Goal: Task Accomplishment & Management: Use online tool/utility

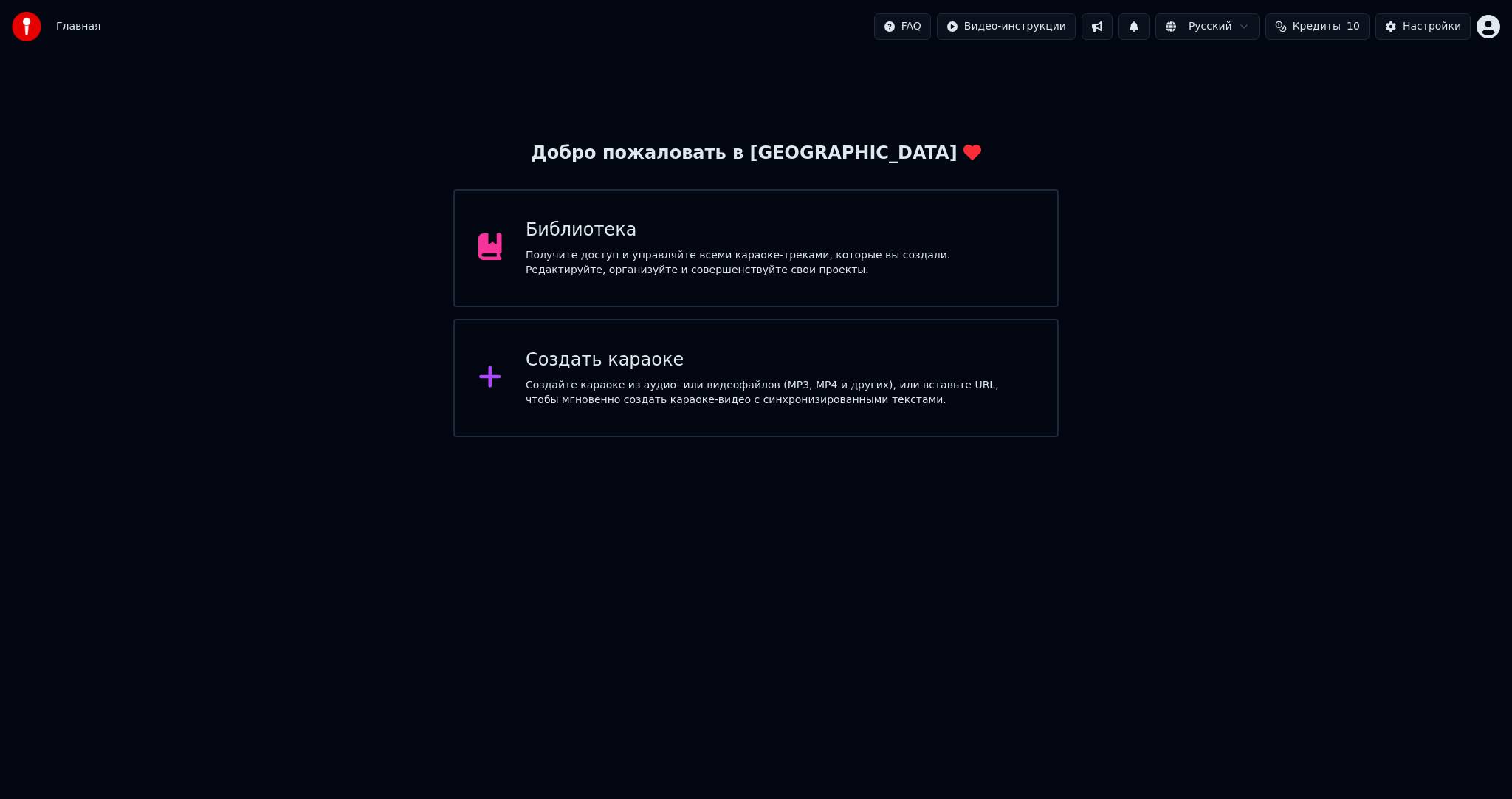
click at [826, 393] on div "Создайте караоке из аудио- или видеофайлов (MP3, MP4 и других), или вставьте UR…" at bounding box center [779, 393] width 508 height 30
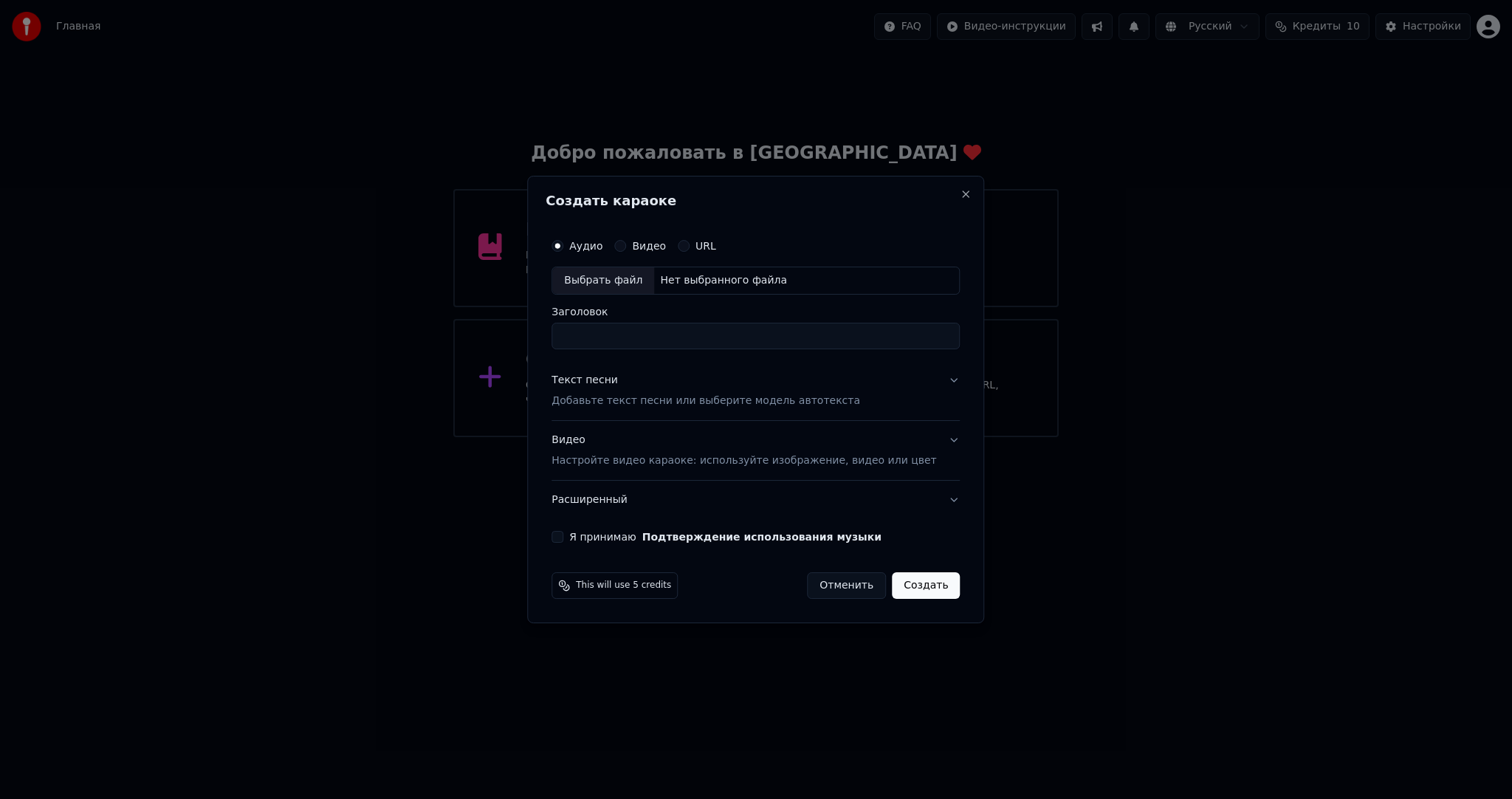
click at [633, 290] on div "Выбрать файл" at bounding box center [603, 281] width 102 height 27
type input "**********"
click at [656, 390] on div "Текст песни Добавьте текст песни или выберите модель автотекста" at bounding box center [706, 391] width 309 height 36
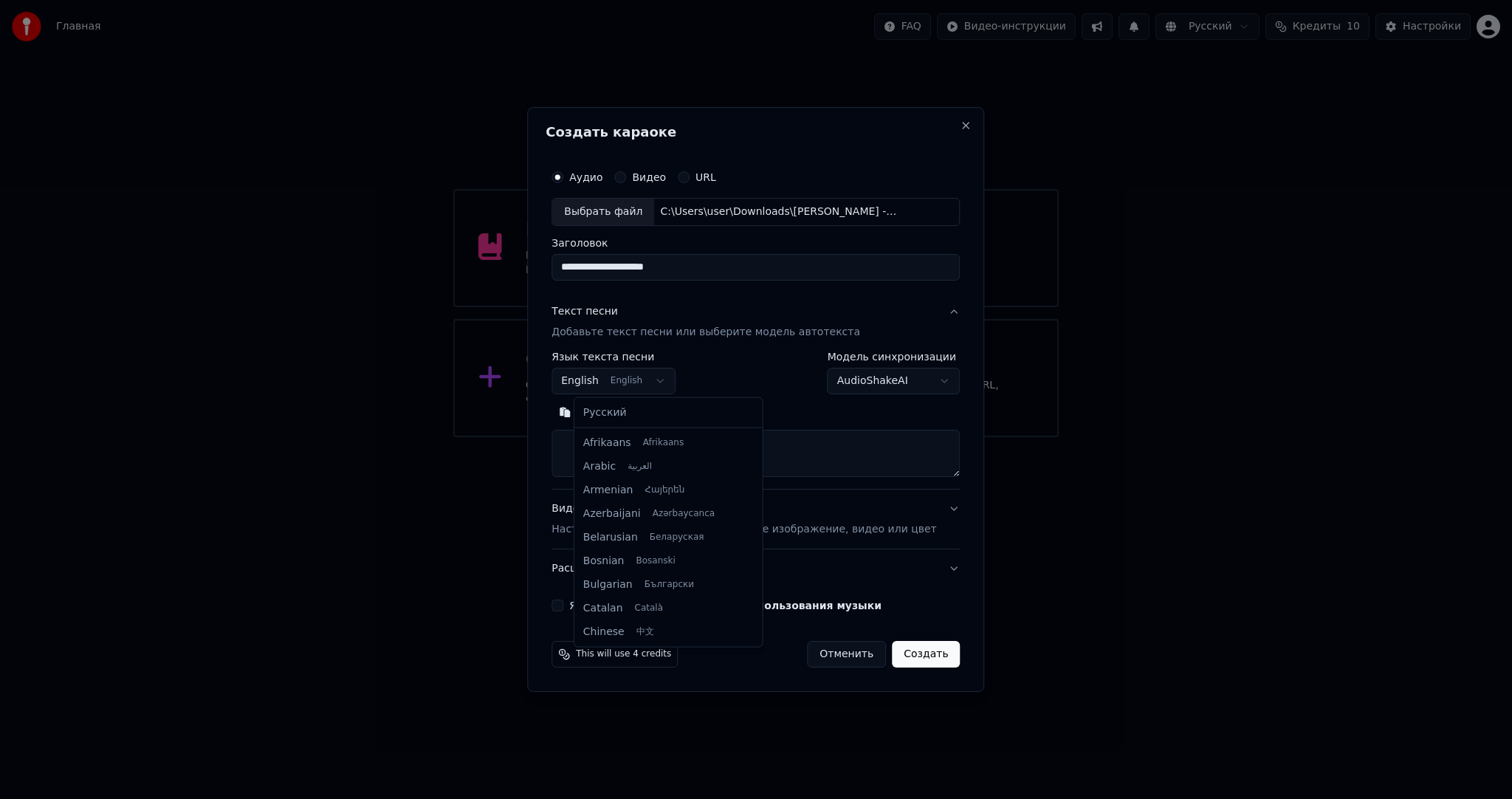
click at [636, 386] on body "**********" at bounding box center [756, 219] width 1512 height 437
select select "**"
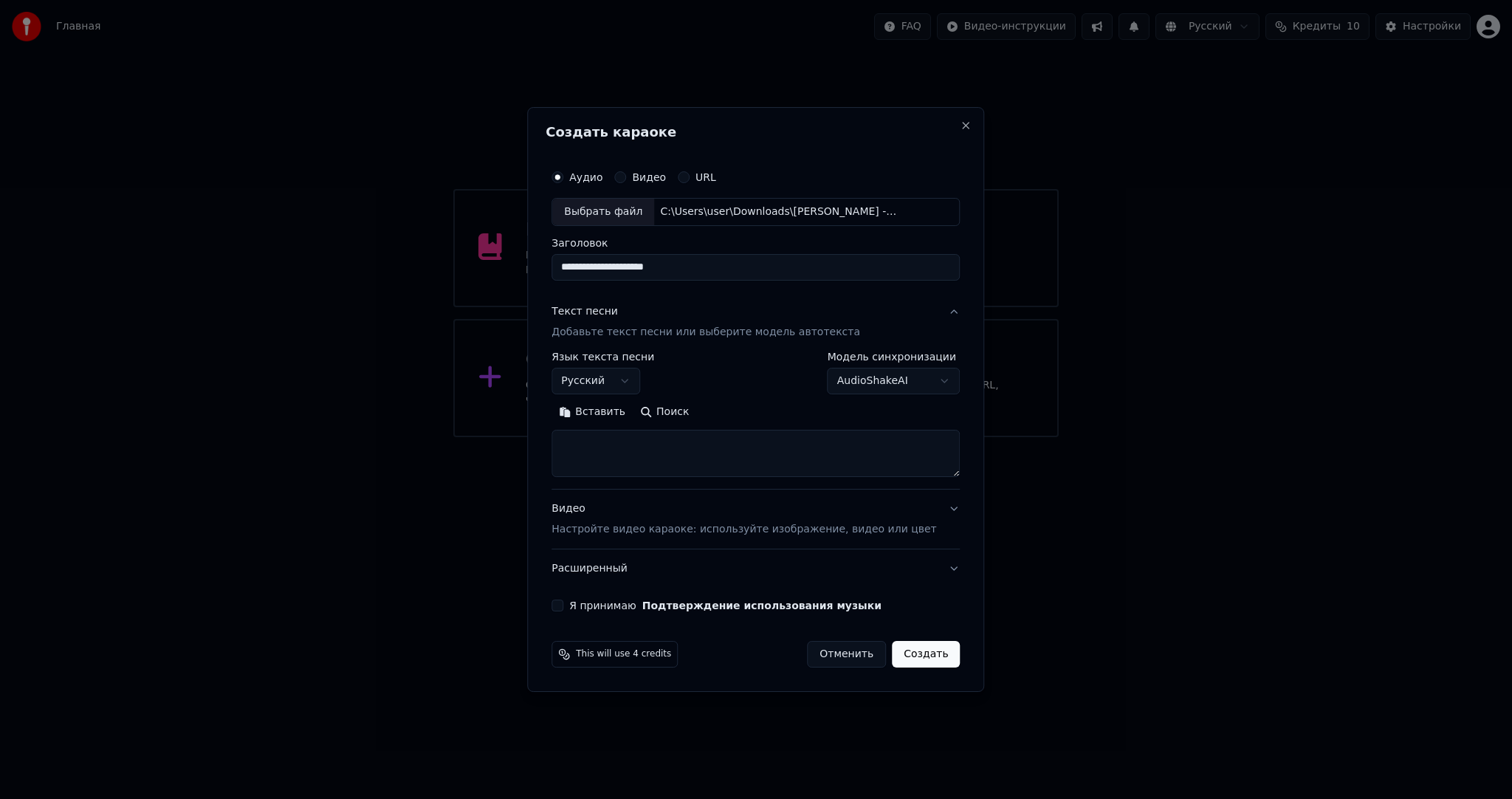
click at [612, 407] on button "Вставить" at bounding box center [592, 413] width 81 height 24
click at [571, 597] on div "**********" at bounding box center [756, 387] width 420 height 461
click at [563, 604] on button "Я принимаю Подтверждение использования музыки" at bounding box center [557, 606] width 12 height 12
click at [892, 656] on button "Создать" at bounding box center [926, 654] width 68 height 27
type textarea "**********"
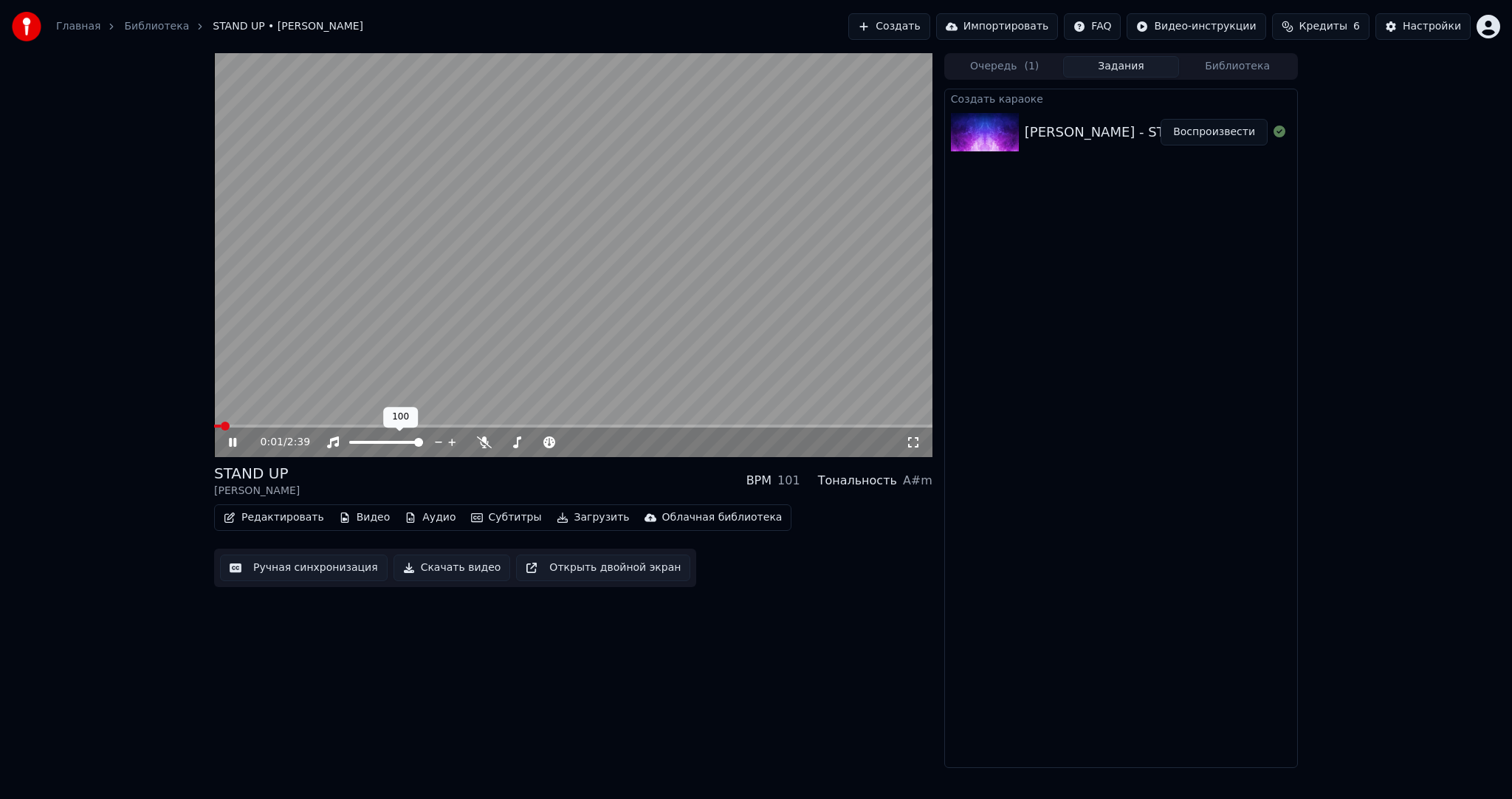
click at [435, 381] on video at bounding box center [573, 255] width 718 height 404
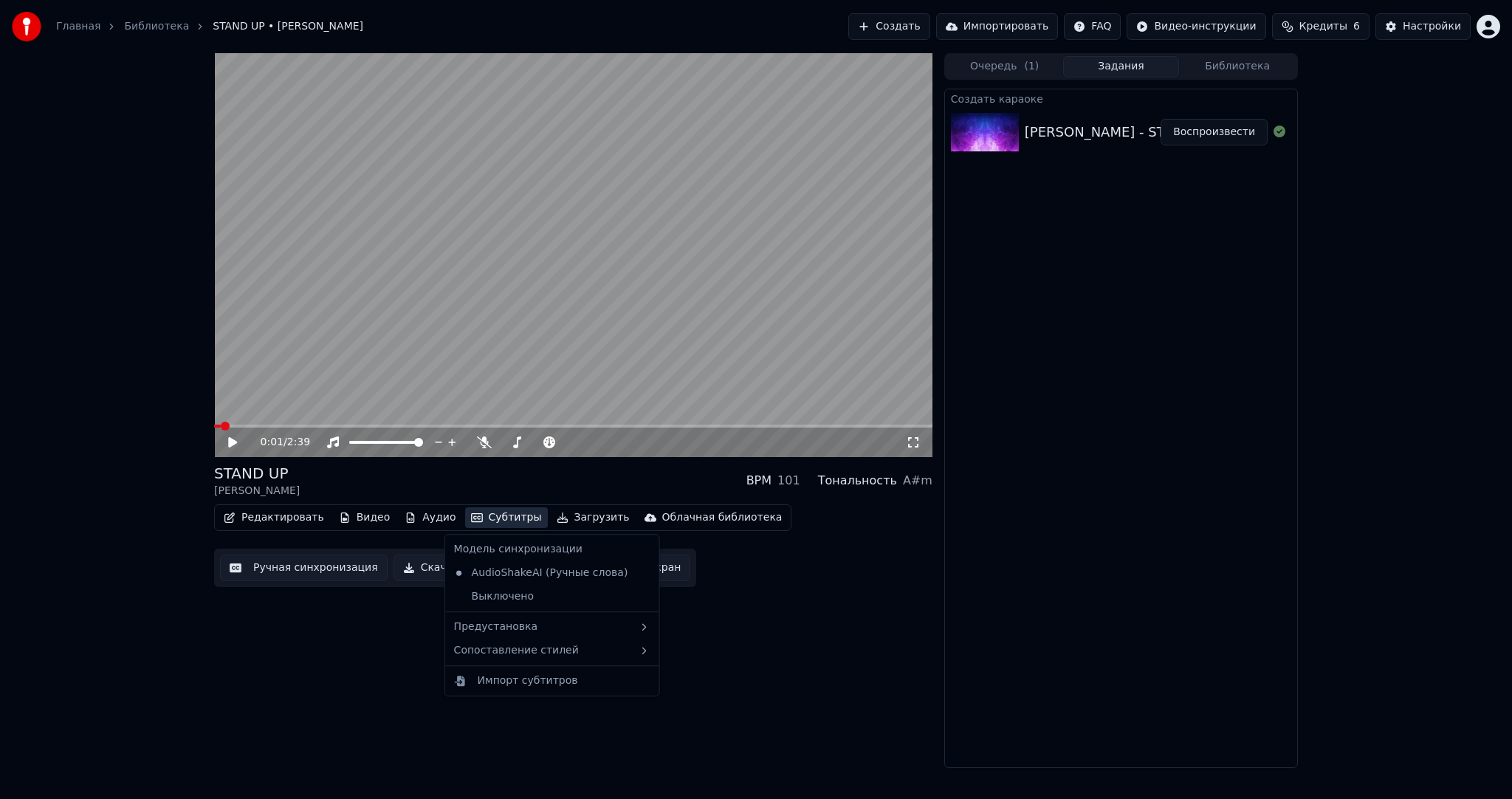
click at [493, 513] on button "Субтитры" at bounding box center [506, 518] width 83 height 21
drag, startPoint x: 517, startPoint y: 626, endPoint x: 591, endPoint y: 612, distance: 75.3
click at [518, 626] on div "Предустановка" at bounding box center [552, 627] width 208 height 24
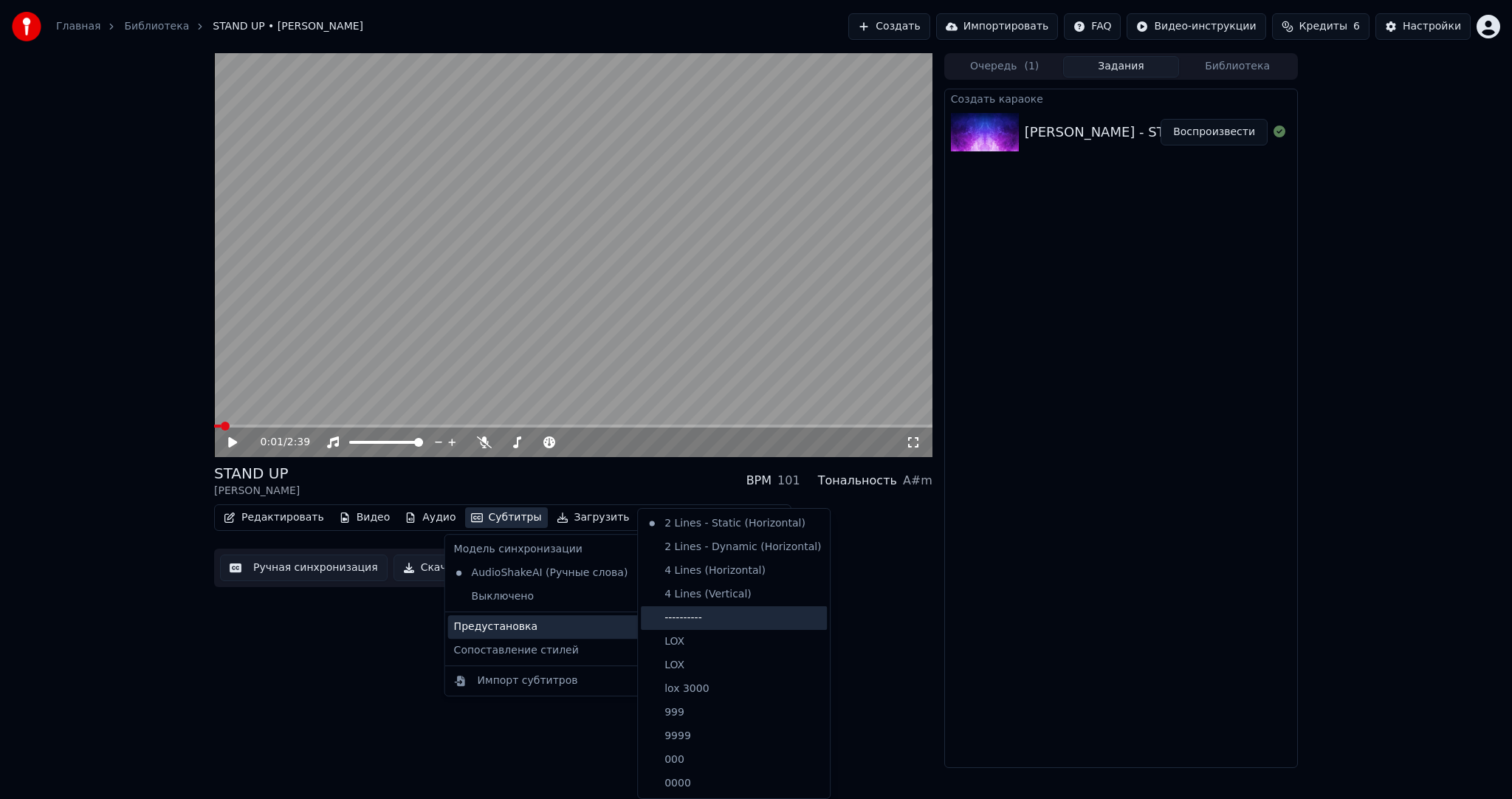
click at [656, 611] on div "----------" at bounding box center [733, 618] width 186 height 24
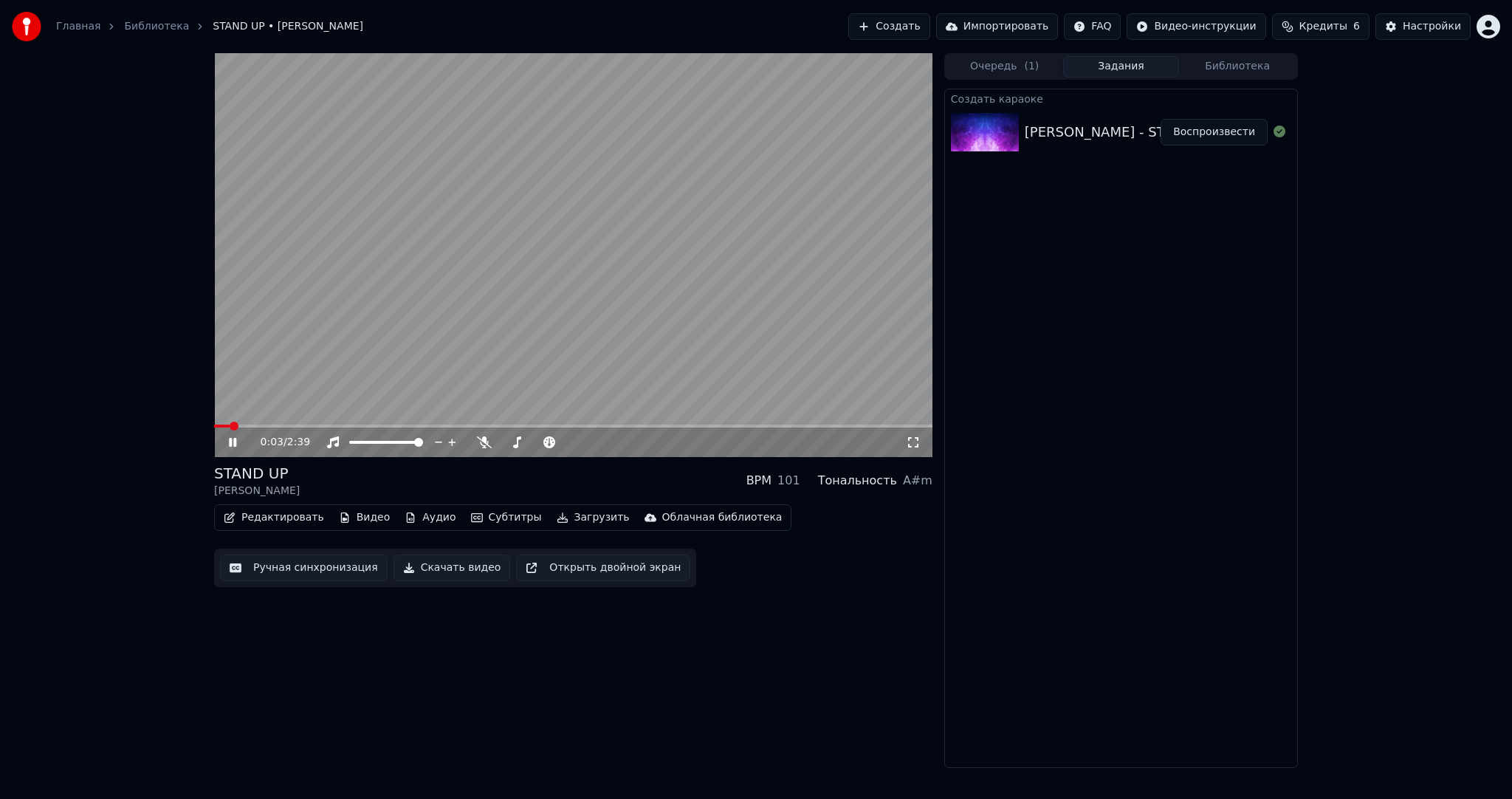
click at [329, 570] on button "Ручная синхронизация" at bounding box center [304, 568] width 168 height 27
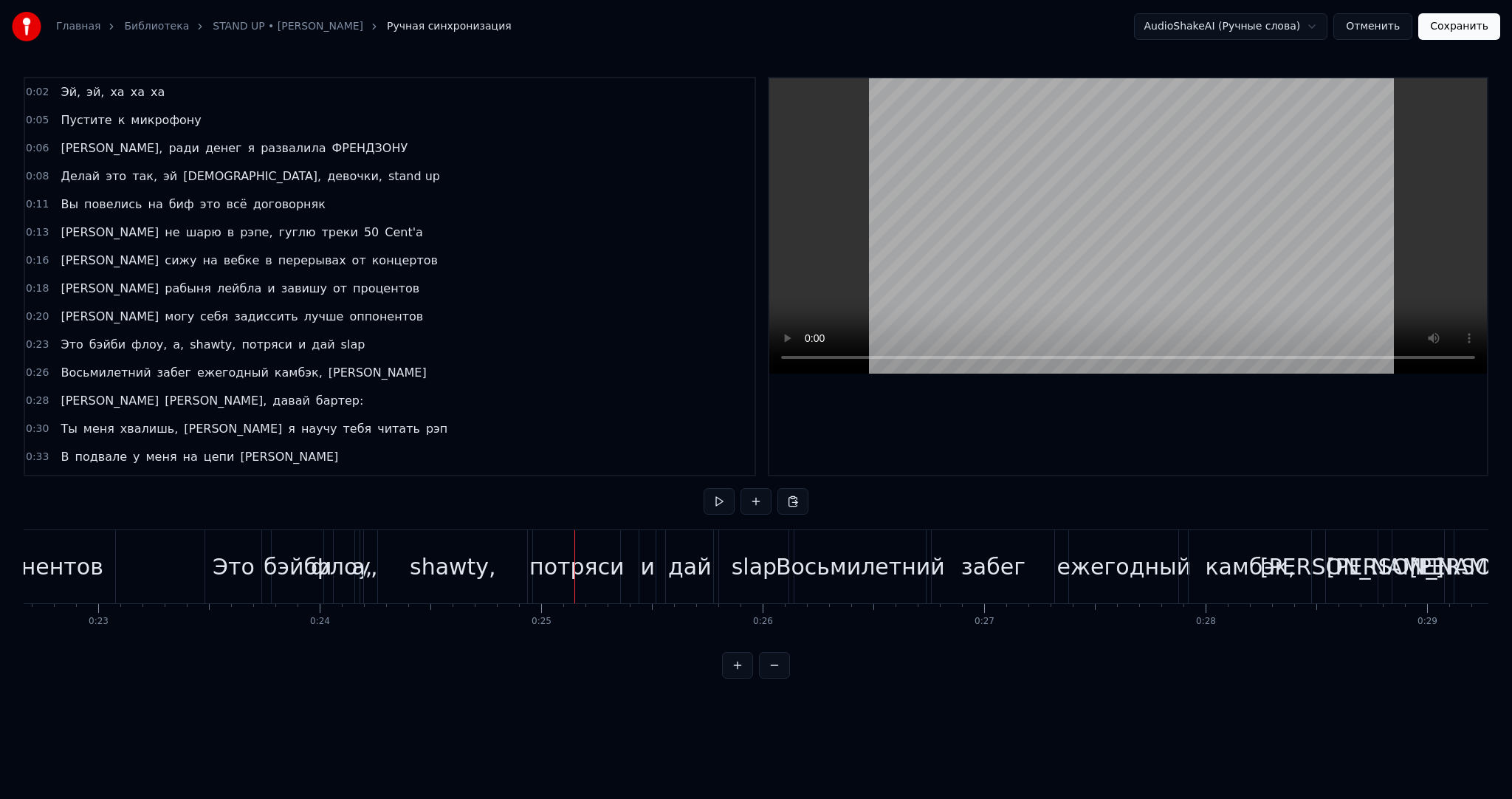
scroll to position [0, 4919]
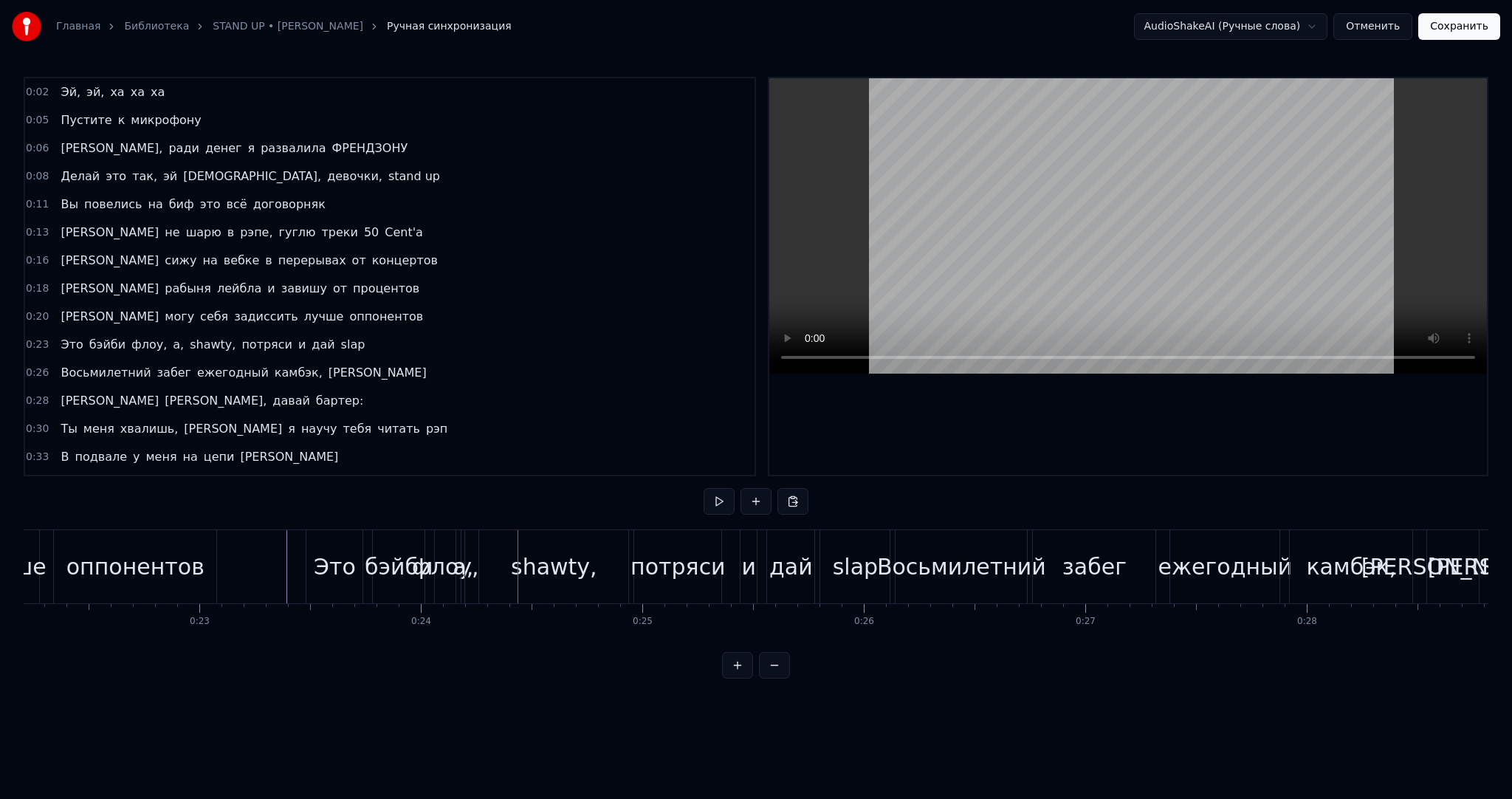
click at [511, 573] on div "shawty," at bounding box center [553, 567] width 149 height 73
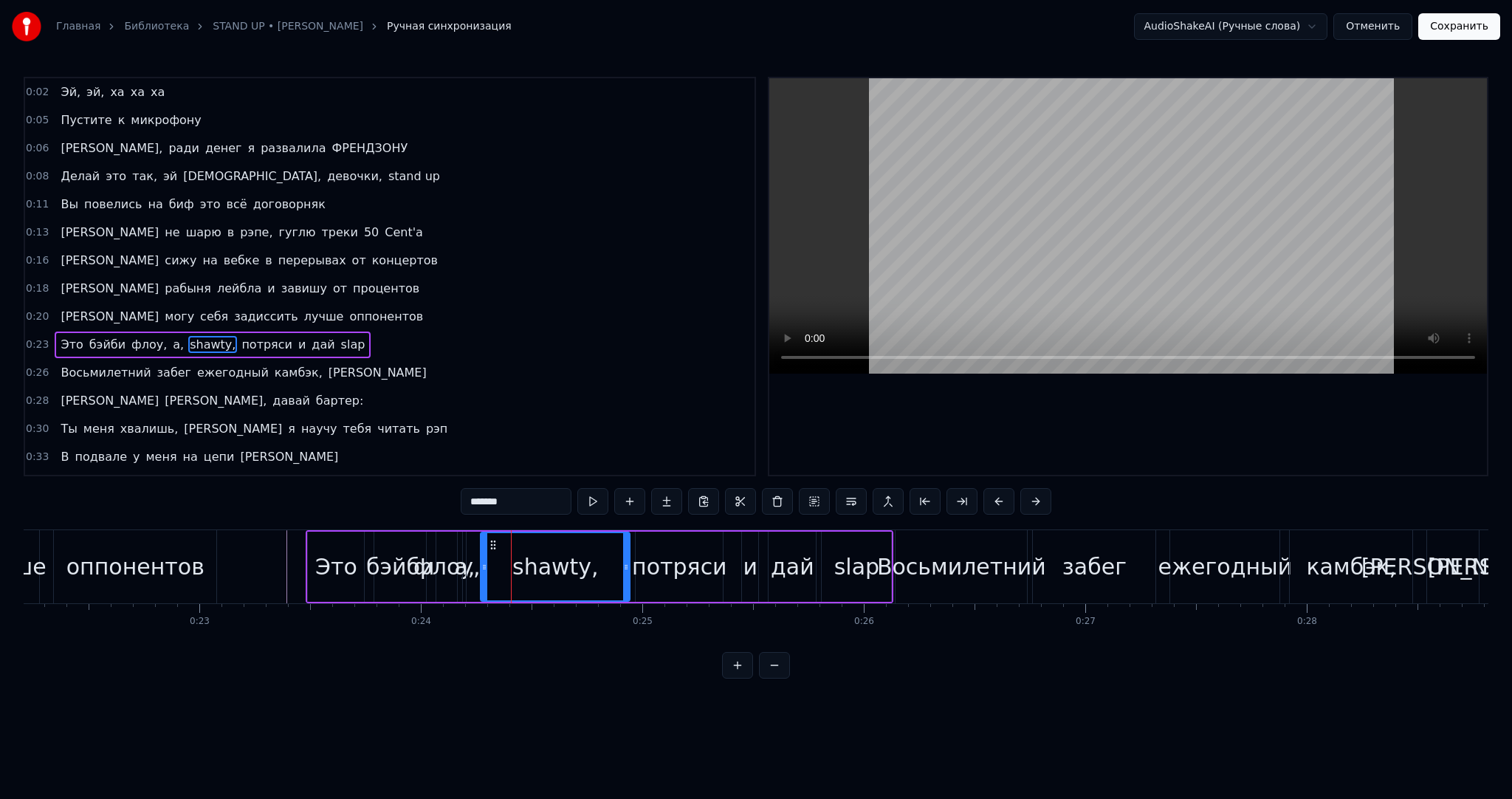
scroll to position [59, 0]
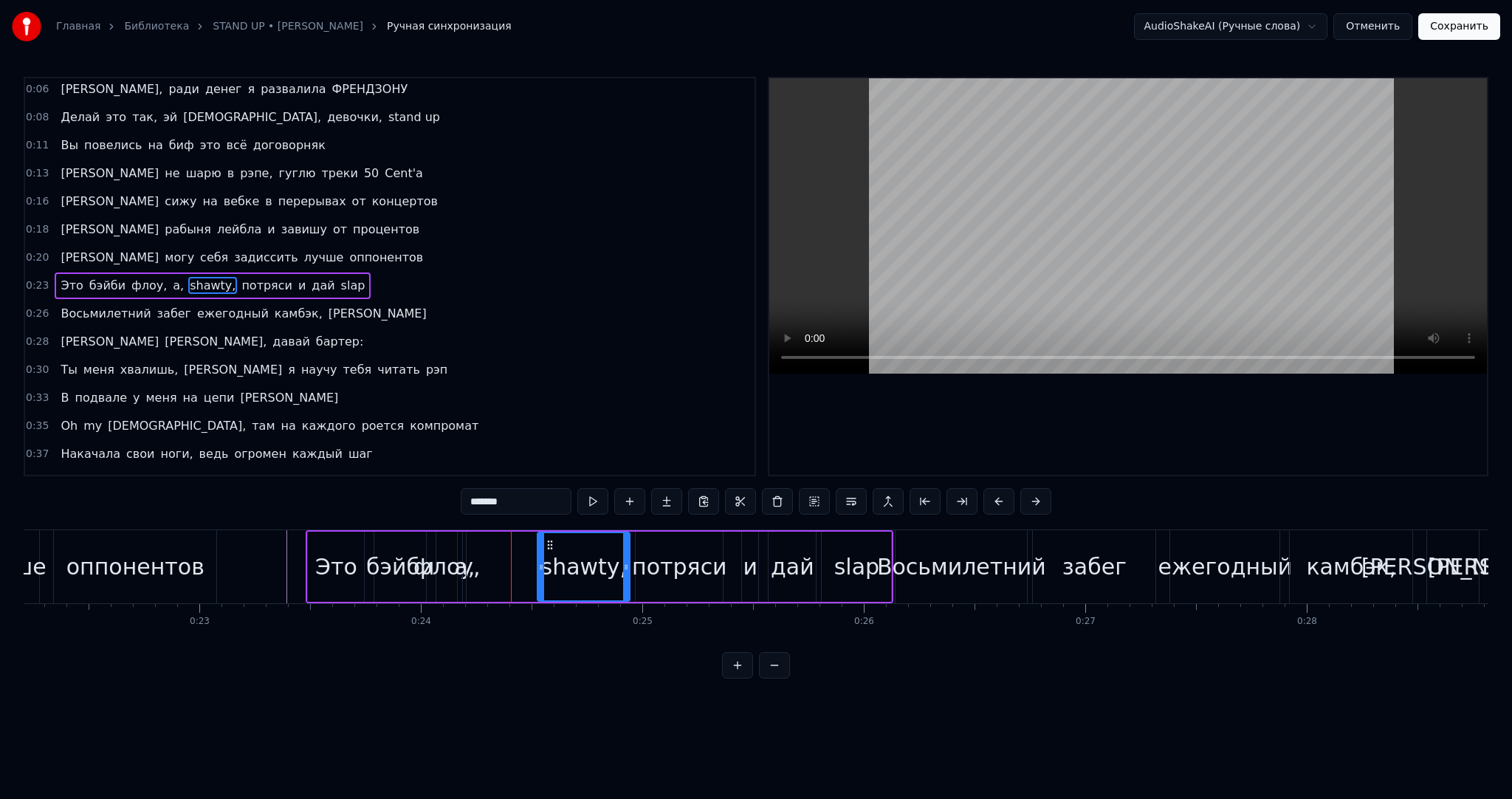
drag, startPoint x: 480, startPoint y: 573, endPoint x: 538, endPoint y: 574, distance: 58.0
click at [539, 574] on div at bounding box center [542, 567] width 6 height 67
click at [463, 567] on div "а," at bounding box center [465, 567] width 21 height 34
type input "**"
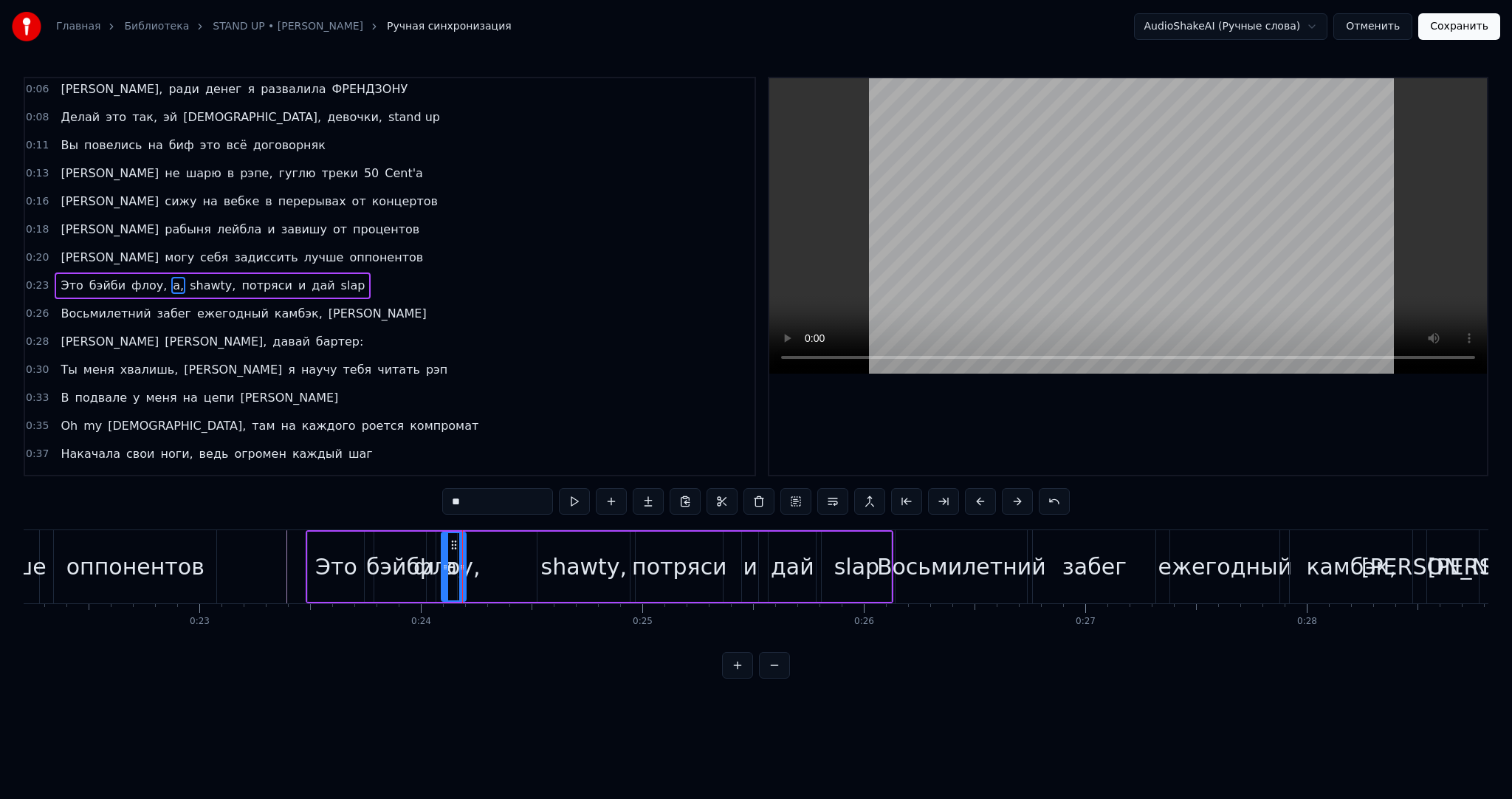
drag, startPoint x: 467, startPoint y: 565, endPoint x: 445, endPoint y: 564, distance: 22.0
click at [445, 564] on icon at bounding box center [445, 567] width 6 height 12
drag, startPoint x: 453, startPoint y: 545, endPoint x: 498, endPoint y: 551, distance: 45.4
click at [512, 548] on icon at bounding box center [515, 545] width 12 height 12
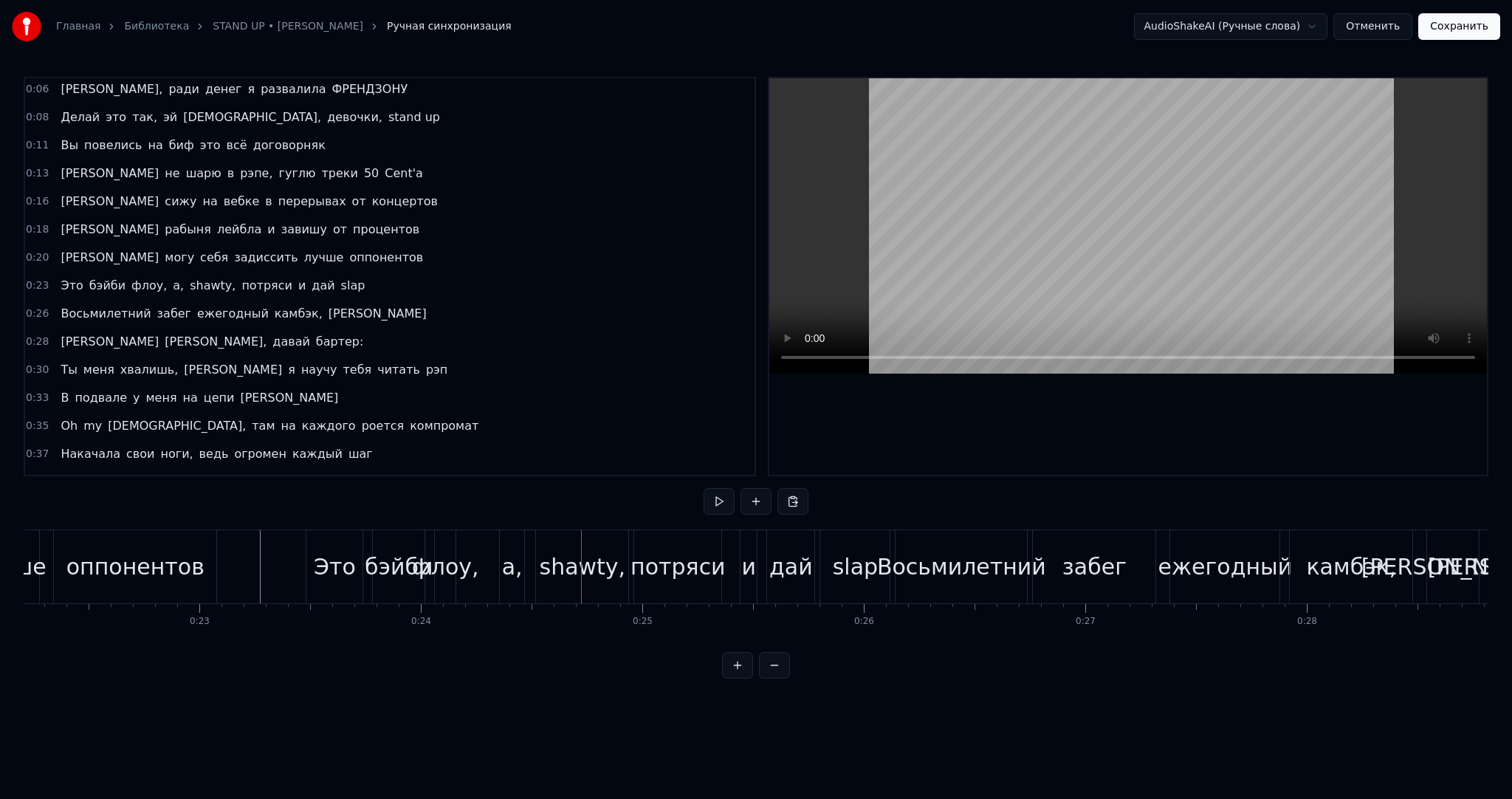
click at [451, 565] on div "флоу," at bounding box center [445, 567] width 66 height 34
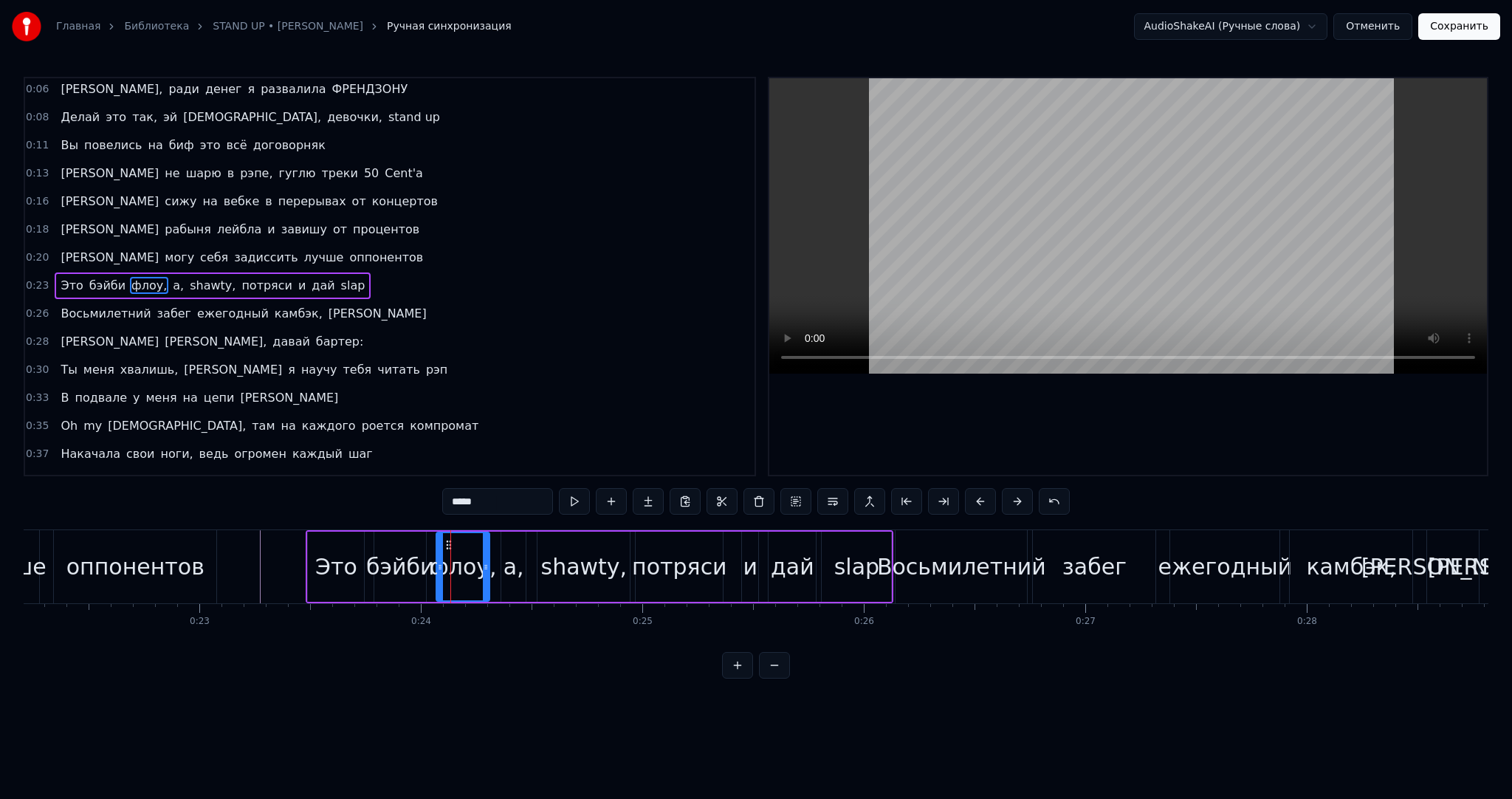
drag, startPoint x: 455, startPoint y: 564, endPoint x: 487, endPoint y: 565, distance: 32.0
click at [487, 565] on icon at bounding box center [486, 567] width 6 height 12
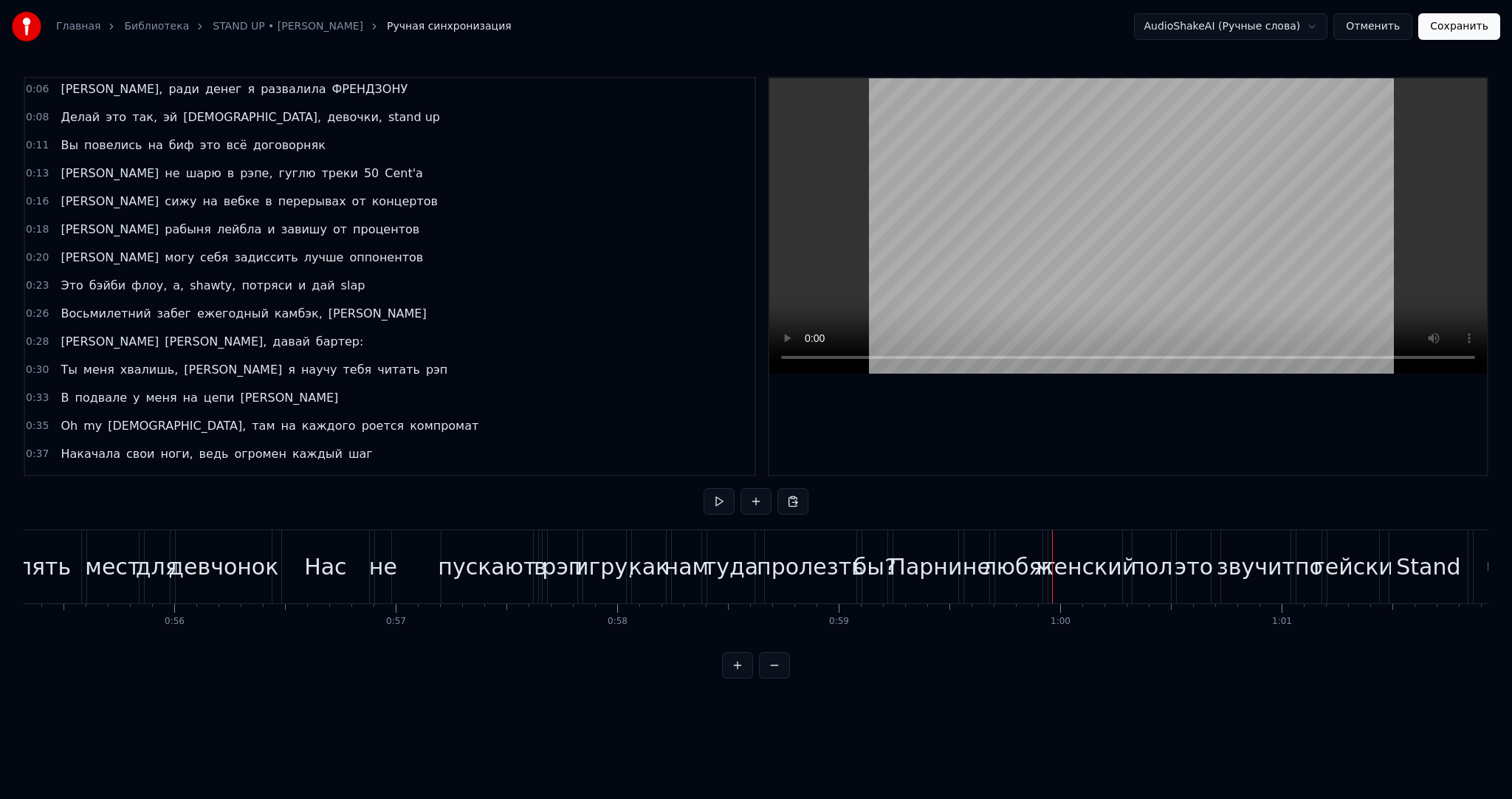
scroll to position [0, 12168]
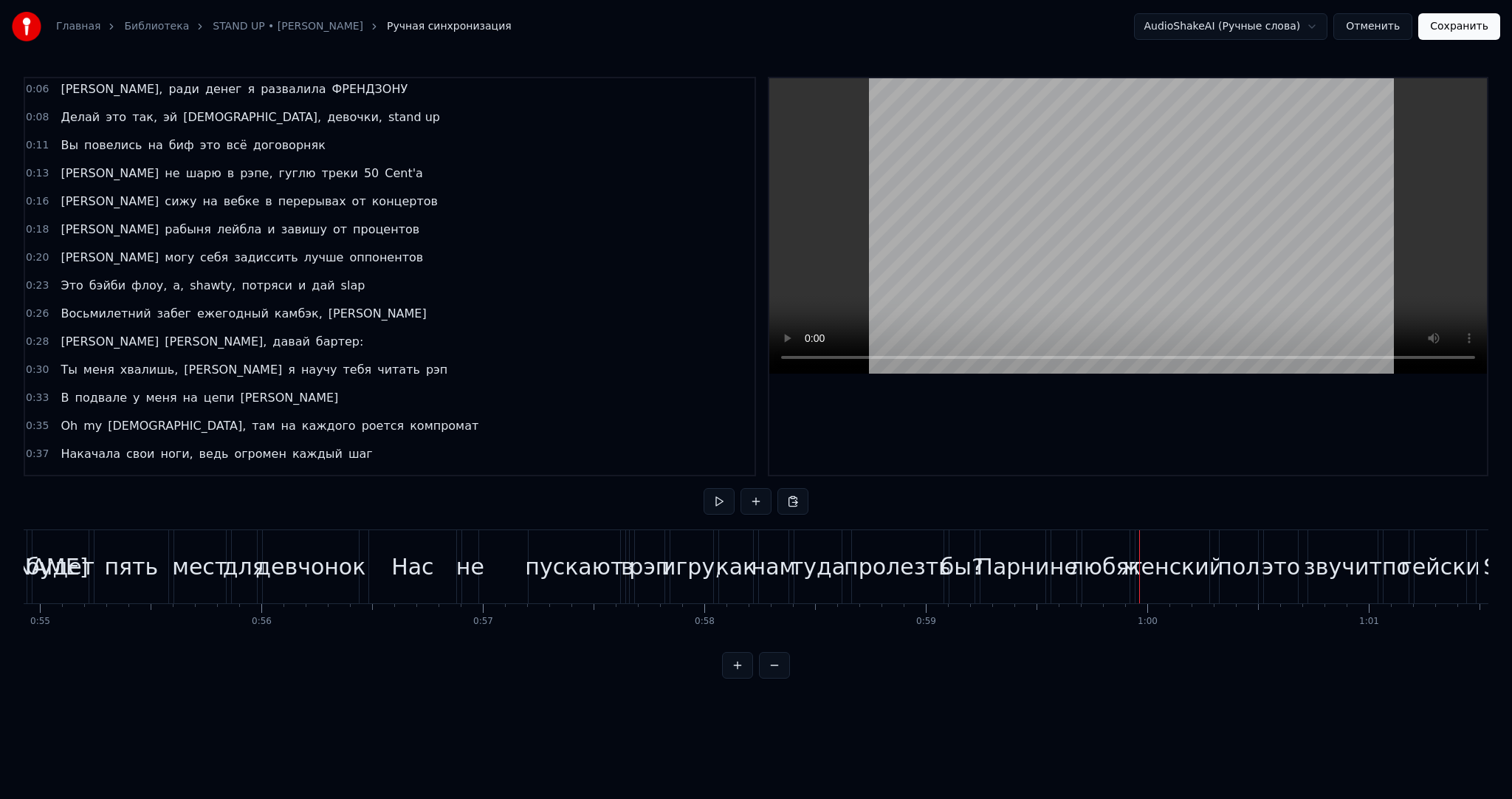
click at [418, 579] on div "Нас" at bounding box center [412, 567] width 42 height 34
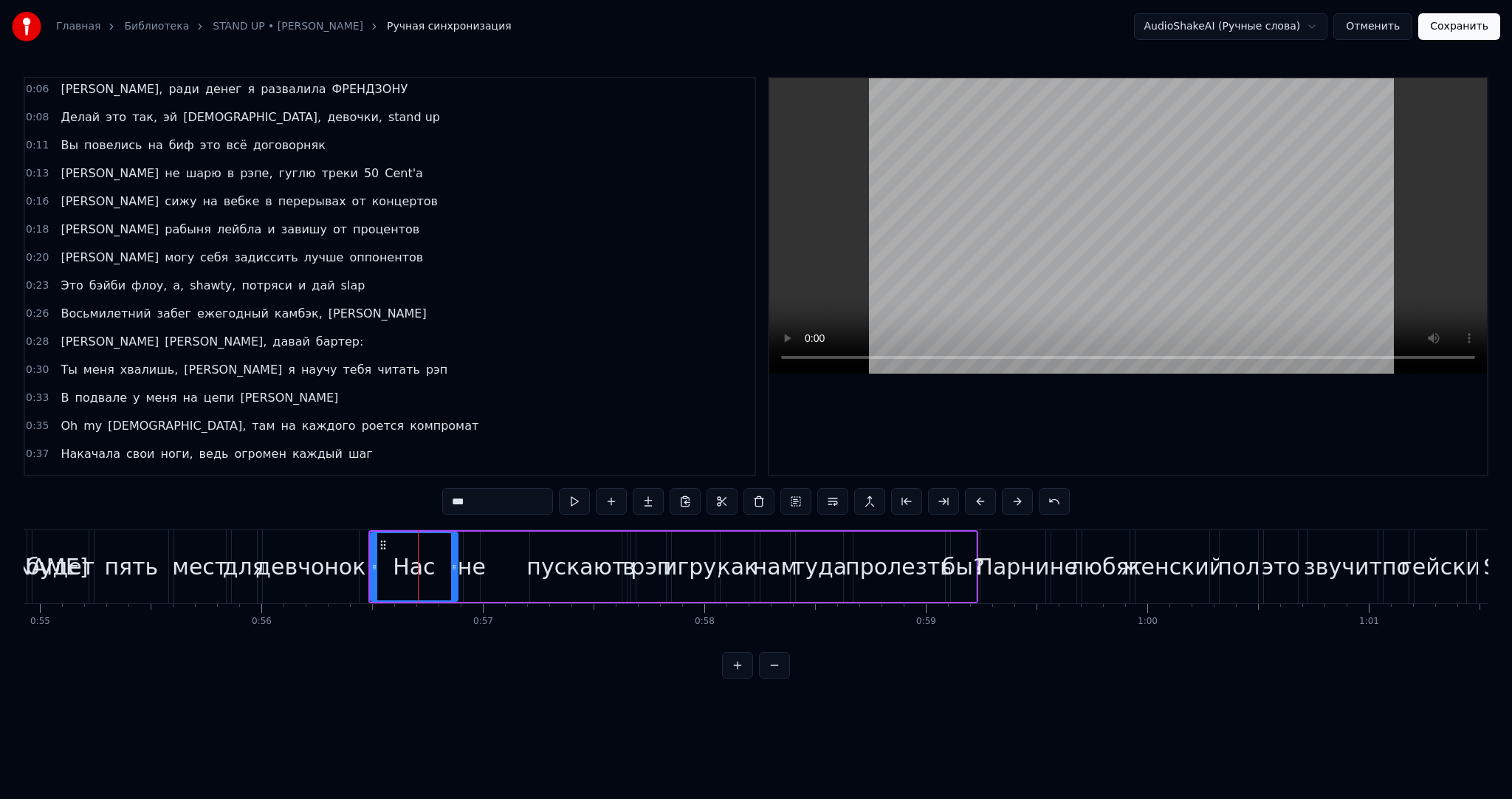
scroll to position [440, 0]
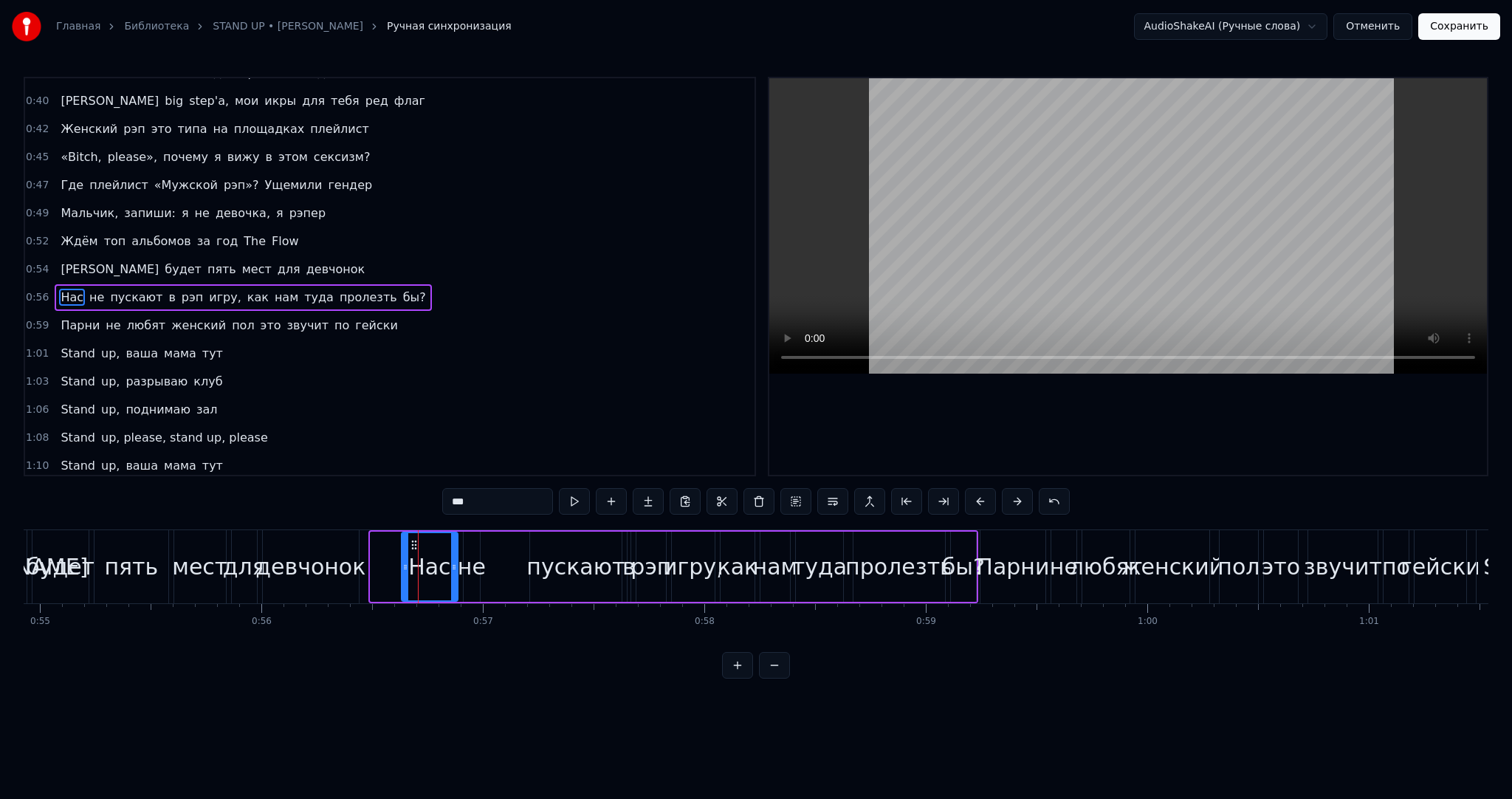
drag, startPoint x: 378, startPoint y: 573, endPoint x: 403, endPoint y: 571, distance: 25.1
click at [407, 571] on div at bounding box center [406, 567] width 6 height 67
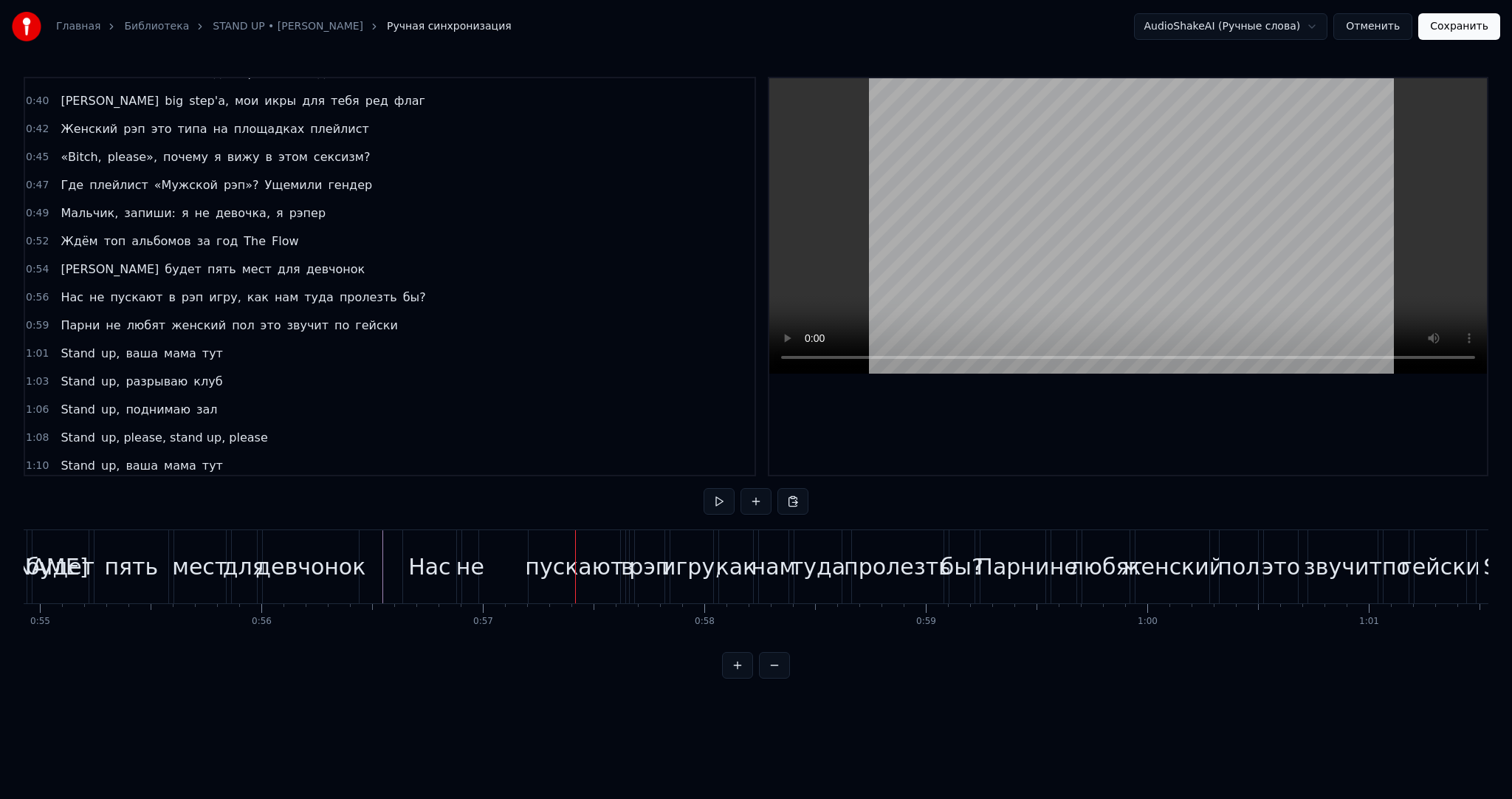
click at [487, 568] on div "Нас не пускают в рэп игру, как нам туда пролезть бы?" at bounding box center [691, 567] width 576 height 73
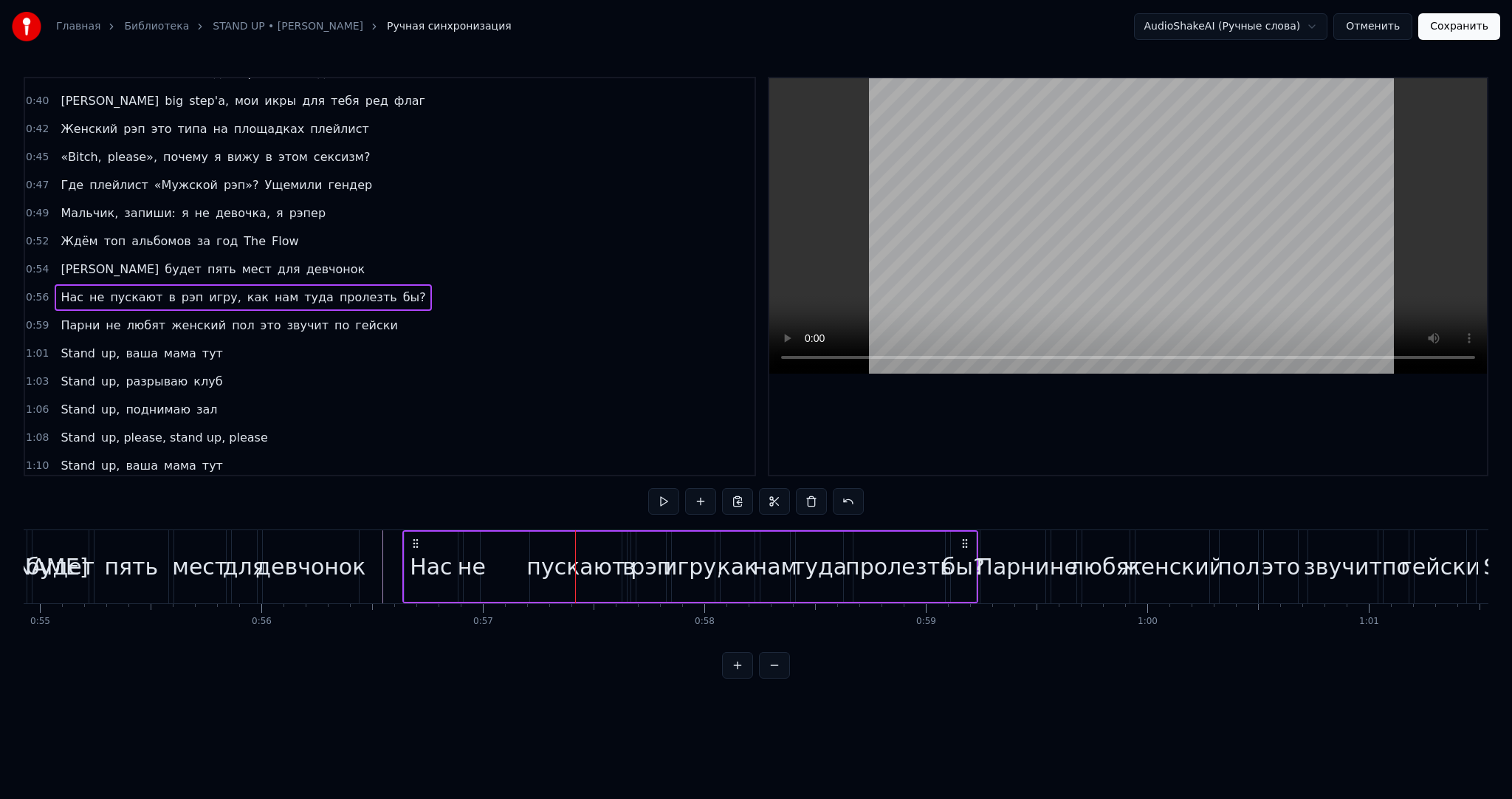
click at [474, 570] on div "не" at bounding box center [472, 567] width 28 height 34
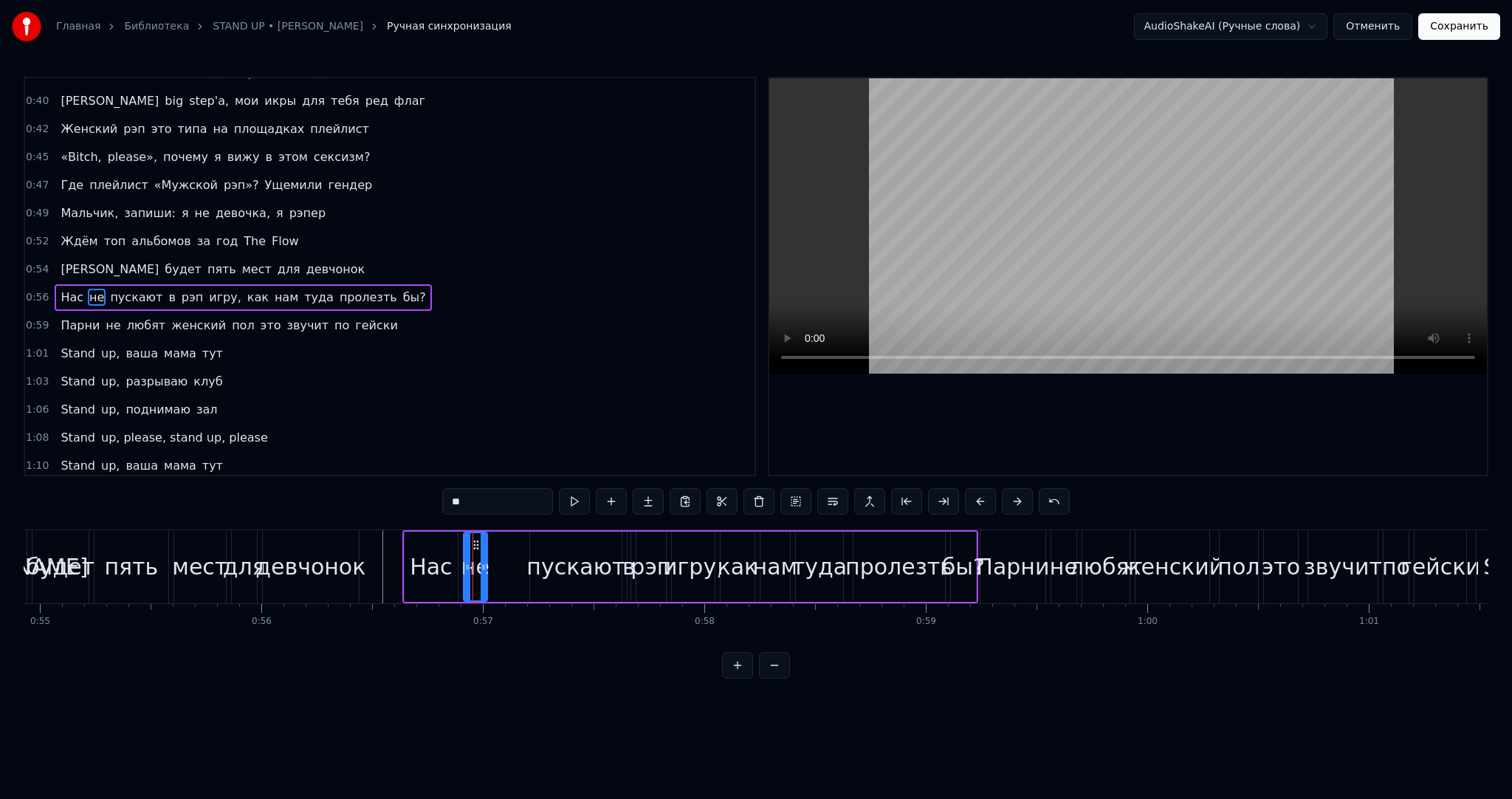
drag, startPoint x: 477, startPoint y: 550, endPoint x: 484, endPoint y: 551, distance: 7.1
click at [484, 551] on div at bounding box center [483, 567] width 6 height 67
drag, startPoint x: 474, startPoint y: 542, endPoint x: 511, endPoint y: 546, distance: 37.2
click at [514, 546] on icon at bounding box center [510, 545] width 12 height 12
click at [444, 558] on div "Нас" at bounding box center [430, 567] width 42 height 34
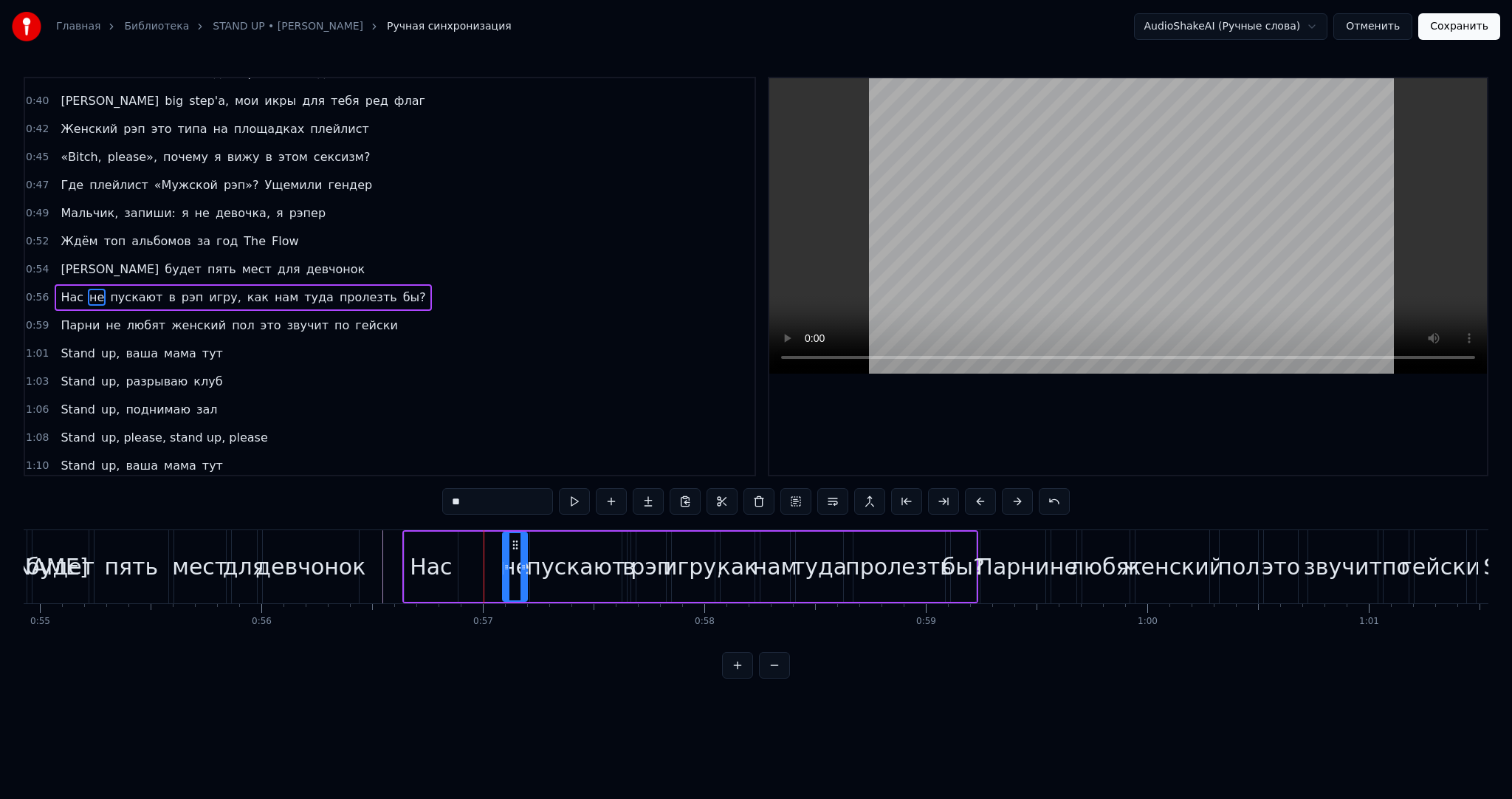
type input "***"
drag, startPoint x: 417, startPoint y: 541, endPoint x: 458, endPoint y: 542, distance: 41.0
click at [458, 542] on icon at bounding box center [455, 545] width 12 height 12
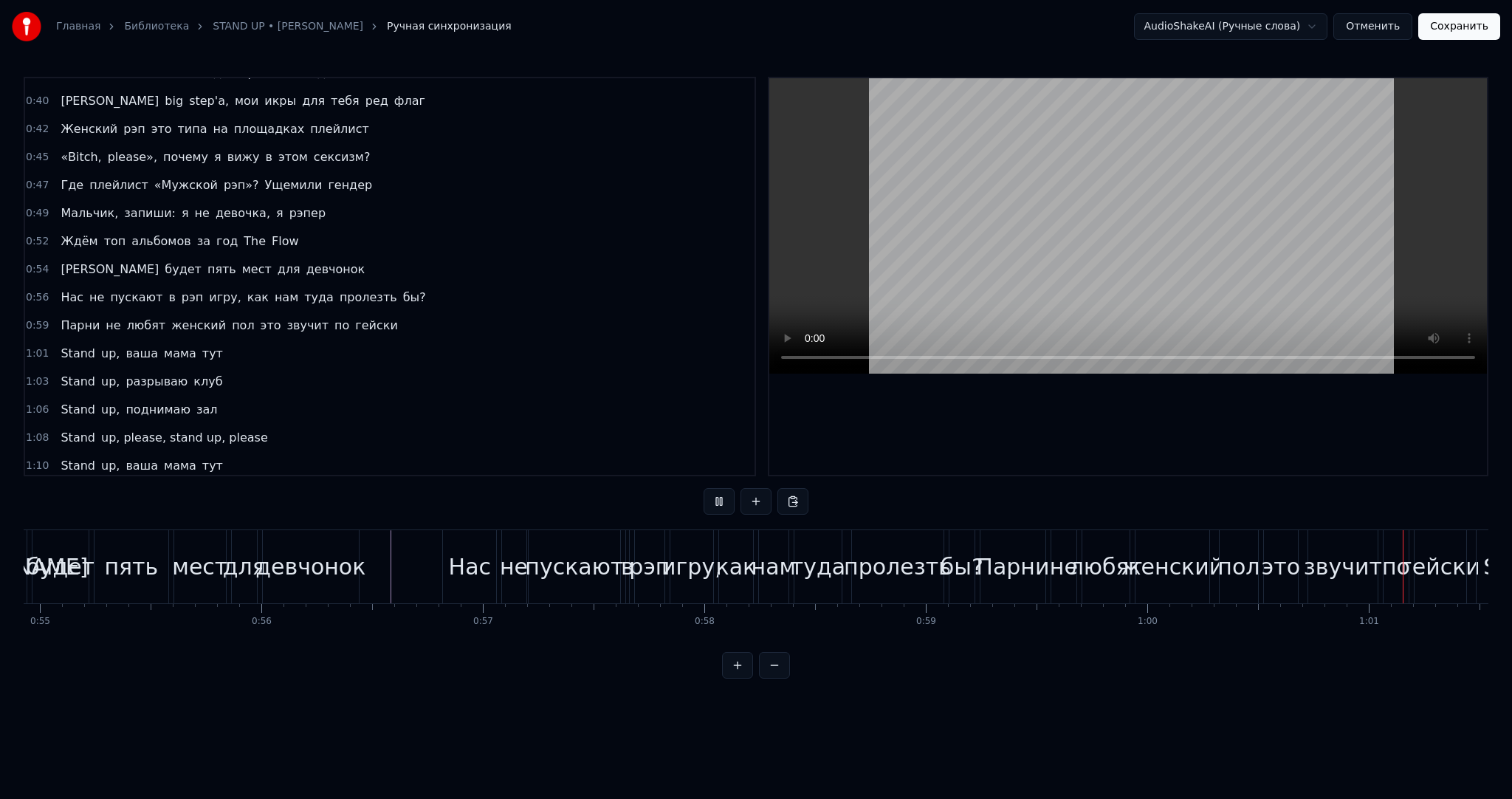
scroll to position [0, 13504]
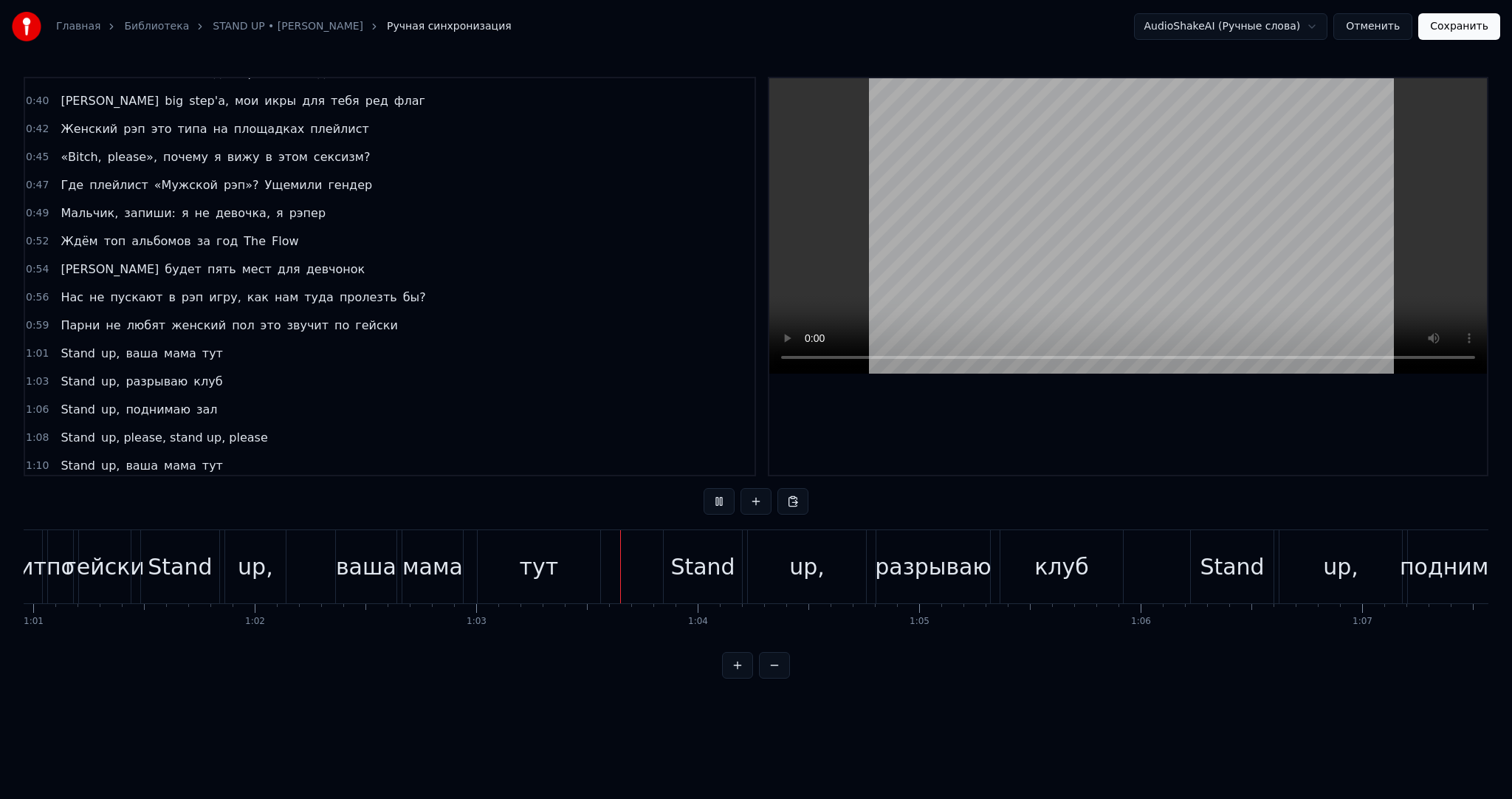
click at [495, 701] on html "Главная Библиотека STAND UP • [PERSON_NAME] Ручная синхронизация AudioShakeAI (…" at bounding box center [756, 351] width 1512 height 702
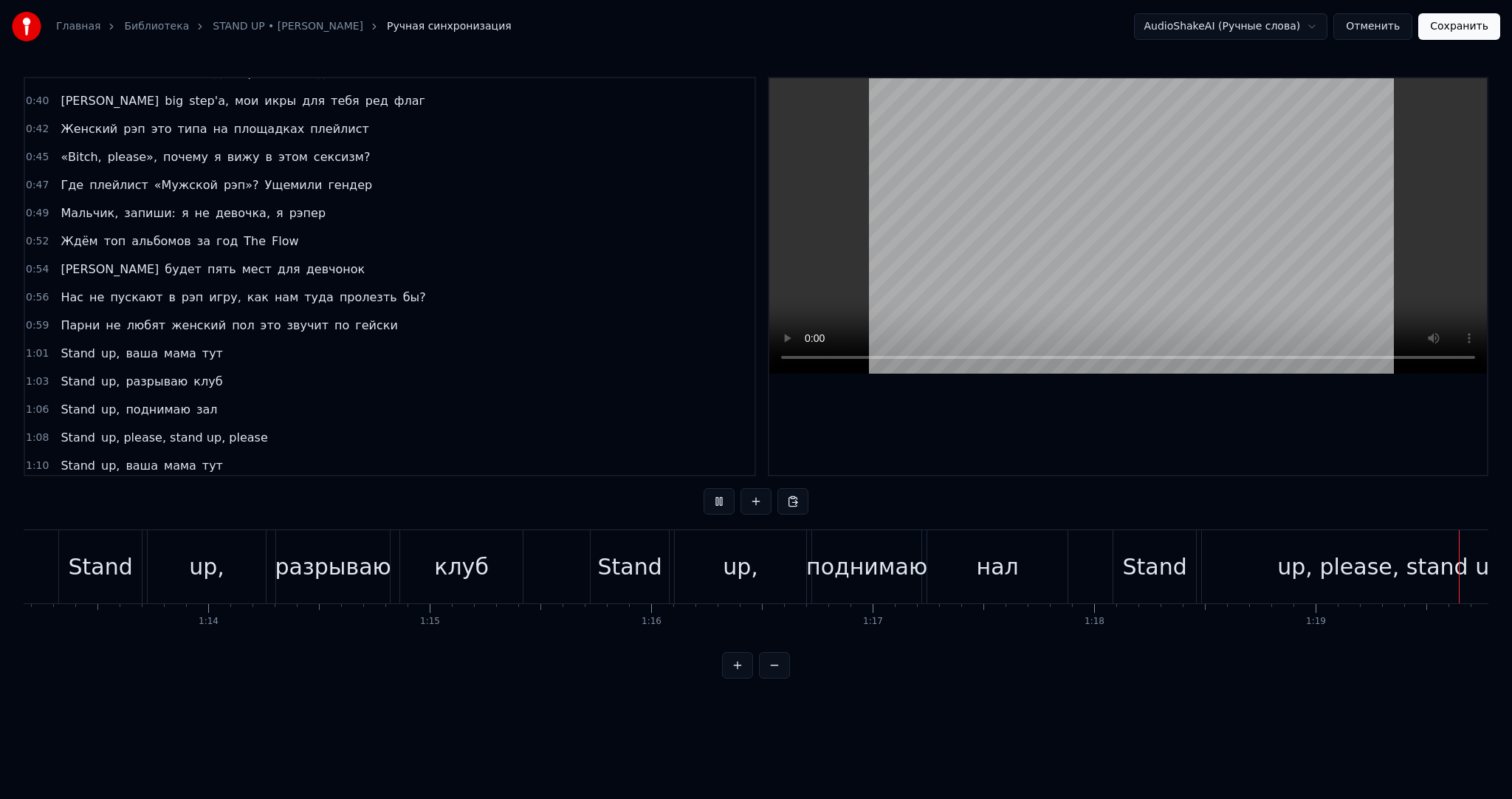
scroll to position [0, 17564]
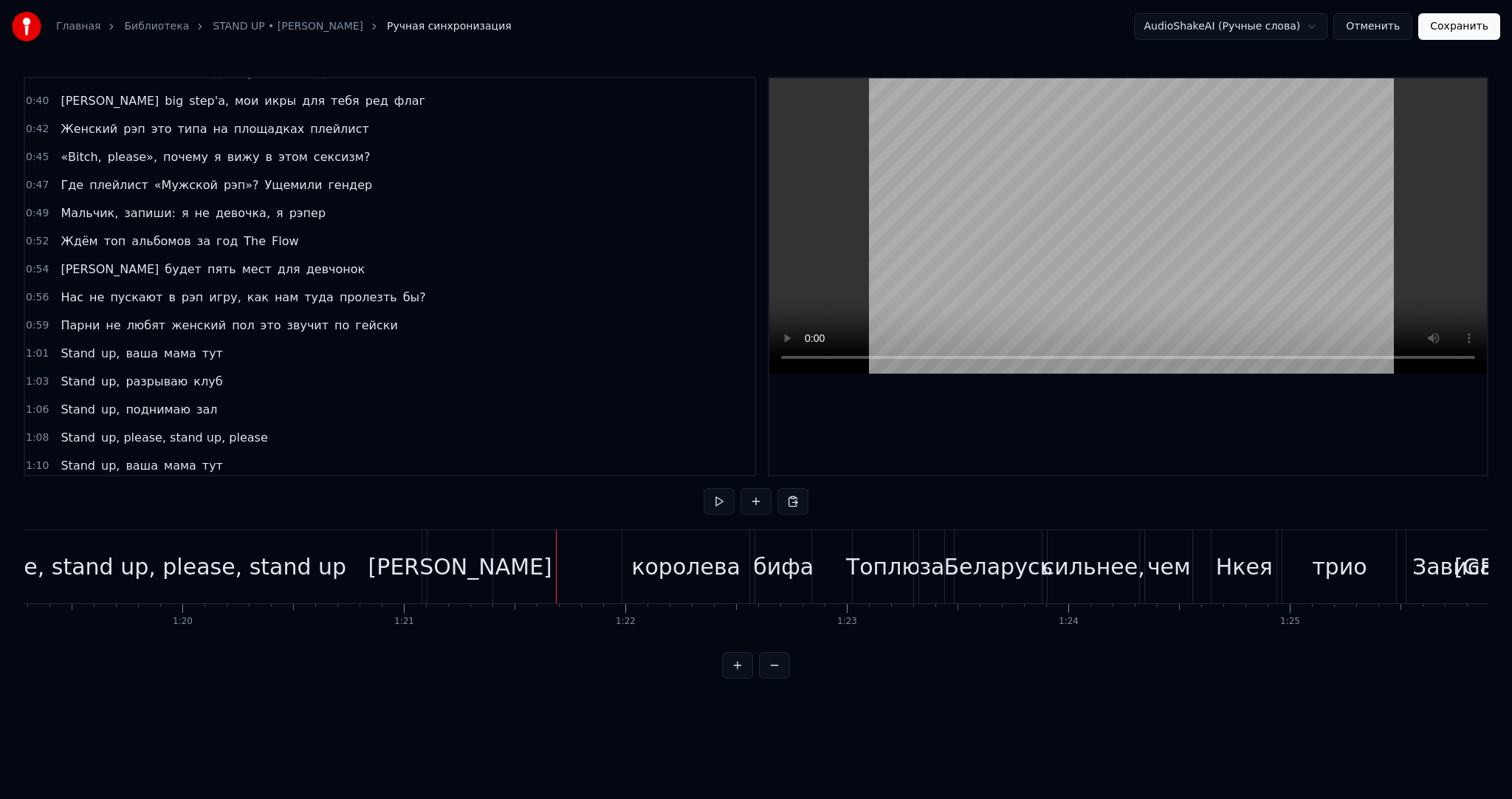
click at [340, 573] on div "up, please, stand up, please, stand up" at bounding box center [134, 567] width 574 height 73
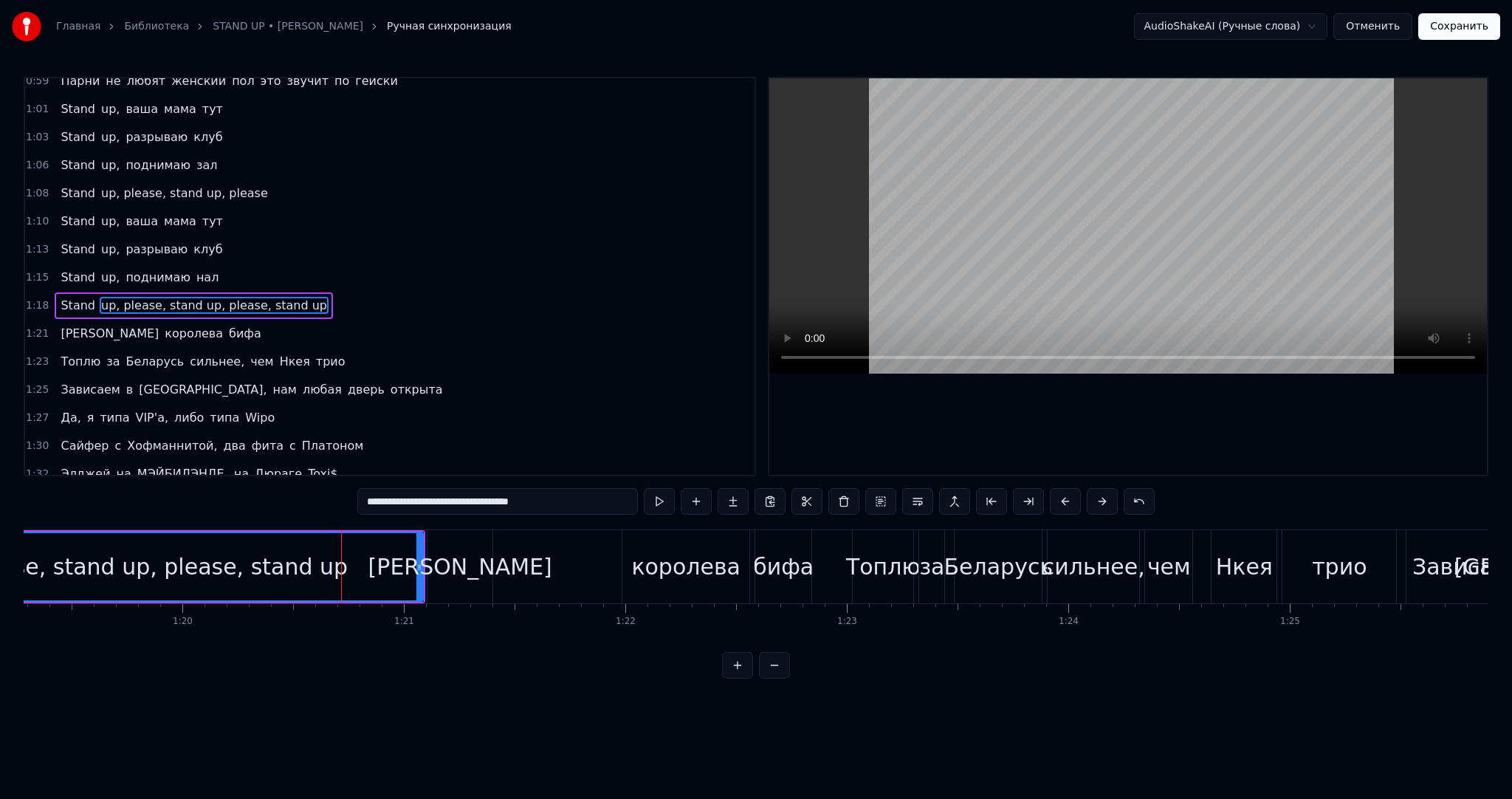
scroll to position [0, 17312]
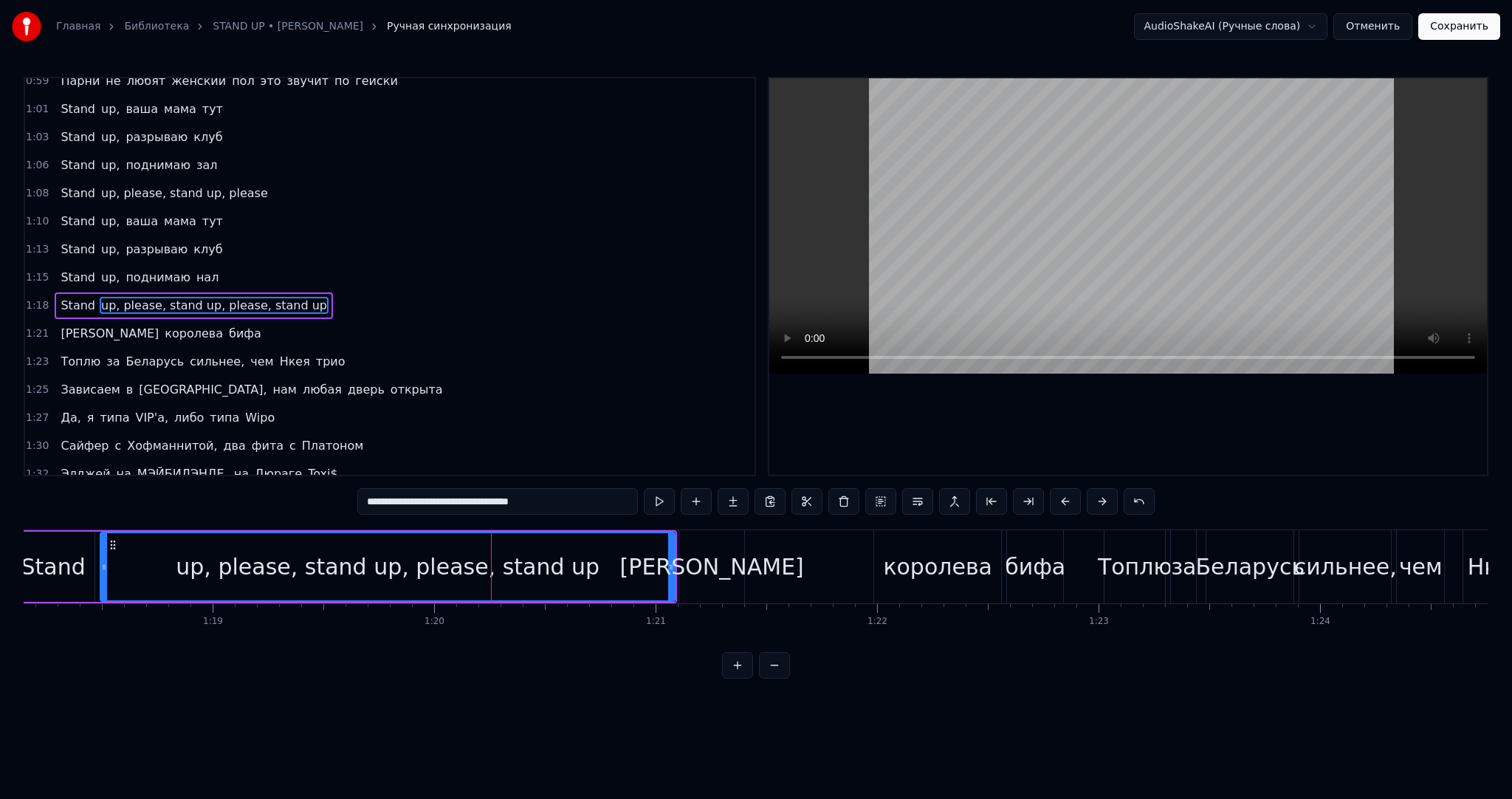
drag, startPoint x: 465, startPoint y: 504, endPoint x: 563, endPoint y: 499, distance: 98.1
click at [562, 499] on input "**********" at bounding box center [498, 501] width 280 height 27
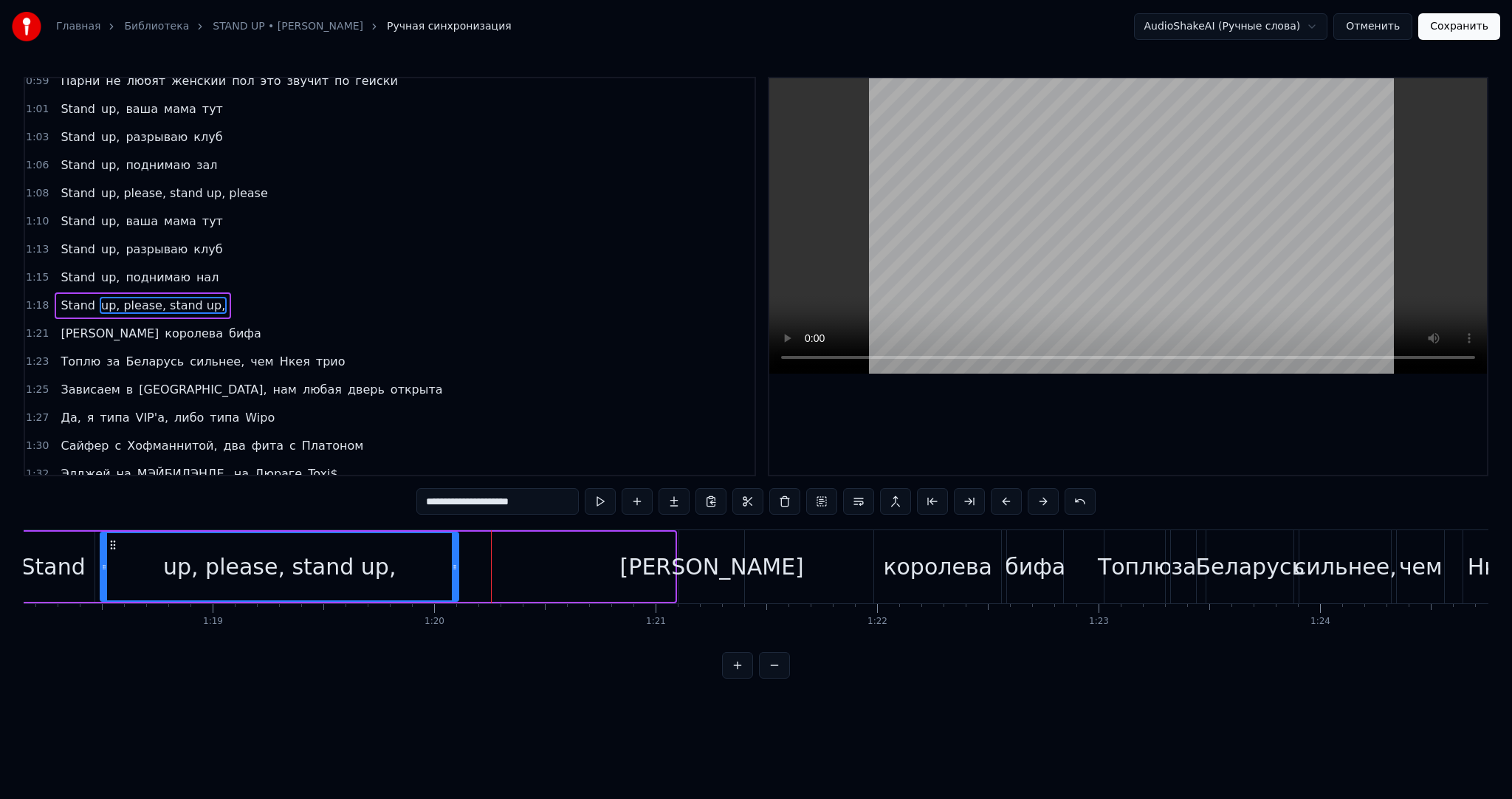
drag, startPoint x: 671, startPoint y: 558, endPoint x: 454, endPoint y: 548, distance: 217.2
click at [454, 548] on div at bounding box center [455, 567] width 6 height 67
type input "**********"
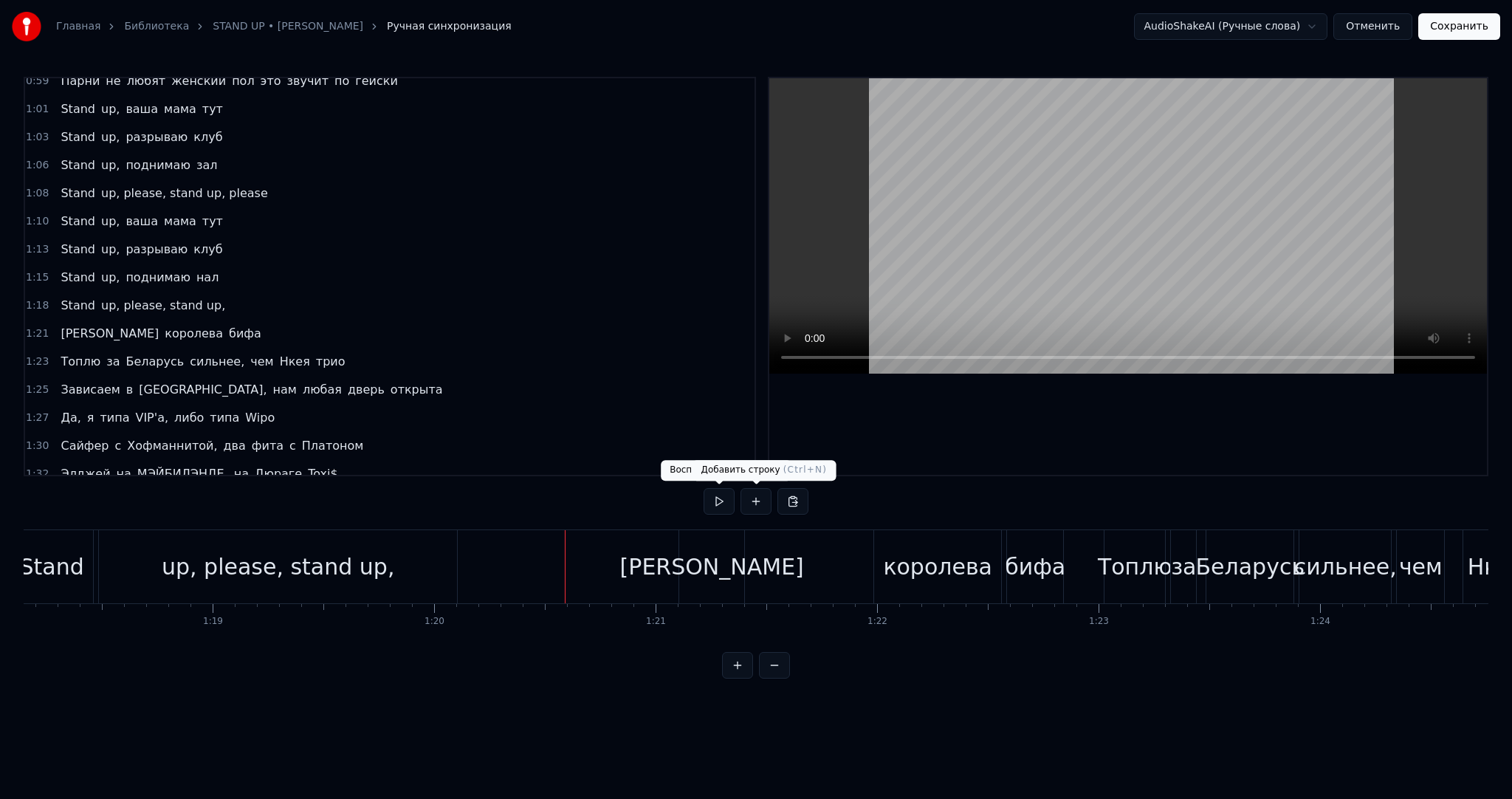
click at [750, 500] on button at bounding box center [756, 501] width 31 height 27
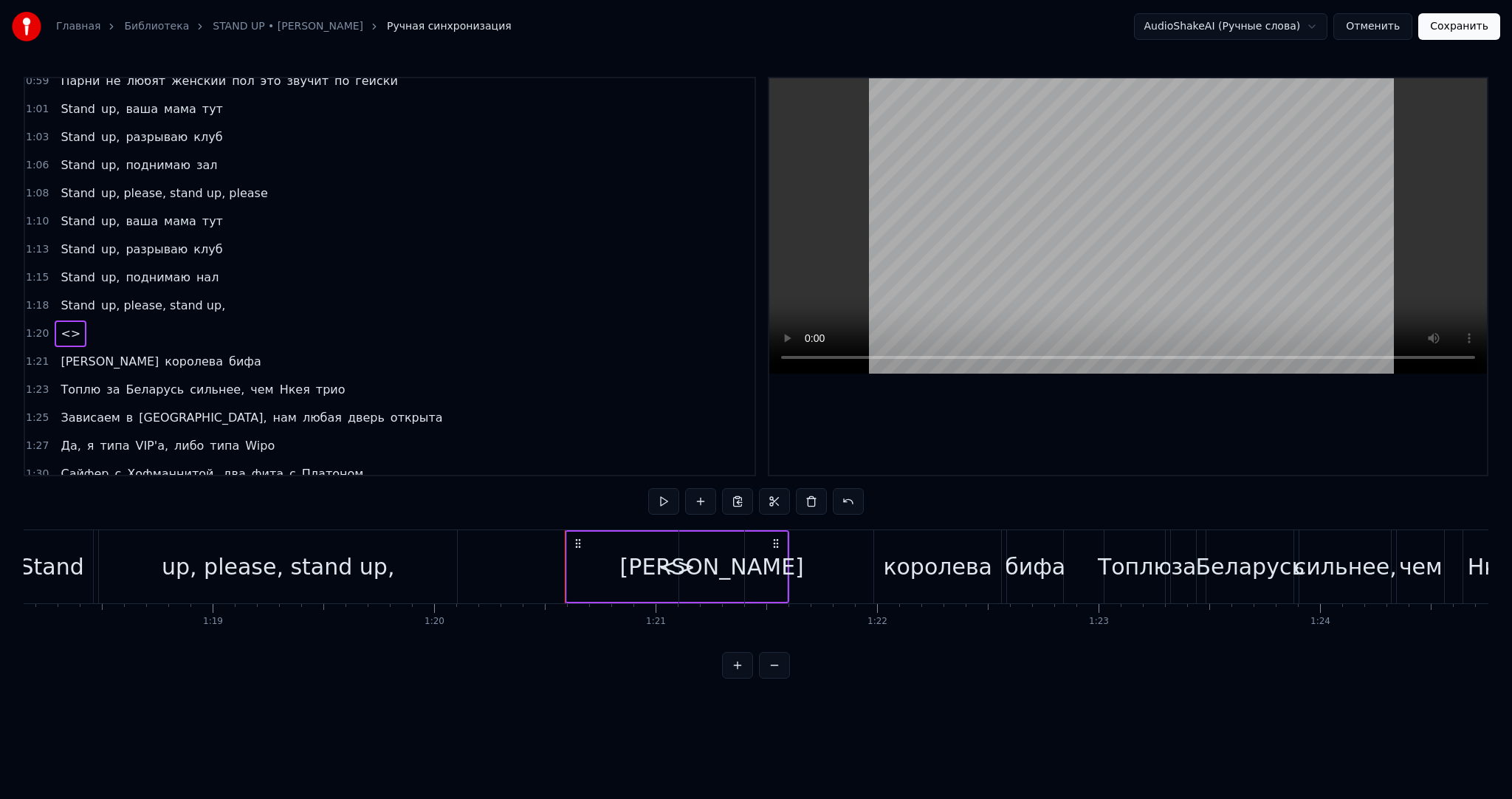
drag, startPoint x: 652, startPoint y: 560, endPoint x: 643, endPoint y: 559, distance: 9.1
click at [649, 560] on div "<>" at bounding box center [677, 567] width 220 height 70
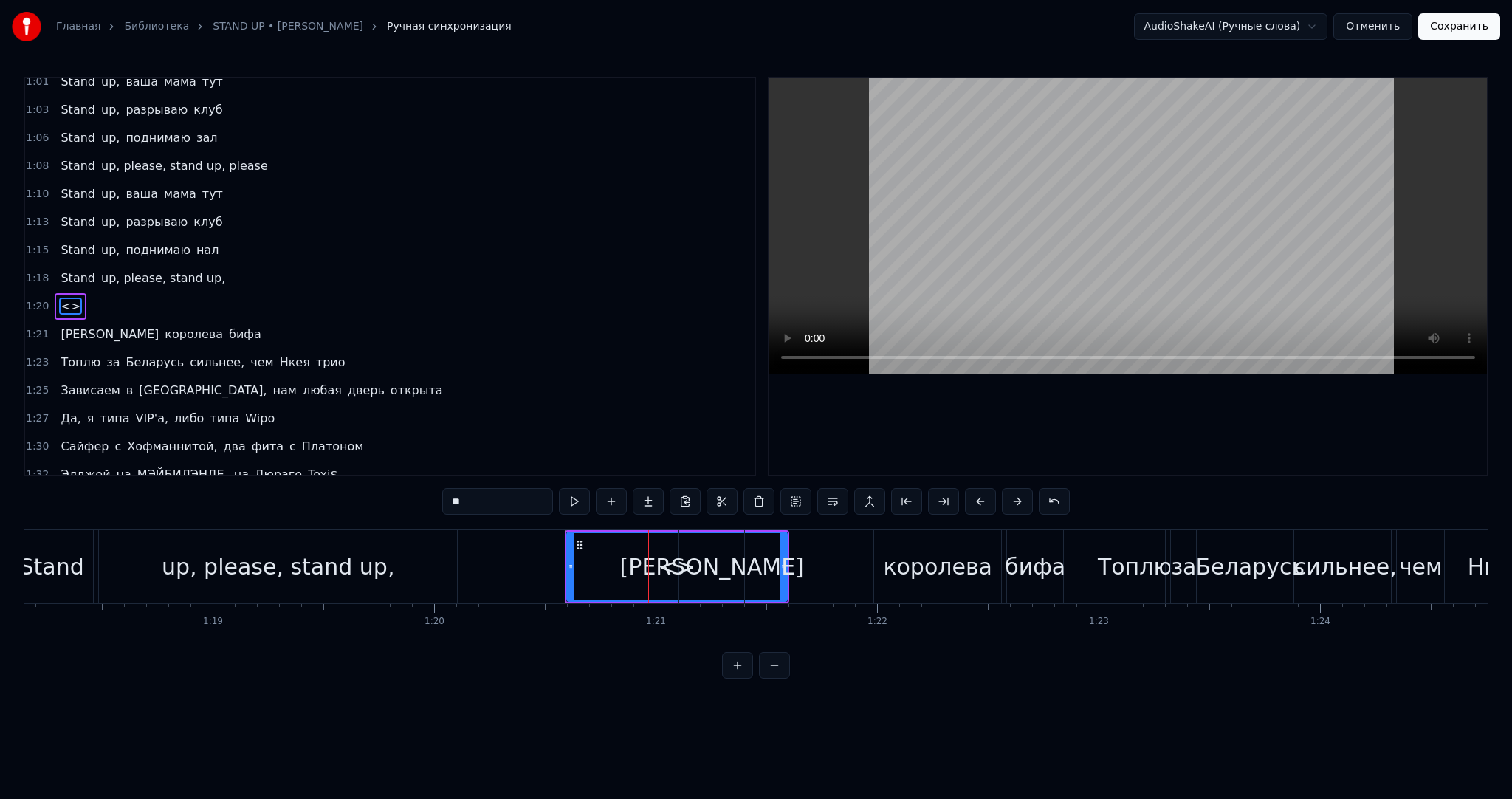
drag, startPoint x: 527, startPoint y: 508, endPoint x: 424, endPoint y: 498, distance: 103.5
click at [385, 495] on div "0:02 Эй, эй, ха ха ха 0:05 Пустите к микрофону 0:06 [PERSON_NAME], ради денег я…" at bounding box center [756, 377] width 1465 height 602
paste input "**********"
click at [560, 551] on div at bounding box center [559, 567] width 6 height 67
type input "**********"
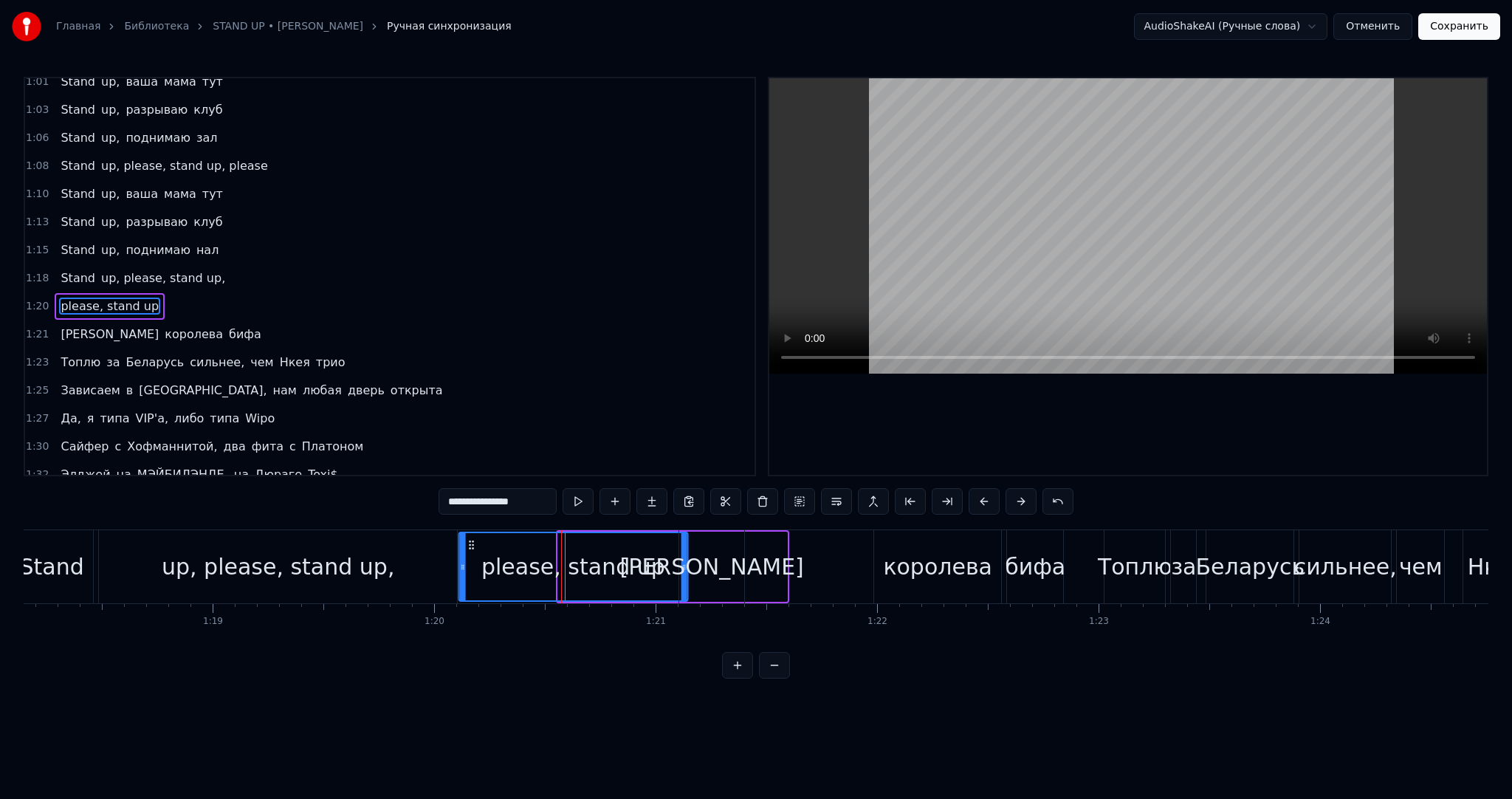
drag, startPoint x: 568, startPoint y: 544, endPoint x: 469, endPoint y: 538, distance: 99.2
click at [469, 539] on icon at bounding box center [471, 545] width 12 height 12
click at [660, 558] on div "please, stand up" at bounding box center [573, 567] width 228 height 67
drag, startPoint x: 461, startPoint y: 541, endPoint x: 473, endPoint y: 541, distance: 12.0
click at [473, 541] on div at bounding box center [474, 567] width 6 height 67
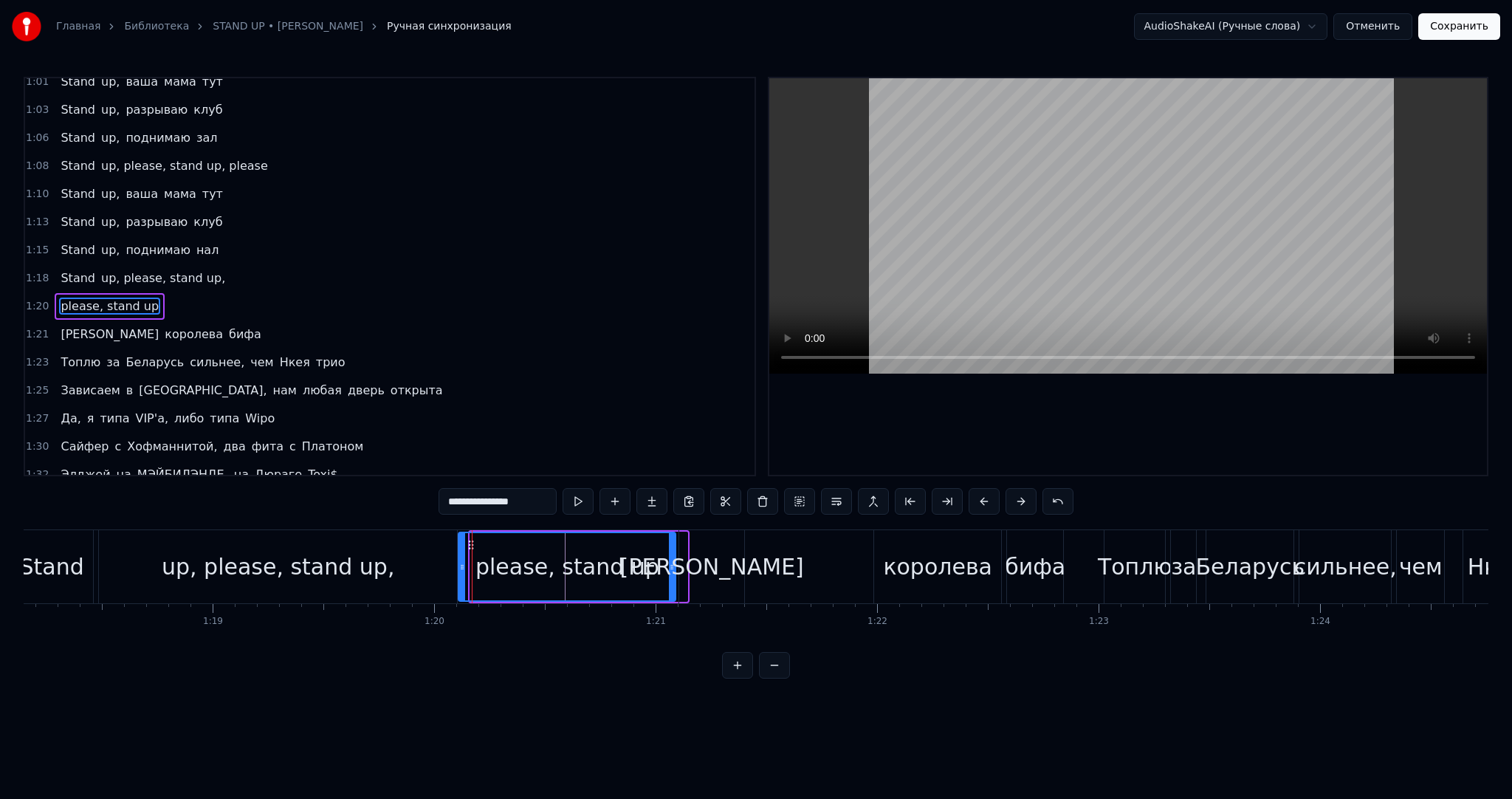
drag, startPoint x: 480, startPoint y: 541, endPoint x: 469, endPoint y: 539, distance: 11.2
click at [469, 539] on icon at bounding box center [471, 545] width 12 height 12
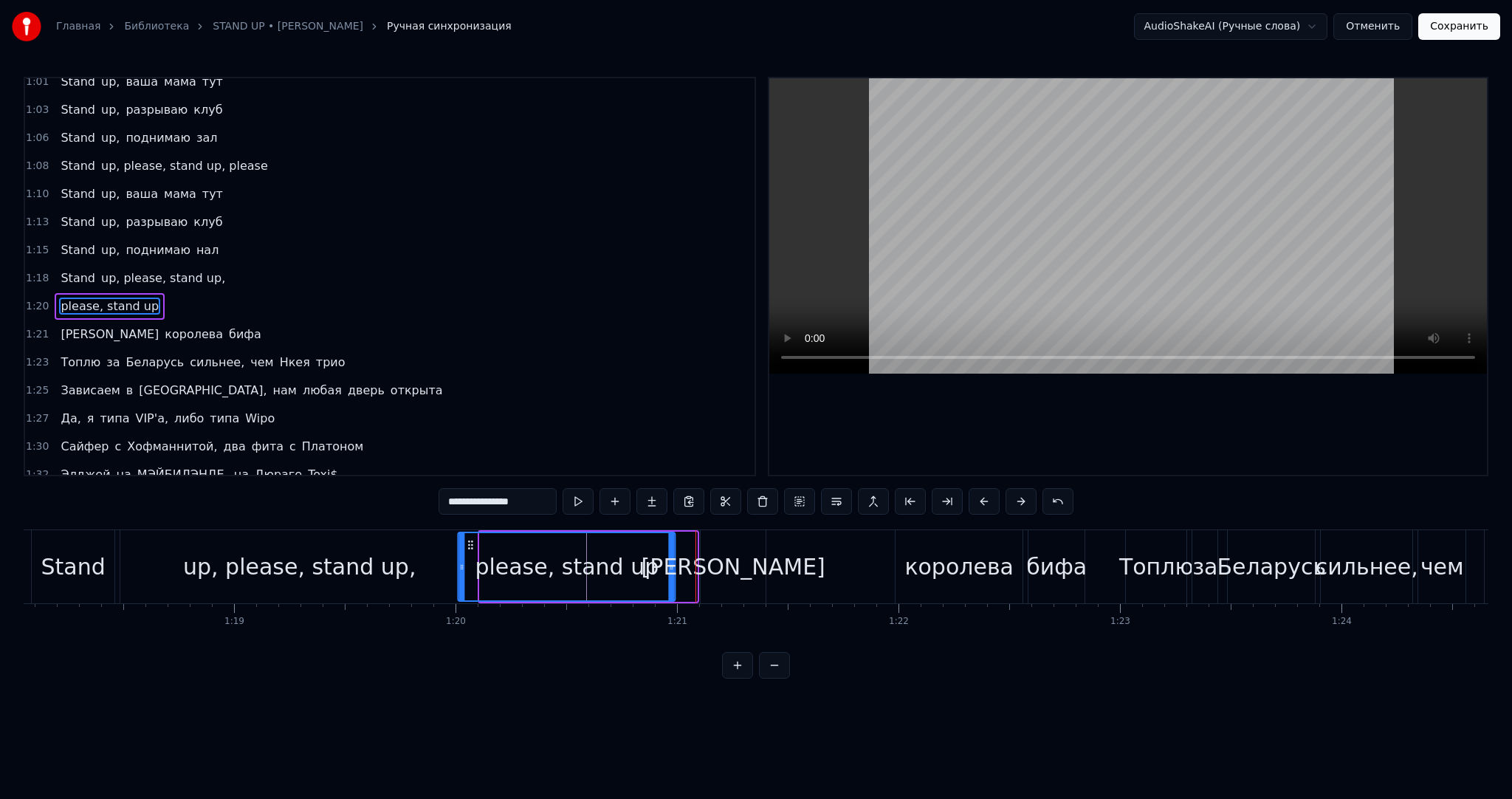
scroll to position [0, 17305]
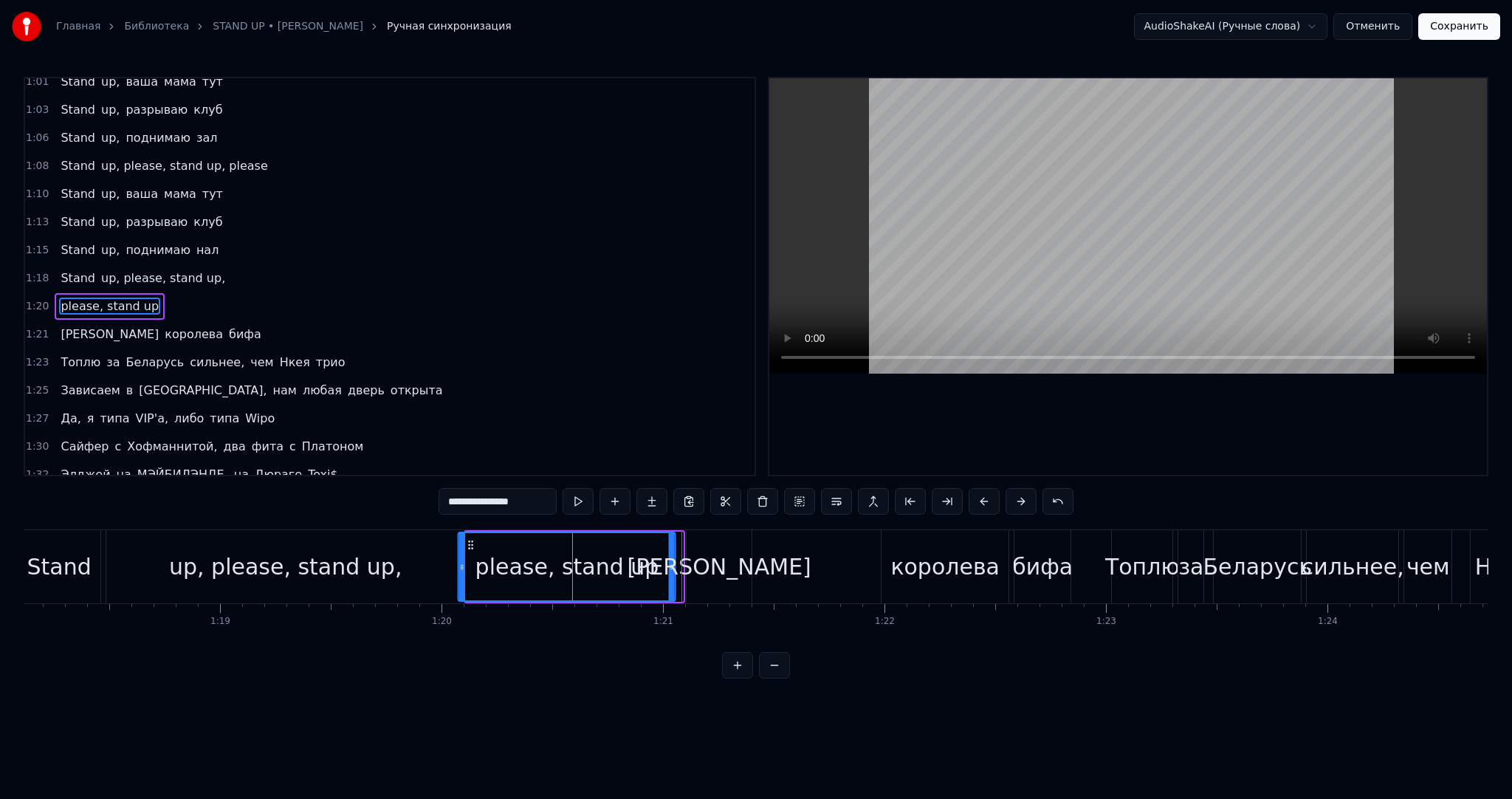
drag, startPoint x: 630, startPoint y: 558, endPoint x: 574, endPoint y: 552, distance: 56.3
click at [630, 560] on div "please, stand up" at bounding box center [568, 567] width 183 height 34
click at [500, 547] on div "please, stand up" at bounding box center [567, 567] width 216 height 67
click at [477, 542] on div "please, stand up" at bounding box center [567, 567] width 216 height 67
click at [477, 541] on div "please, stand up" at bounding box center [567, 567] width 216 height 67
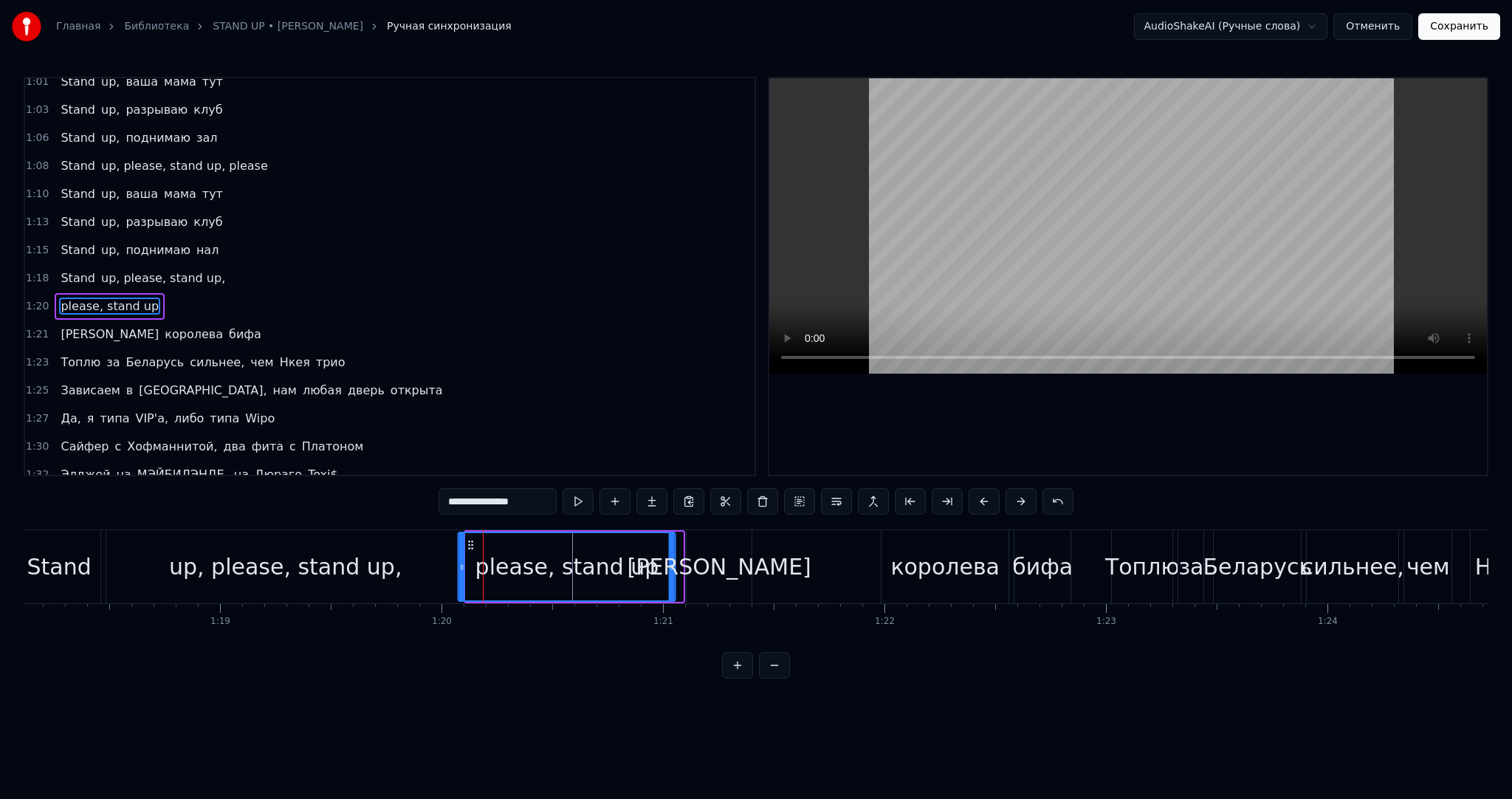
click at [756, 555] on div "[PERSON_NAME] бифа" at bounding box center [880, 567] width 389 height 73
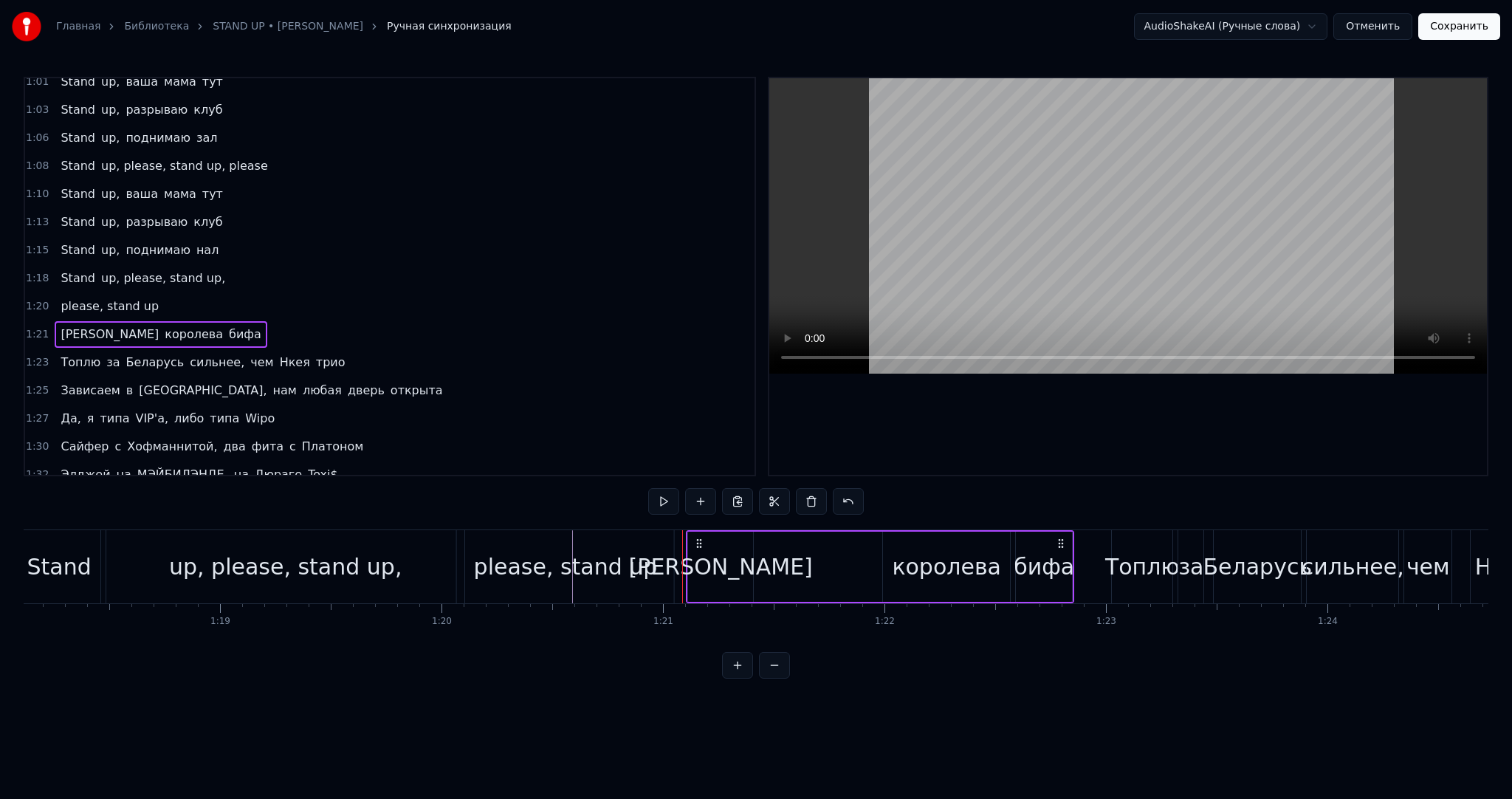
click at [536, 564] on div "please, stand up" at bounding box center [566, 567] width 183 height 34
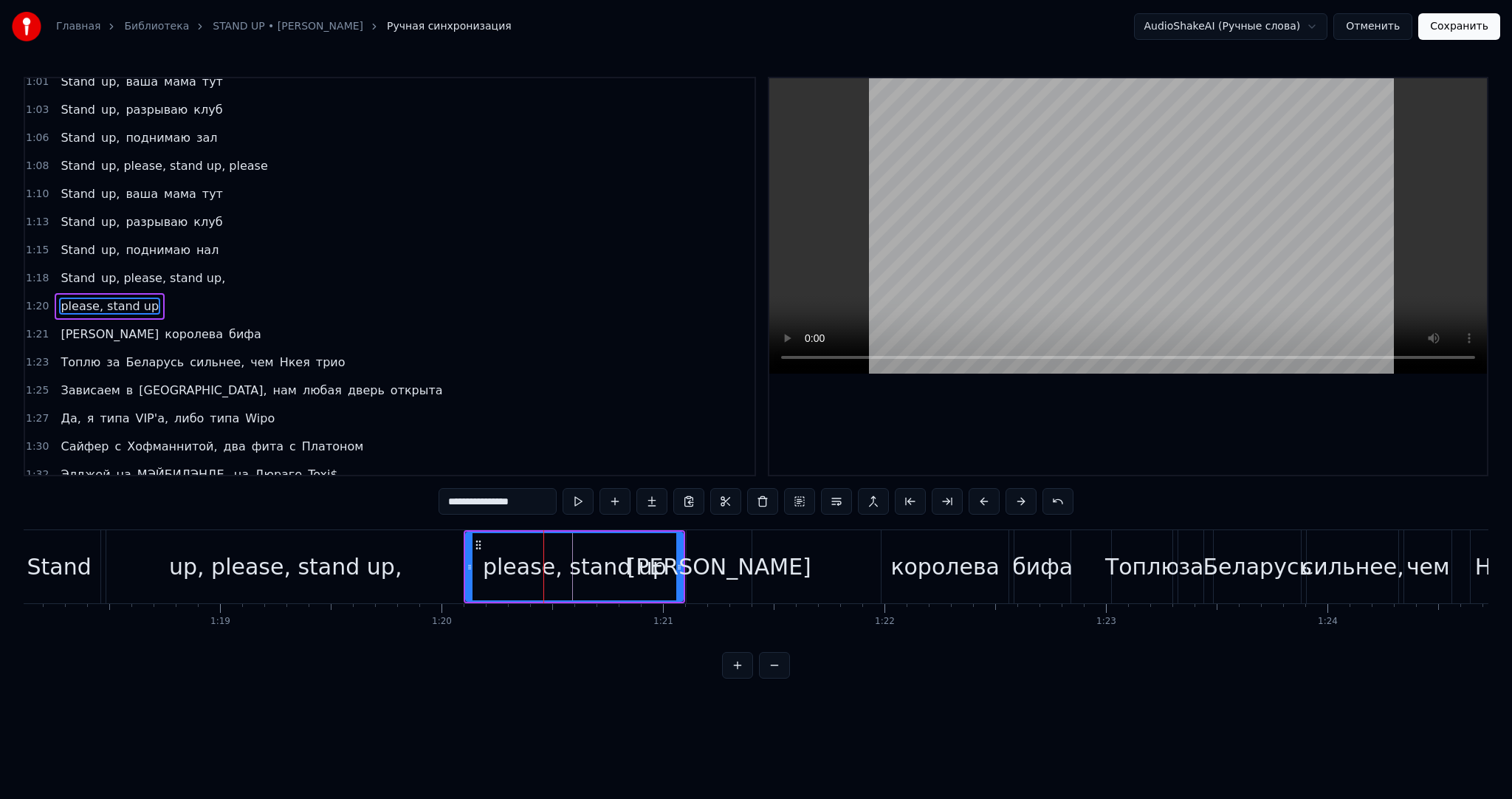
click at [536, 612] on div "0 0:01 0:02 0:03 0:04 0:05 0:06 0:07 0:08 0:09 0:10 0:11 0:12 0:13 0:14 0:15 0:…" at bounding box center [358, 615] width 35279 height 24
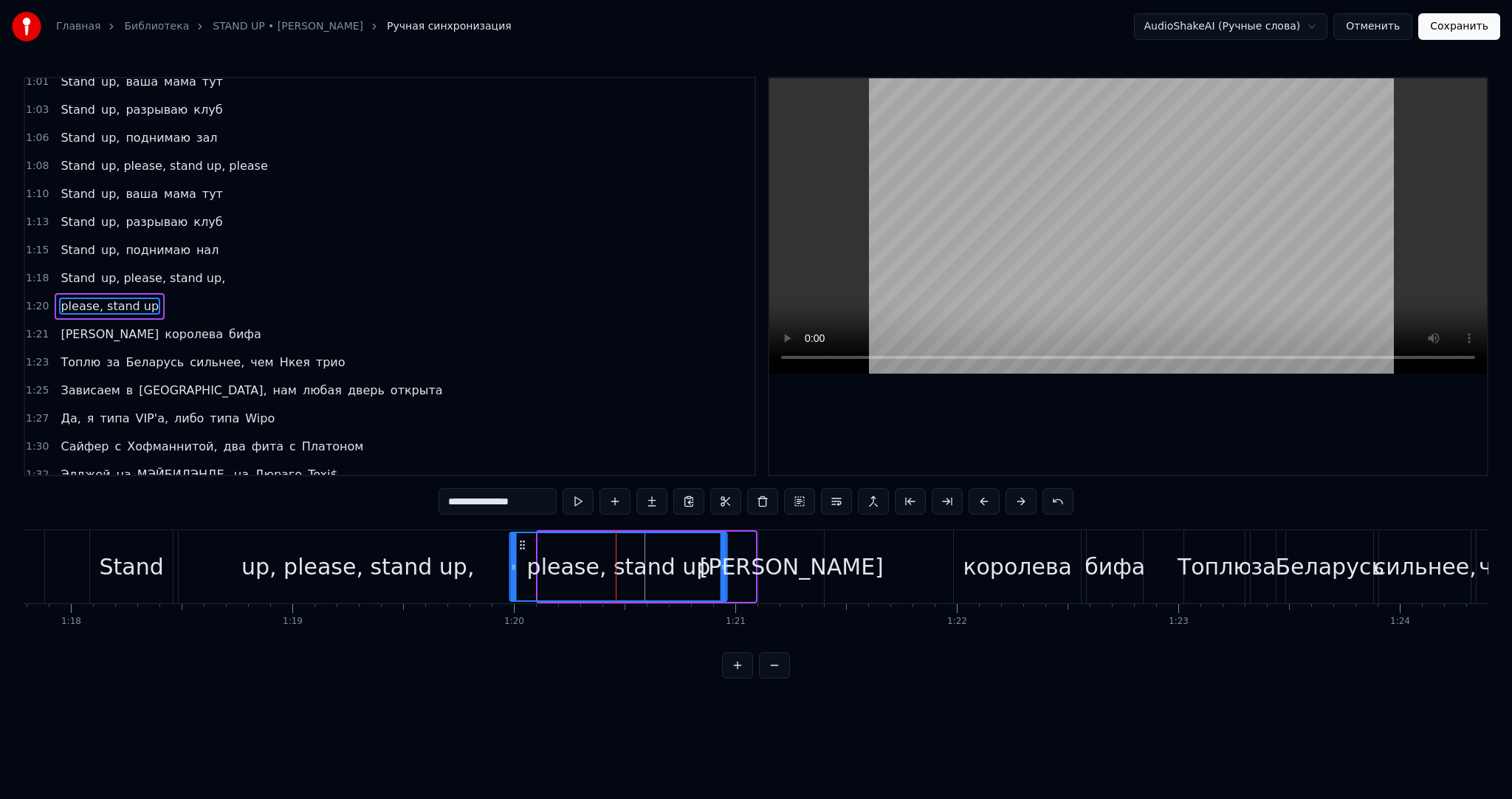
scroll to position [0, 17276]
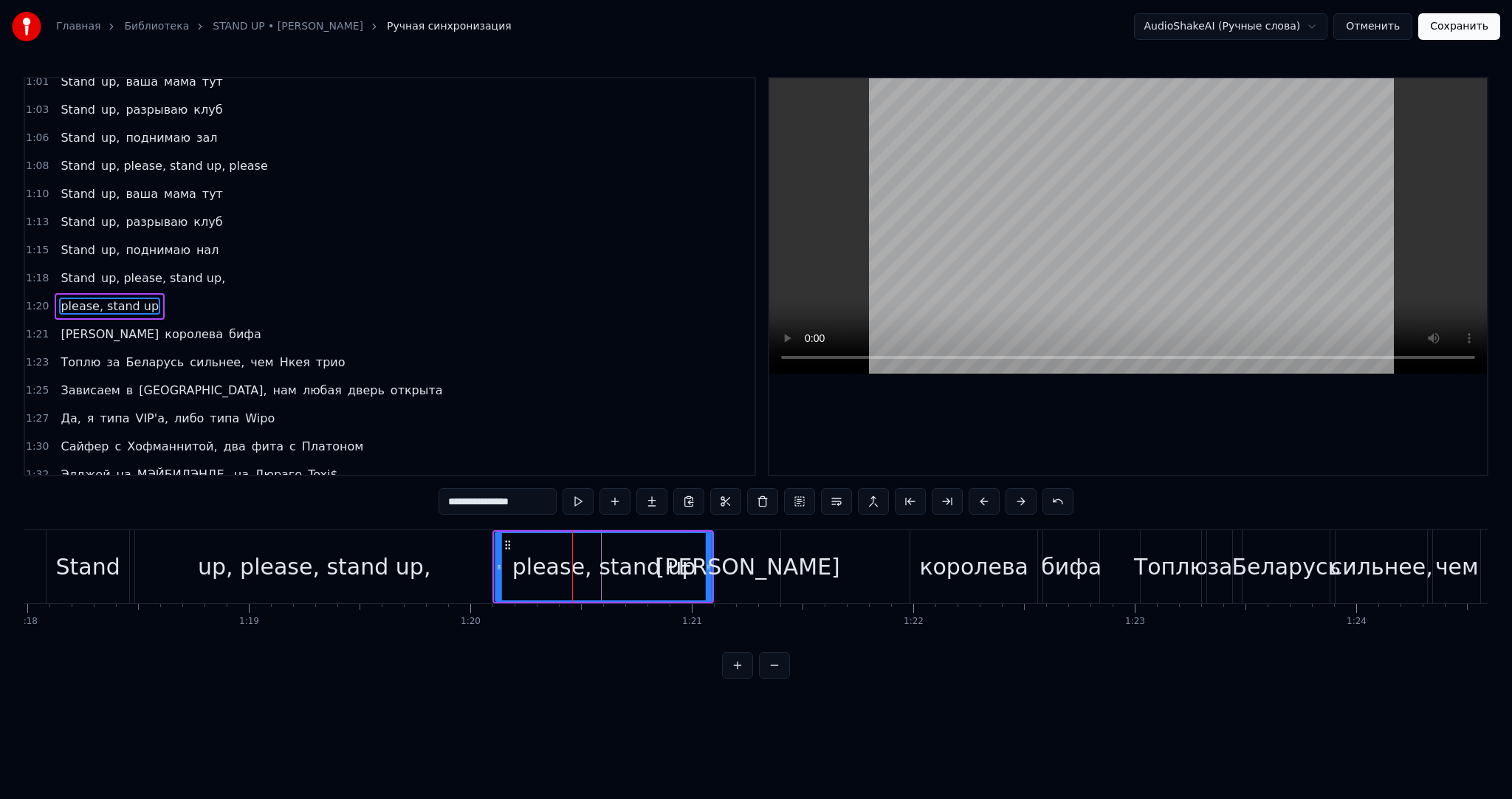
click at [653, 679] on div "0:02 Эй, эй, ха ха ха 0:05 Пустите к микрофону 0:06 [PERSON_NAME], ради денег я…" at bounding box center [756, 377] width 1465 height 602
click at [595, 568] on div "please, stand up" at bounding box center [604, 567] width 183 height 34
click at [439, 554] on div "up, please, stand up," at bounding box center [314, 567] width 358 height 73
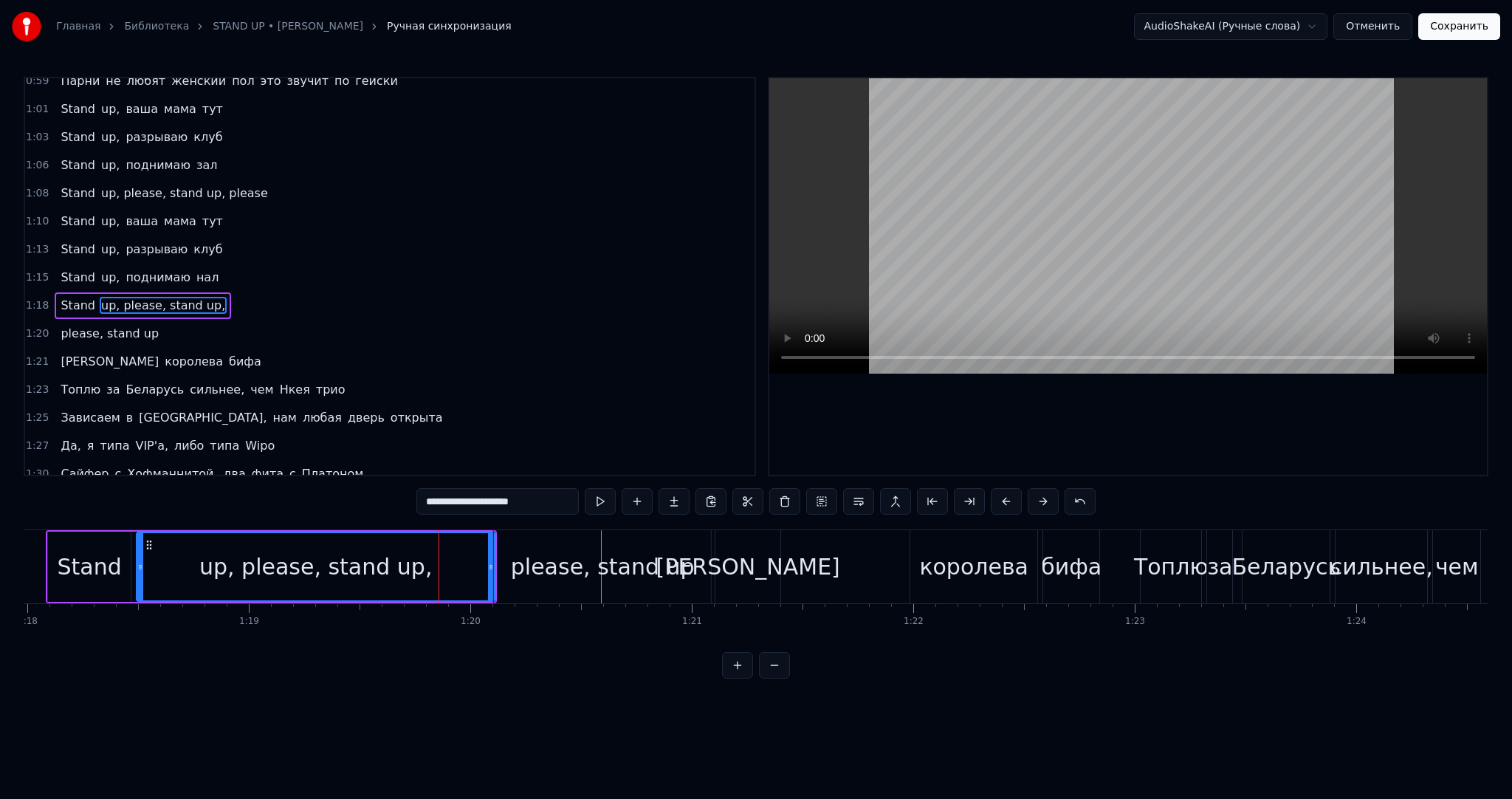
click at [554, 568] on div "please, stand up" at bounding box center [603, 567] width 183 height 34
type input "**********"
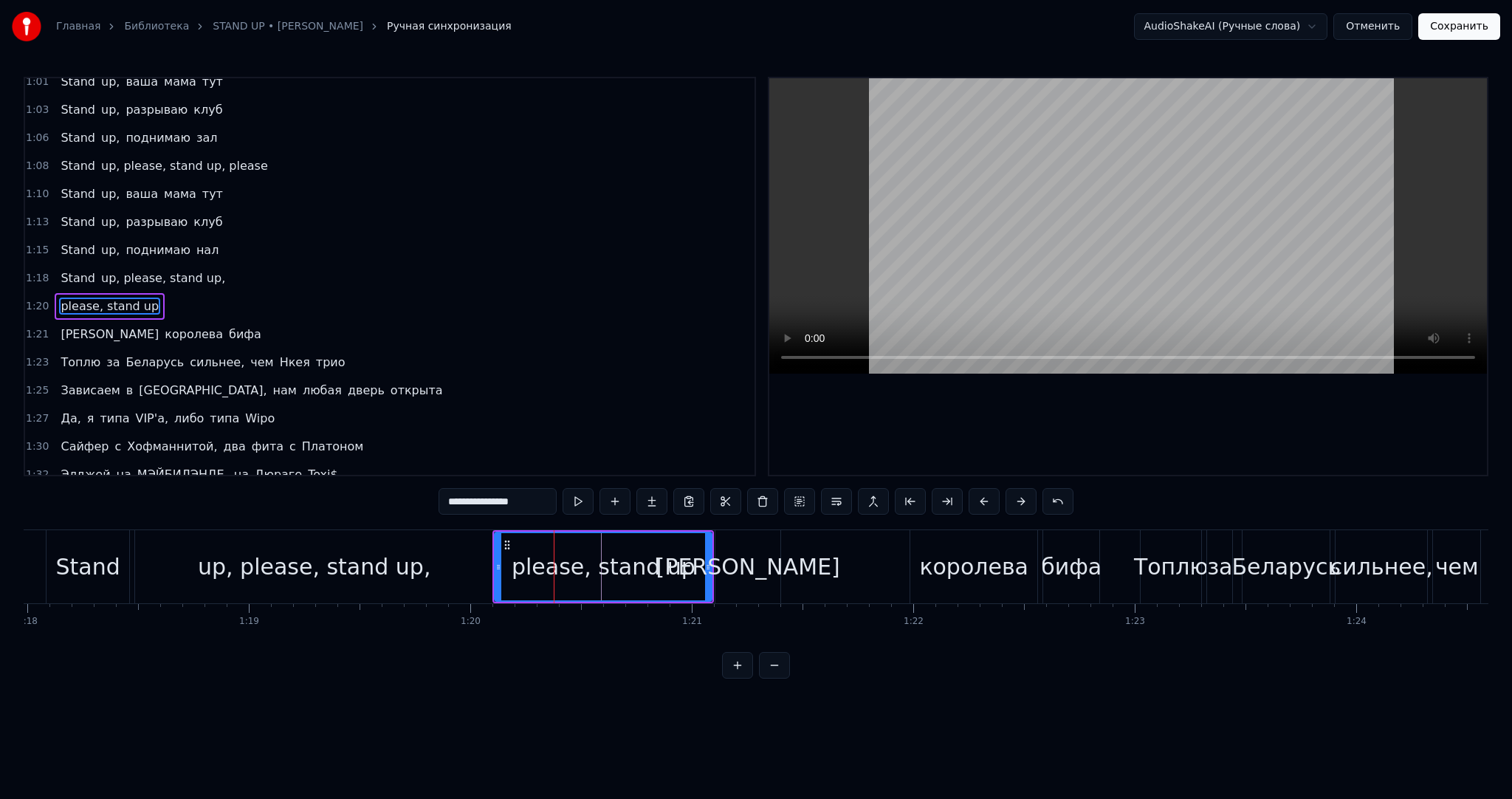
click at [788, 545] on div "[PERSON_NAME] бифа" at bounding box center [909, 567] width 389 height 73
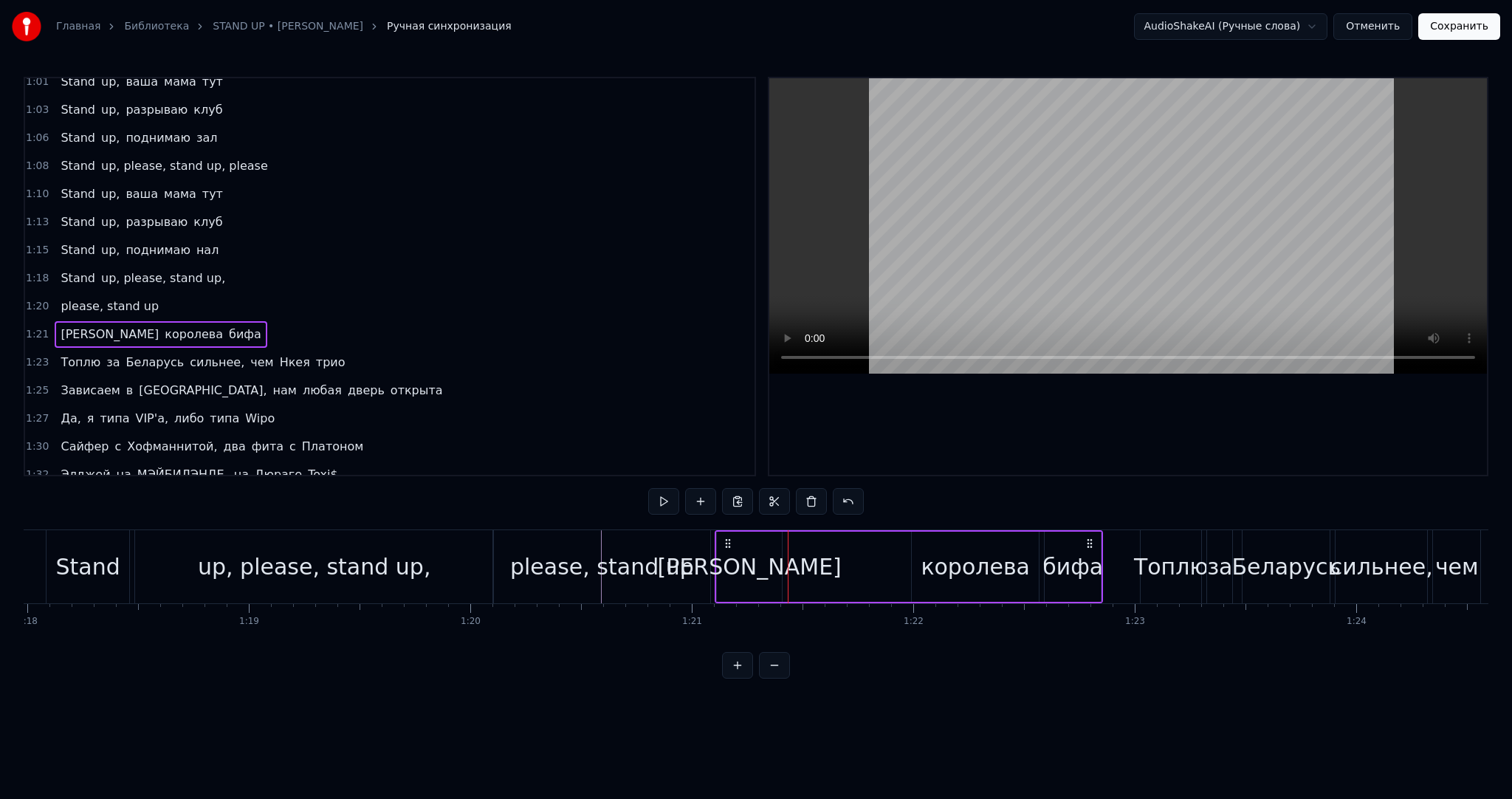
click at [712, 558] on div "please, stand up" at bounding box center [603, 567] width 222 height 73
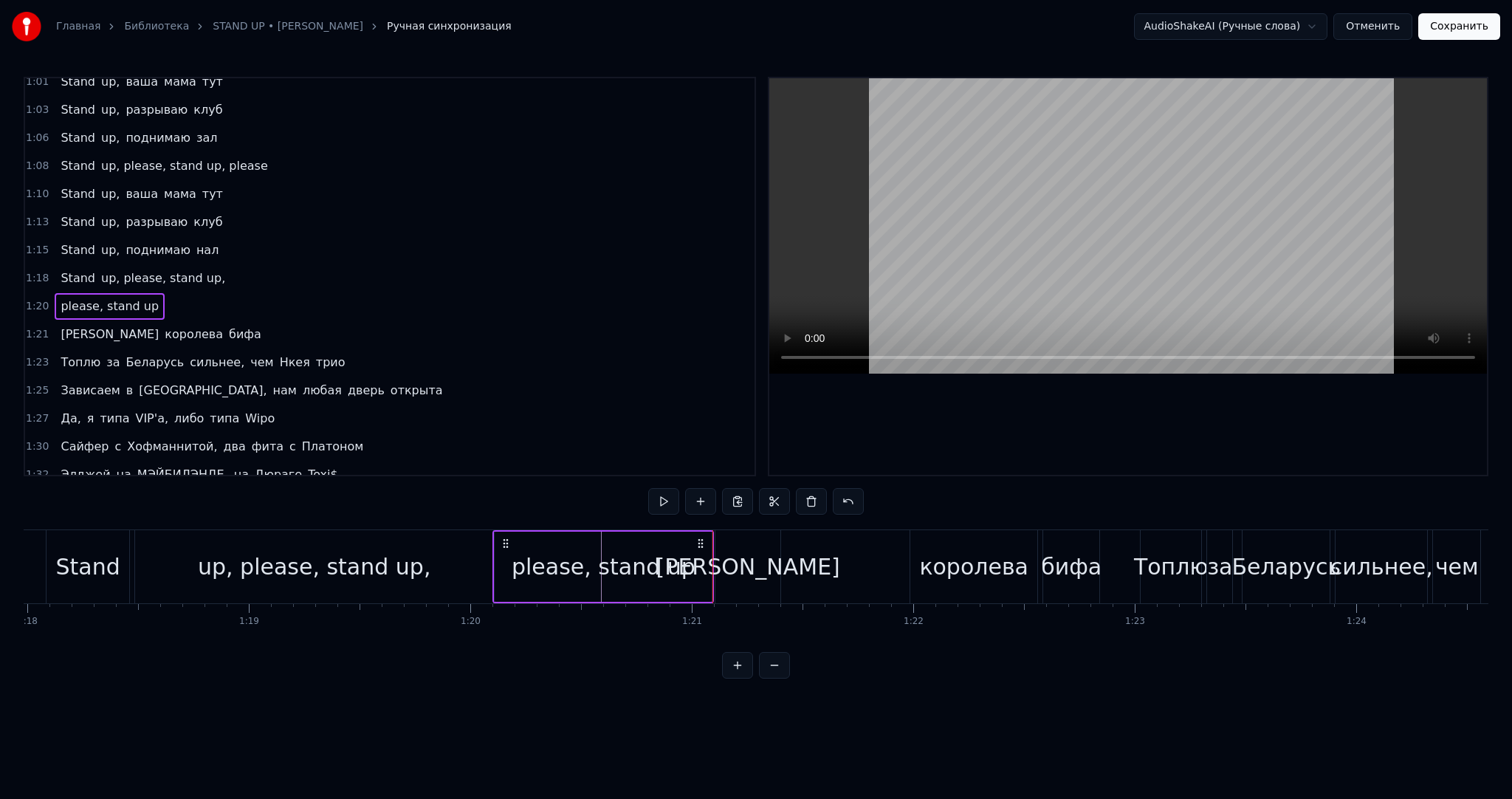
click at [738, 638] on div "[PERSON_NAME], эй, ха ха ха Пустите к микрофону [PERSON_NAME], ради денег я раз…" at bounding box center [756, 585] width 1465 height 110
click at [751, 640] on div "[PERSON_NAME], эй, ха ха ха Пустите к микрофону [PERSON_NAME], ради денег я раз…" at bounding box center [756, 585] width 1465 height 110
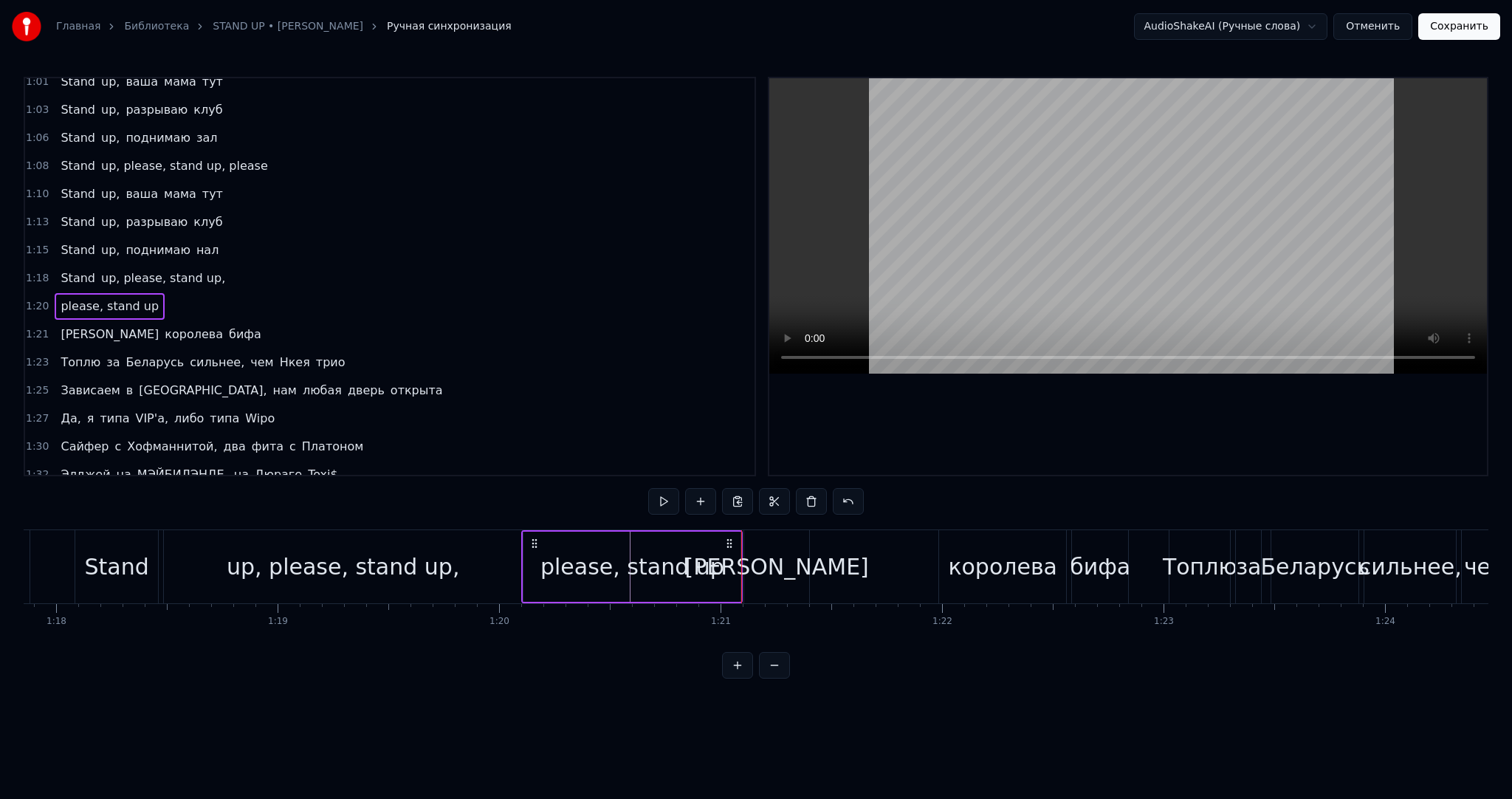
scroll to position [0, 17218]
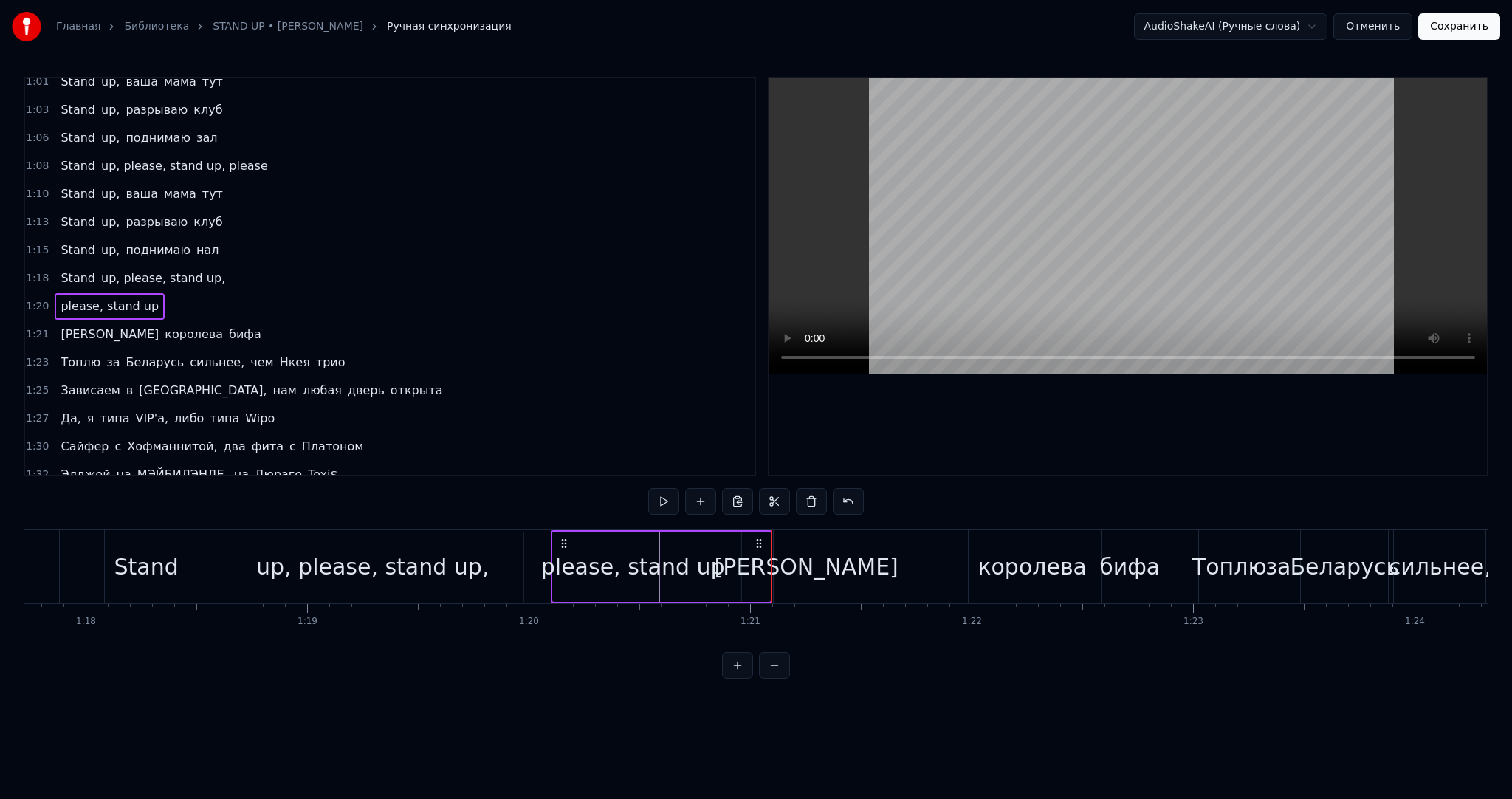
click at [574, 544] on div "please, stand up" at bounding box center [633, 567] width 217 height 70
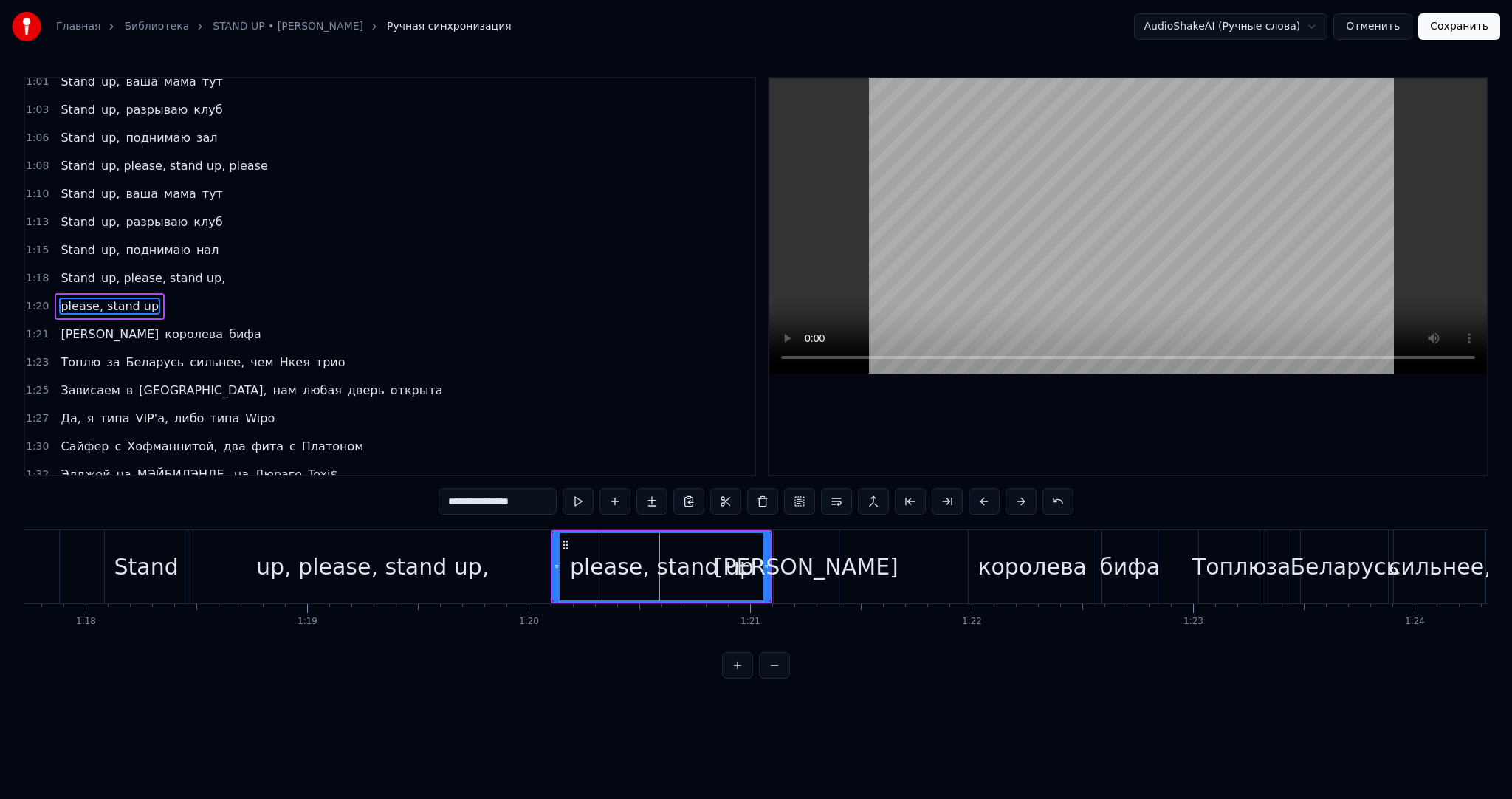
drag, startPoint x: 564, startPoint y: 542, endPoint x: 579, endPoint y: 545, distance: 15.3
click at [579, 545] on div "please, stand up" at bounding box center [661, 567] width 216 height 67
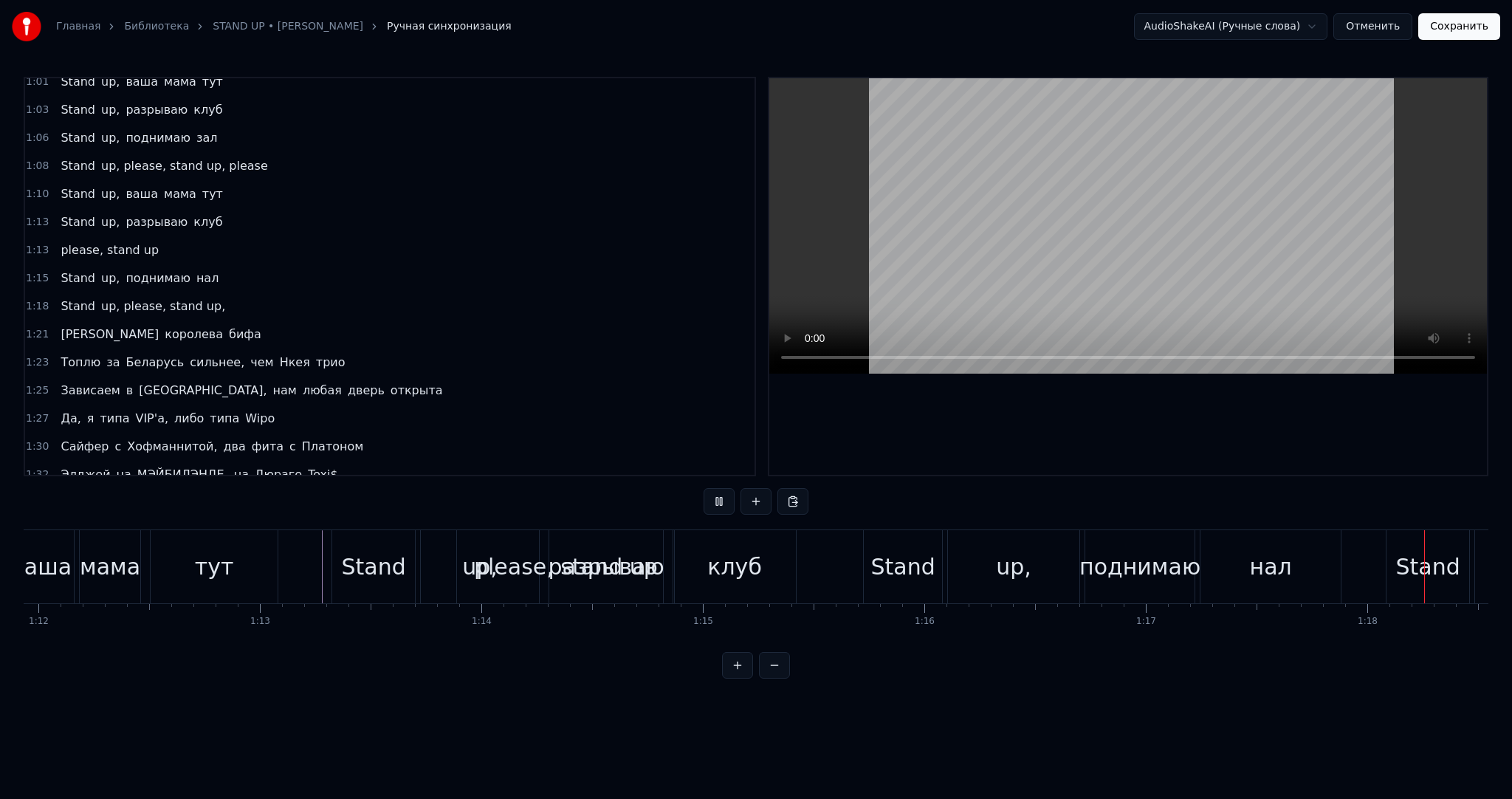
scroll to position [0, 17265]
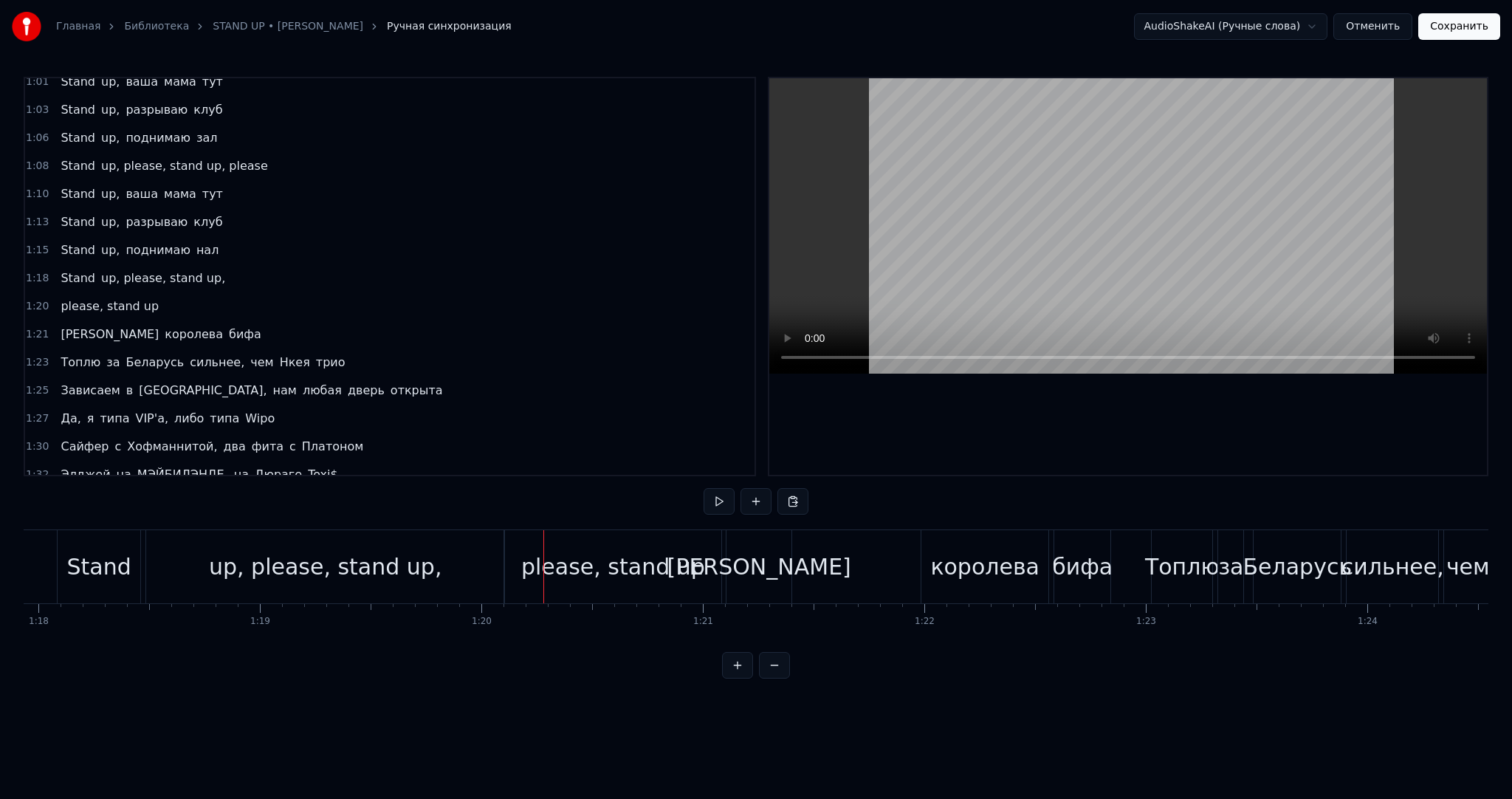
click at [595, 583] on div "please, stand up" at bounding box center [613, 567] width 183 height 34
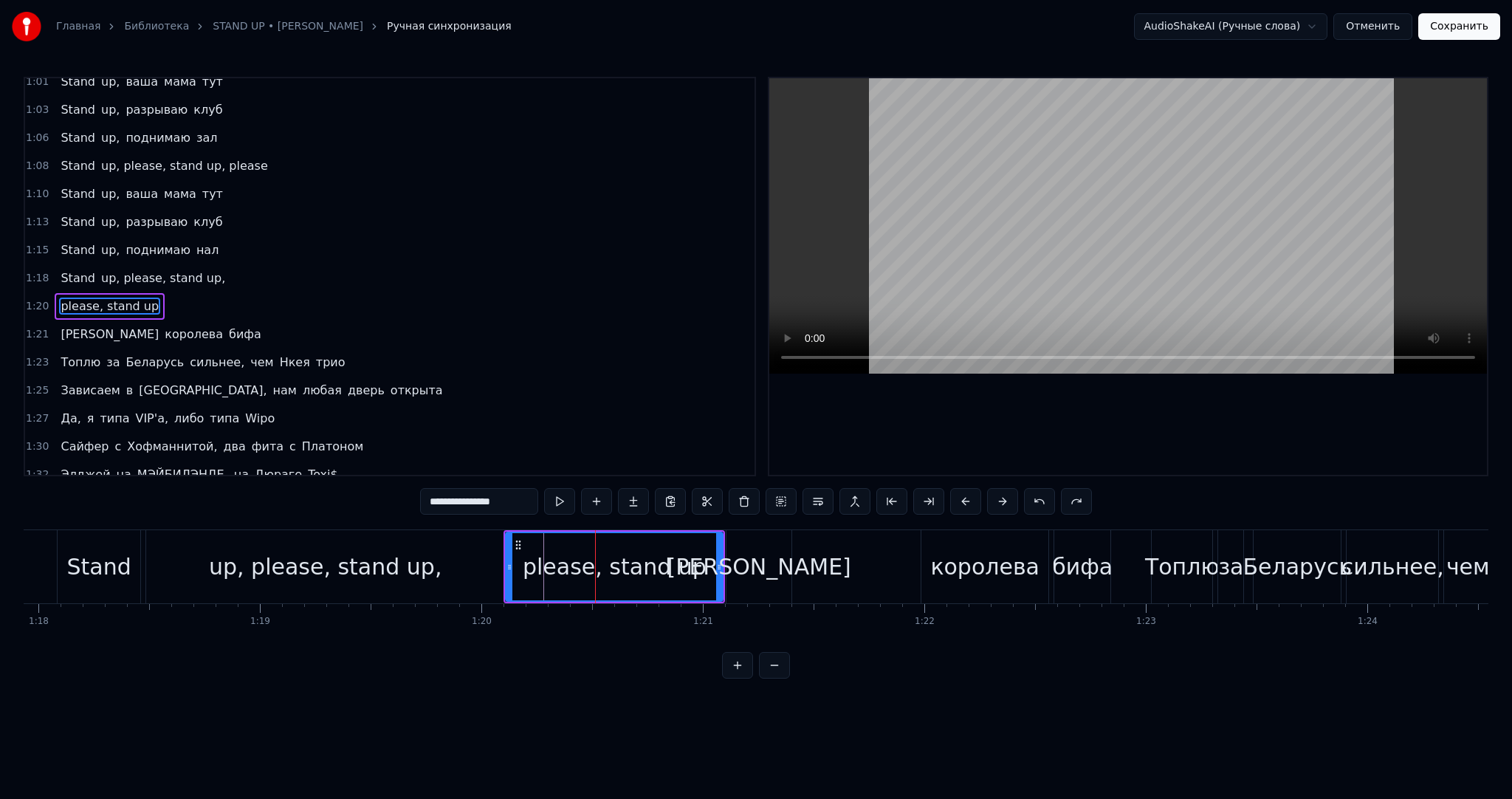
click at [803, 576] on div "[PERSON_NAME] бифа" at bounding box center [920, 567] width 389 height 73
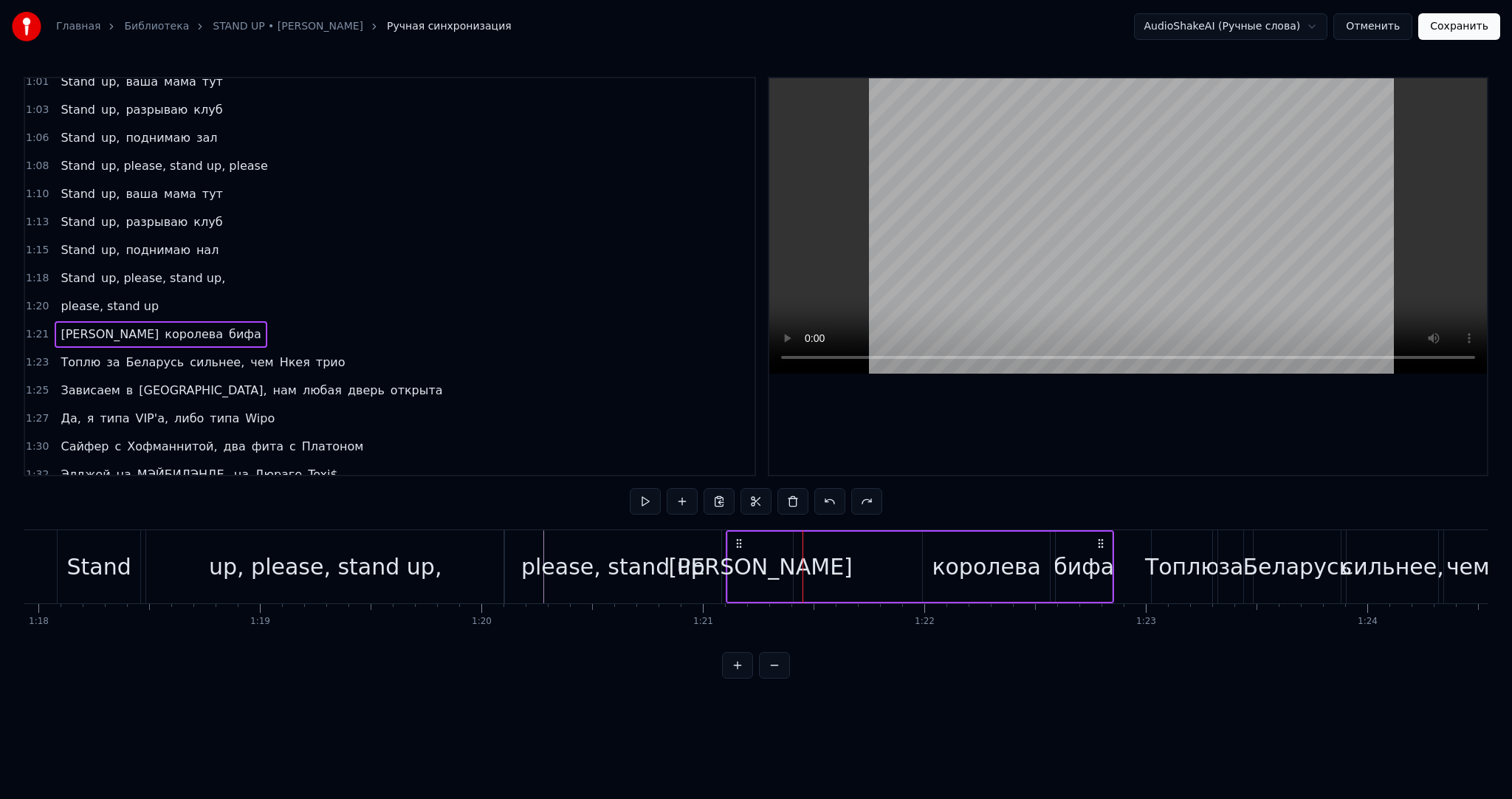
click at [724, 582] on div "please, stand up" at bounding box center [614, 567] width 222 height 73
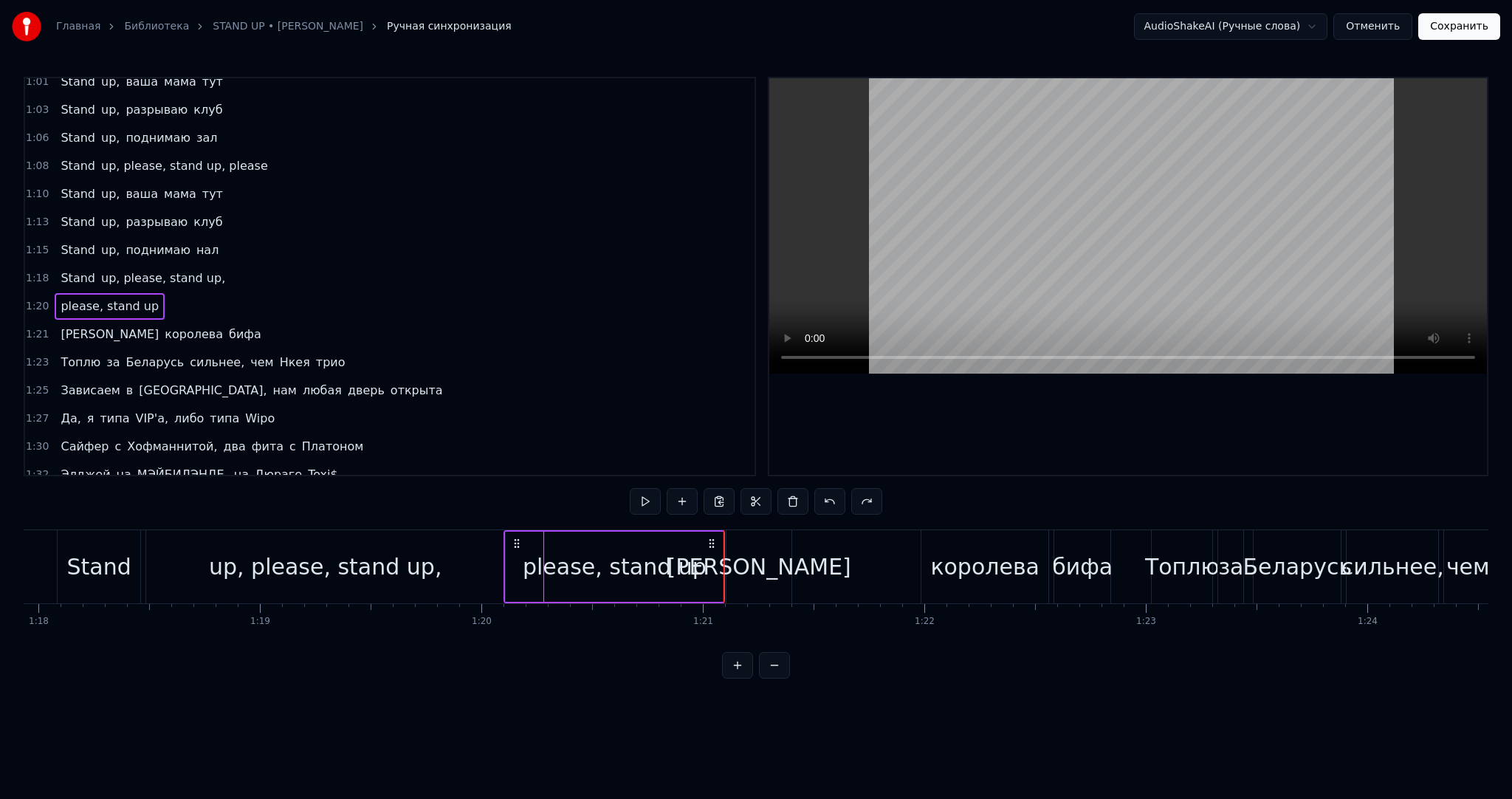
click at [732, 567] on div "[PERSON_NAME]" at bounding box center [759, 567] width 65 height 73
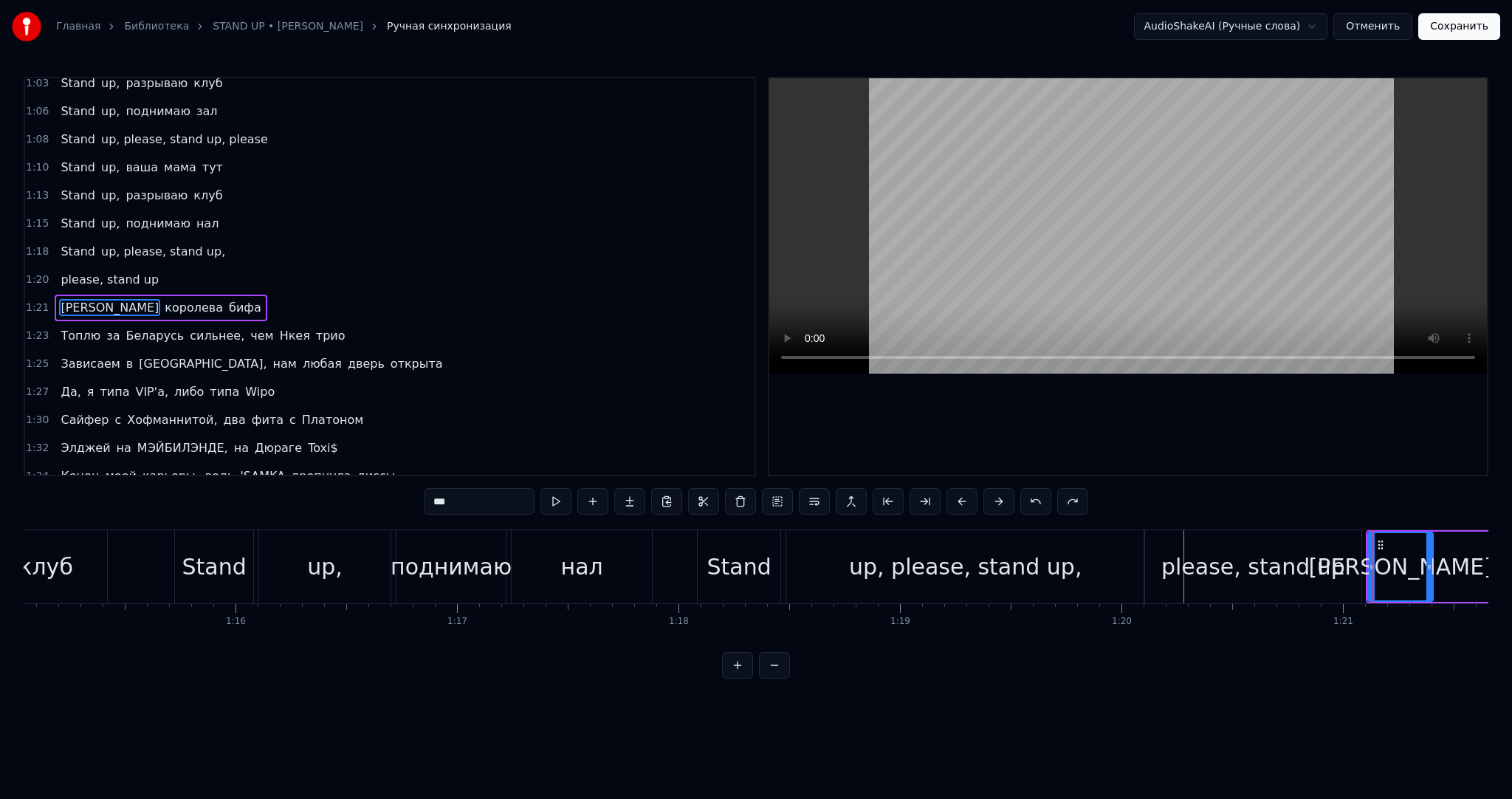
scroll to position [0, 16610]
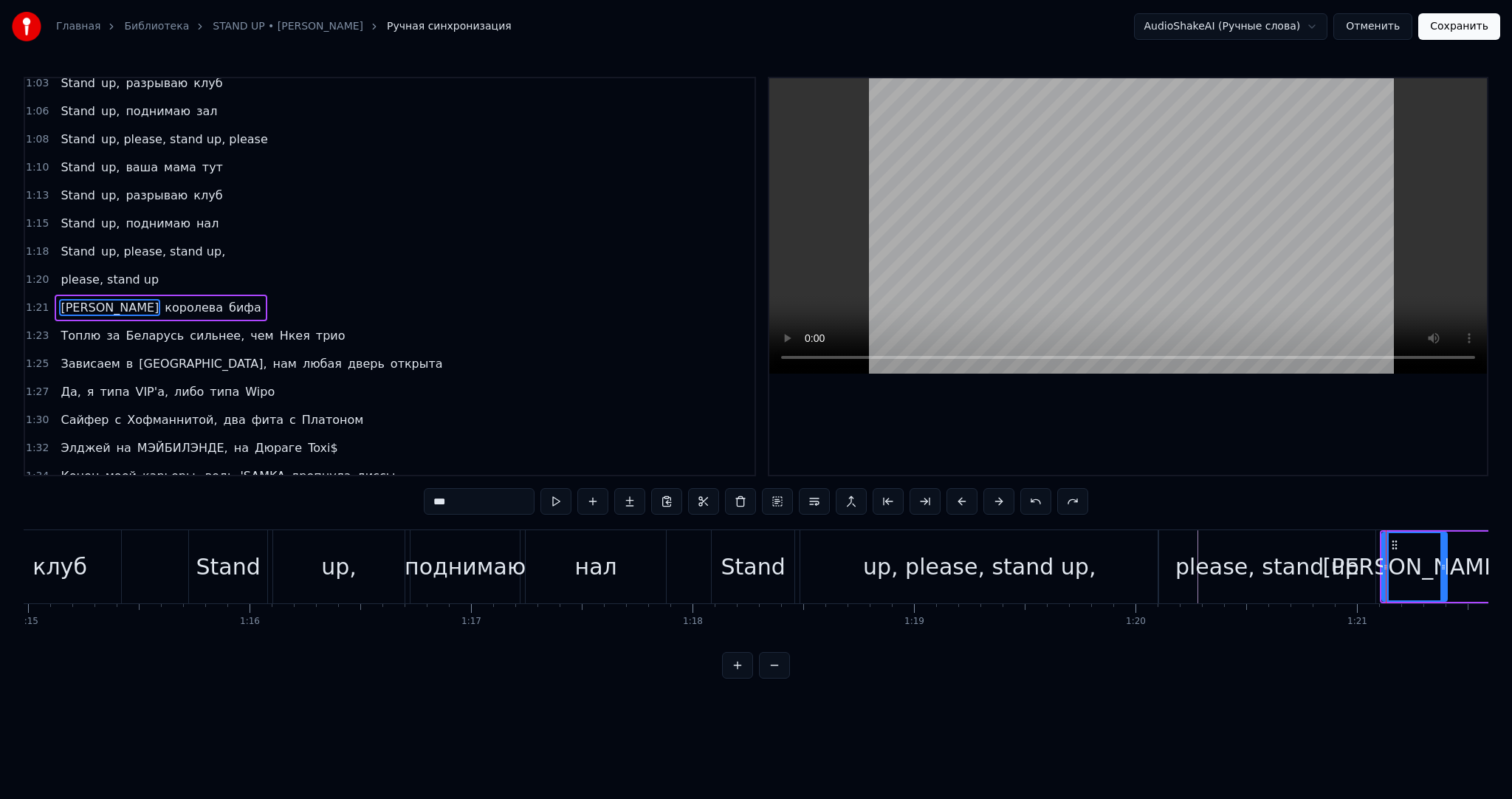
click at [177, 564] on div at bounding box center [1053, 567] width 35279 height 73
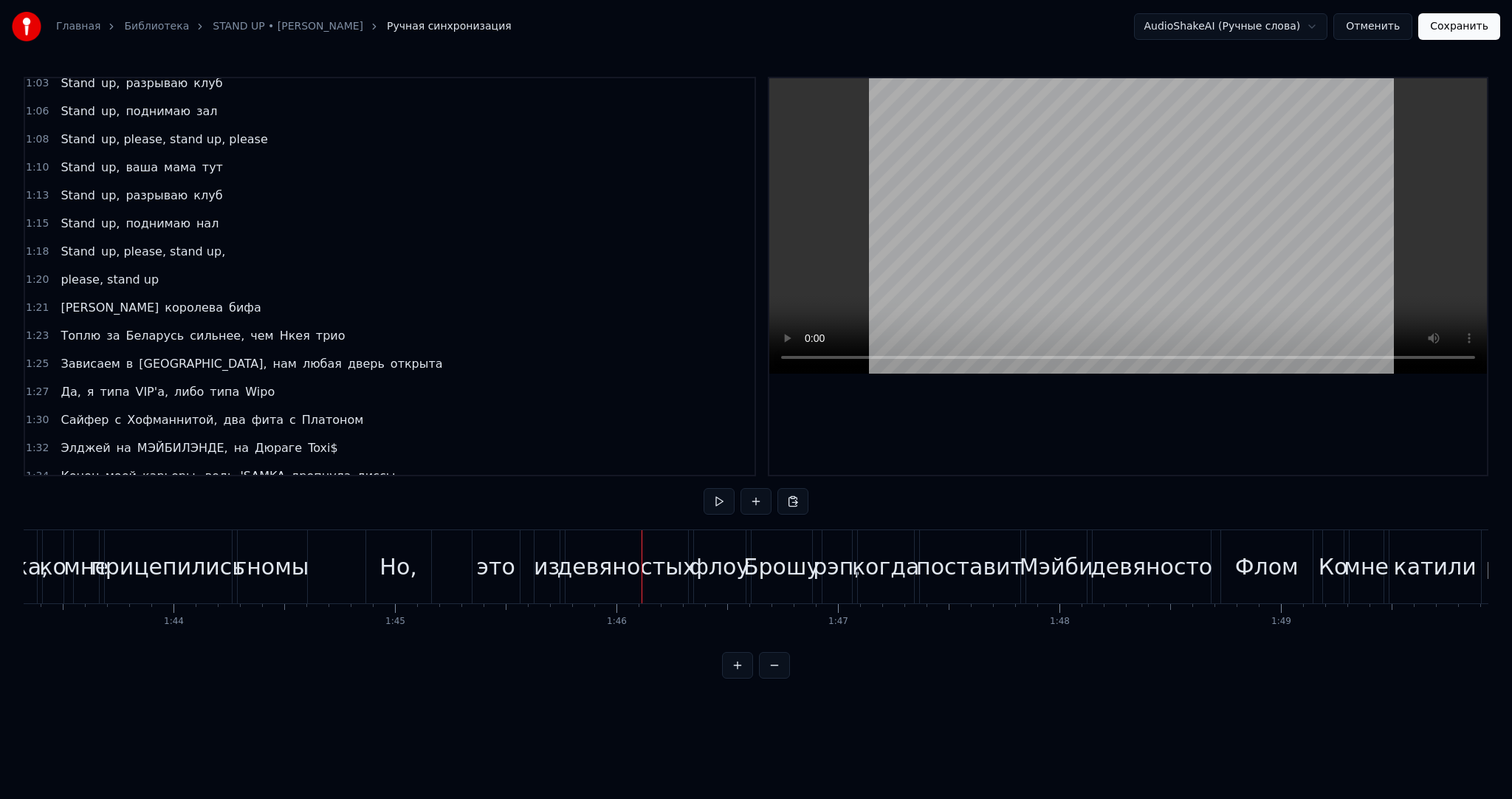
scroll to position [0, 22803]
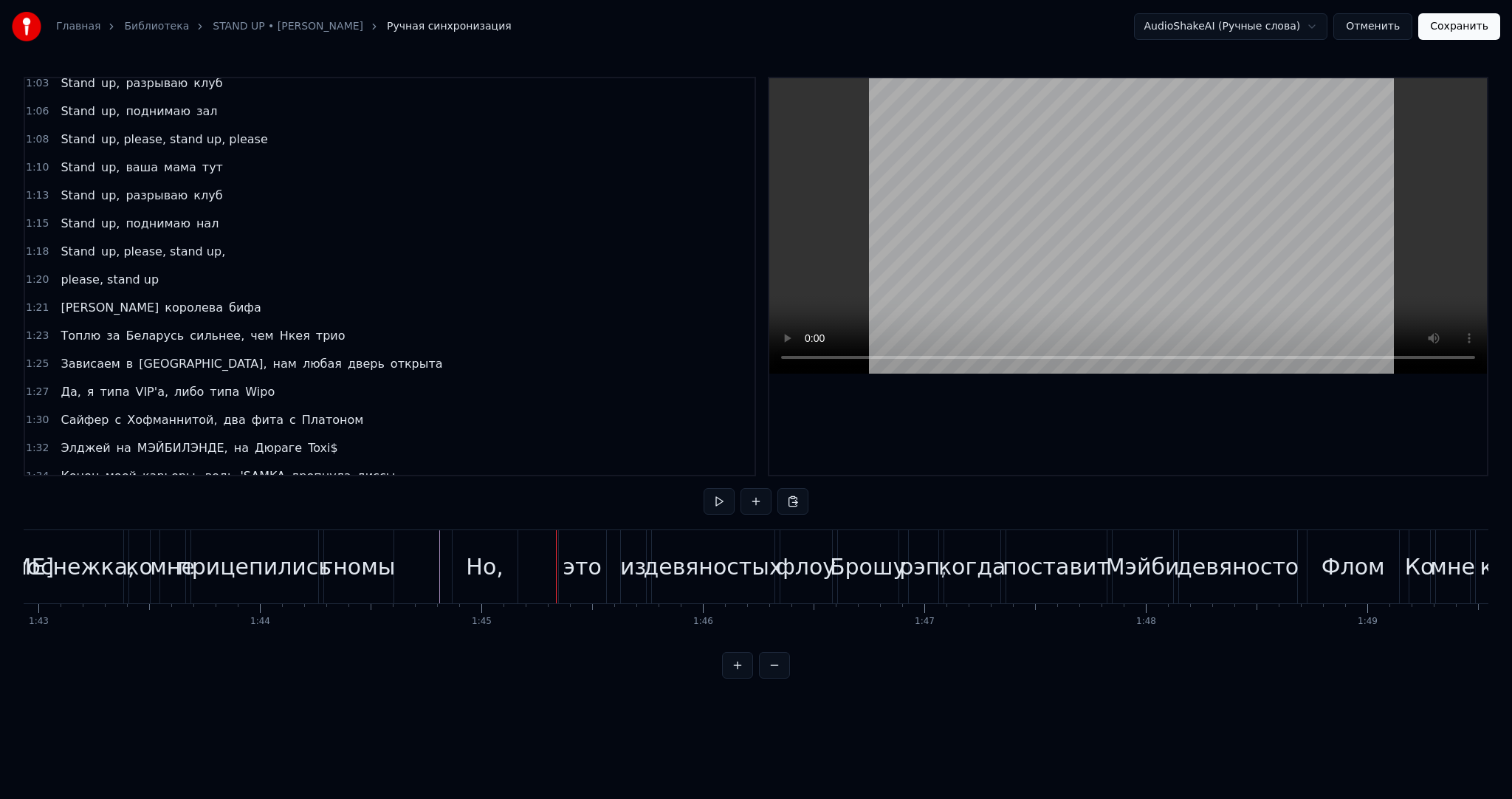
click at [470, 571] on div "Ho," at bounding box center [484, 567] width 37 height 34
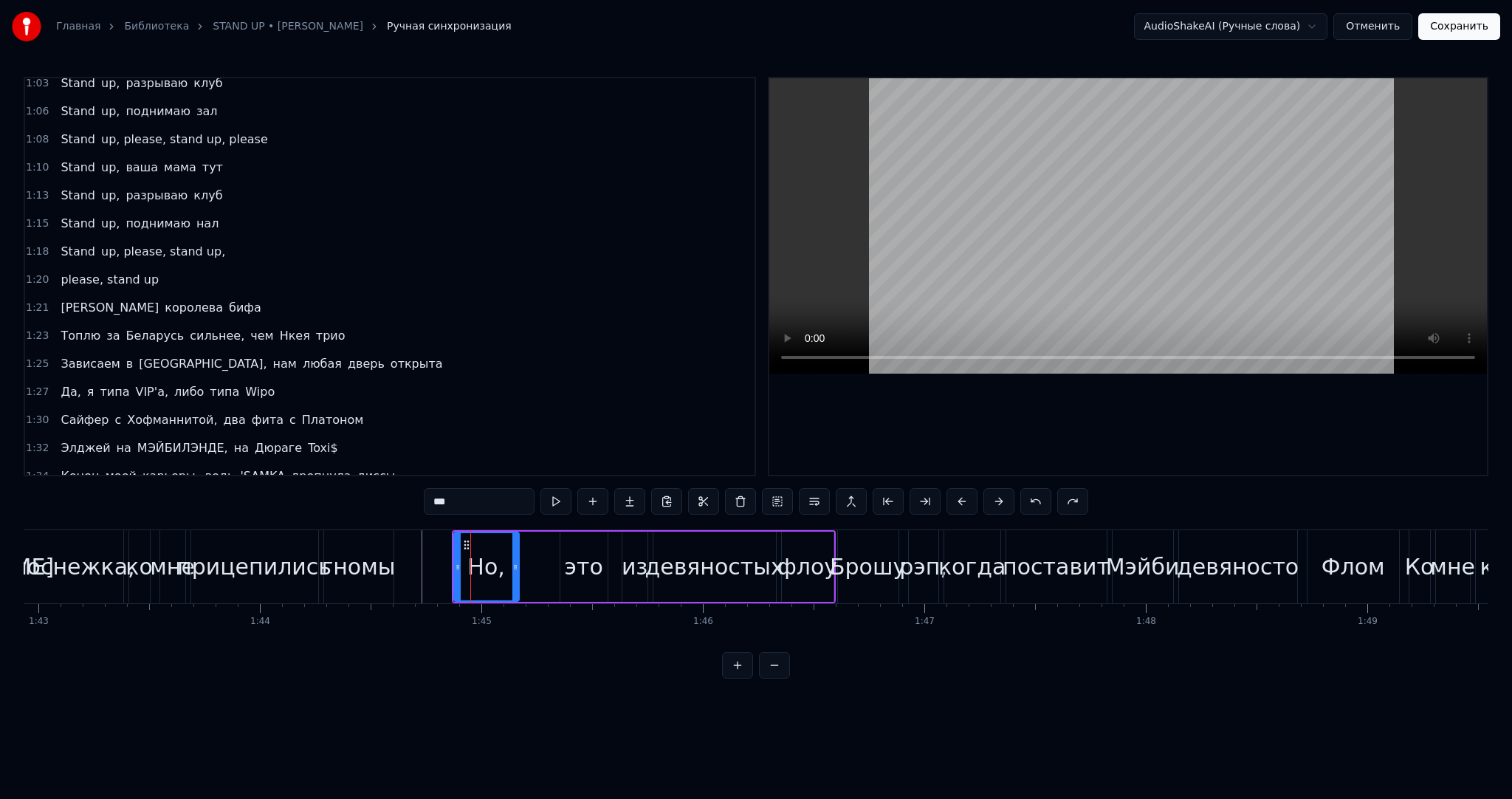
scroll to position [1010, 0]
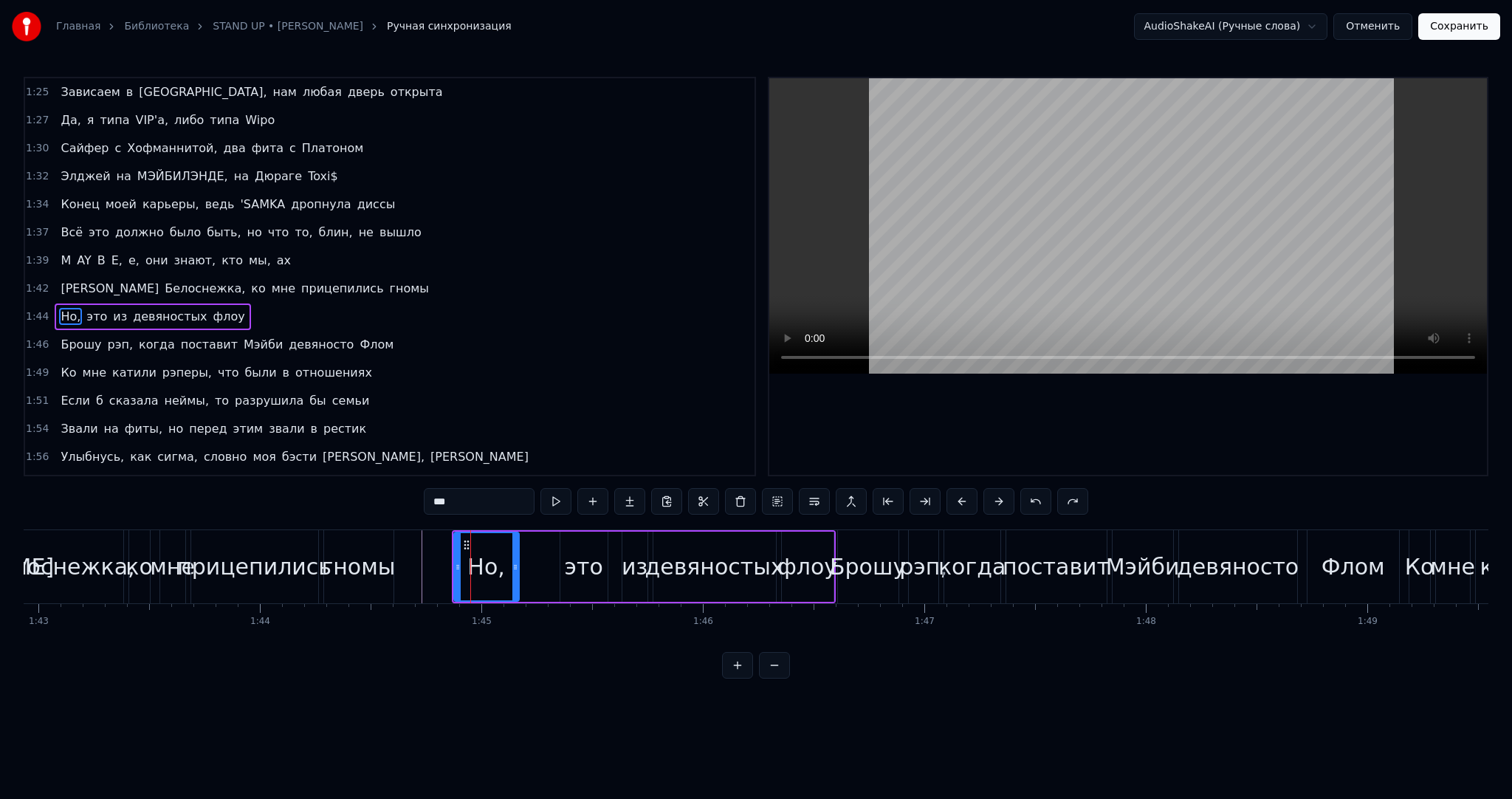
click at [445, 501] on input "***" at bounding box center [479, 501] width 110 height 27
type input "***"
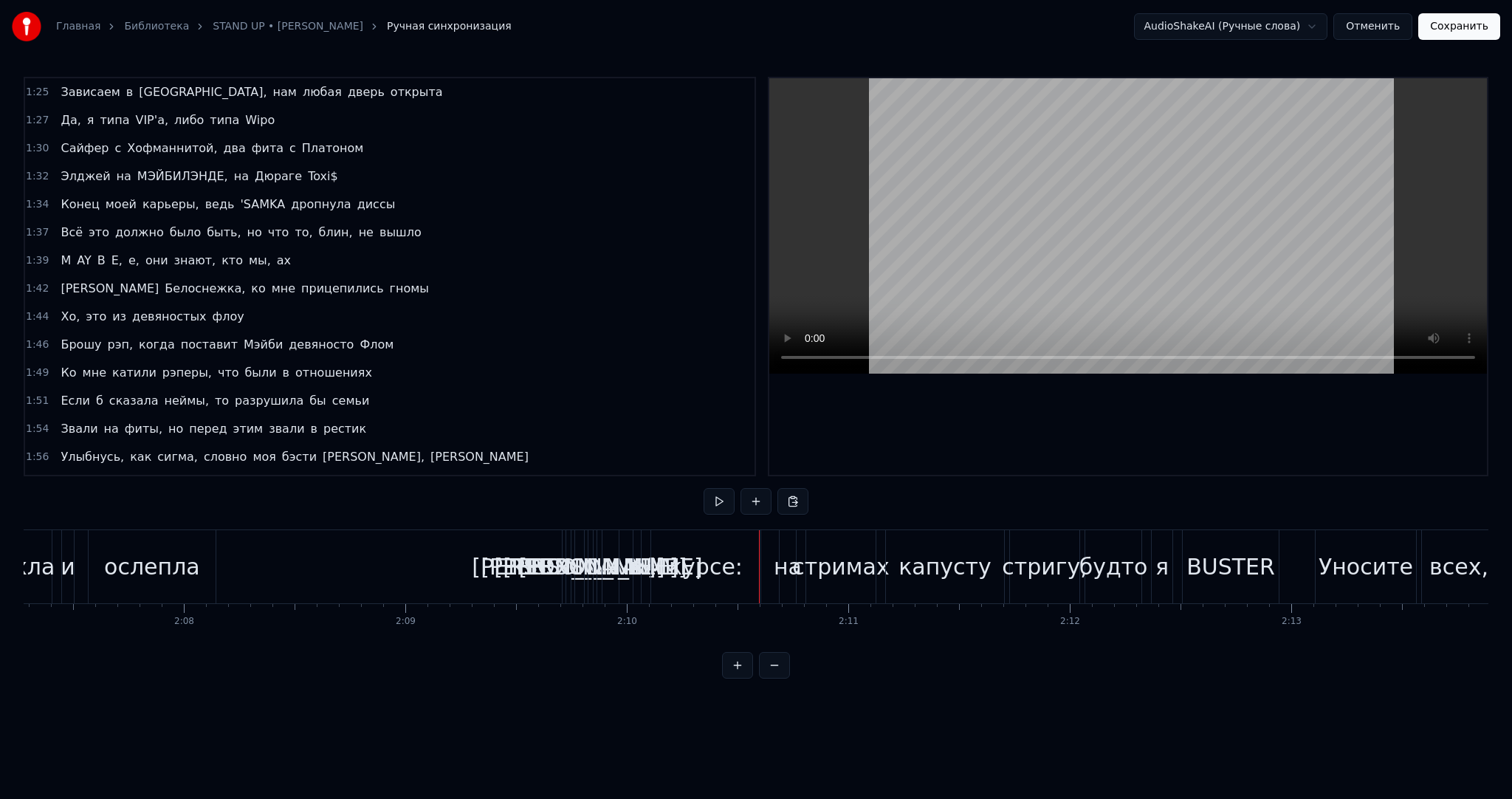
scroll to position [1369, 0]
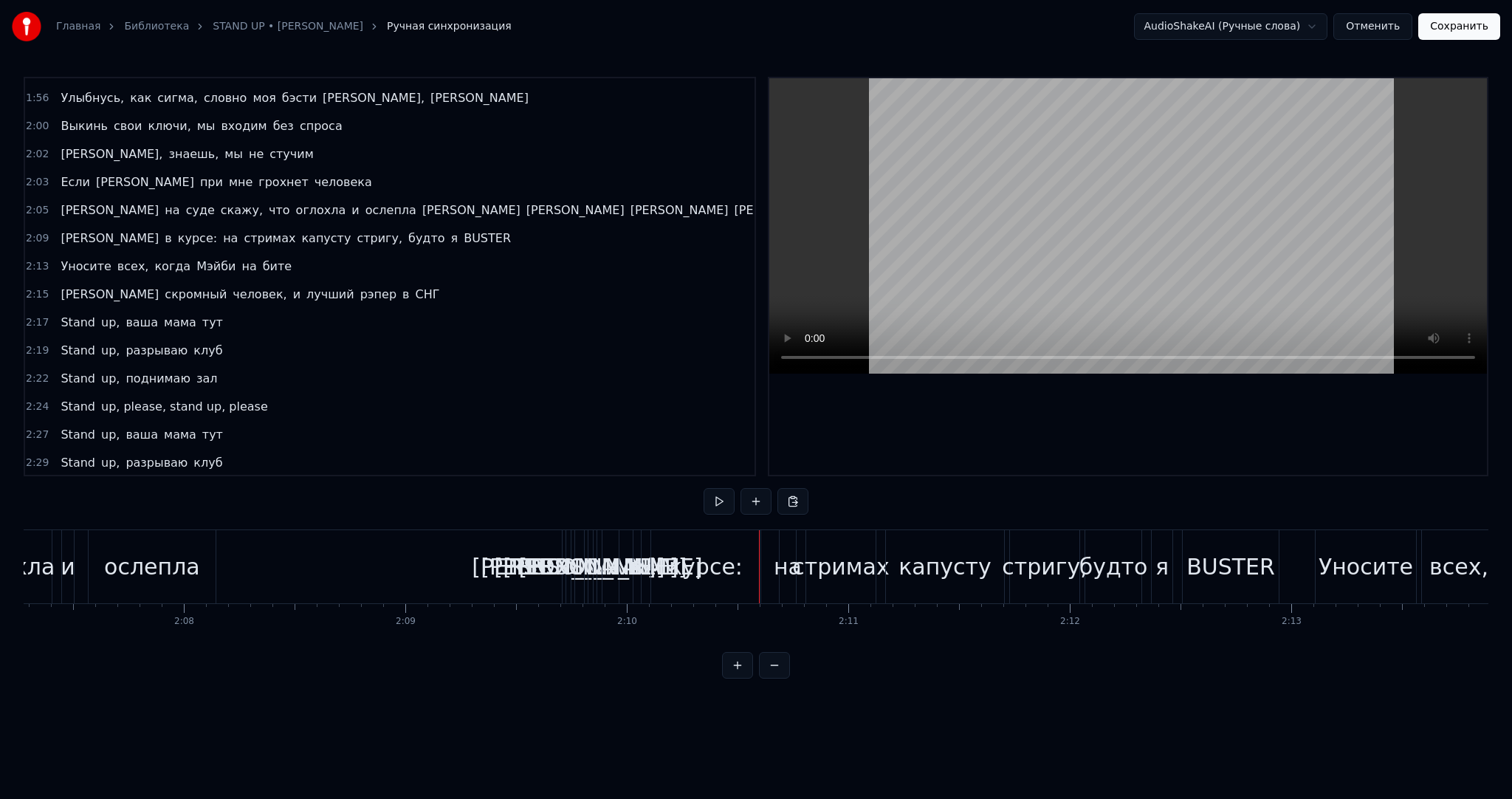
click at [421, 201] on span "[PERSON_NAME]" at bounding box center [471, 210] width 101 height 17
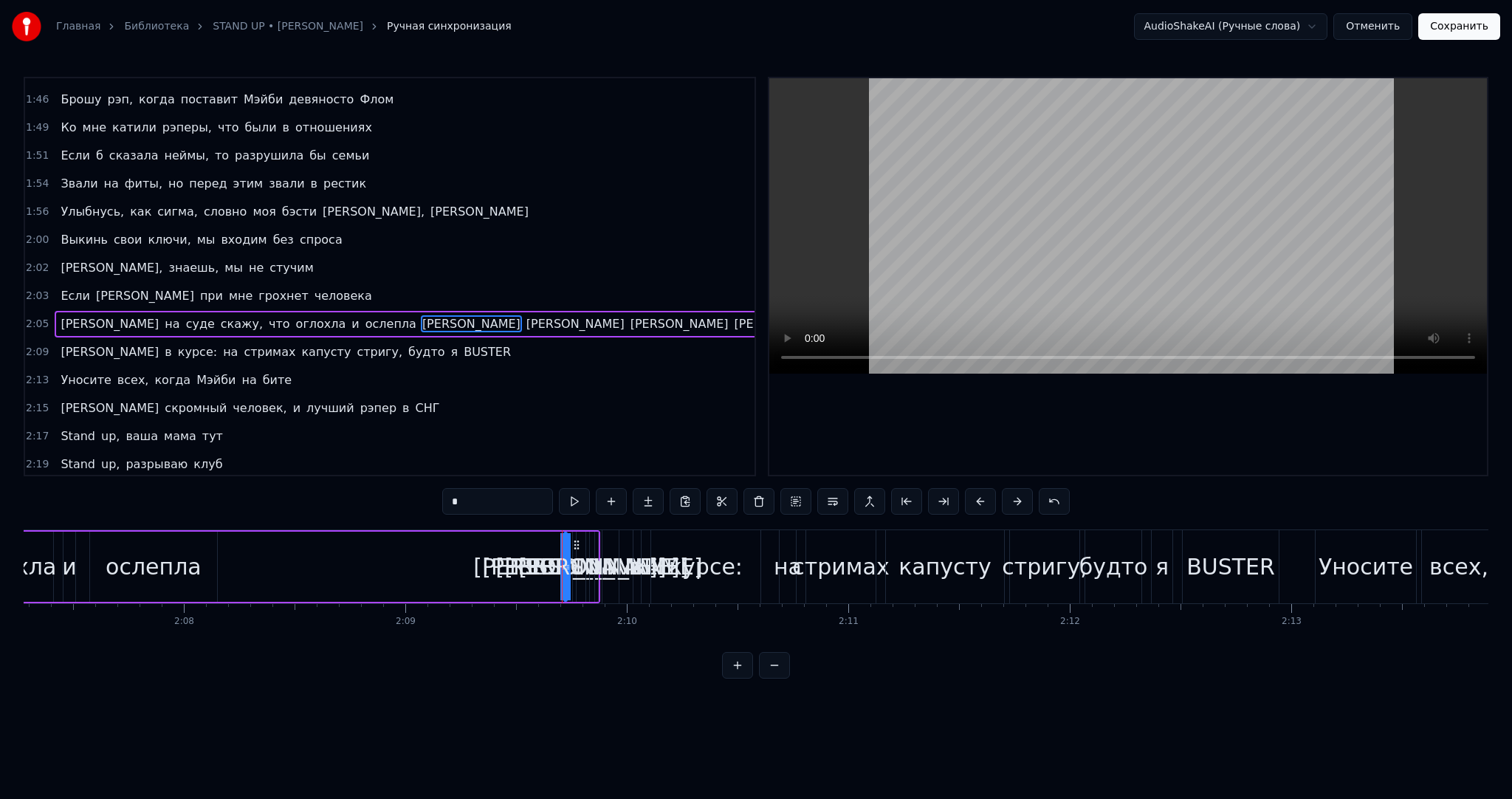
click at [562, 547] on div at bounding box center [563, 567] width 6 height 67
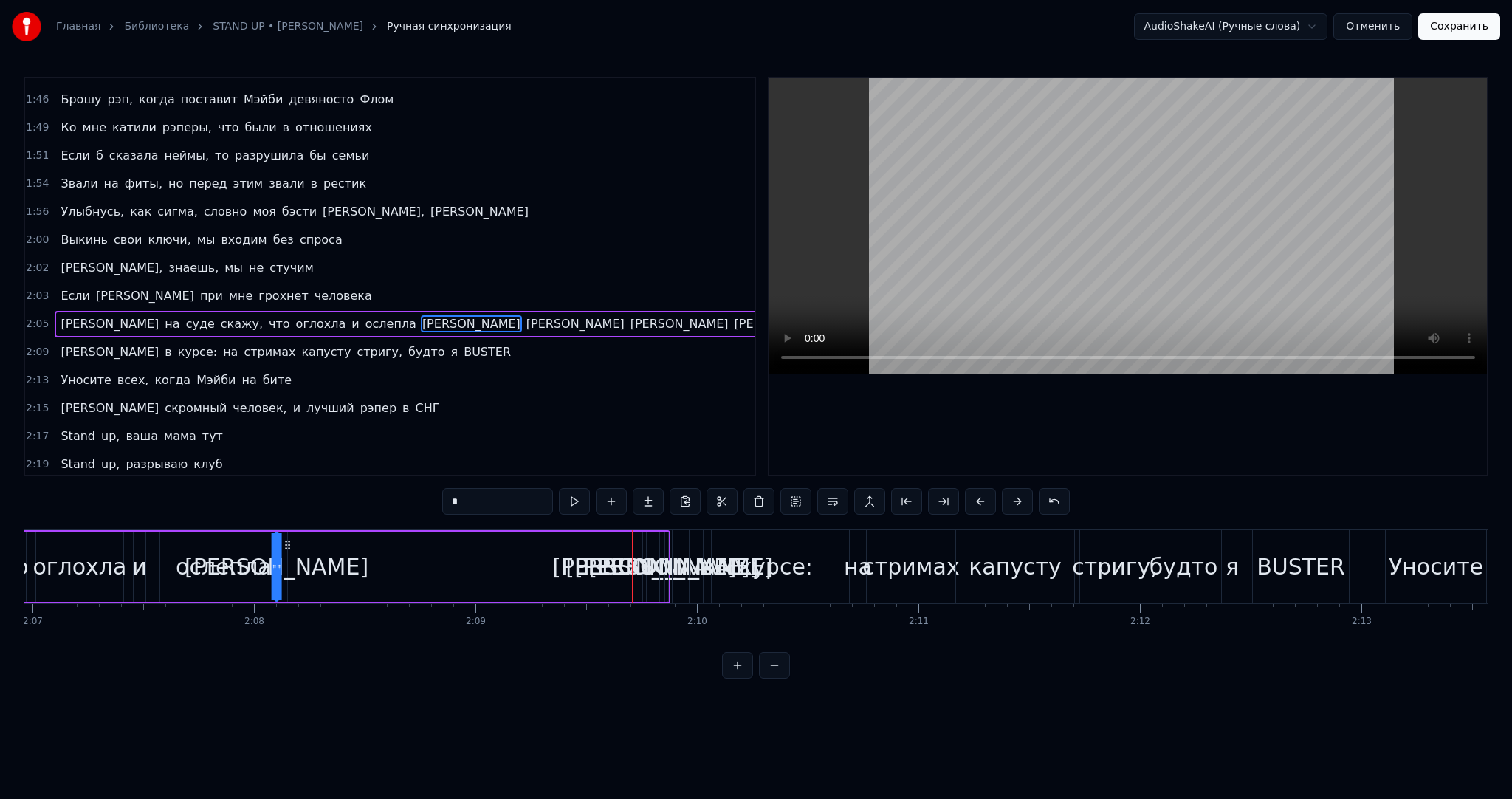
scroll to position [0, 28115]
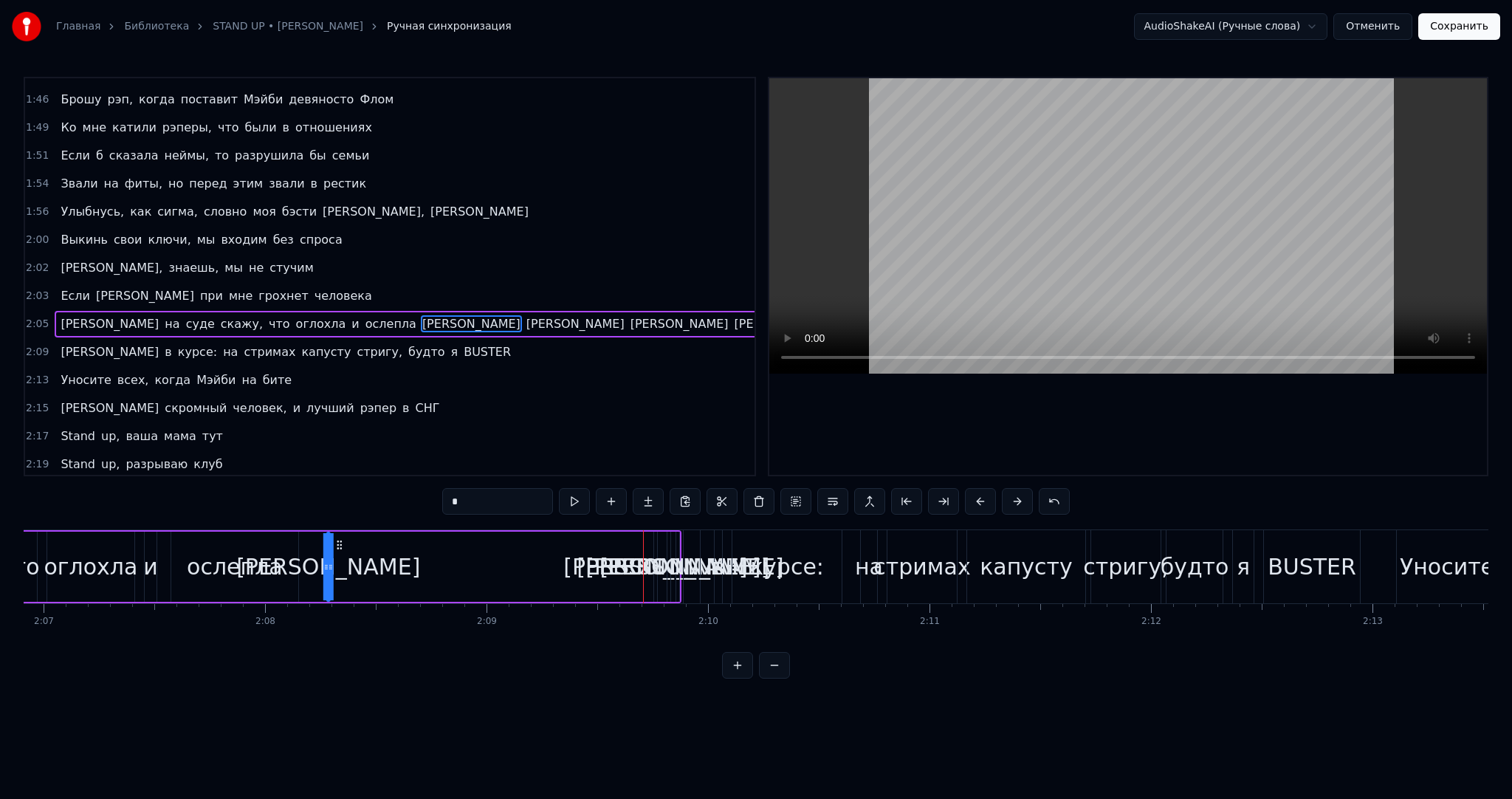
drag, startPoint x: 573, startPoint y: 545, endPoint x: 336, endPoint y: 542, distance: 237.0
click at [336, 542] on icon at bounding box center [339, 545] width 12 height 12
click at [525, 316] on span "[PERSON_NAME]" at bounding box center [576, 324] width 101 height 17
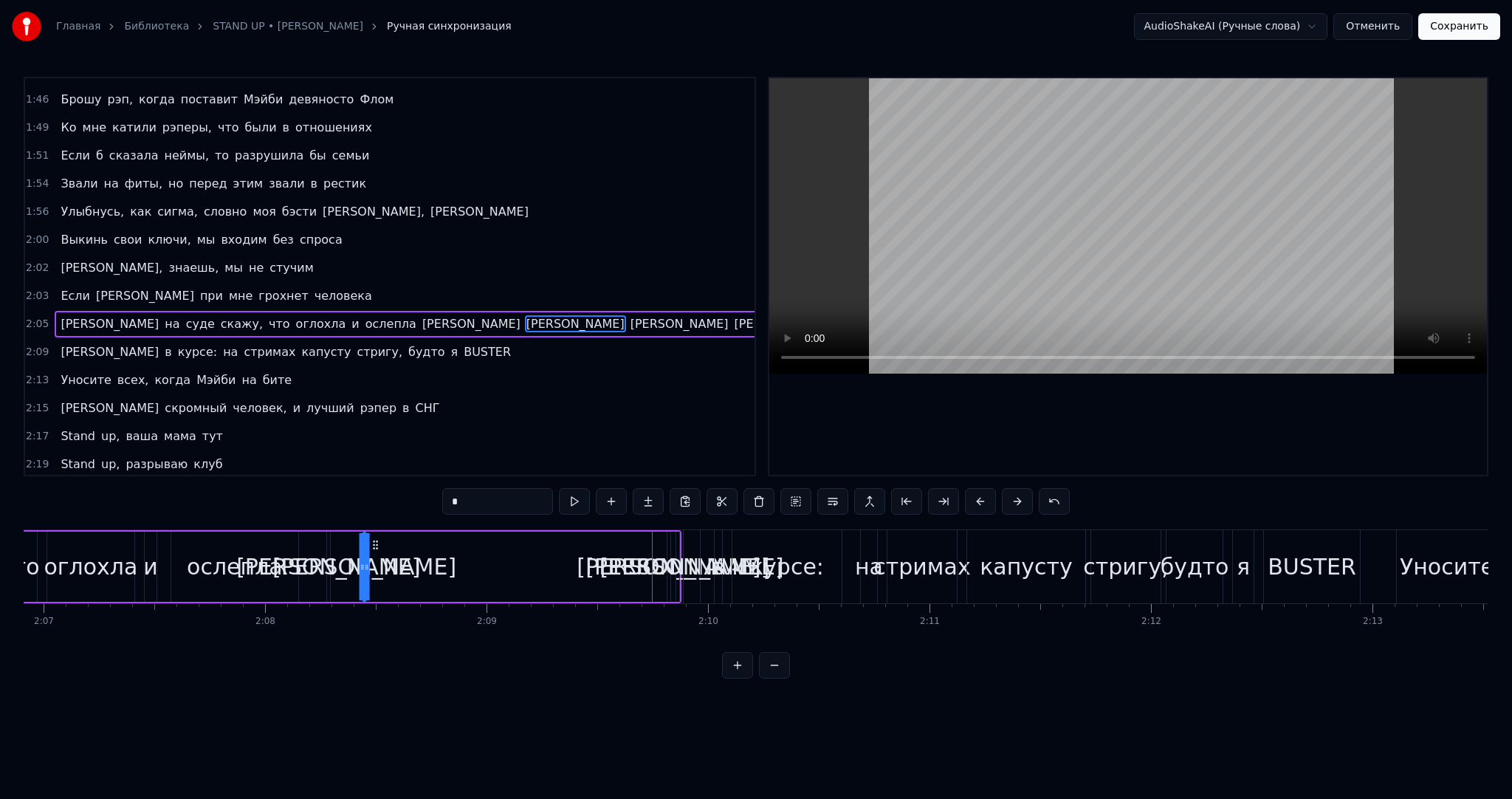
drag, startPoint x: 664, startPoint y: 542, endPoint x: 372, endPoint y: 533, distance: 292.1
click at [372, 533] on div "Я на суде скажу, что оглохла и ослепла а а а [PERSON_NAME]" at bounding box center [235, 567] width 894 height 73
click at [629, 316] on span "[PERSON_NAME]" at bounding box center [680, 324] width 101 height 17
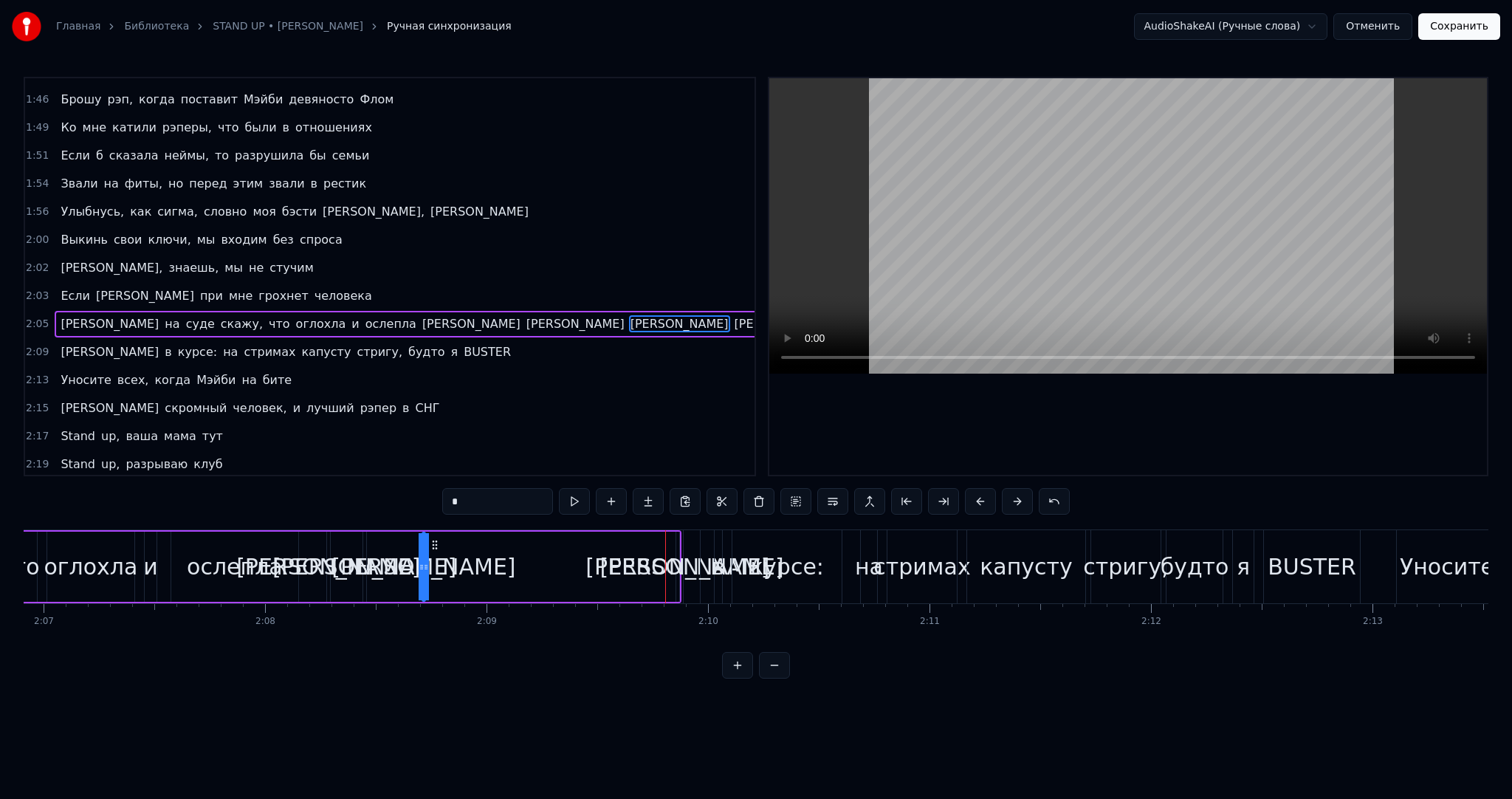
drag, startPoint x: 676, startPoint y: 544, endPoint x: 433, endPoint y: 547, distance: 243.0
click at [433, 547] on icon at bounding box center [435, 545] width 12 height 12
click at [733, 316] on span "[PERSON_NAME]" at bounding box center [784, 324] width 101 height 17
drag, startPoint x: 686, startPoint y: 544, endPoint x: 591, endPoint y: 542, distance: 95.0
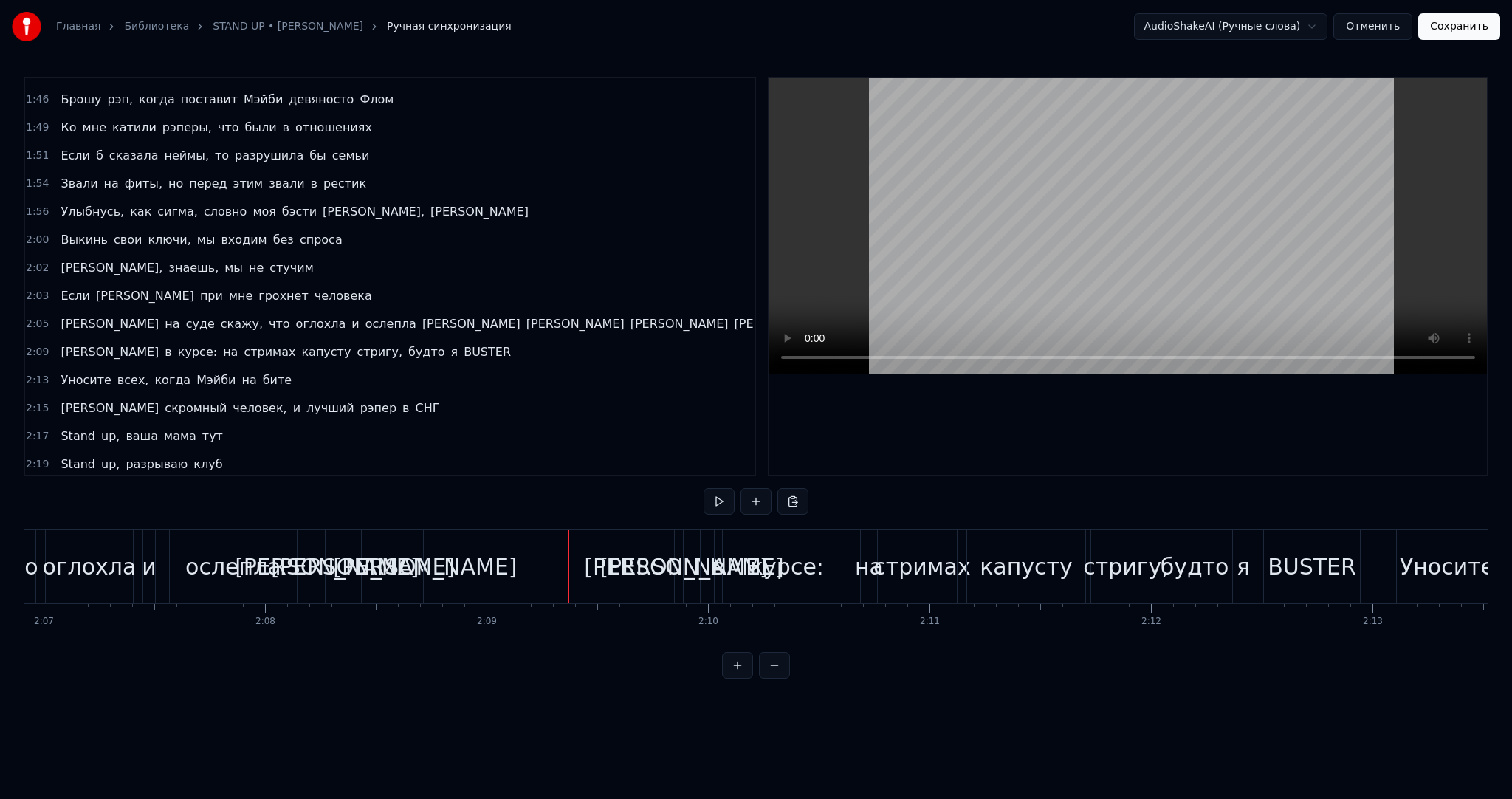
click at [733, 316] on span "[PERSON_NAME]" at bounding box center [784, 324] width 101 height 17
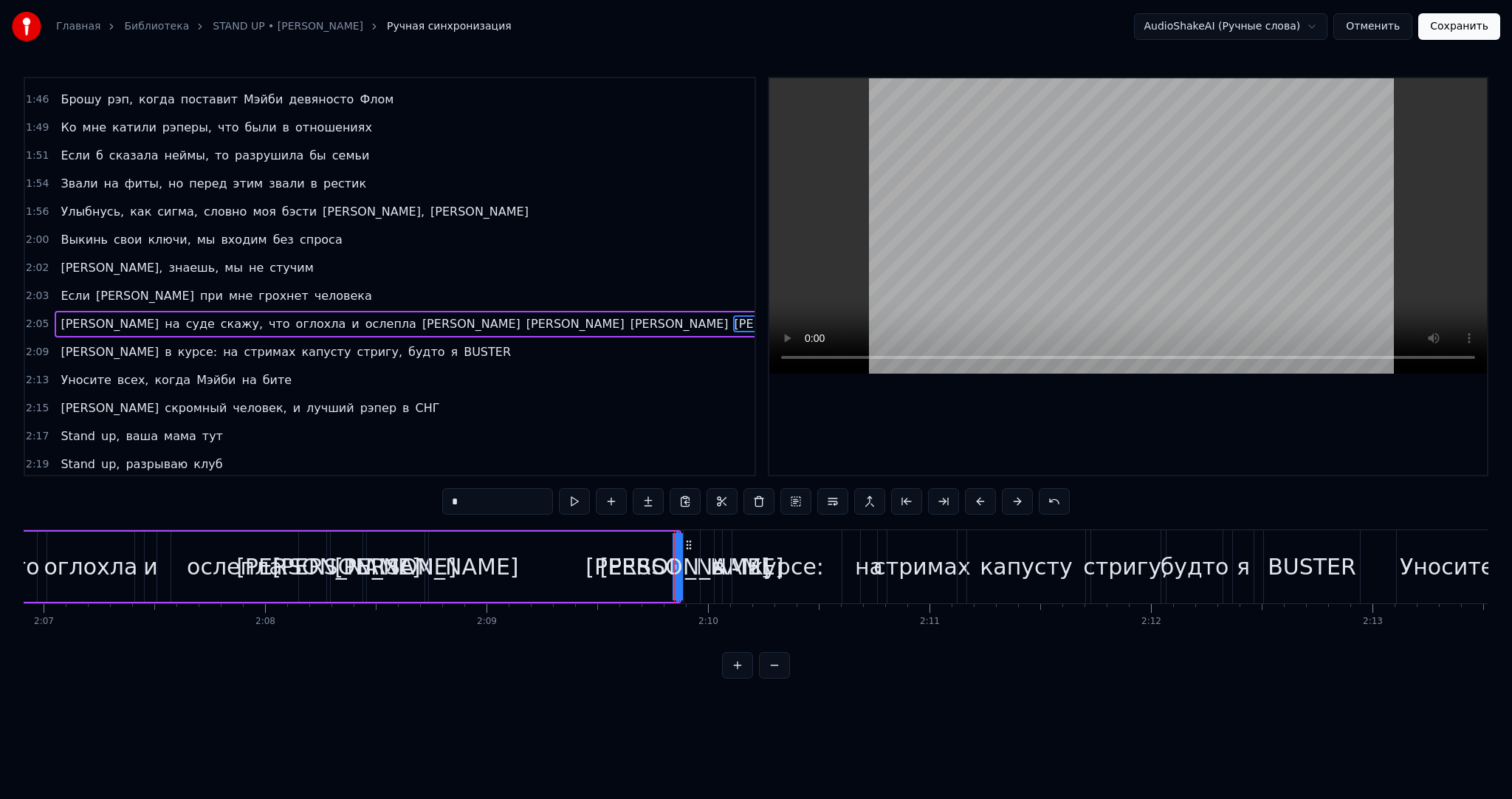
drag, startPoint x: 688, startPoint y: 544, endPoint x: 671, endPoint y: 544, distance: 17.0
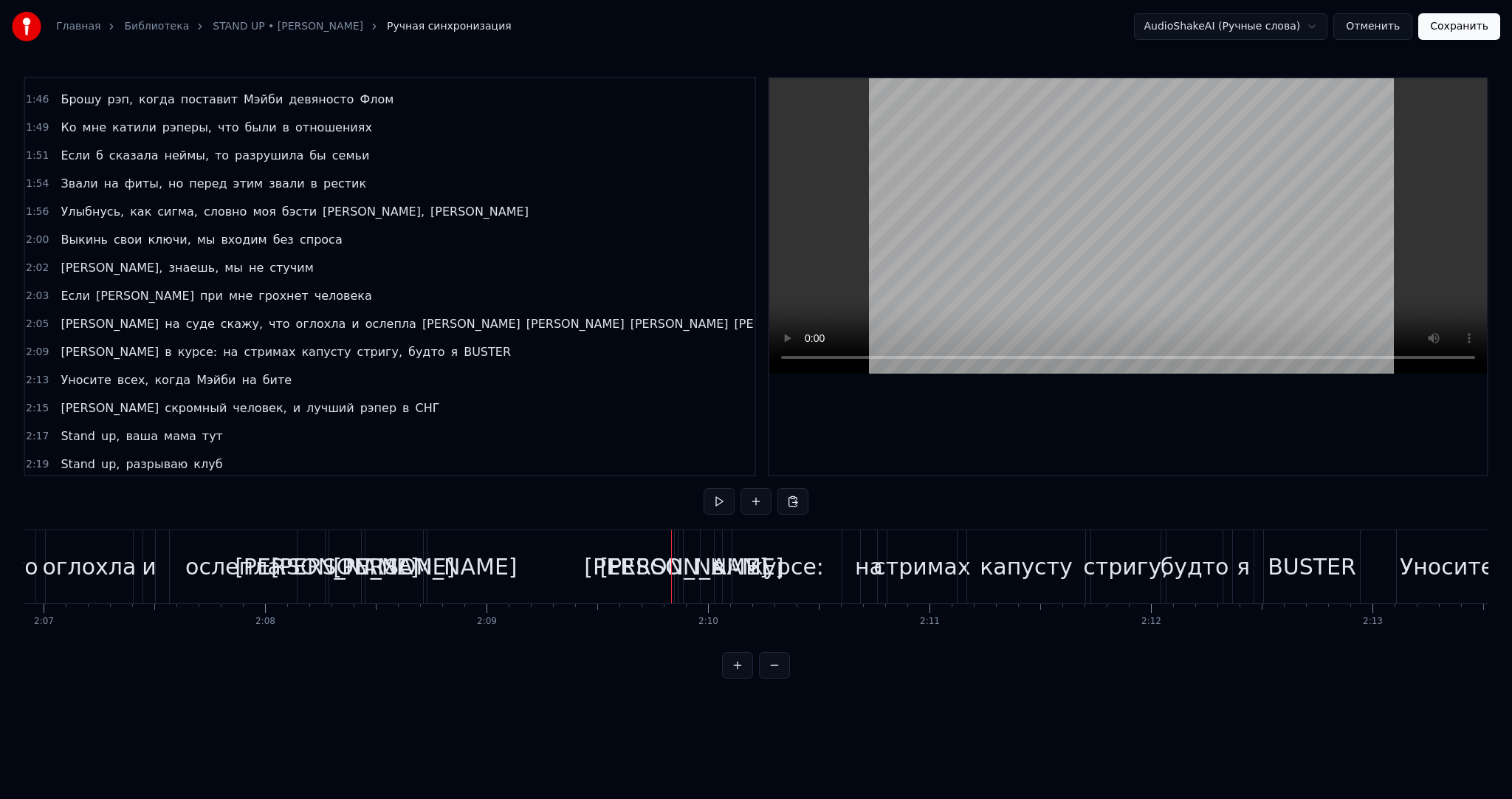
click at [677, 544] on div "[PERSON_NAME]" at bounding box center [677, 567] width 4 height 73
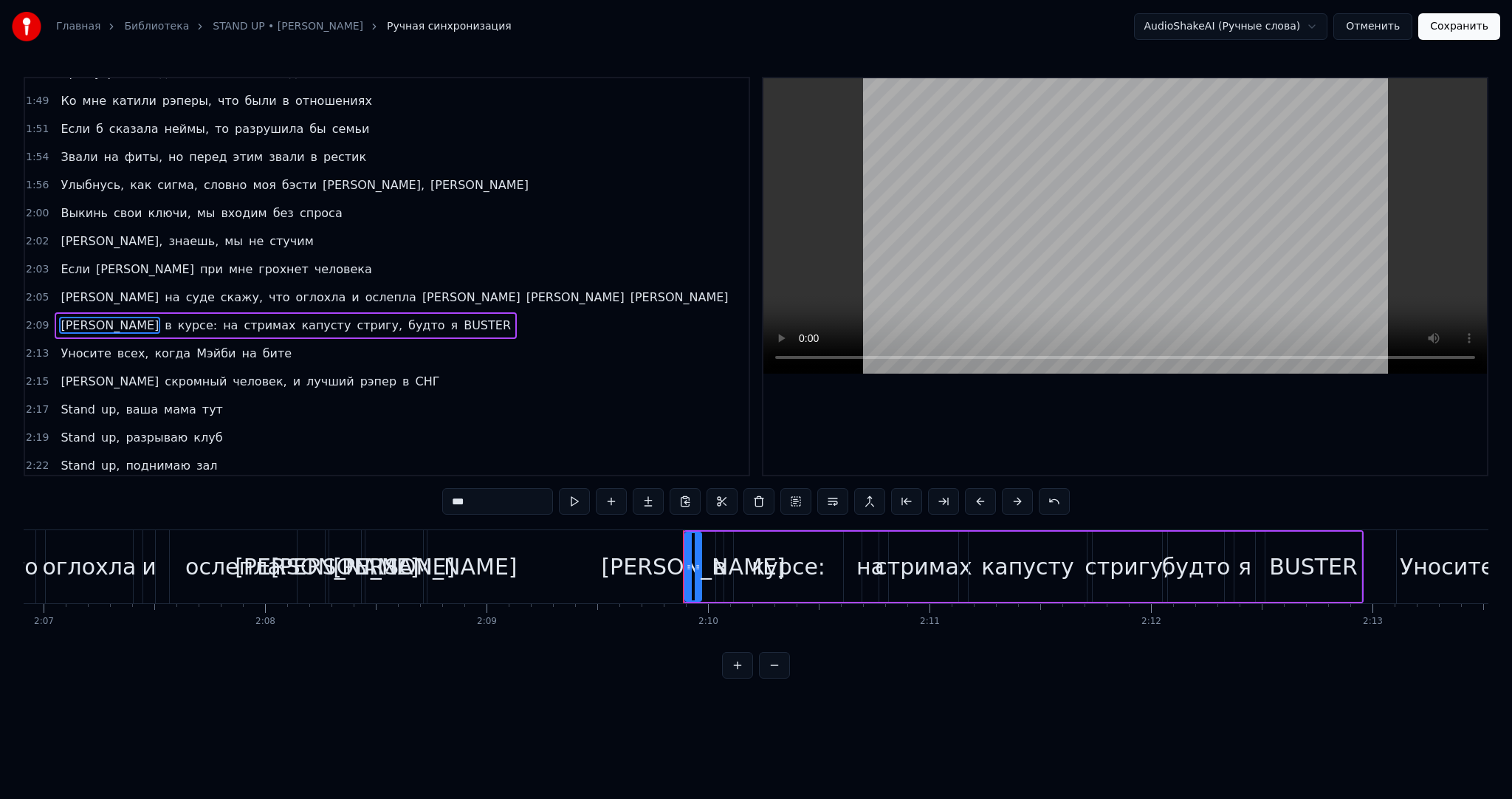
click at [324, 560] on div "[PERSON_NAME]" at bounding box center [327, 567] width 183 height 34
type input "*"
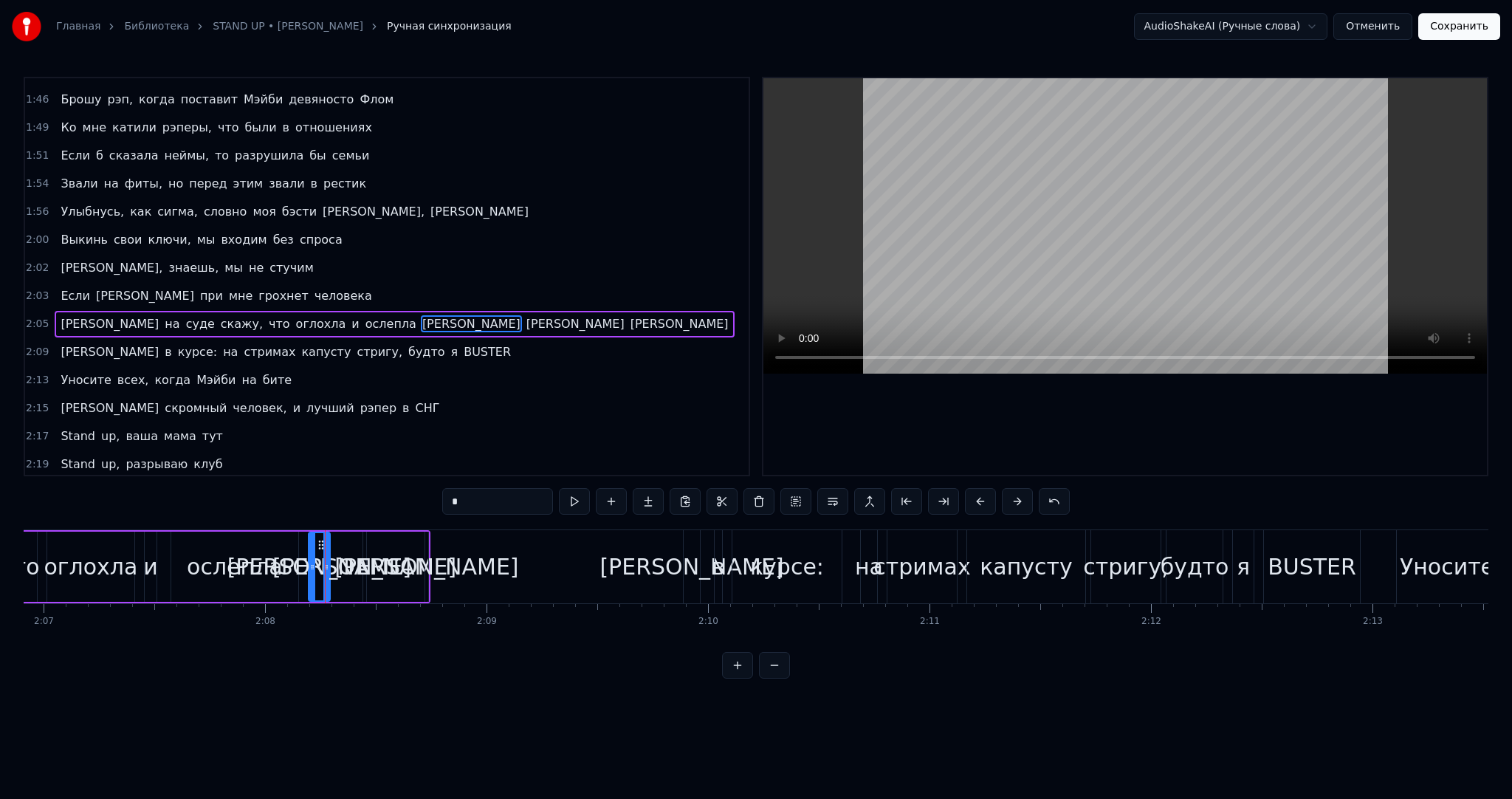
drag, startPoint x: 325, startPoint y: 560, endPoint x: 313, endPoint y: 548, distance: 17.0
click at [313, 548] on div at bounding box center [313, 567] width 6 height 67
drag, startPoint x: 319, startPoint y: 545, endPoint x: 340, endPoint y: 547, distance: 21.1
click at [327, 545] on icon at bounding box center [327, 545] width 12 height 12
click at [422, 558] on div "[PERSON_NAME]" at bounding box center [426, 567] width 183 height 34
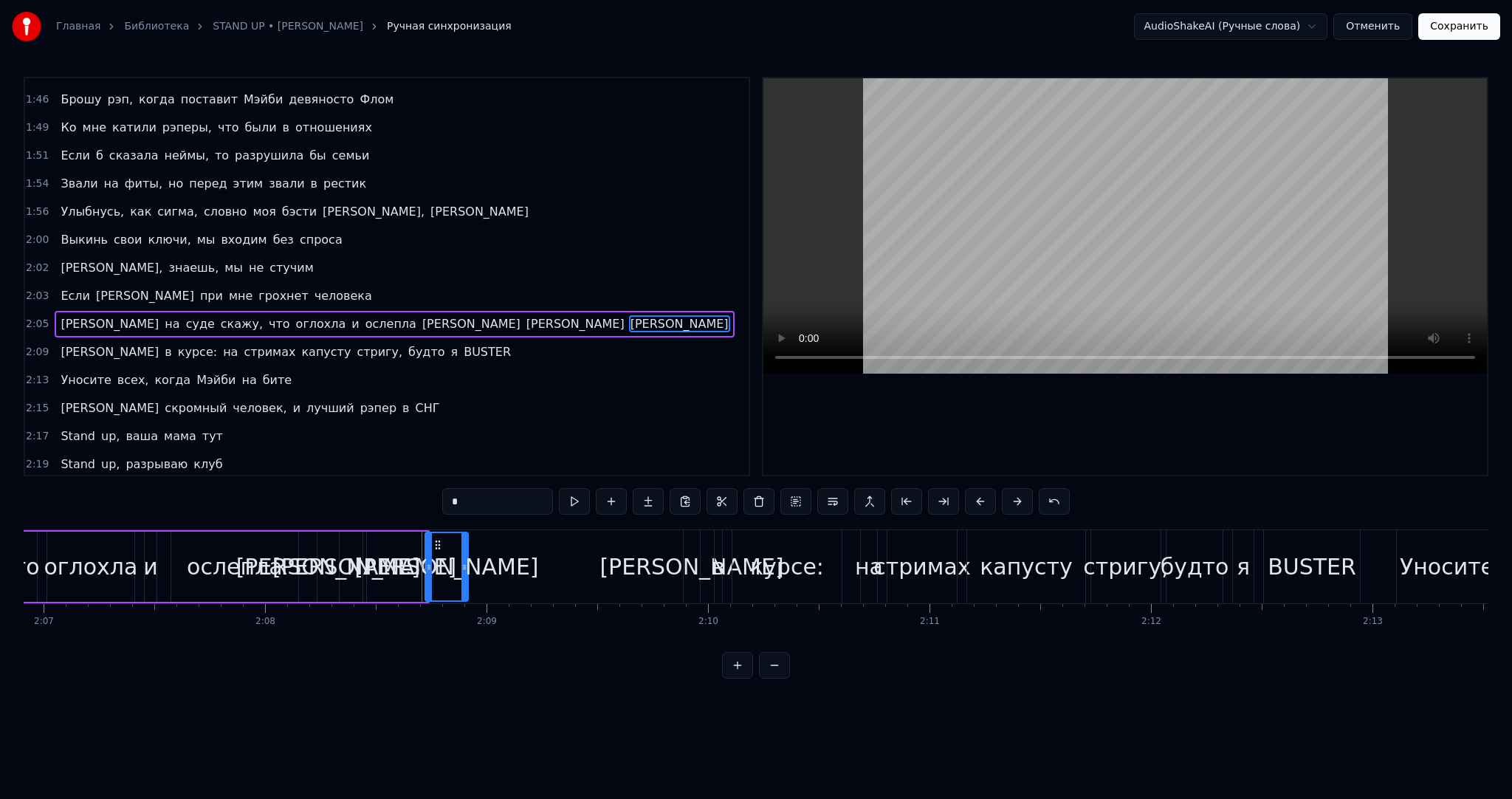
drag, startPoint x: 423, startPoint y: 544, endPoint x: 435, endPoint y: 539, distance: 13.0
click at [462, 551] on div at bounding box center [465, 567] width 6 height 67
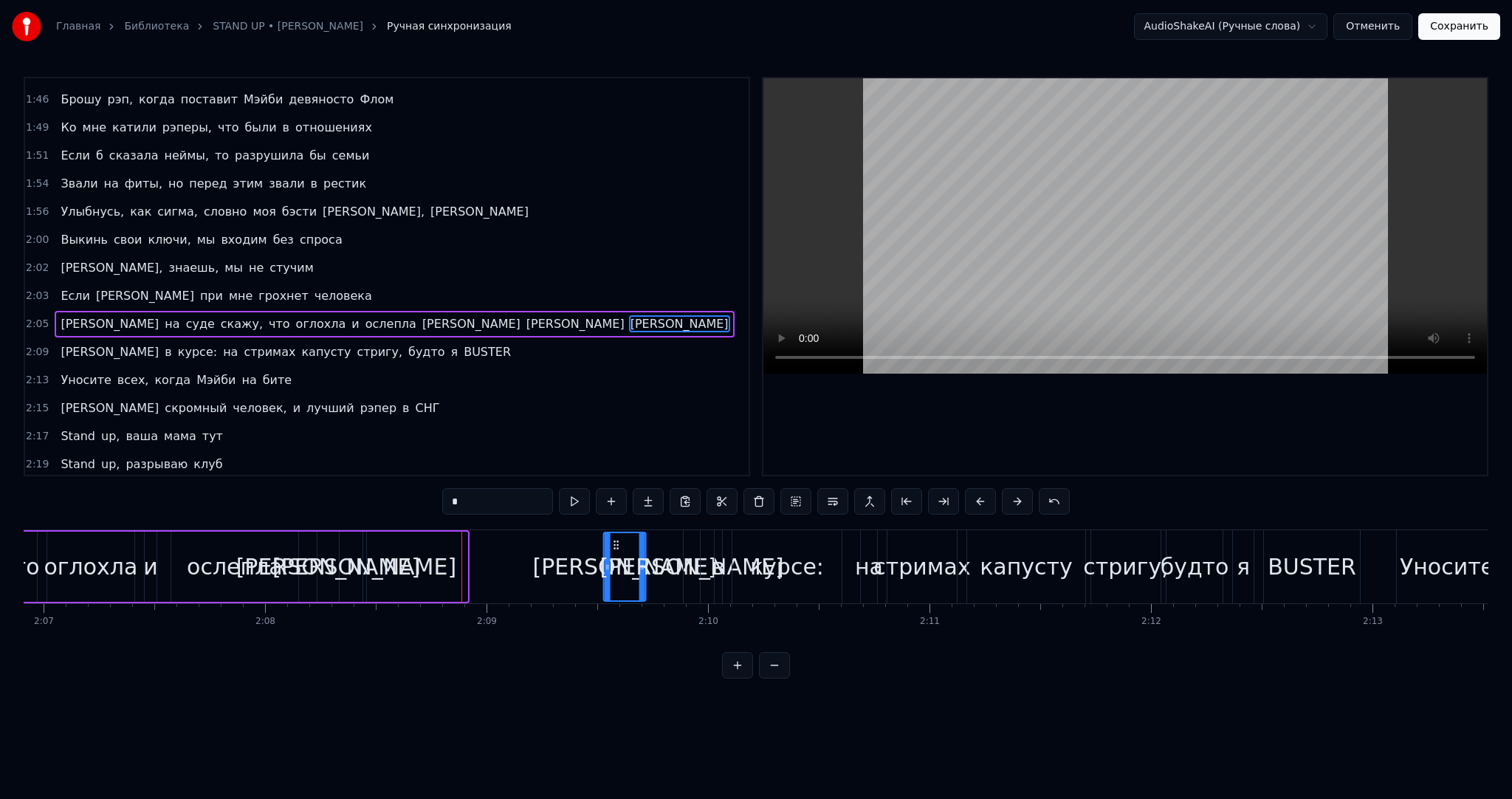
drag, startPoint x: 520, startPoint y: 546, endPoint x: 612, endPoint y: 548, distance: 92.0
click at [612, 548] on icon at bounding box center [617, 545] width 12 height 12
drag, startPoint x: 606, startPoint y: 551, endPoint x: 459, endPoint y: 552, distance: 147.0
click at [574, 552] on div at bounding box center [577, 567] width 6 height 67
click at [363, 557] on div "[PERSON_NAME]" at bounding box center [364, 567] width 183 height 34
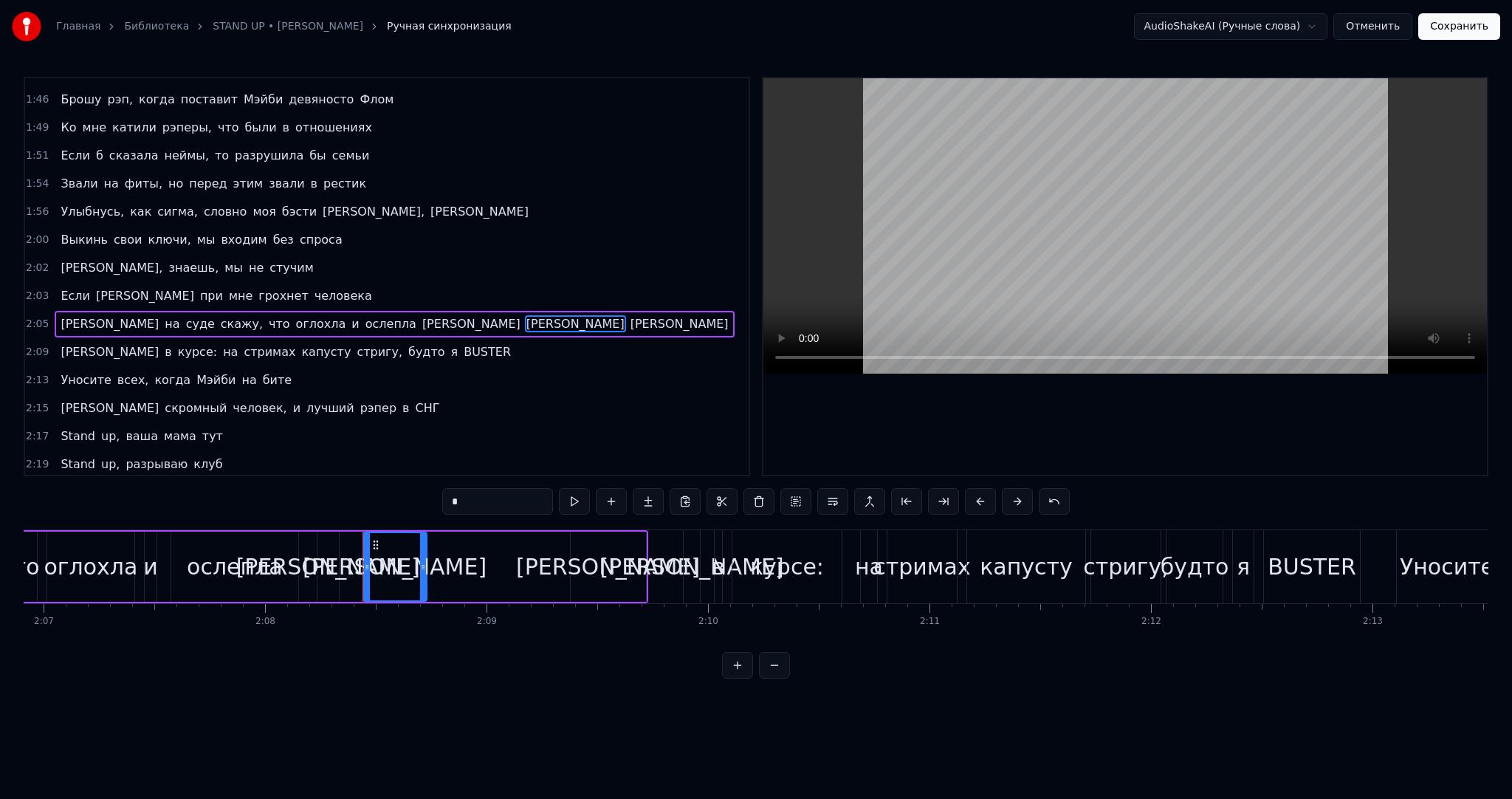
drag, startPoint x: 363, startPoint y: 555, endPoint x: 408, endPoint y: 550, distance: 45.3
click at [420, 551] on div at bounding box center [423, 567] width 6 height 67
drag, startPoint x: 373, startPoint y: 544, endPoint x: 482, endPoint y: 544, distance: 109.0
click at [483, 545] on circle at bounding box center [483, 545] width 1 height 1
click at [334, 557] on div "[PERSON_NAME]" at bounding box center [328, 567] width 22 height 70
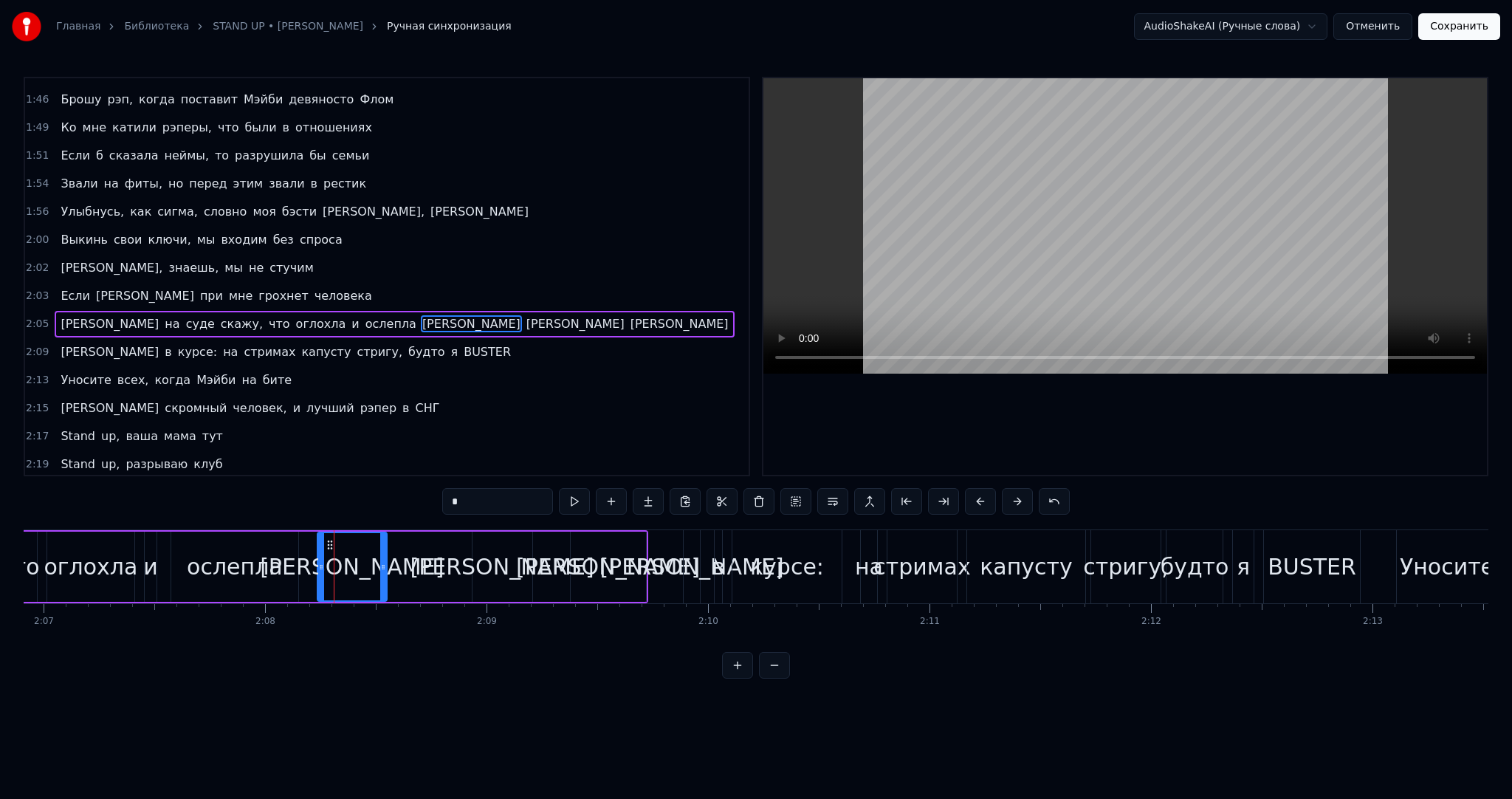
drag, startPoint x: 334, startPoint y: 558, endPoint x: 346, endPoint y: 550, distance: 14.4
click at [380, 555] on div at bounding box center [383, 567] width 6 height 67
drag, startPoint x: 328, startPoint y: 544, endPoint x: 346, endPoint y: 544, distance: 18.0
click at [346, 544] on icon at bounding box center [348, 545] width 12 height 12
click at [481, 567] on div "[PERSON_NAME]" at bounding box center [503, 567] width 60 height 70
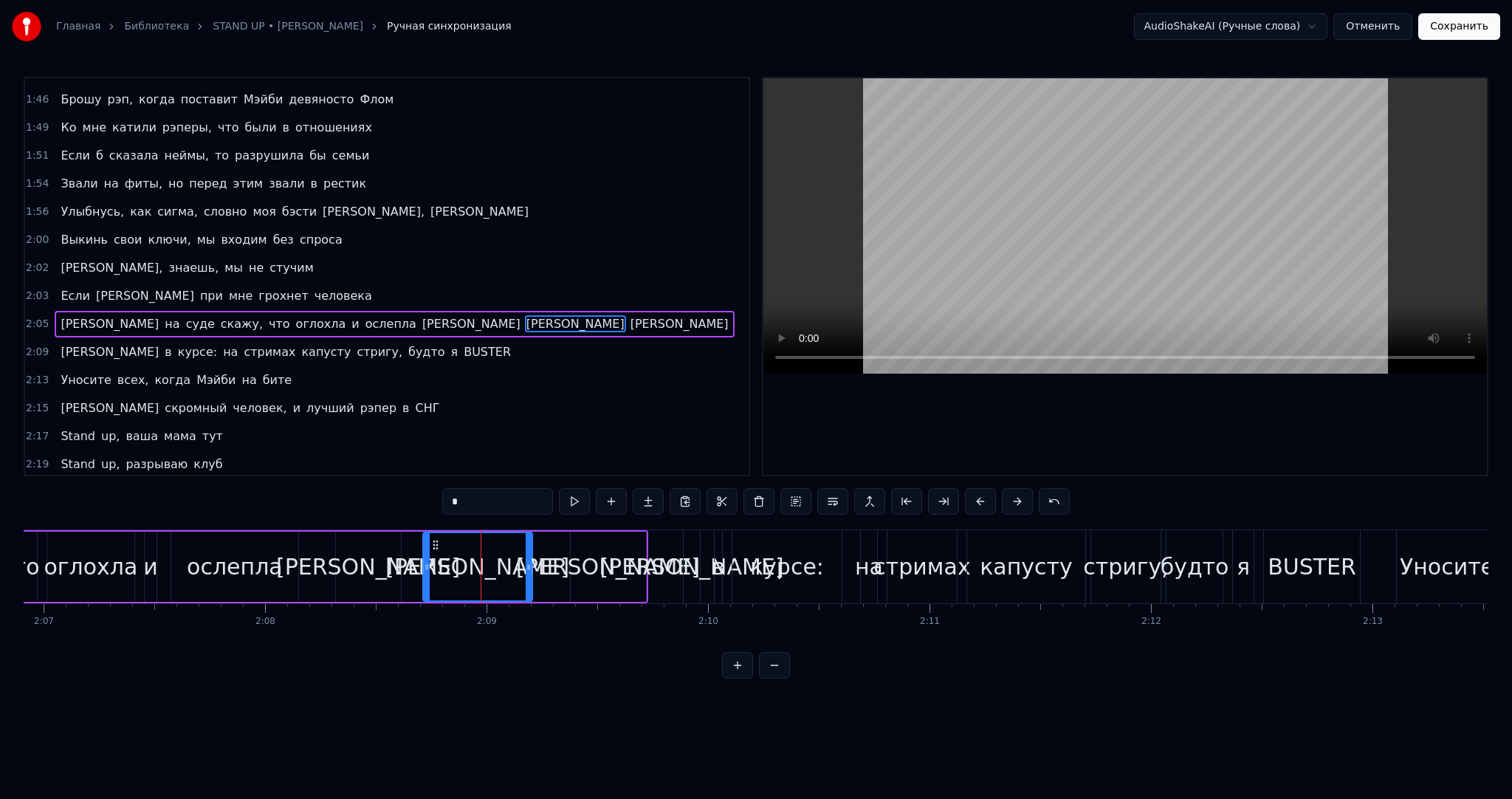
drag, startPoint x: 476, startPoint y: 565, endPoint x: 398, endPoint y: 563, distance: 78.0
click at [424, 564] on icon at bounding box center [427, 567] width 6 height 12
click at [376, 561] on div "[PERSON_NAME]" at bounding box center [368, 567] width 65 height 70
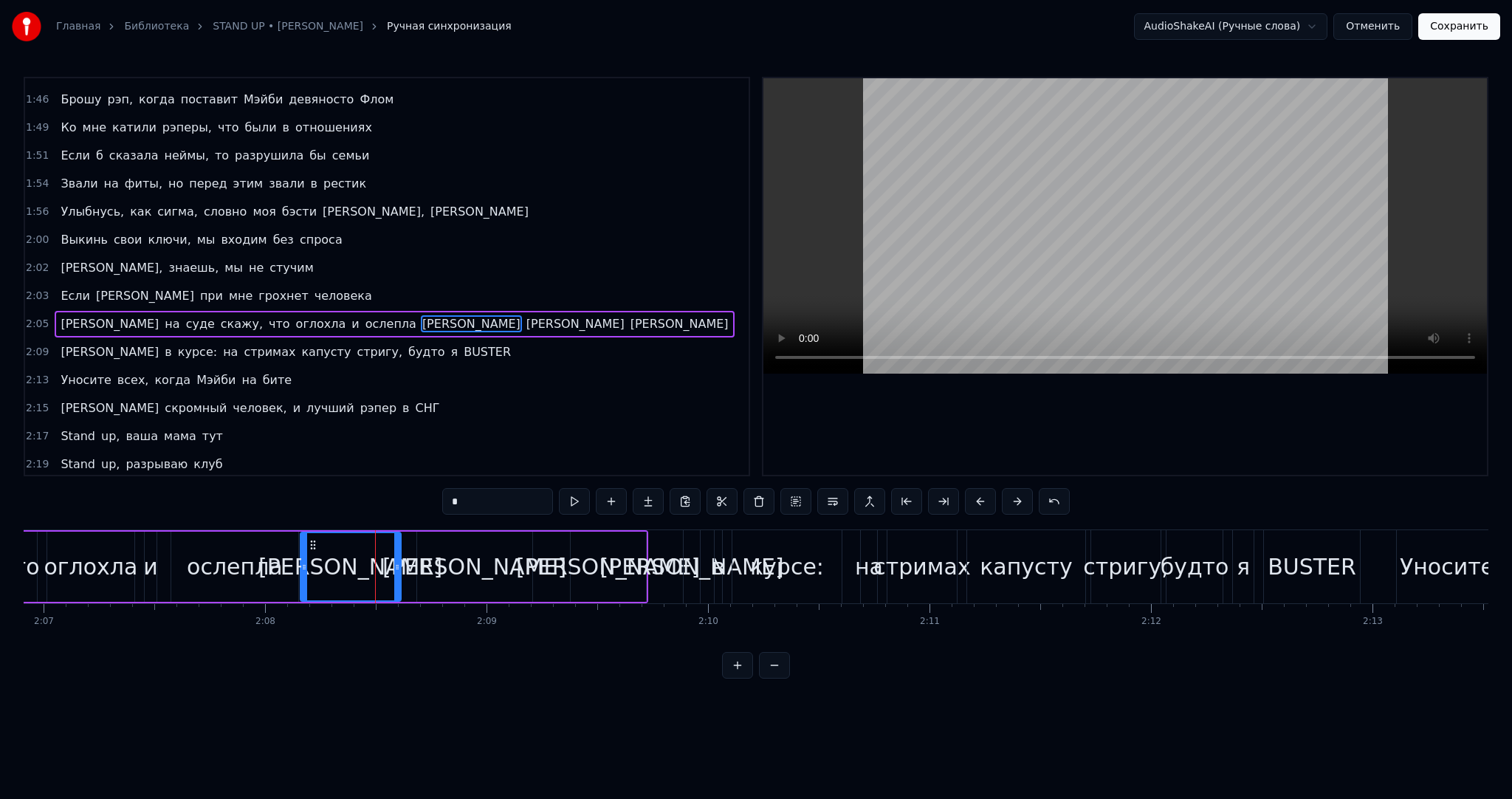
drag, startPoint x: 339, startPoint y: 561, endPoint x: 304, endPoint y: 563, distance: 35.1
click at [304, 563] on icon at bounding box center [304, 567] width 6 height 12
drag, startPoint x: 397, startPoint y: 564, endPoint x: 410, endPoint y: 564, distance: 13.0
click at [410, 564] on icon at bounding box center [411, 567] width 6 height 12
click at [573, 556] on div "[PERSON_NAME]" at bounding box center [608, 567] width 75 height 70
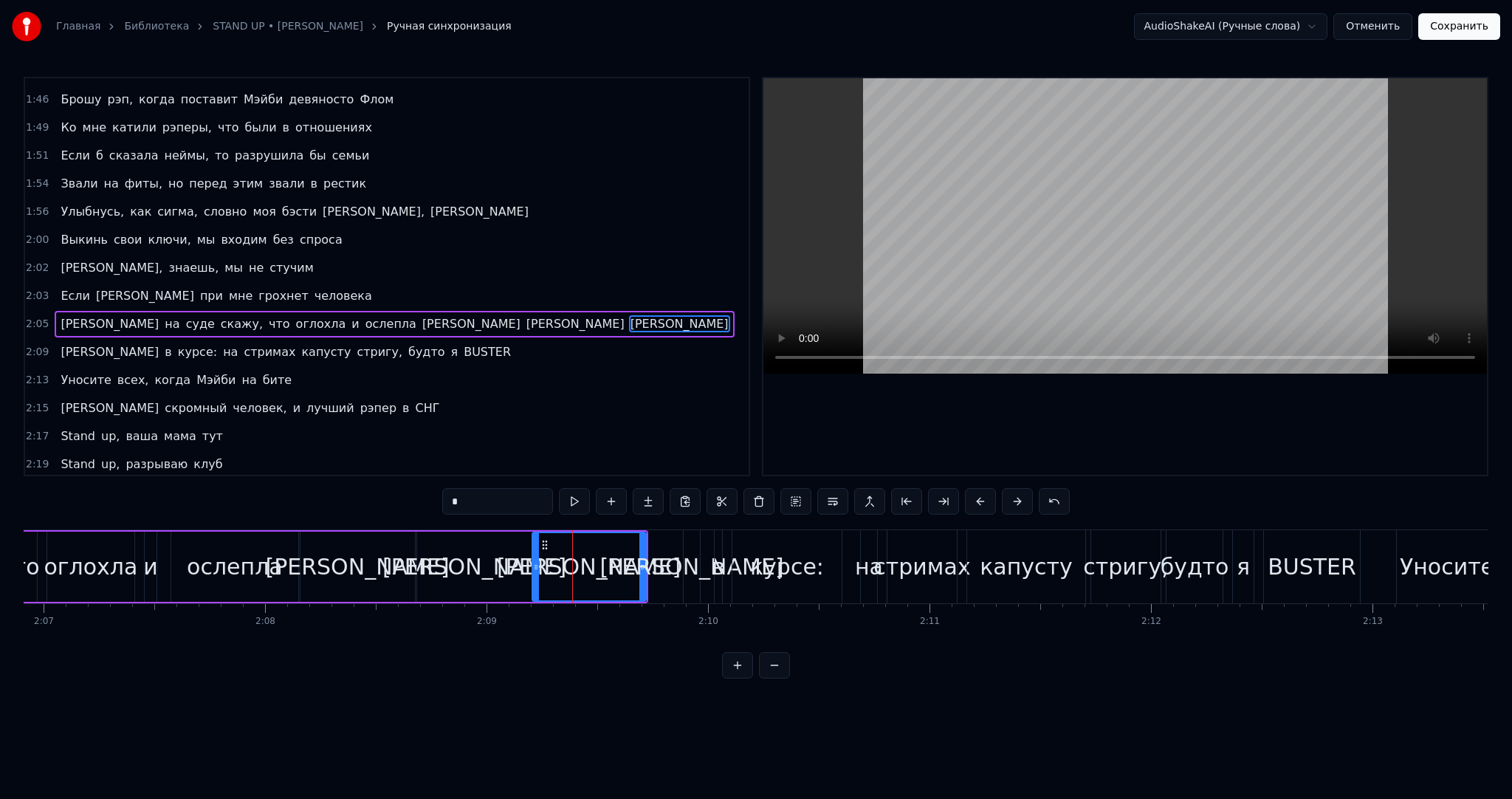
drag, startPoint x: 571, startPoint y: 558, endPoint x: 533, endPoint y: 558, distance: 38.0
click at [533, 558] on div at bounding box center [536, 567] width 6 height 67
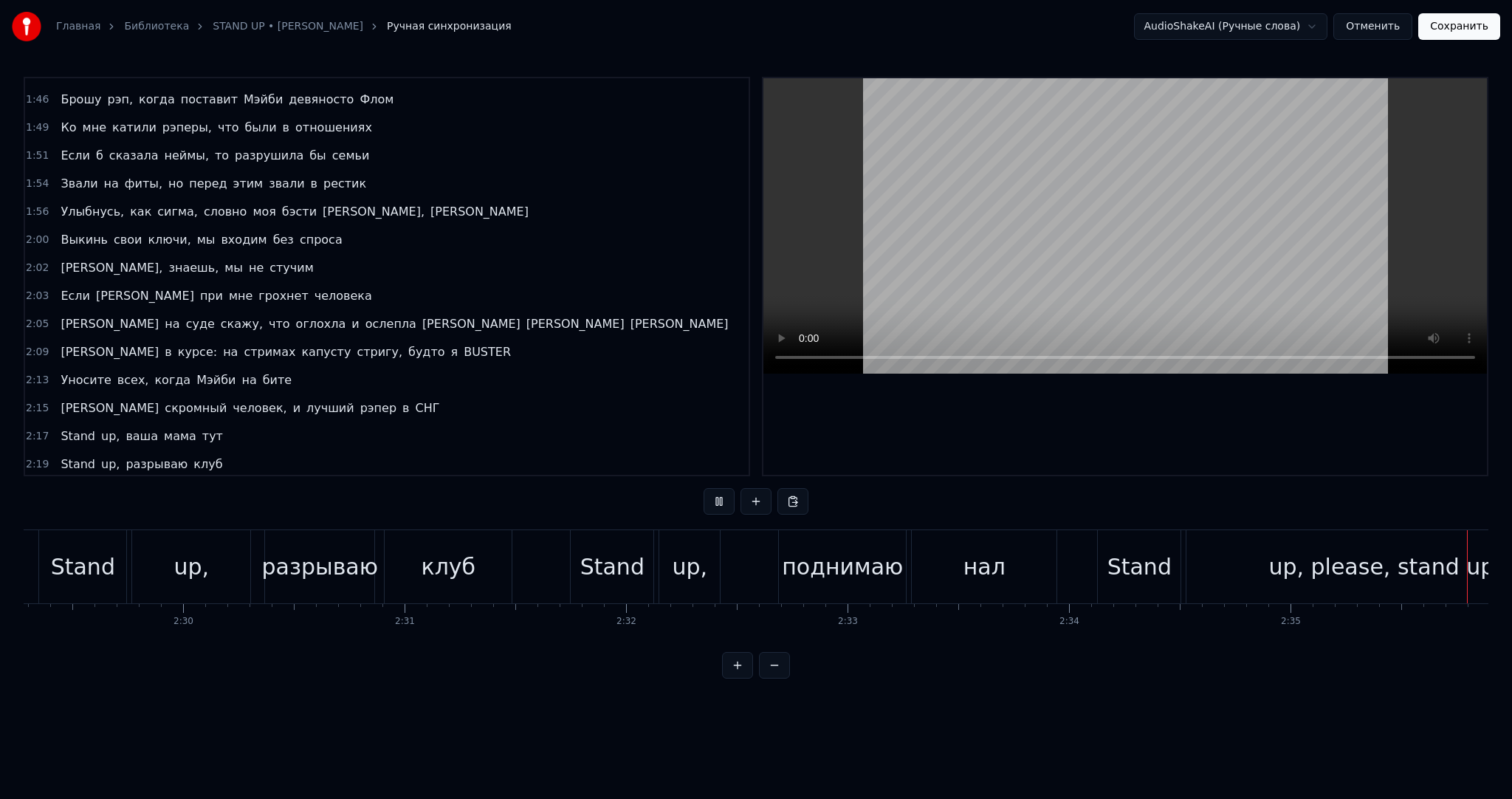
scroll to position [0, 33814]
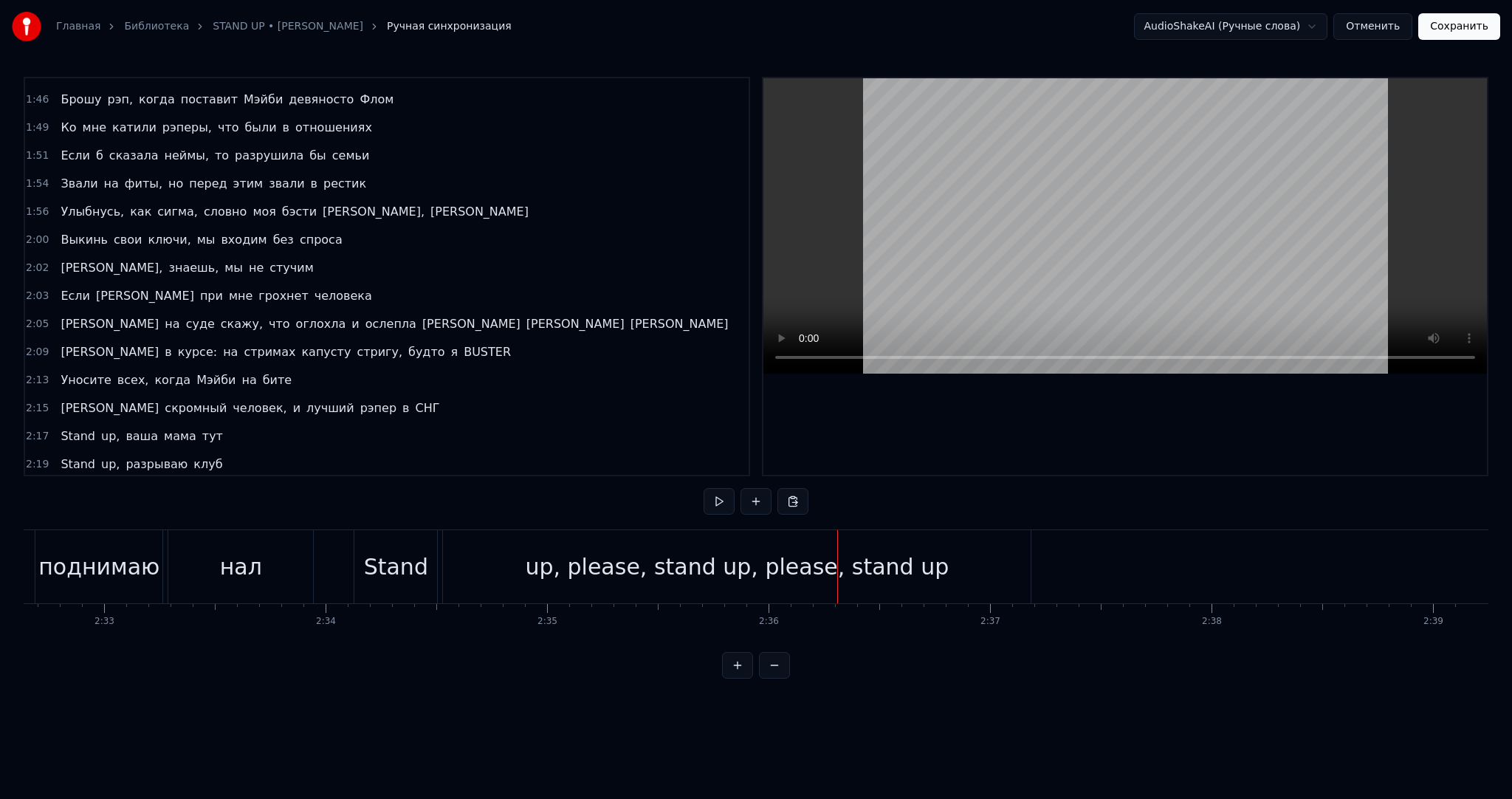
click at [803, 559] on div "up, please, stand up, please, stand up" at bounding box center [737, 567] width 424 height 34
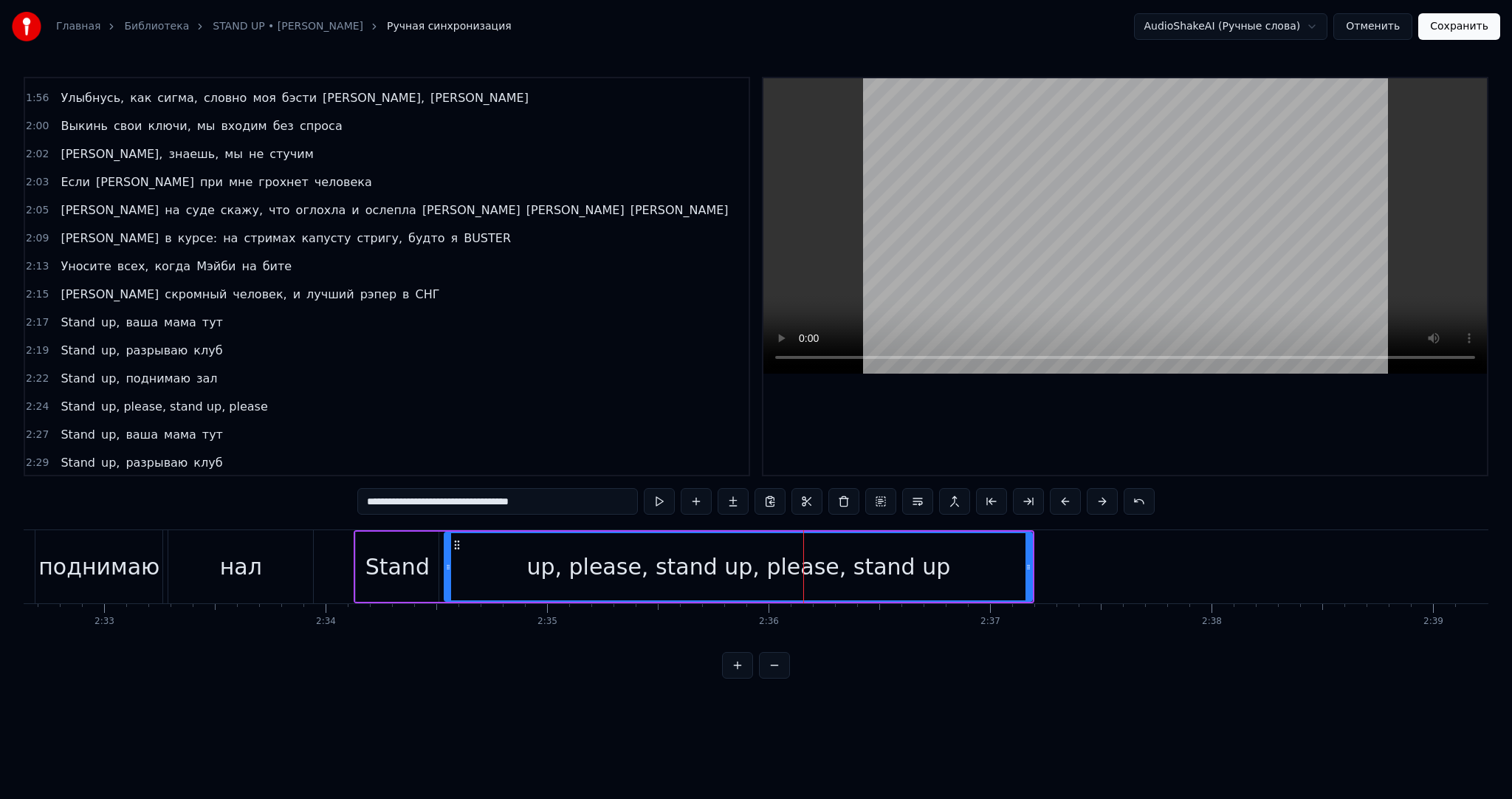
drag, startPoint x: 575, startPoint y: 504, endPoint x: 465, endPoint y: 507, distance: 110.0
click at [465, 507] on input "**********" at bounding box center [498, 501] width 280 height 27
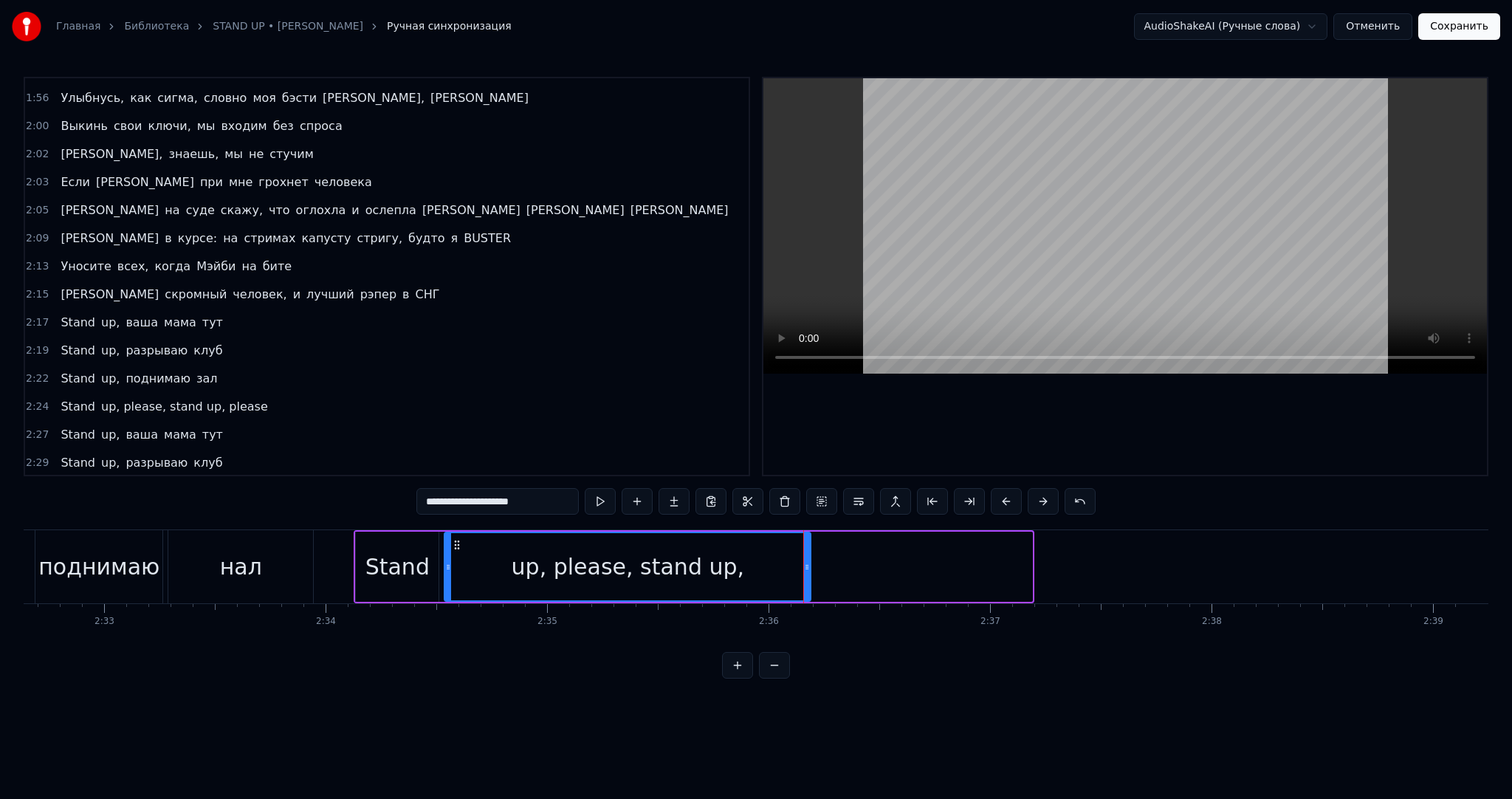
drag, startPoint x: 1029, startPoint y: 588, endPoint x: 806, endPoint y: 576, distance: 223.3
click at [806, 576] on div at bounding box center [807, 567] width 6 height 67
type input "**********"
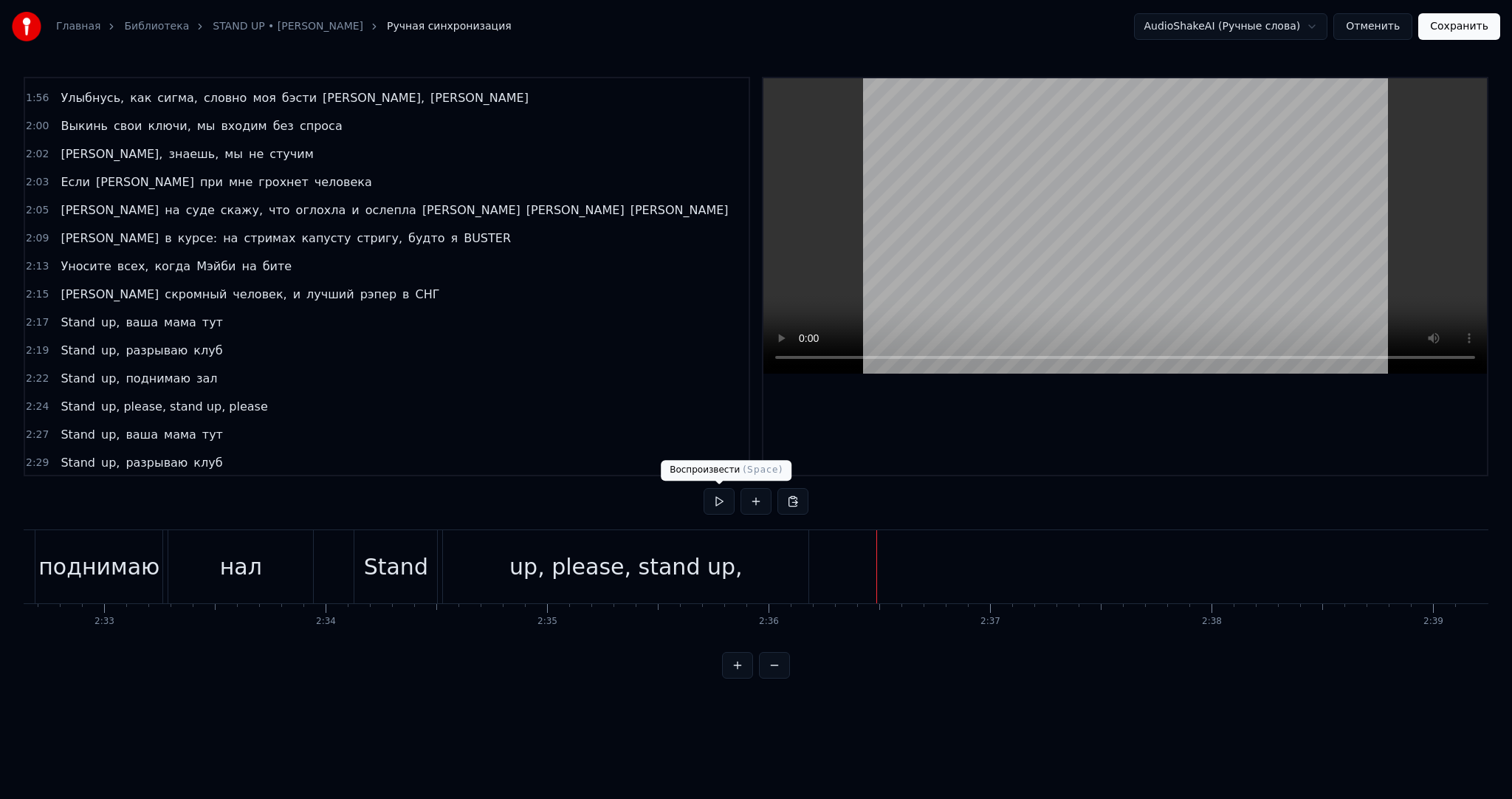
click at [744, 504] on button at bounding box center [756, 501] width 31 height 27
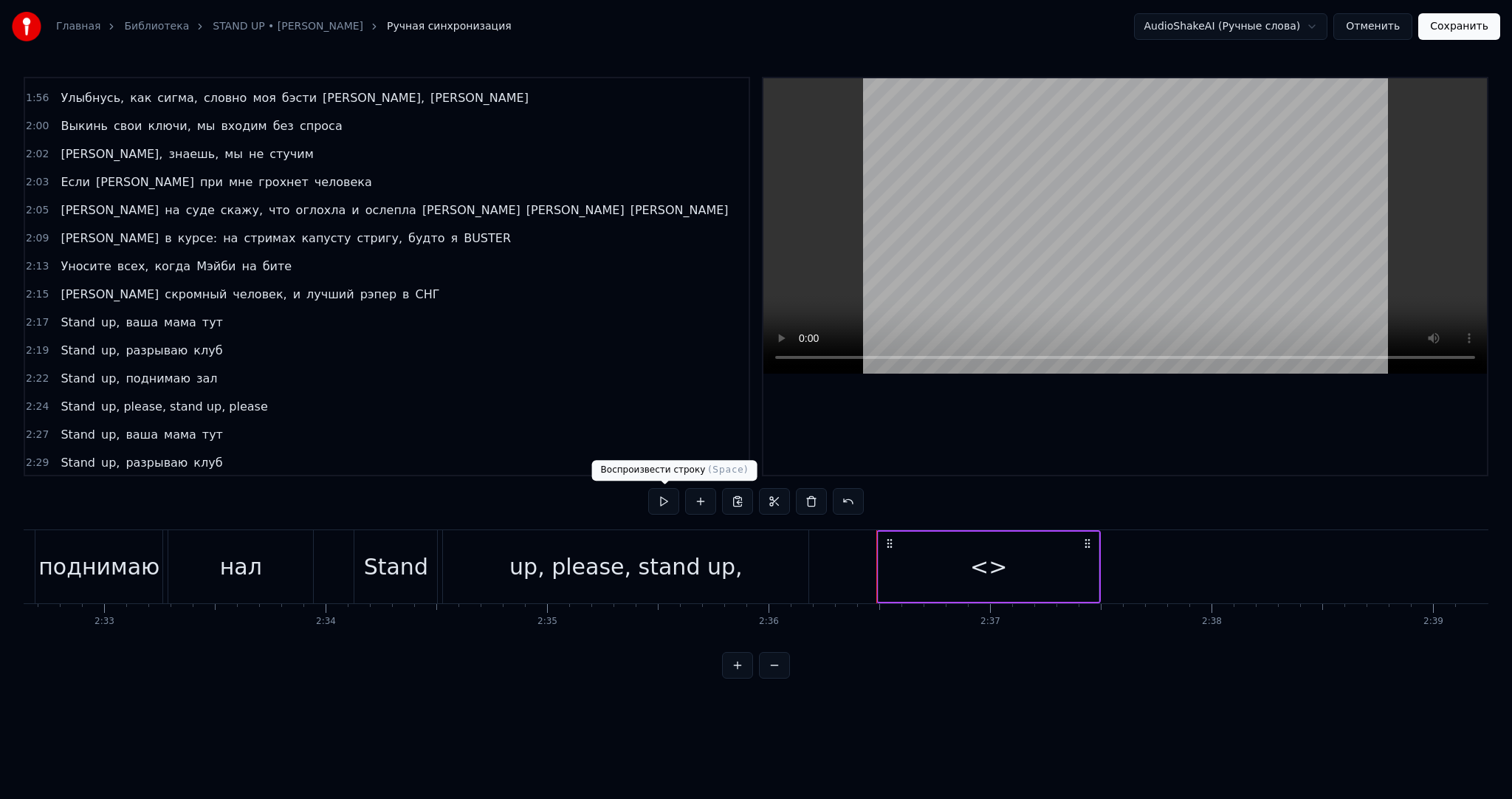
click at [940, 550] on div "<>" at bounding box center [988, 567] width 220 height 70
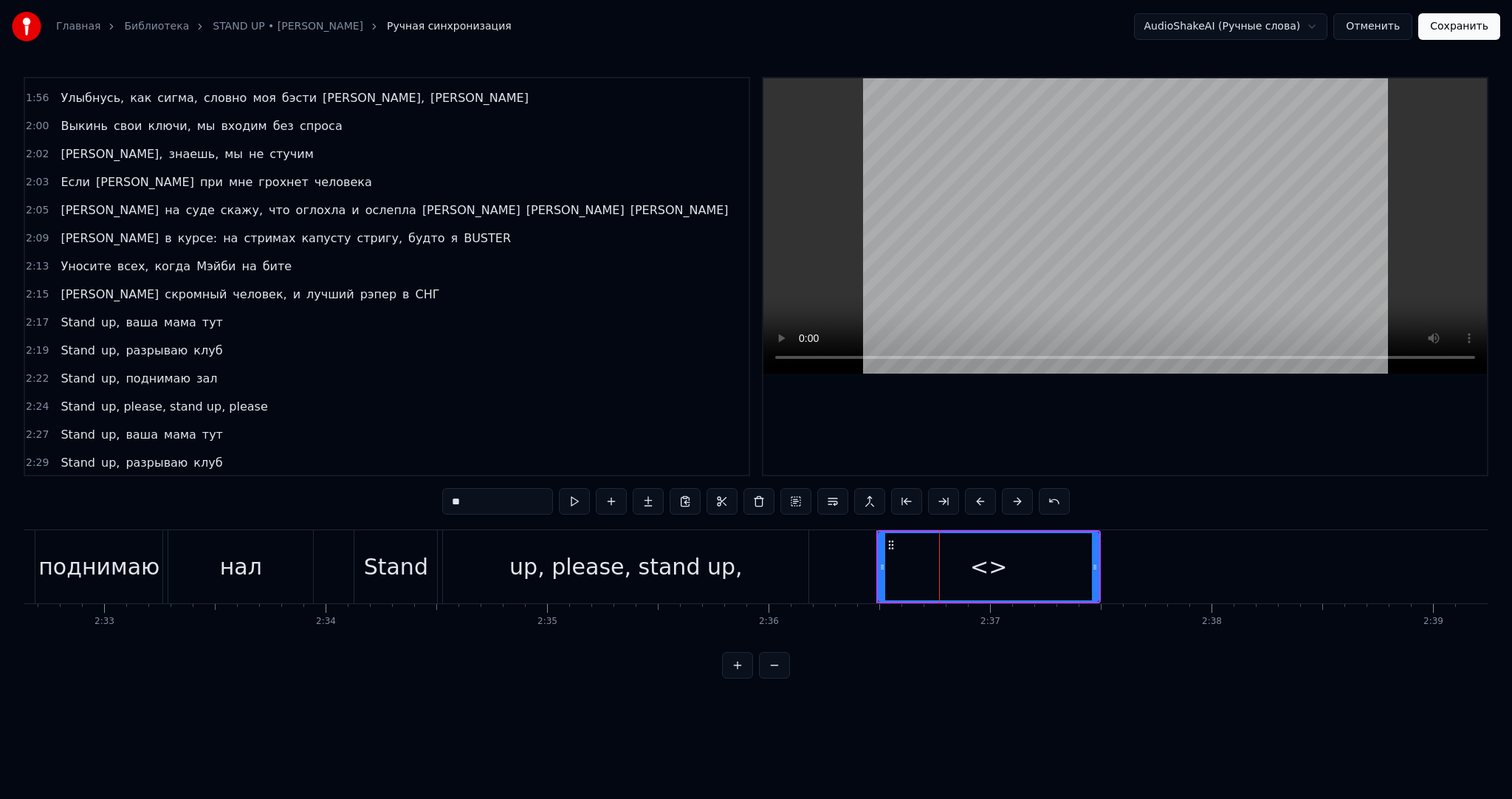
scroll to position [1397, 0]
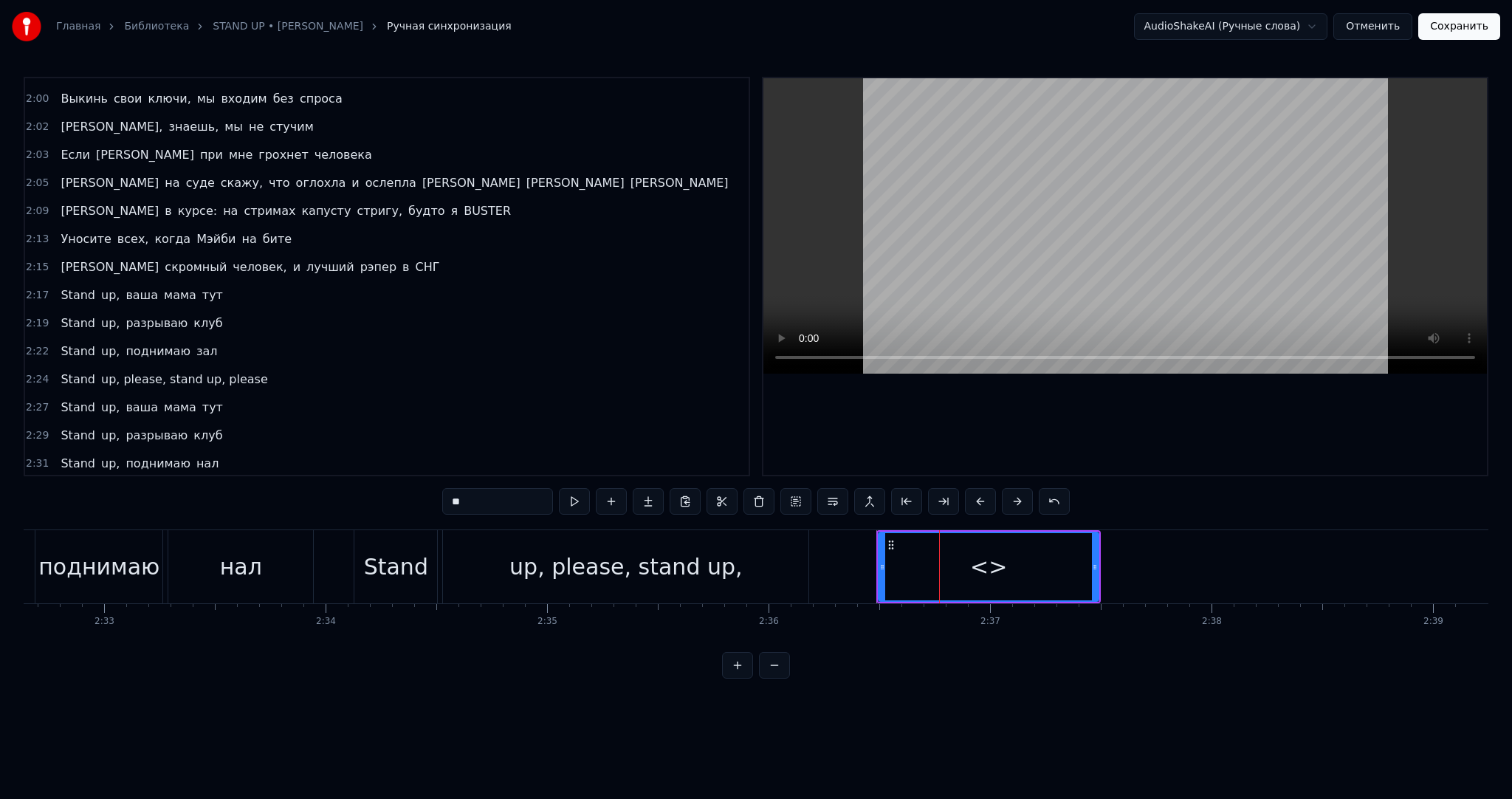
drag, startPoint x: 477, startPoint y: 496, endPoint x: 370, endPoint y: 487, distance: 107.4
click at [362, 488] on div "0:02 Эй, эй, ха ха ха 0:05 Пустите к микрофону 0:06 [PERSON_NAME], ради денег я…" at bounding box center [756, 377] width 1465 height 602
paste input "**********"
drag, startPoint x: 880, startPoint y: 564, endPoint x: 824, endPoint y: 563, distance: 56.0
click at [824, 563] on icon at bounding box center [827, 567] width 6 height 12
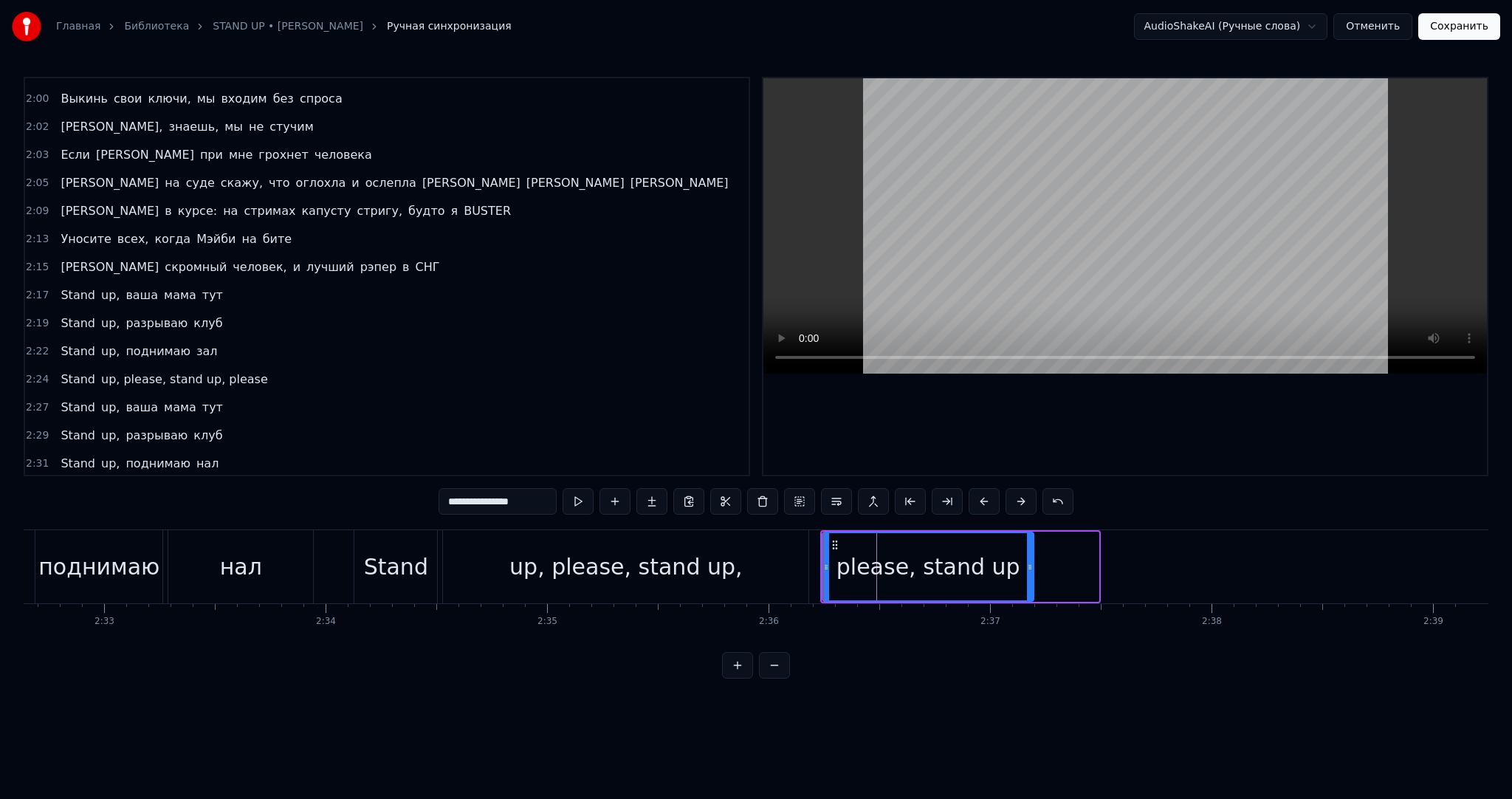
drag, startPoint x: 1096, startPoint y: 579, endPoint x: 1034, endPoint y: 579, distance: 62.0
click at [1033, 579] on div at bounding box center [1030, 567] width 6 height 67
type input "**********"
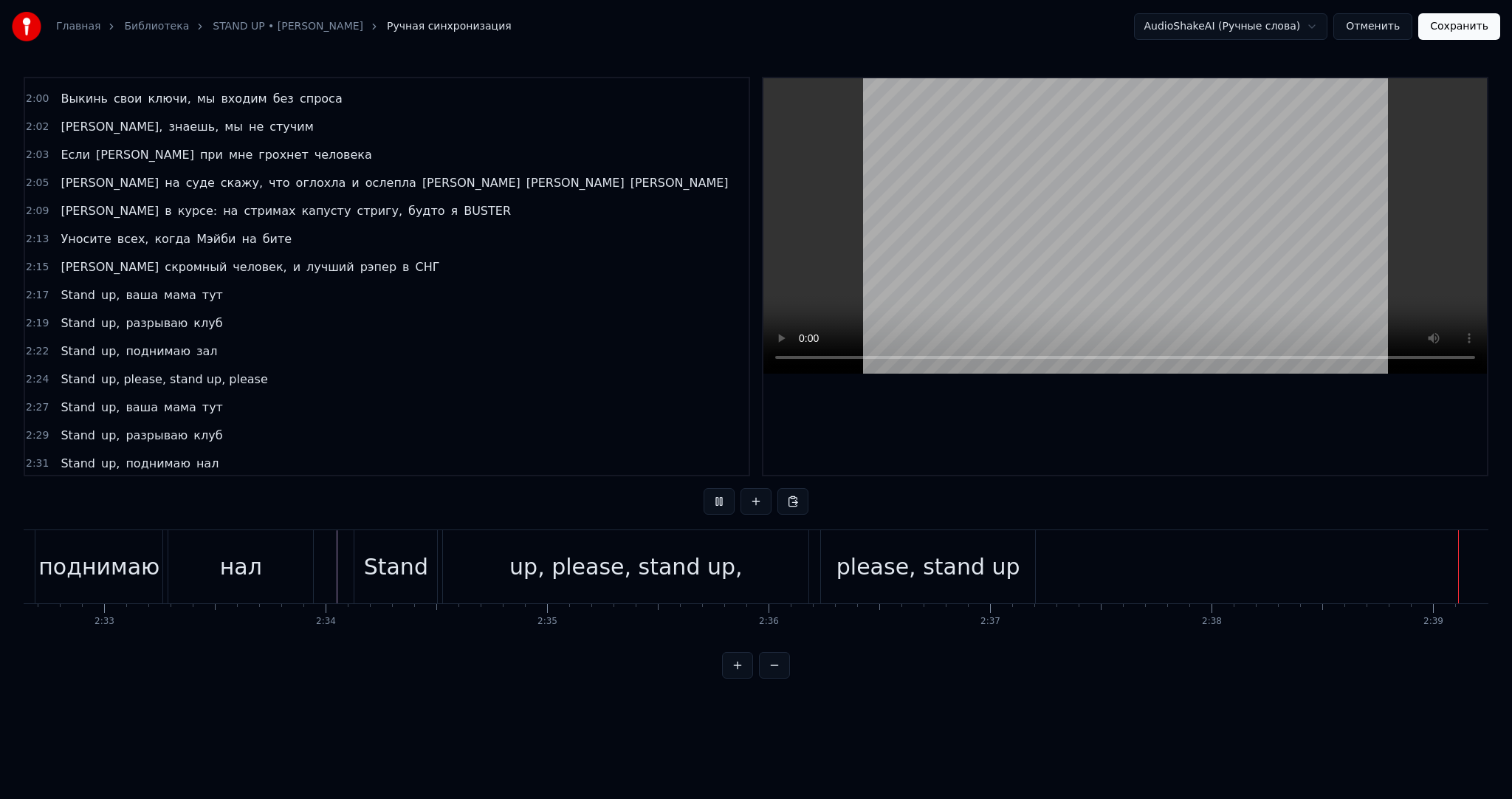
scroll to position [0, 33814]
click at [1459, 33] on button "Сохранить" at bounding box center [1460, 27] width 82 height 27
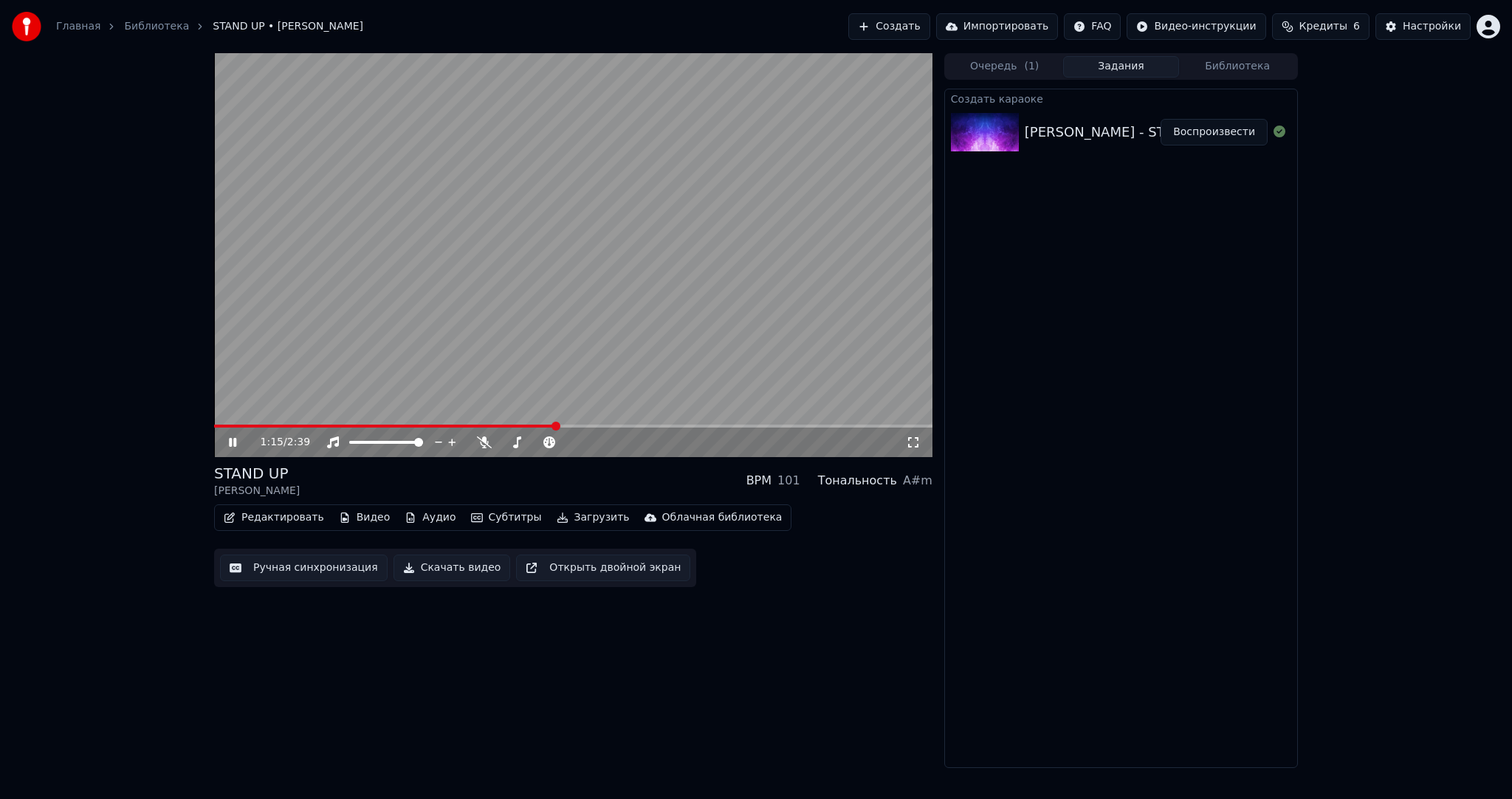
click at [597, 331] on video at bounding box center [573, 255] width 718 height 404
click at [572, 514] on button "Загрузить" at bounding box center [594, 518] width 85 height 21
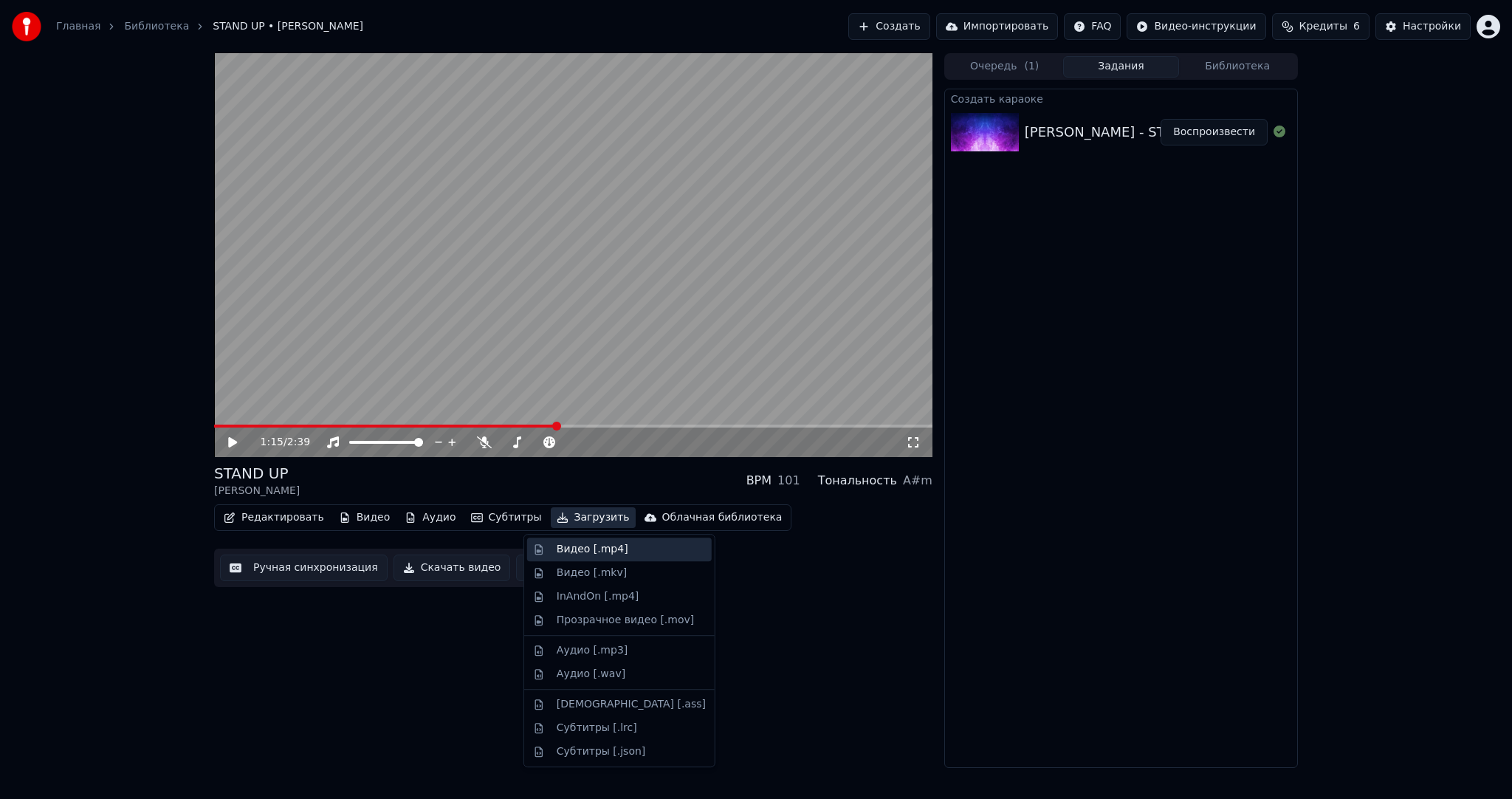
click at [571, 554] on div "Видео [.mp4]" at bounding box center [592, 550] width 72 height 15
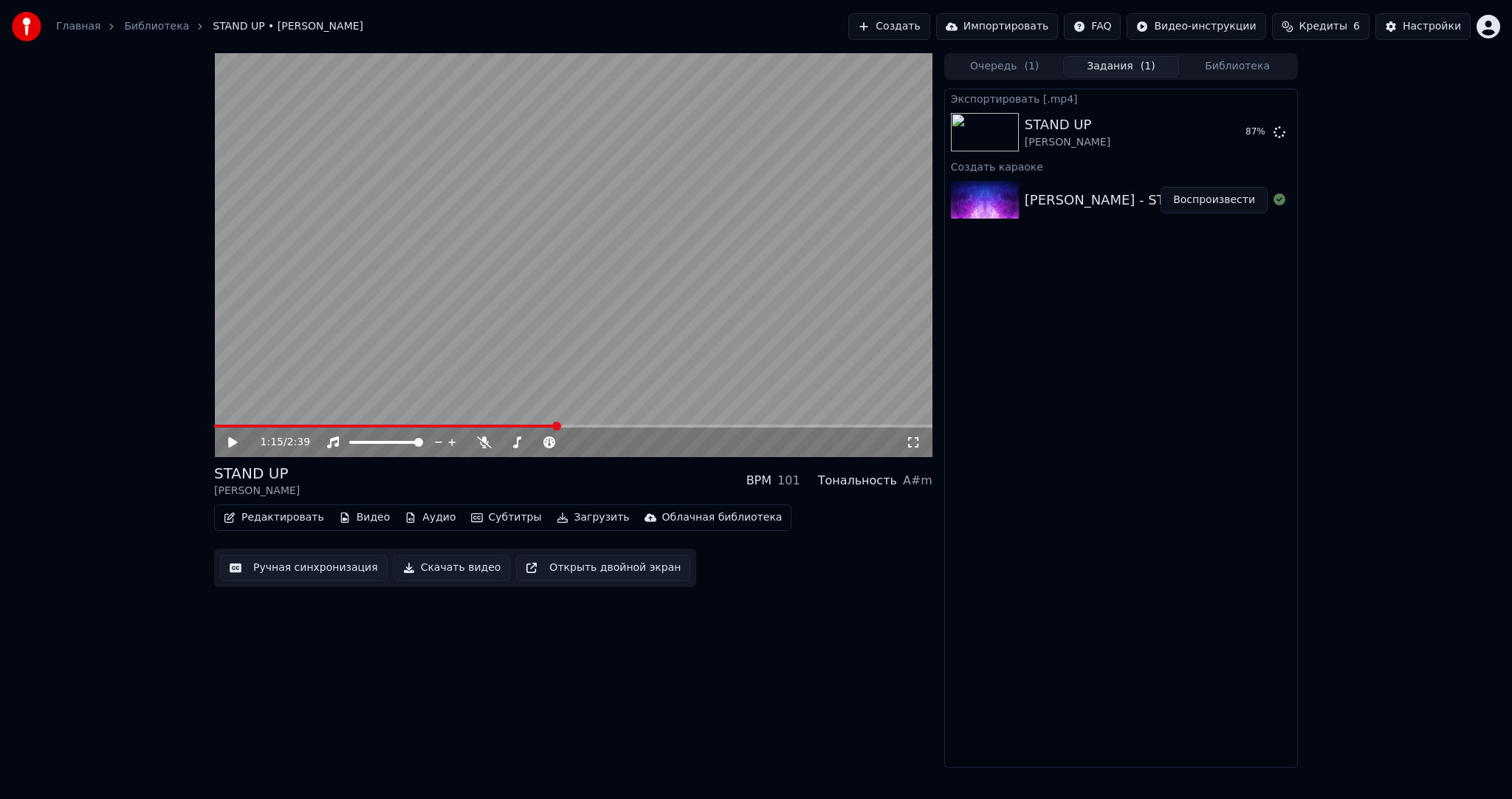
click at [929, 31] on button "Создать" at bounding box center [888, 27] width 81 height 27
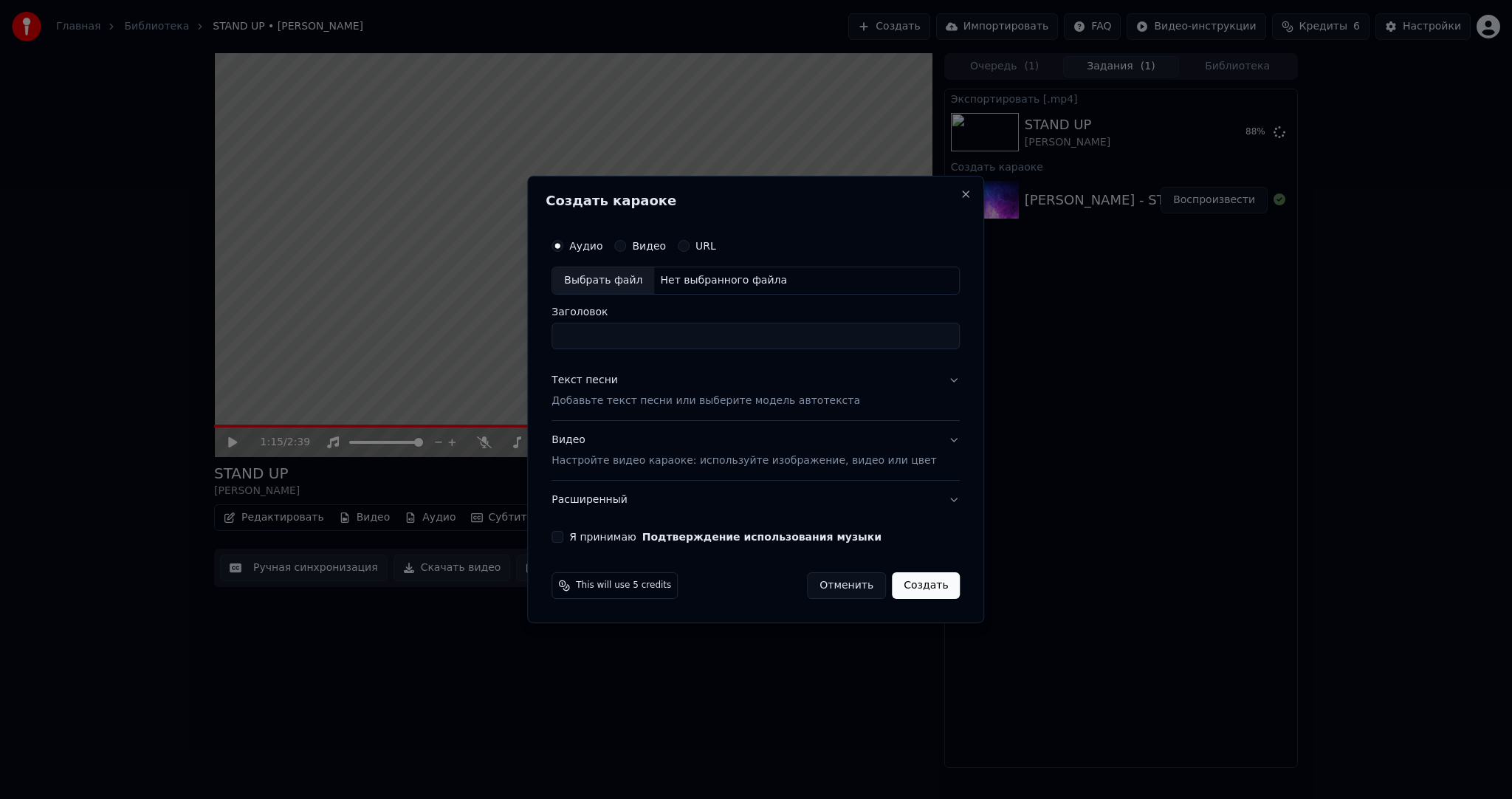
click at [650, 289] on div "Выбрать файл" at bounding box center [603, 281] width 102 height 27
type input "**********"
click at [724, 395] on p "Добавьте текст песни или выберите модель автотекста" at bounding box center [706, 401] width 309 height 15
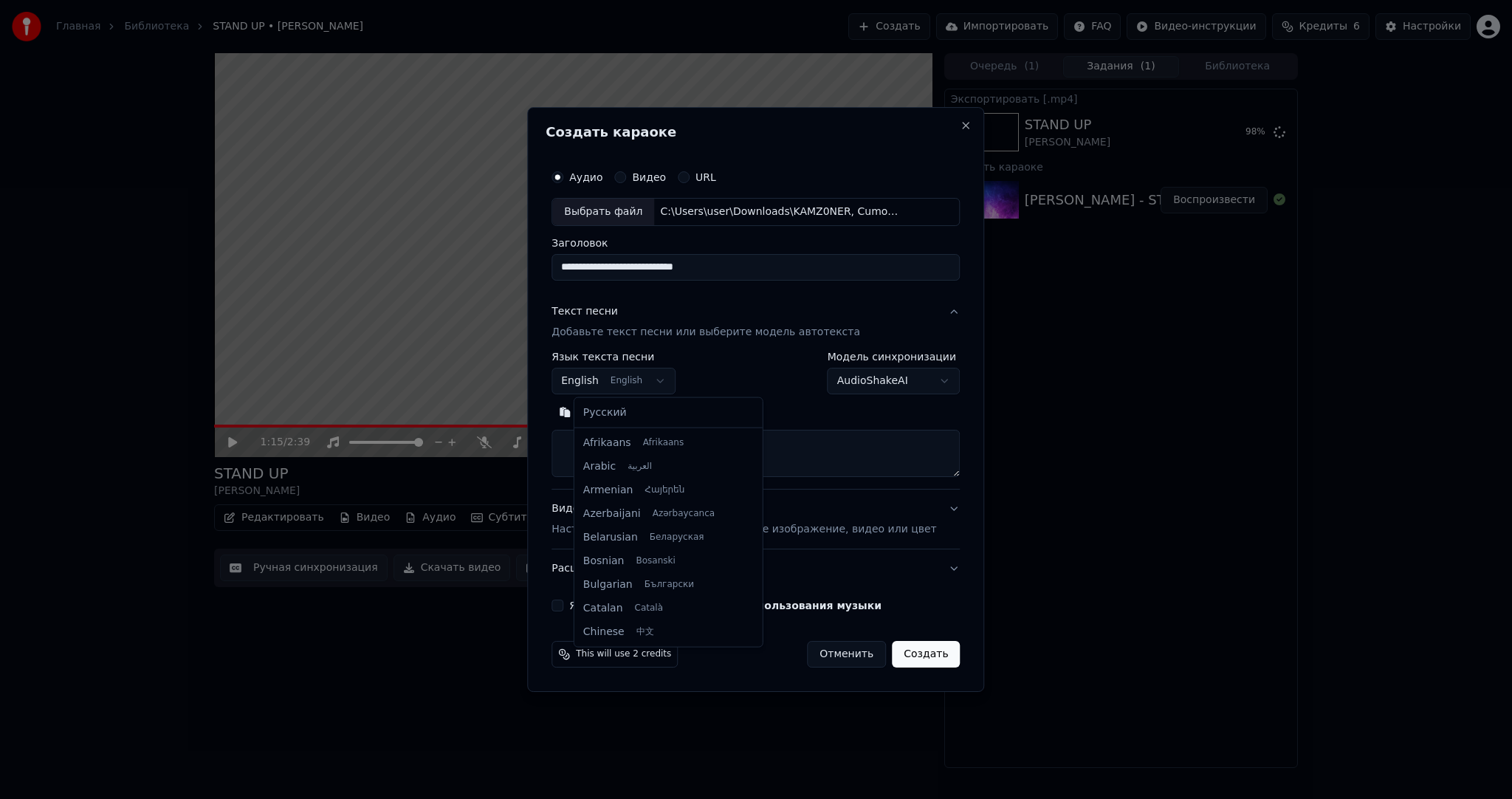
click at [597, 376] on body "**********" at bounding box center [756, 399] width 1512 height 799
select select "**"
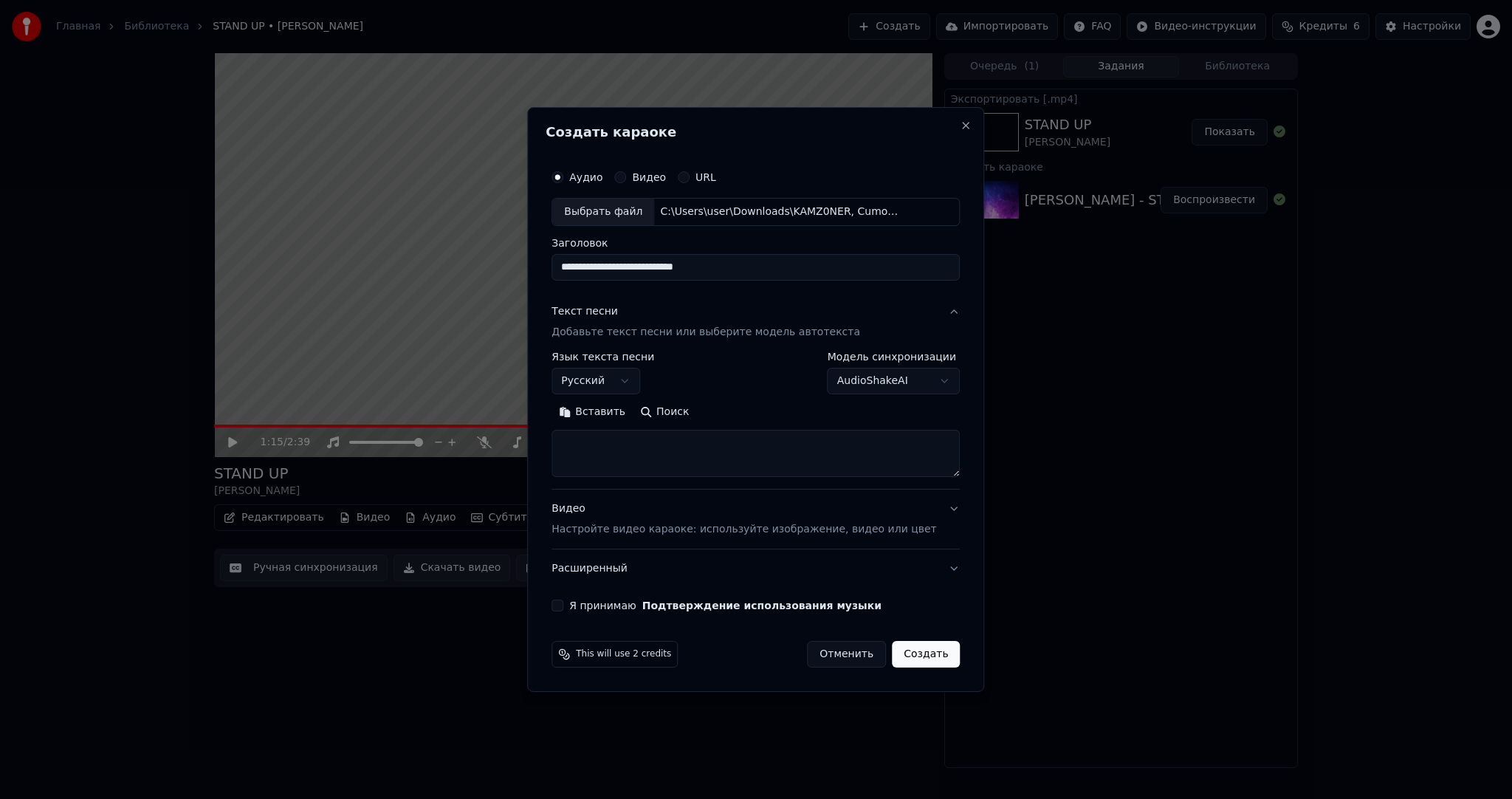
click at [606, 408] on button "Вставить" at bounding box center [592, 413] width 81 height 24
click at [563, 603] on button "Я принимаю Подтверждение использования музыки" at bounding box center [557, 606] width 12 height 12
click at [903, 649] on button "Создать" at bounding box center [926, 654] width 68 height 27
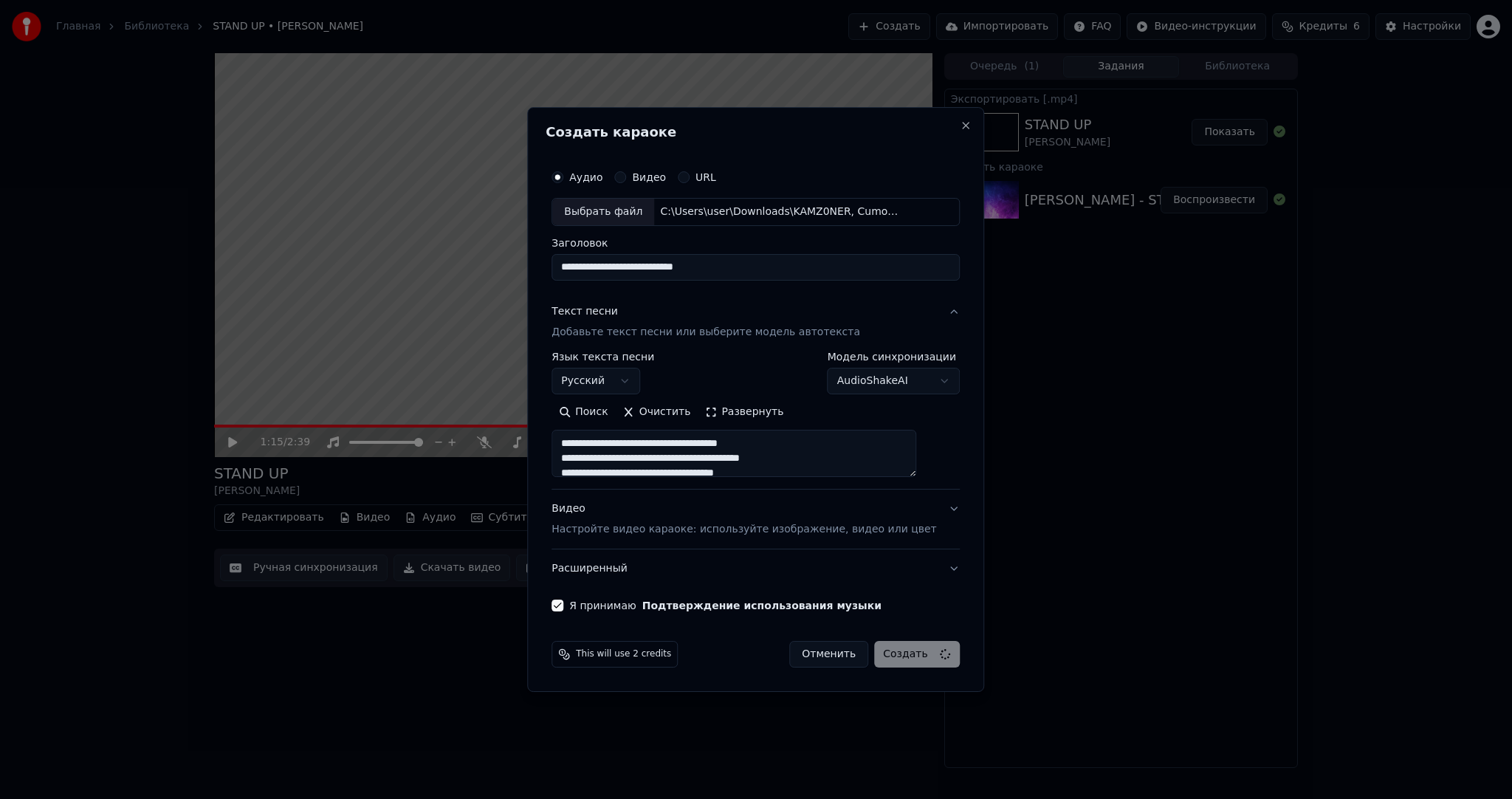
type textarea "**********"
select select
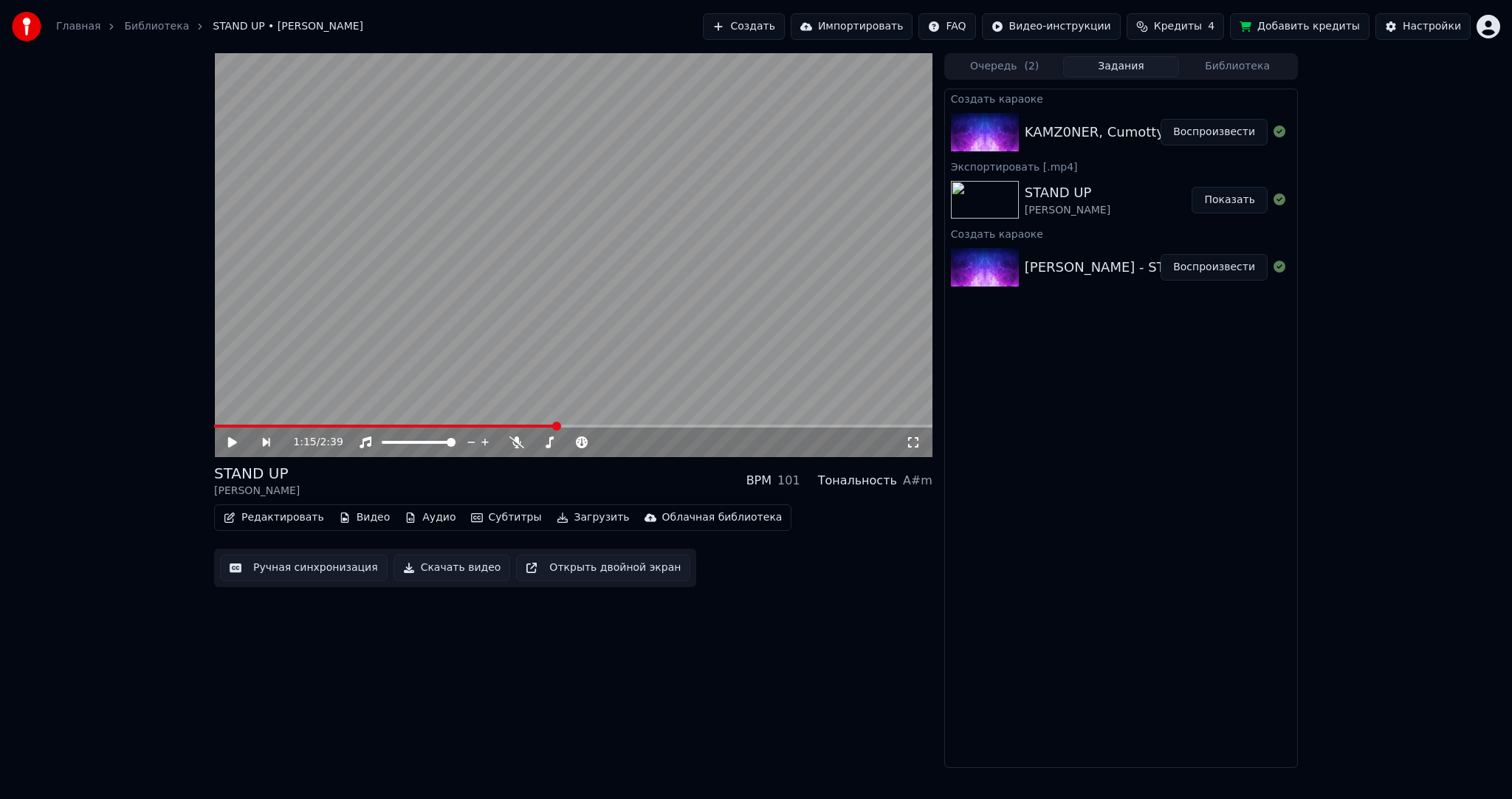
click at [1202, 137] on button "Воспроизвести" at bounding box center [1214, 132] width 107 height 27
click at [505, 245] on video at bounding box center [573, 255] width 718 height 404
click at [499, 522] on button "Субтитры" at bounding box center [506, 518] width 83 height 21
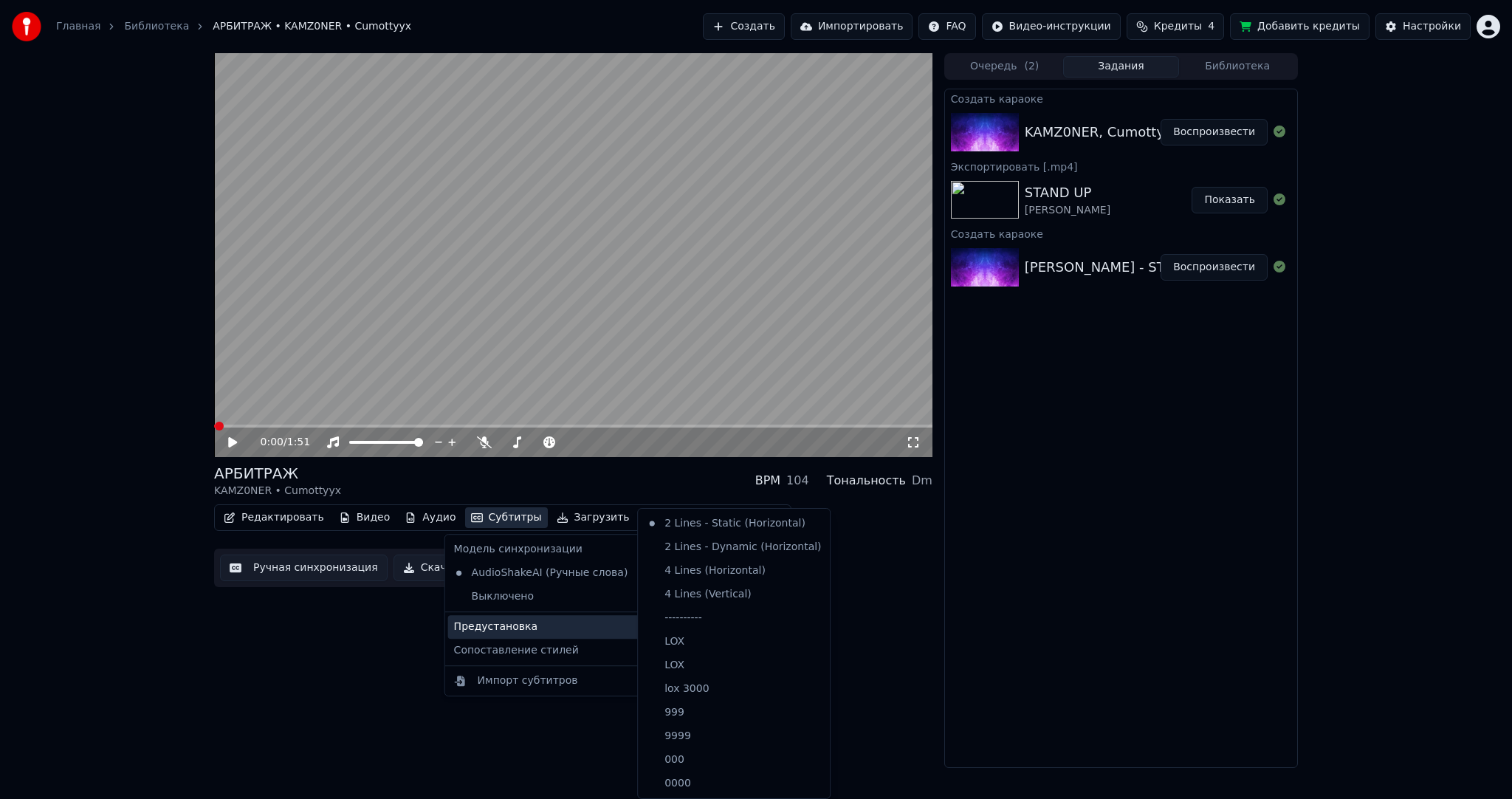
click at [536, 624] on div "Предустановка" at bounding box center [552, 627] width 208 height 24
click at [667, 618] on div "----------" at bounding box center [733, 618] width 186 height 24
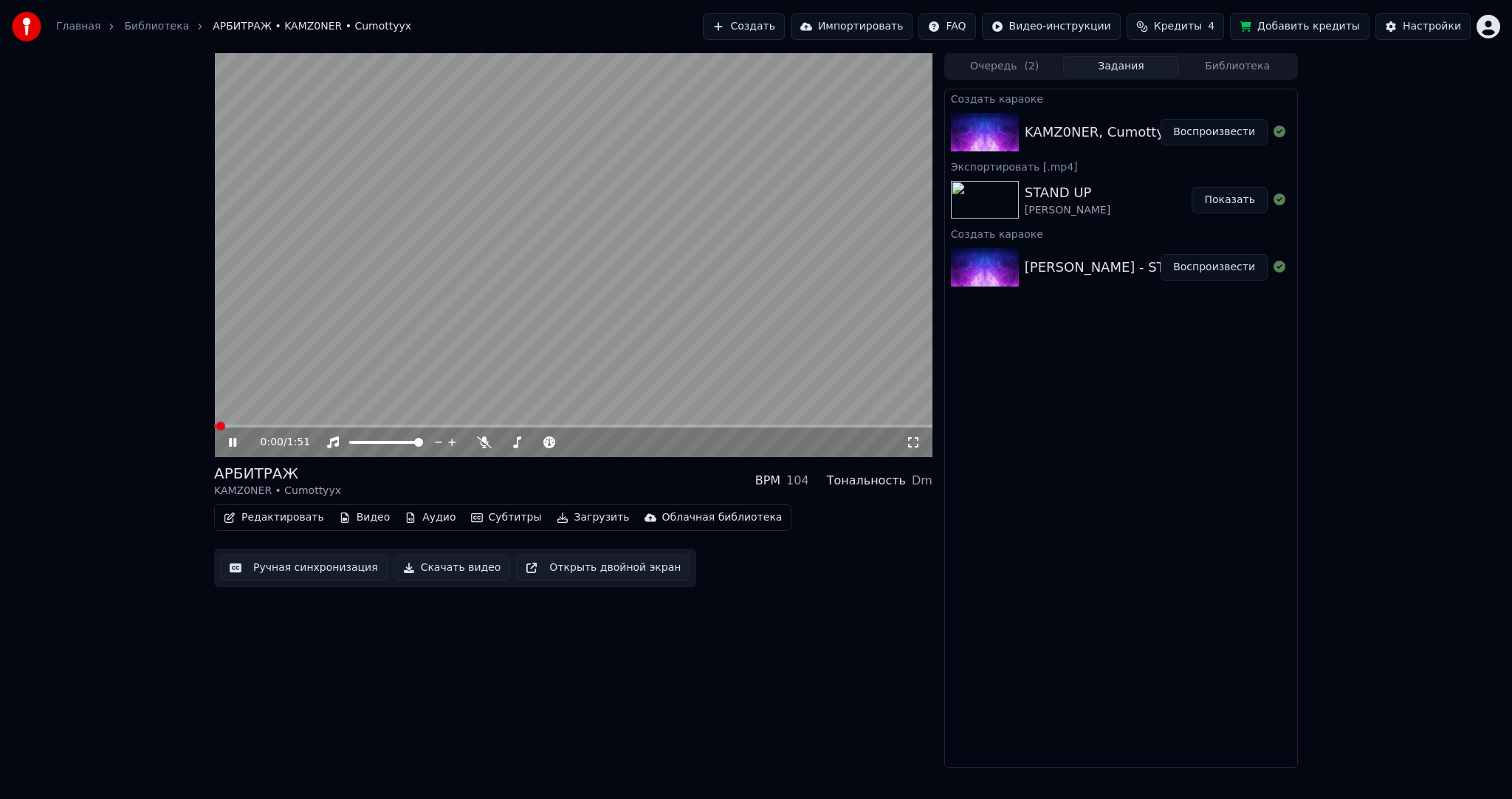
click at [336, 565] on button "Ручная синхронизация" at bounding box center [304, 568] width 168 height 27
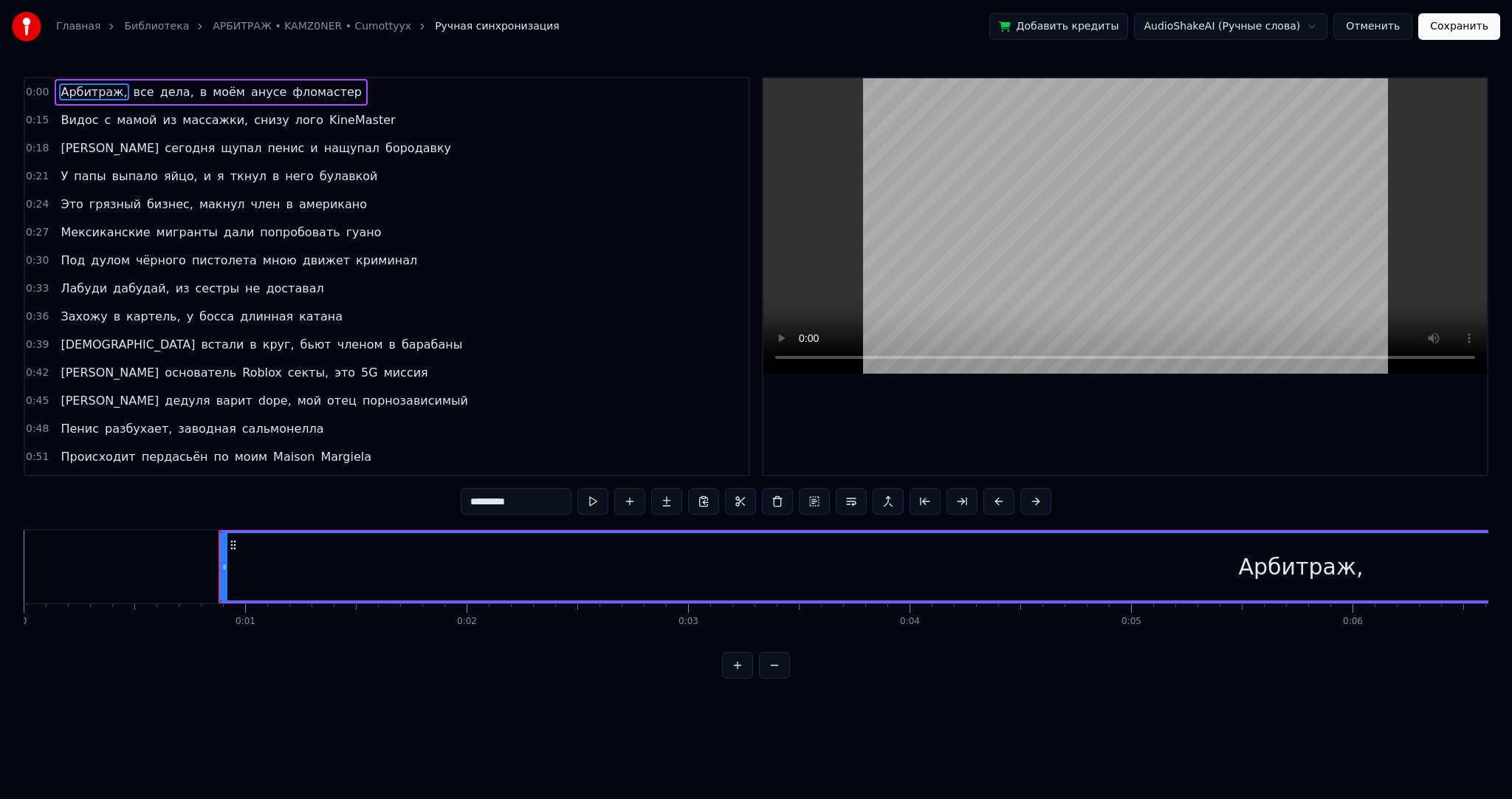
click at [319, 570] on div "Арбитраж," at bounding box center [1301, 567] width 2159 height 67
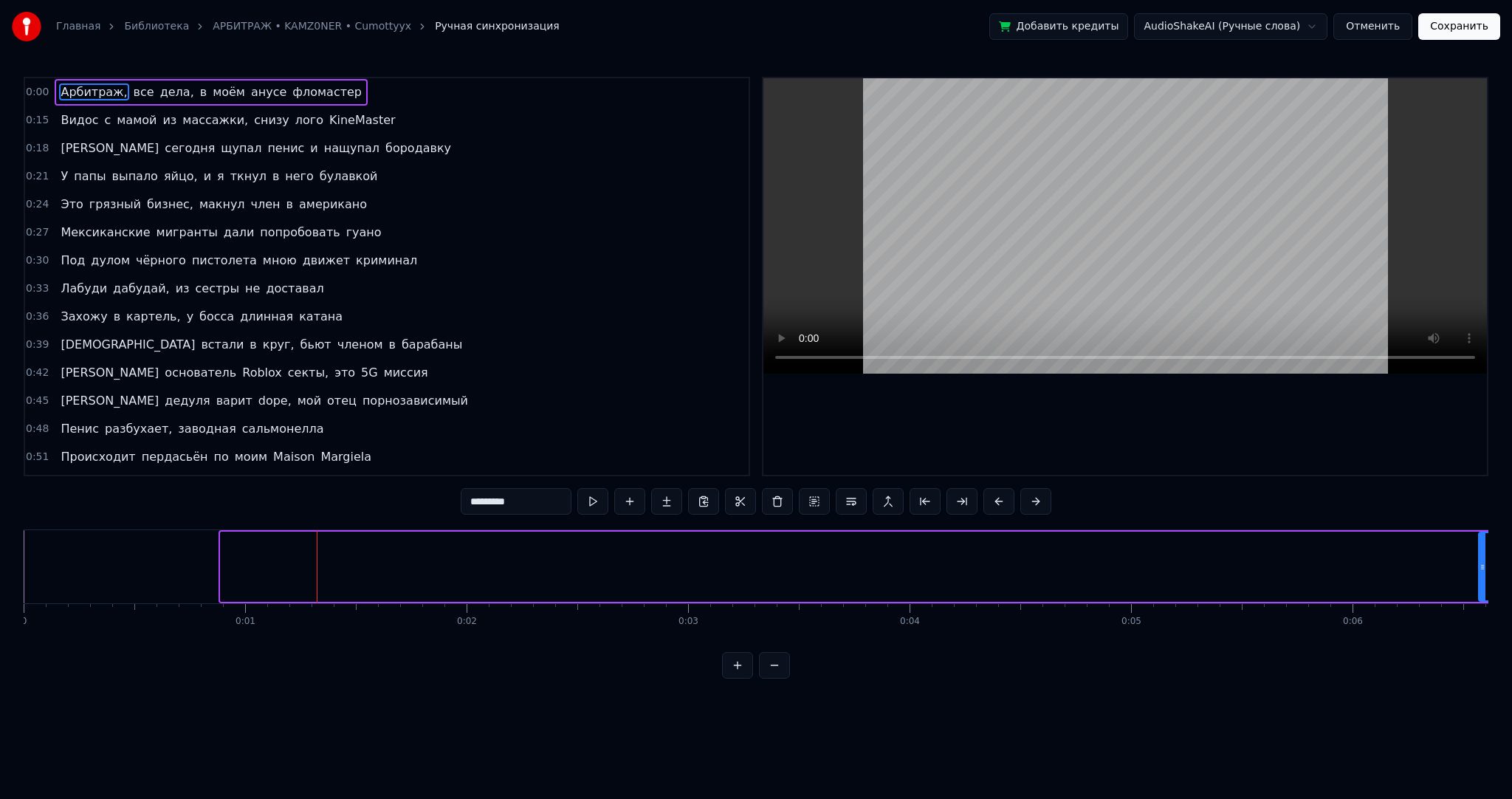
drag, startPoint x: 222, startPoint y: 574, endPoint x: 1482, endPoint y: 557, distance: 1260.1
click at [1482, 557] on div at bounding box center [1483, 567] width 6 height 67
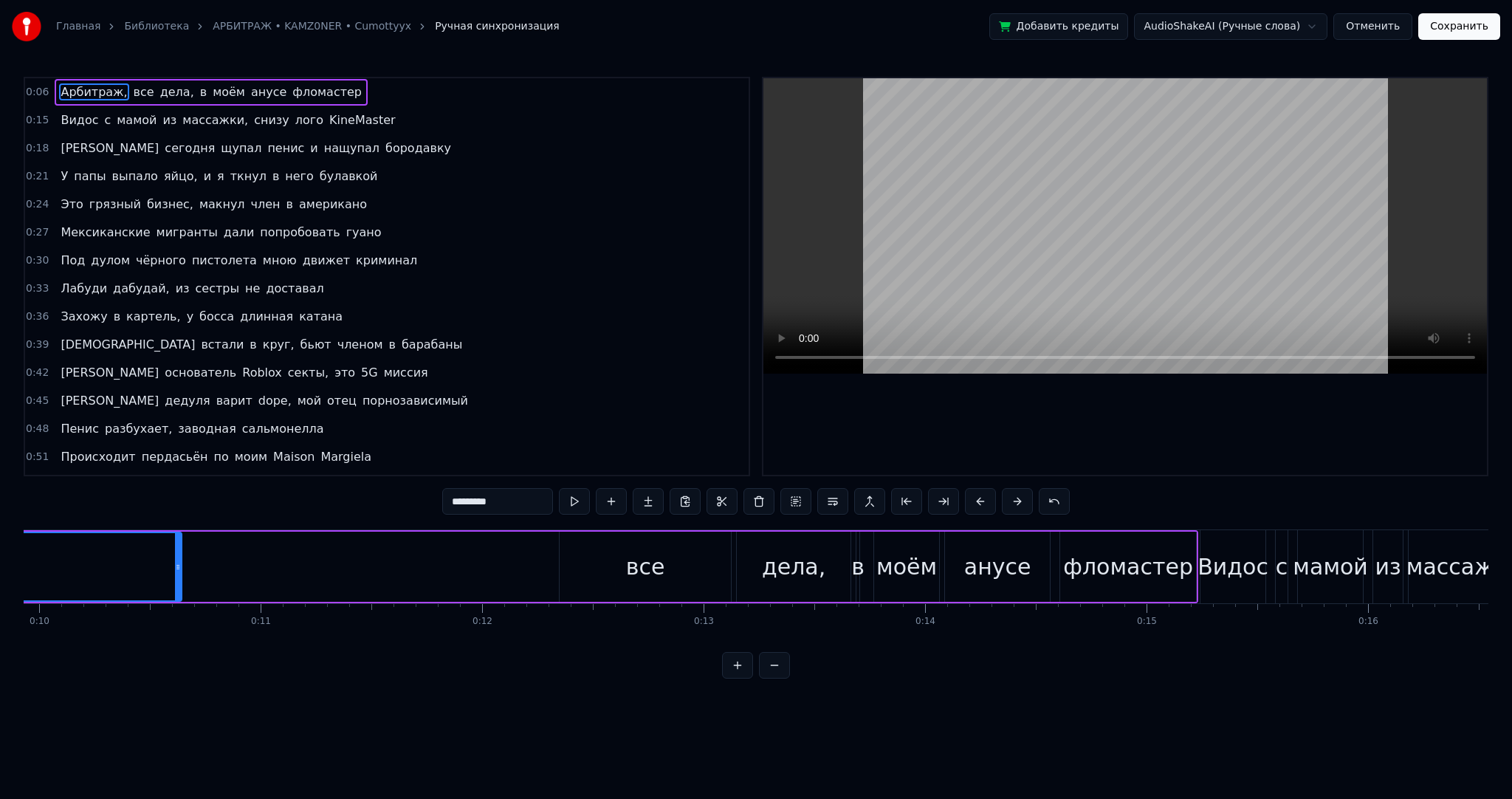
scroll to position [0, 2180]
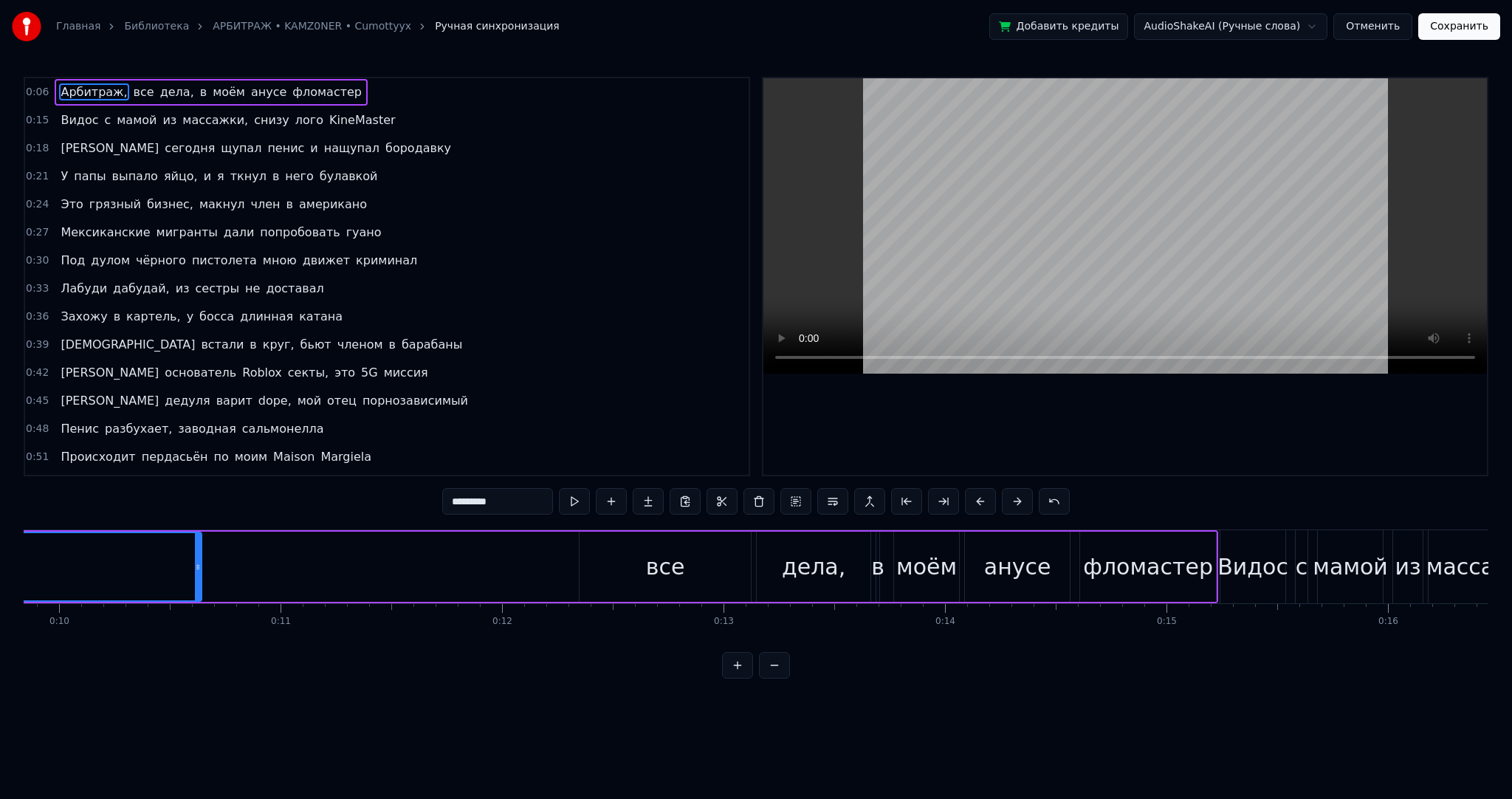
click at [651, 558] on div "все" at bounding box center [665, 567] width 39 height 34
type input "***"
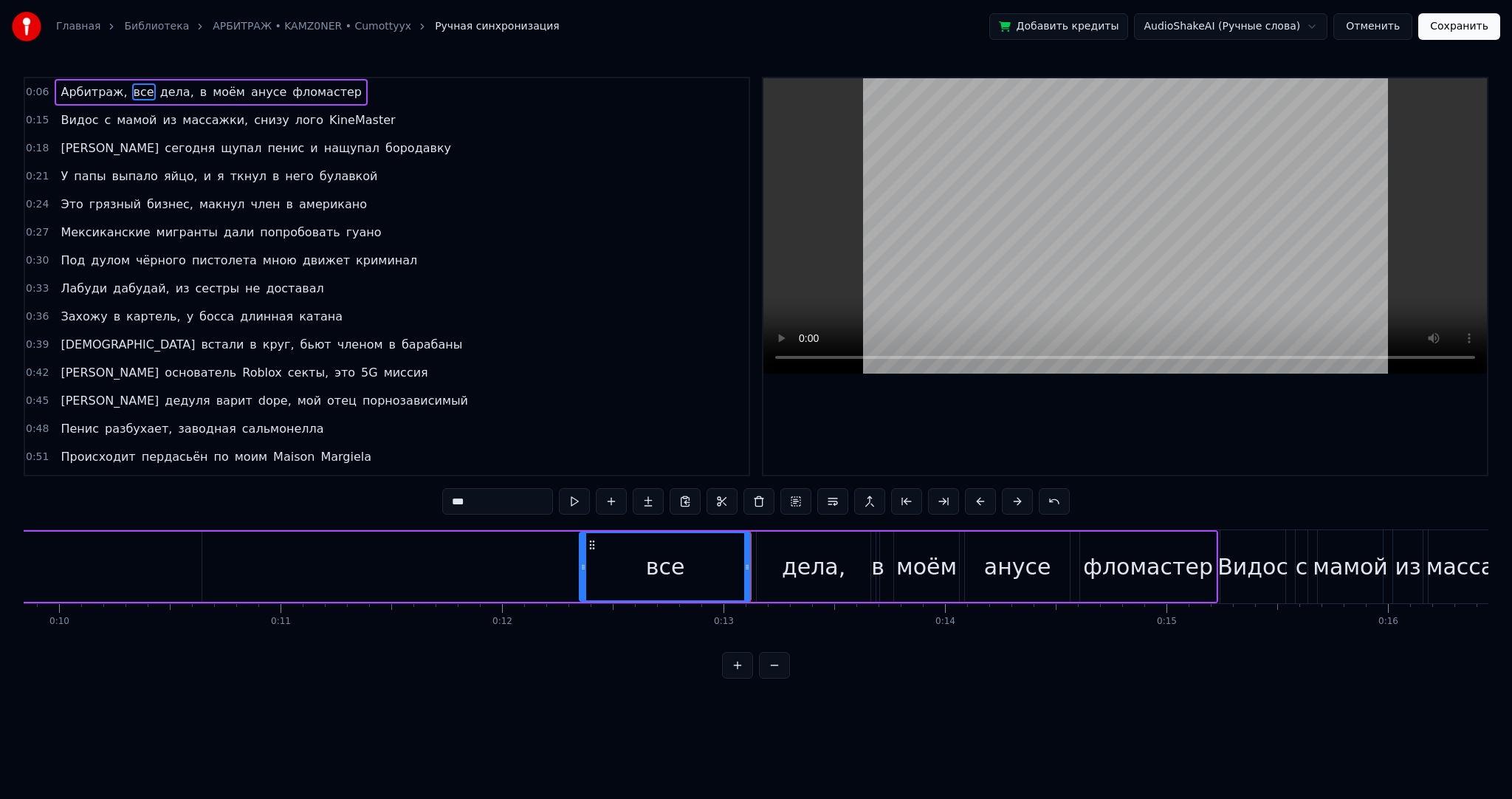
click at [395, 581] on div "Арбитраж, все дела, в моём [PERSON_NAME]" at bounding box center [259, 567] width 1919 height 73
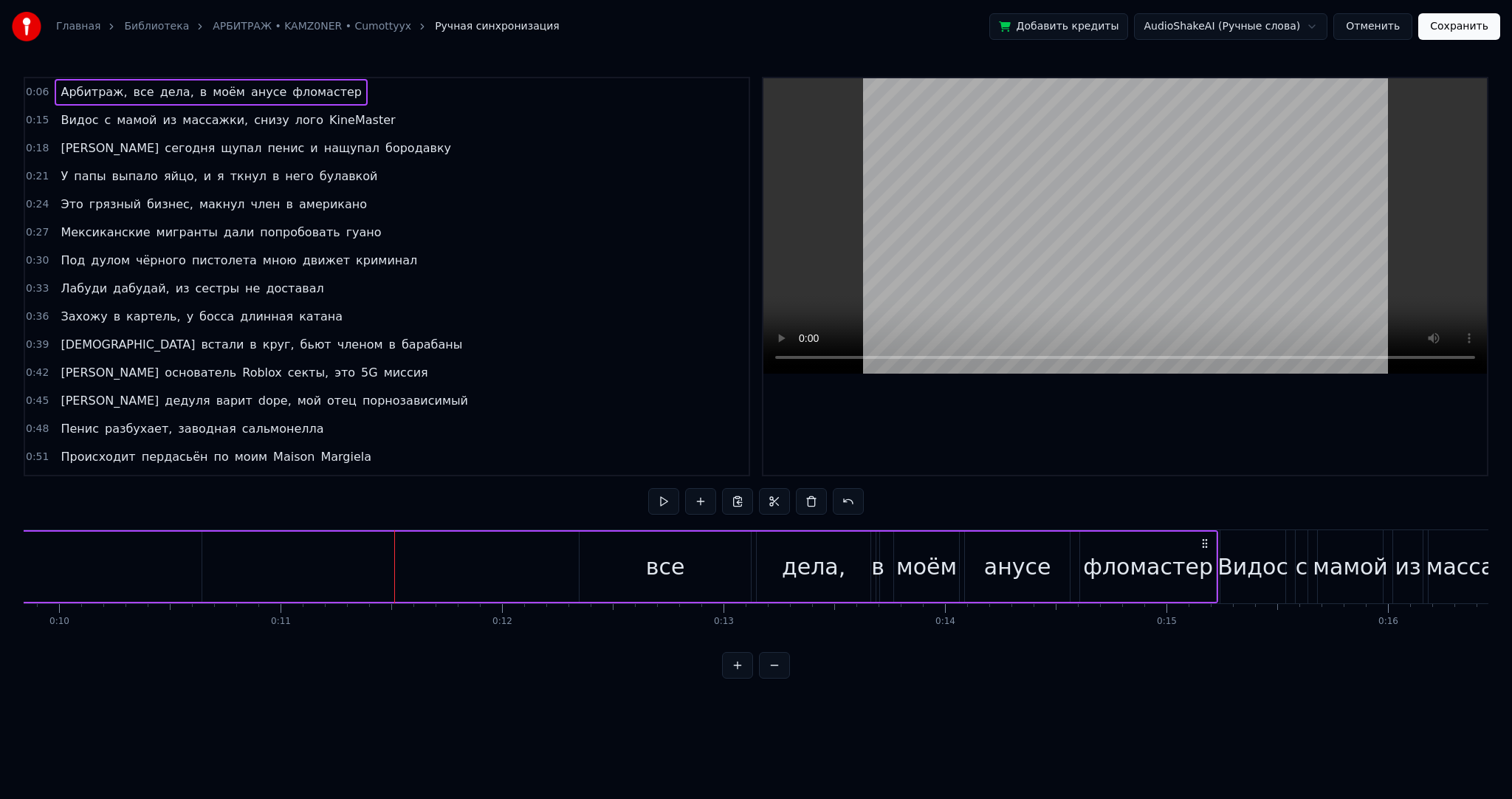
click at [645, 577] on div "все" at bounding box center [665, 567] width 172 height 70
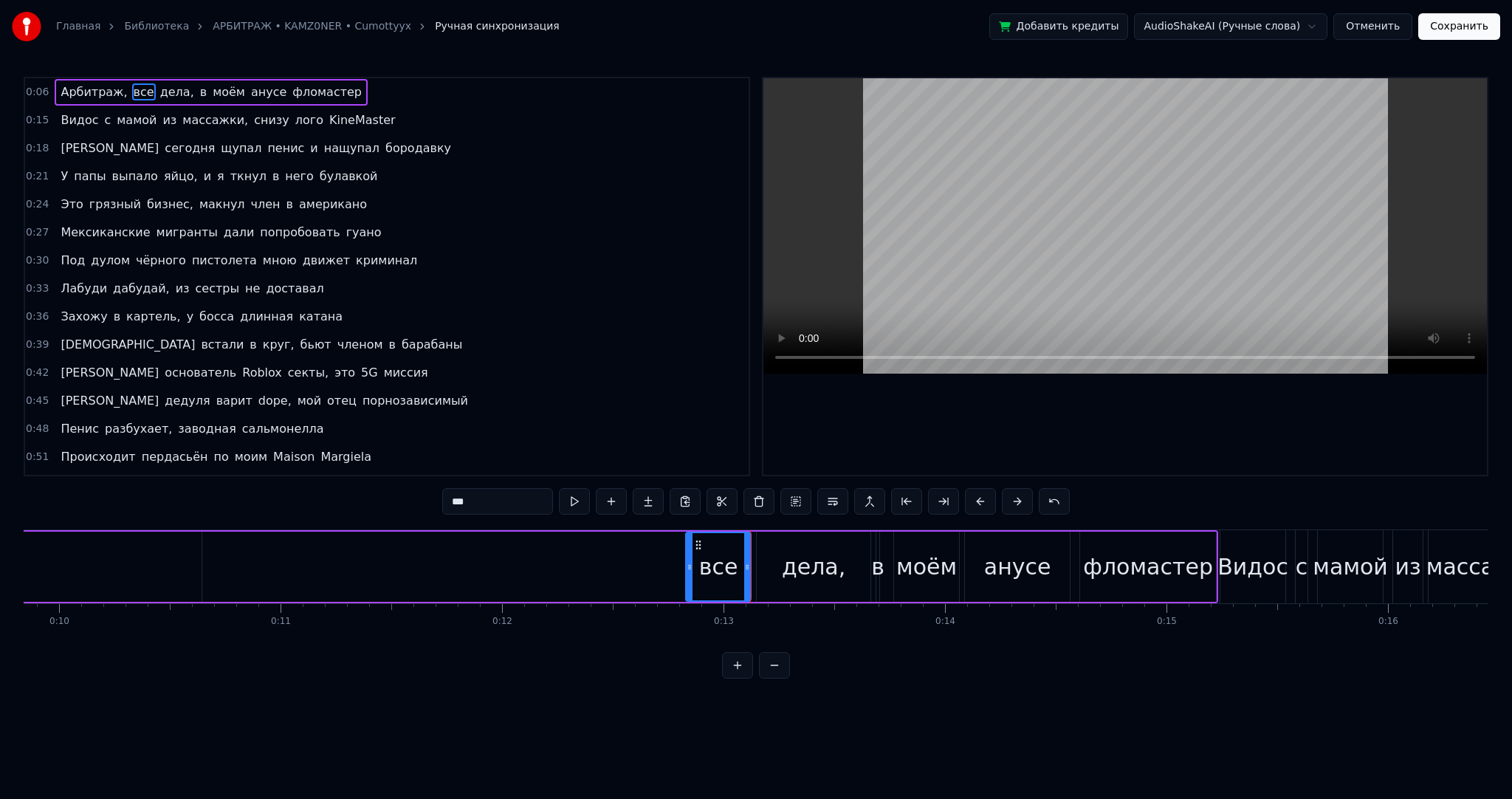
drag, startPoint x: 583, startPoint y: 577, endPoint x: 690, endPoint y: 582, distance: 107.1
click at [690, 582] on div at bounding box center [690, 567] width 6 height 67
drag, startPoint x: 687, startPoint y: 580, endPoint x: 662, endPoint y: 585, distance: 25.5
click at [665, 585] on div at bounding box center [668, 567] width 6 height 67
drag, startPoint x: 662, startPoint y: 585, endPoint x: 682, endPoint y: 585, distance: 20.0
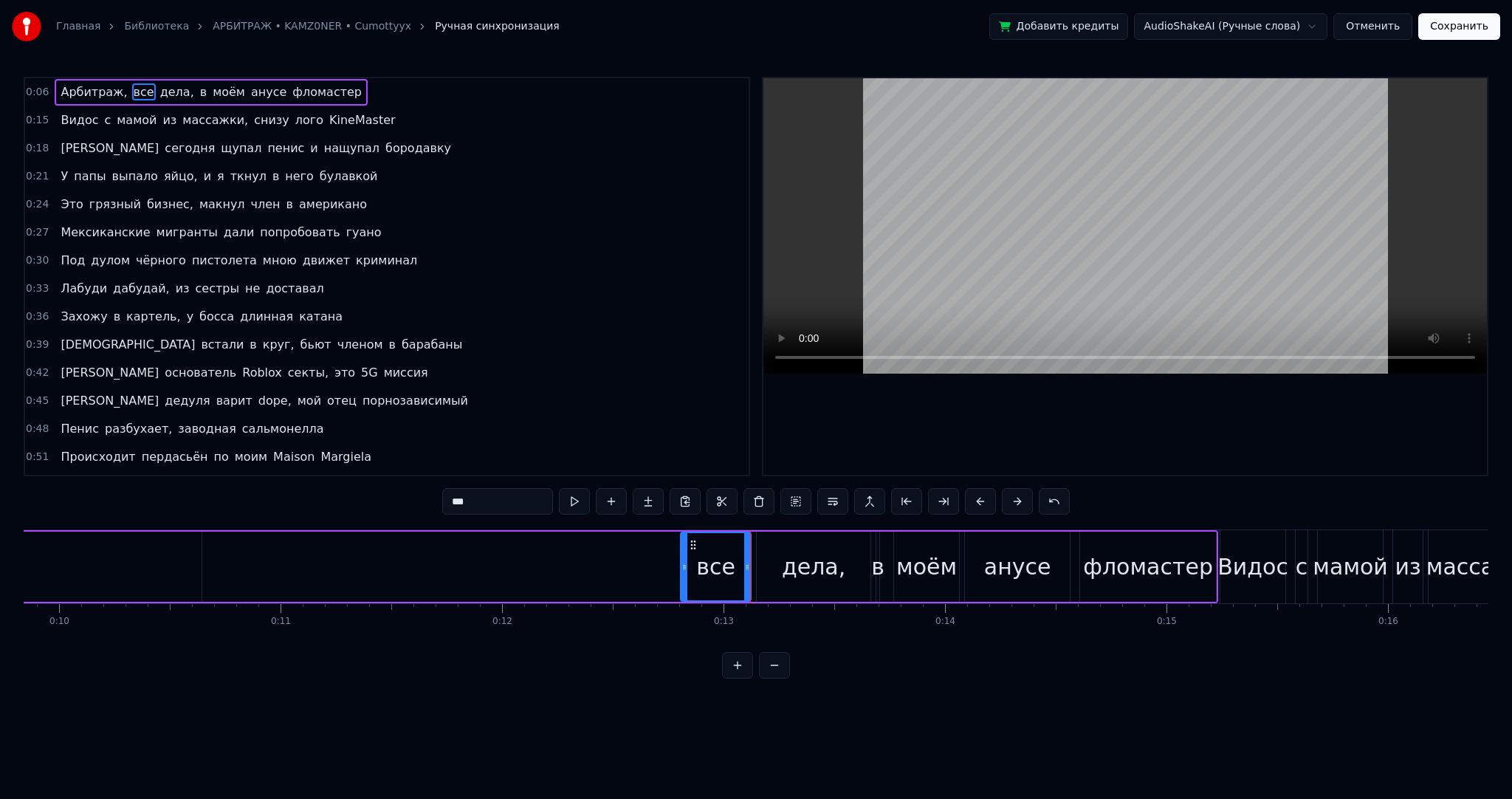
click at [682, 585] on div at bounding box center [685, 567] width 6 height 67
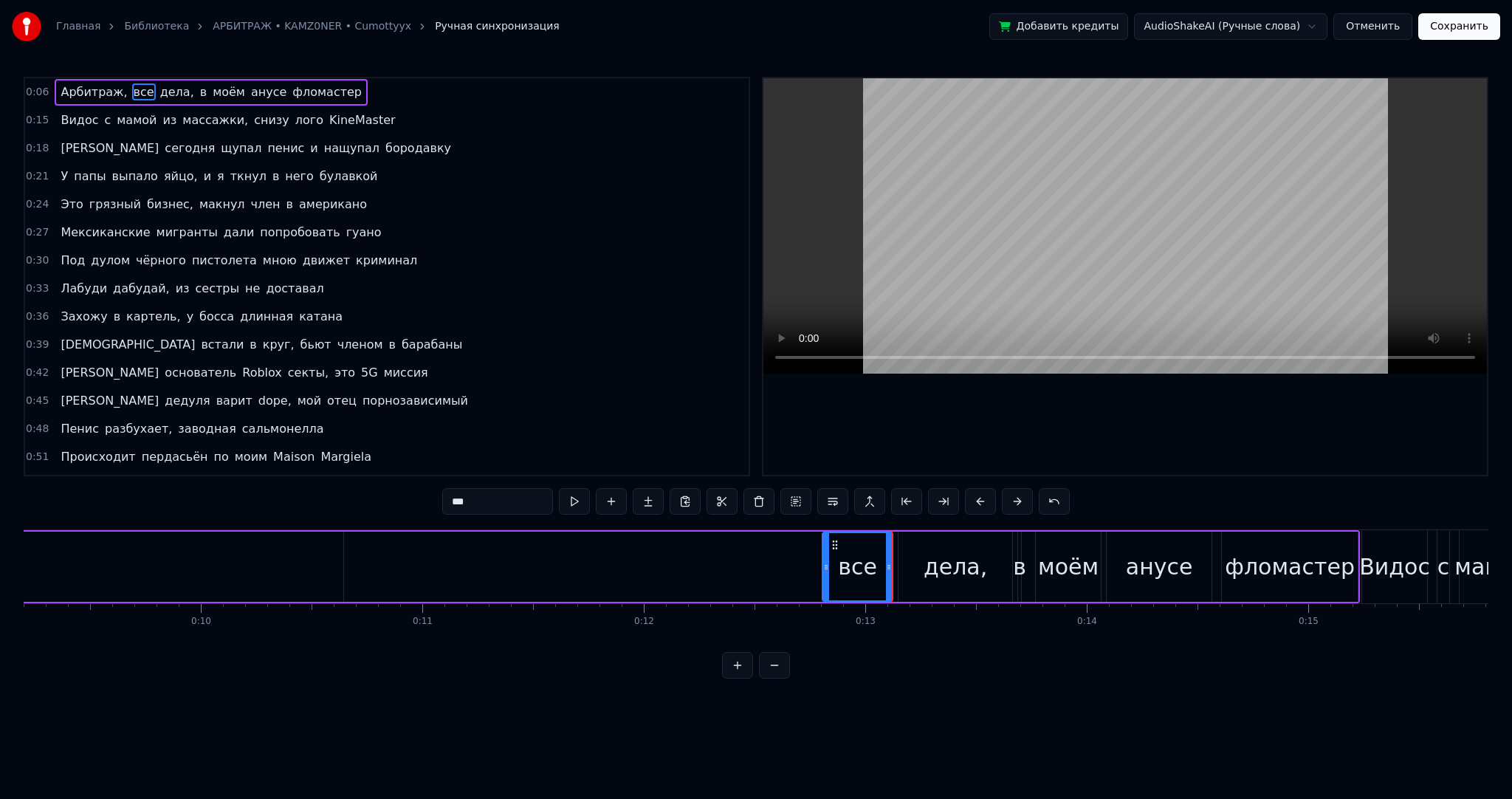
scroll to position [0, 1724]
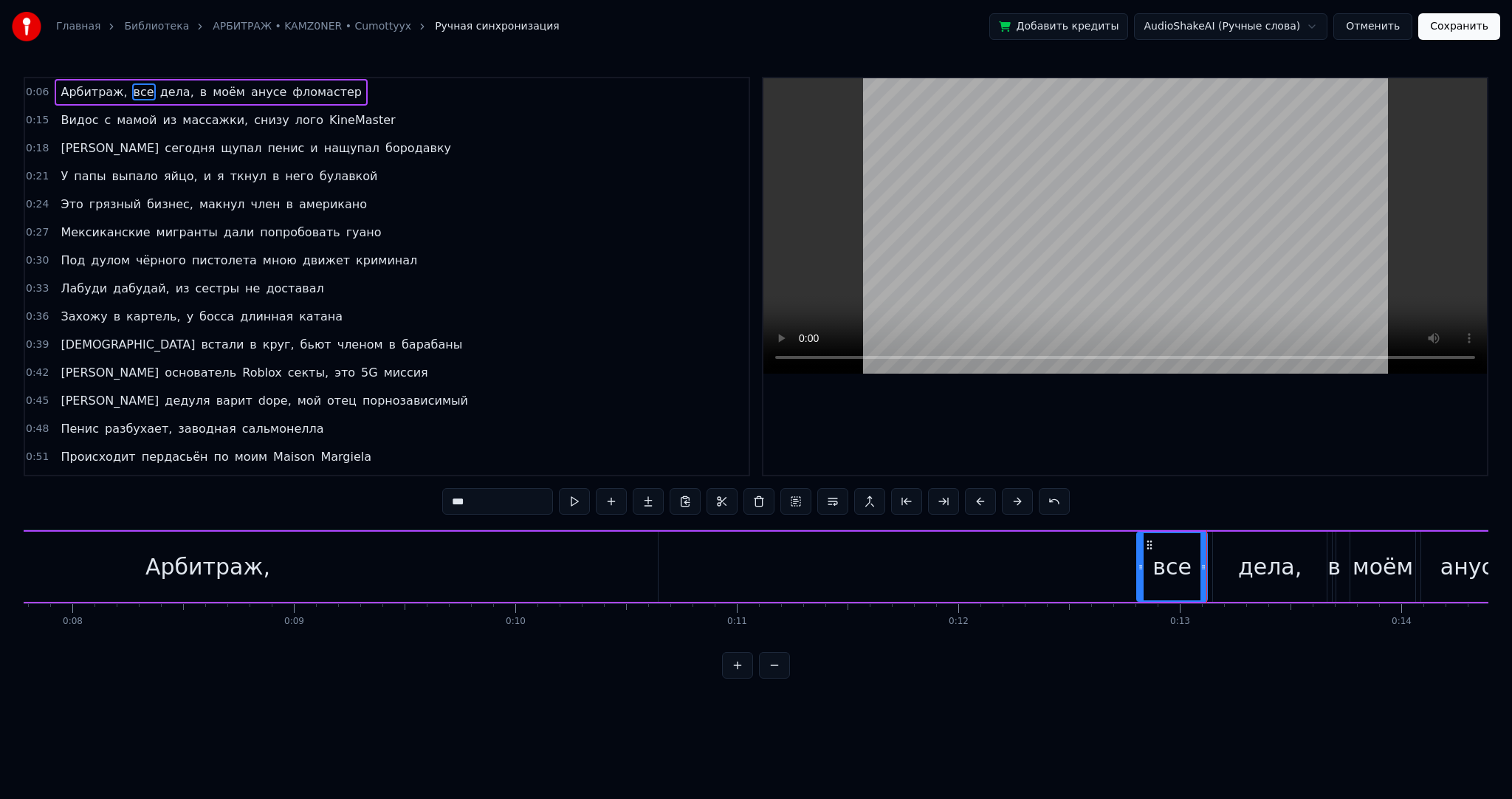
click at [264, 568] on div "Арбитраж," at bounding box center [207, 567] width 900 height 70
type input "*********"
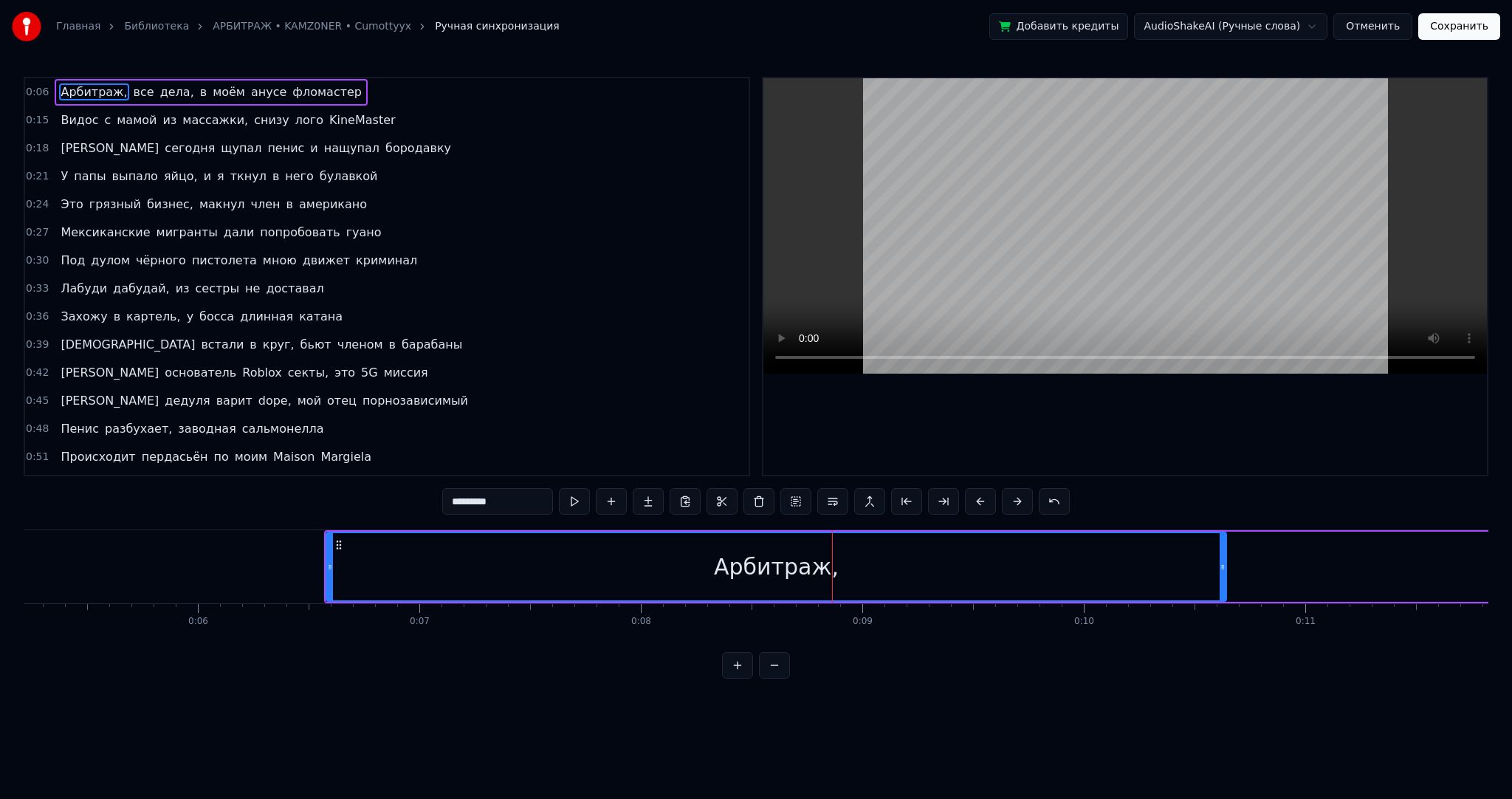
scroll to position [0, 1308]
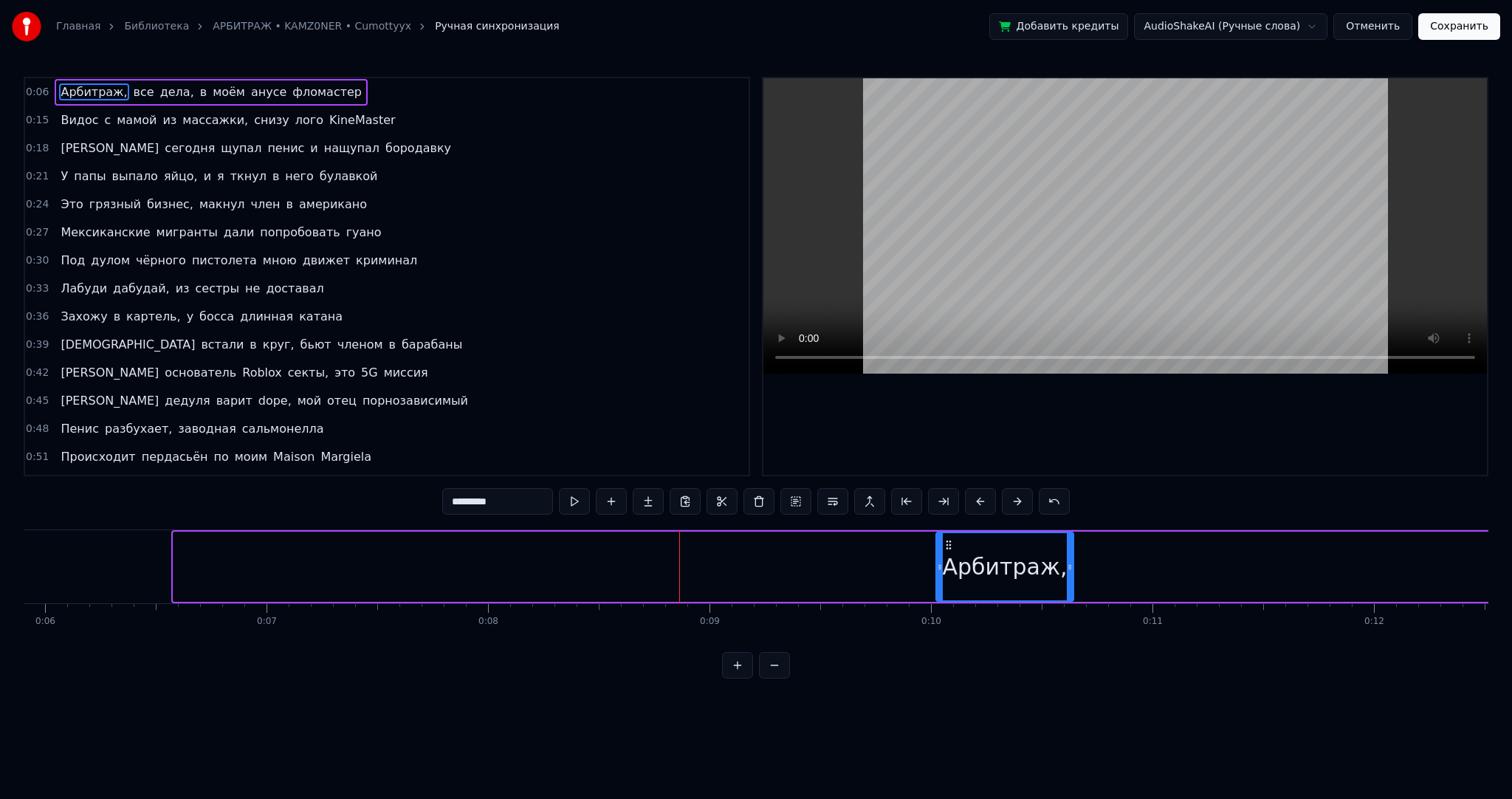
drag, startPoint x: 177, startPoint y: 576, endPoint x: 939, endPoint y: 561, distance: 762.1
click at [939, 561] on div at bounding box center [940, 567] width 6 height 67
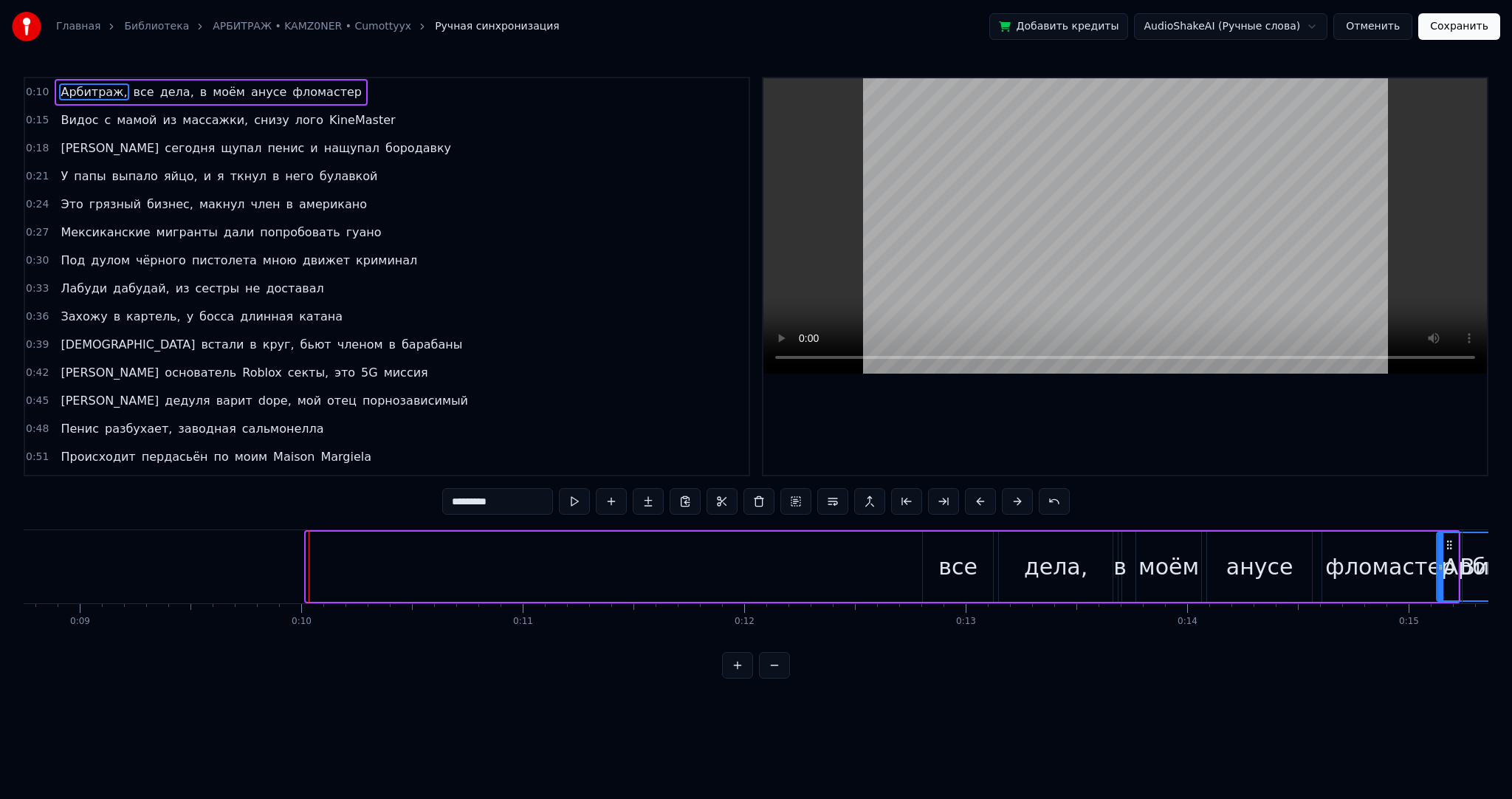
scroll to position [0, 1988]
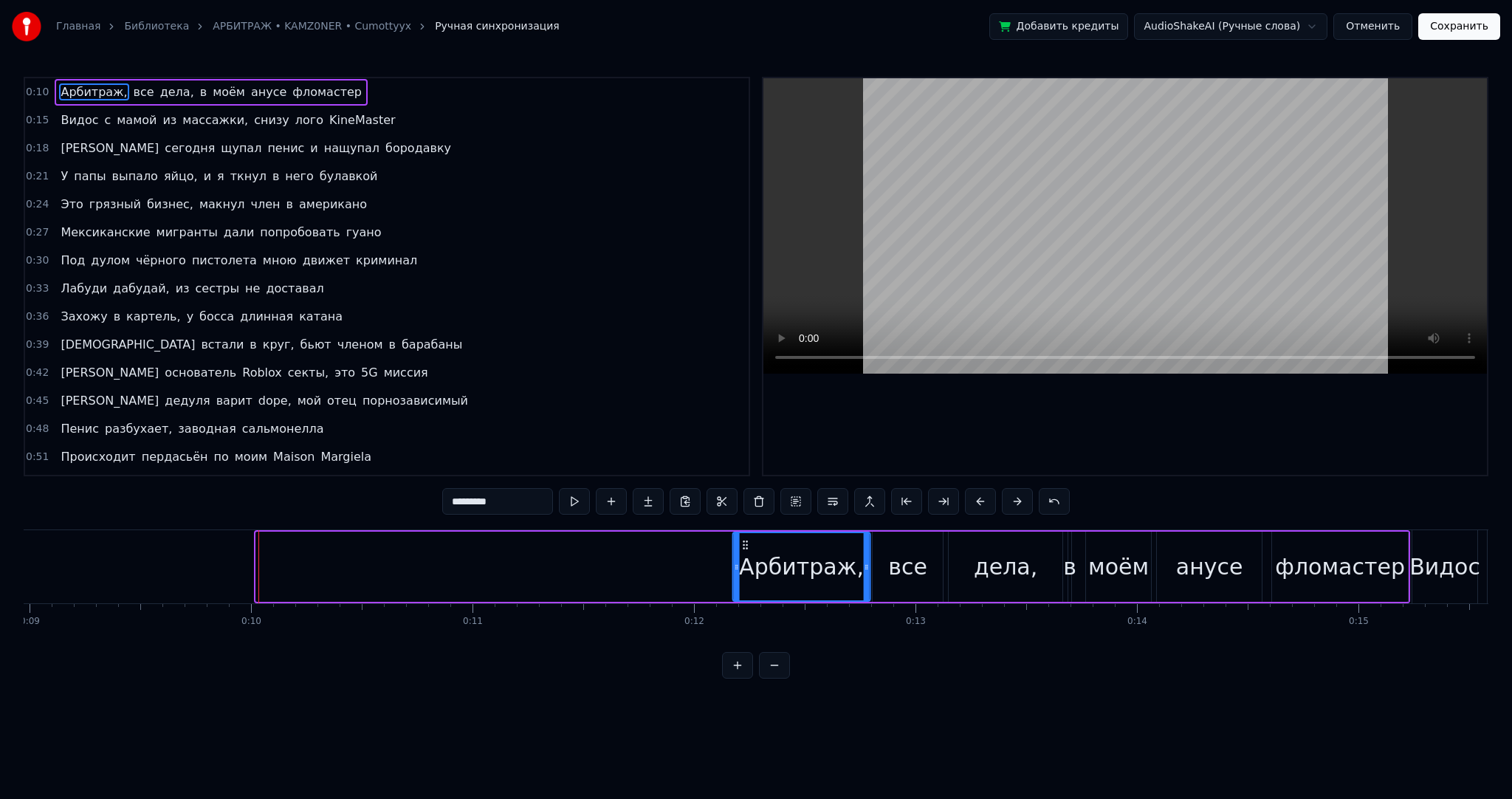
drag, startPoint x: 947, startPoint y: 544, endPoint x: 743, endPoint y: 586, distance: 208.3
click at [743, 586] on div "Арбитраж," at bounding box center [802, 567] width 136 height 67
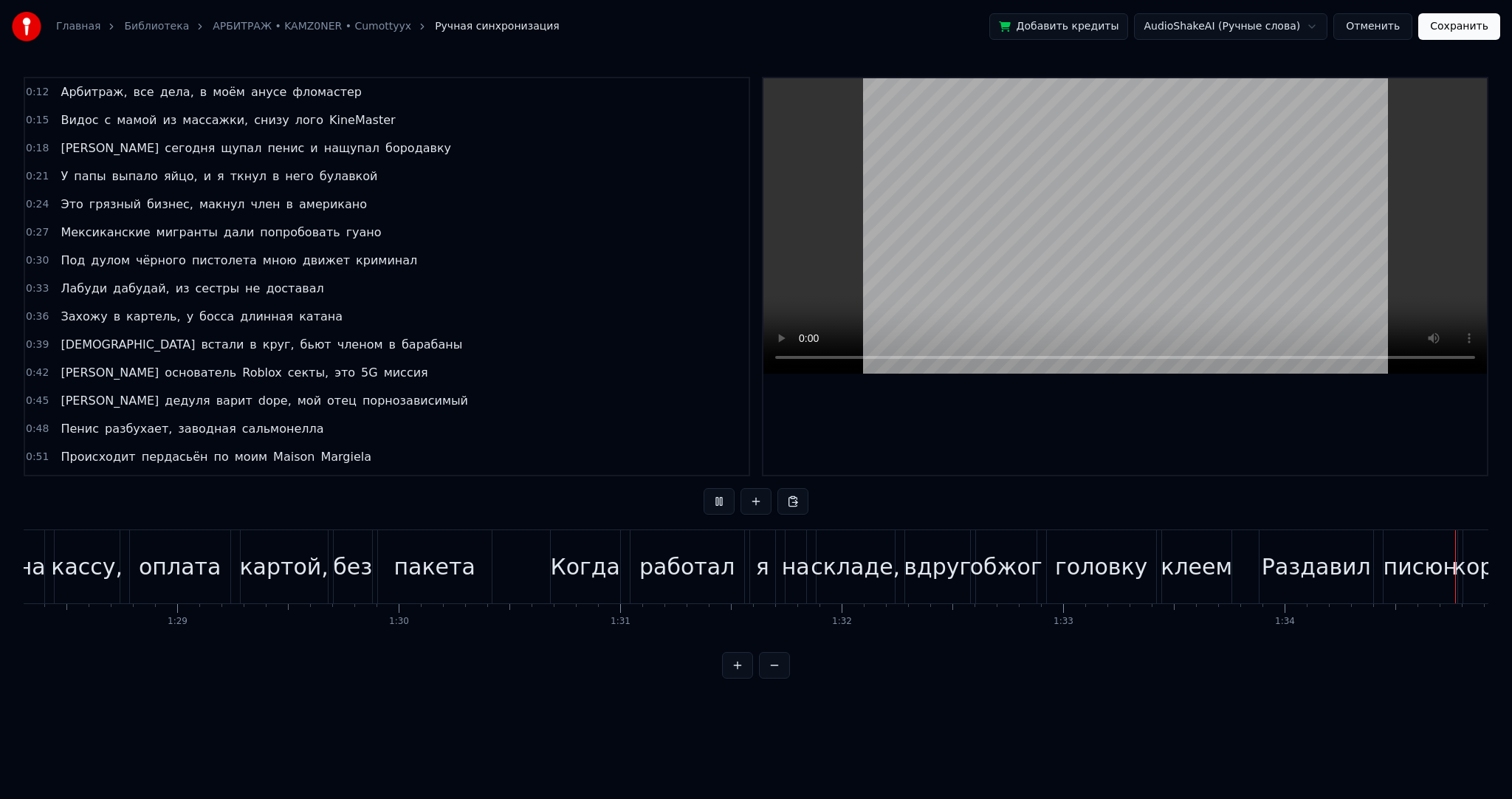
scroll to position [0, 20917]
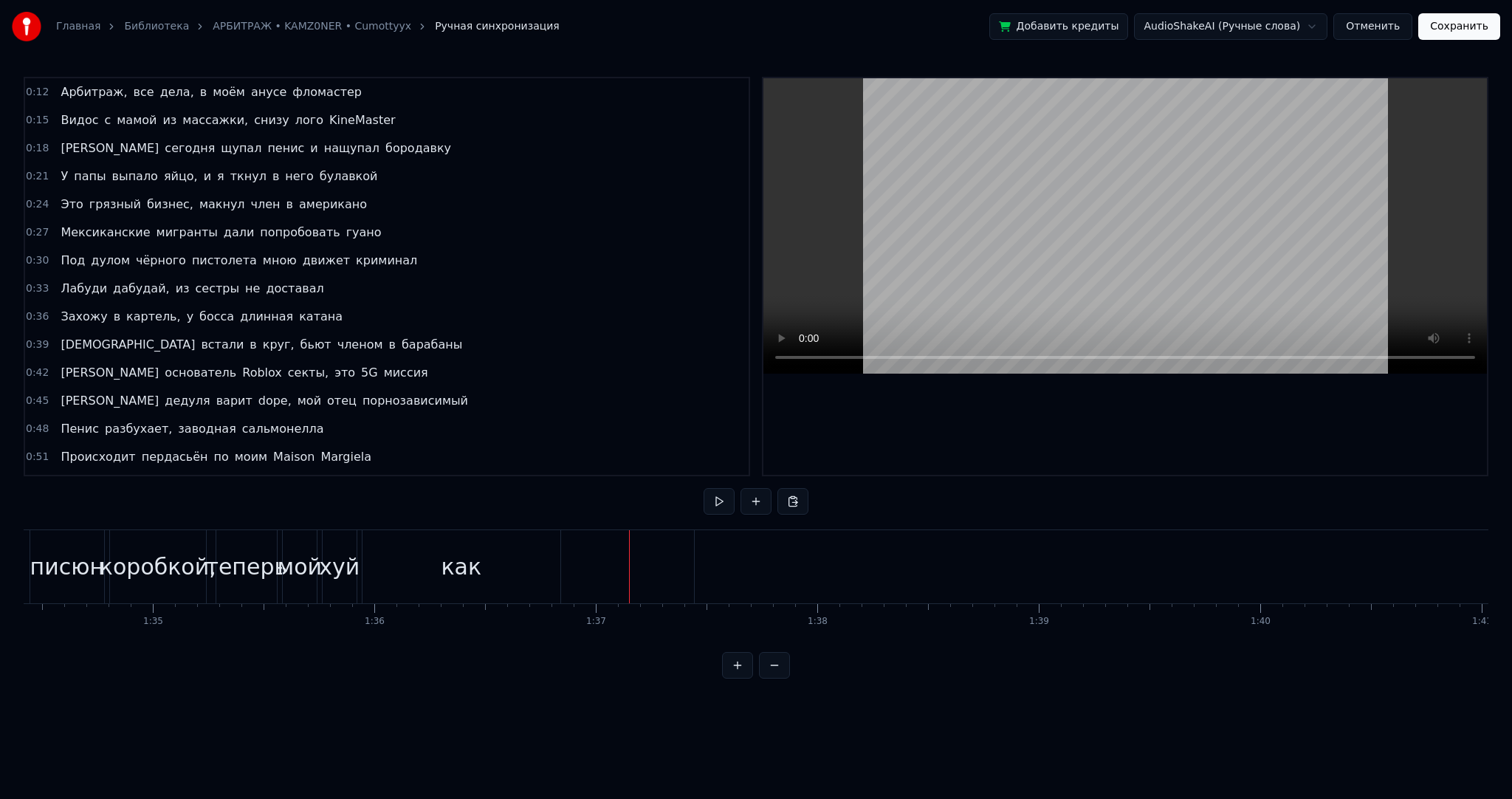
click at [474, 542] on div "как" at bounding box center [461, 567] width 198 height 73
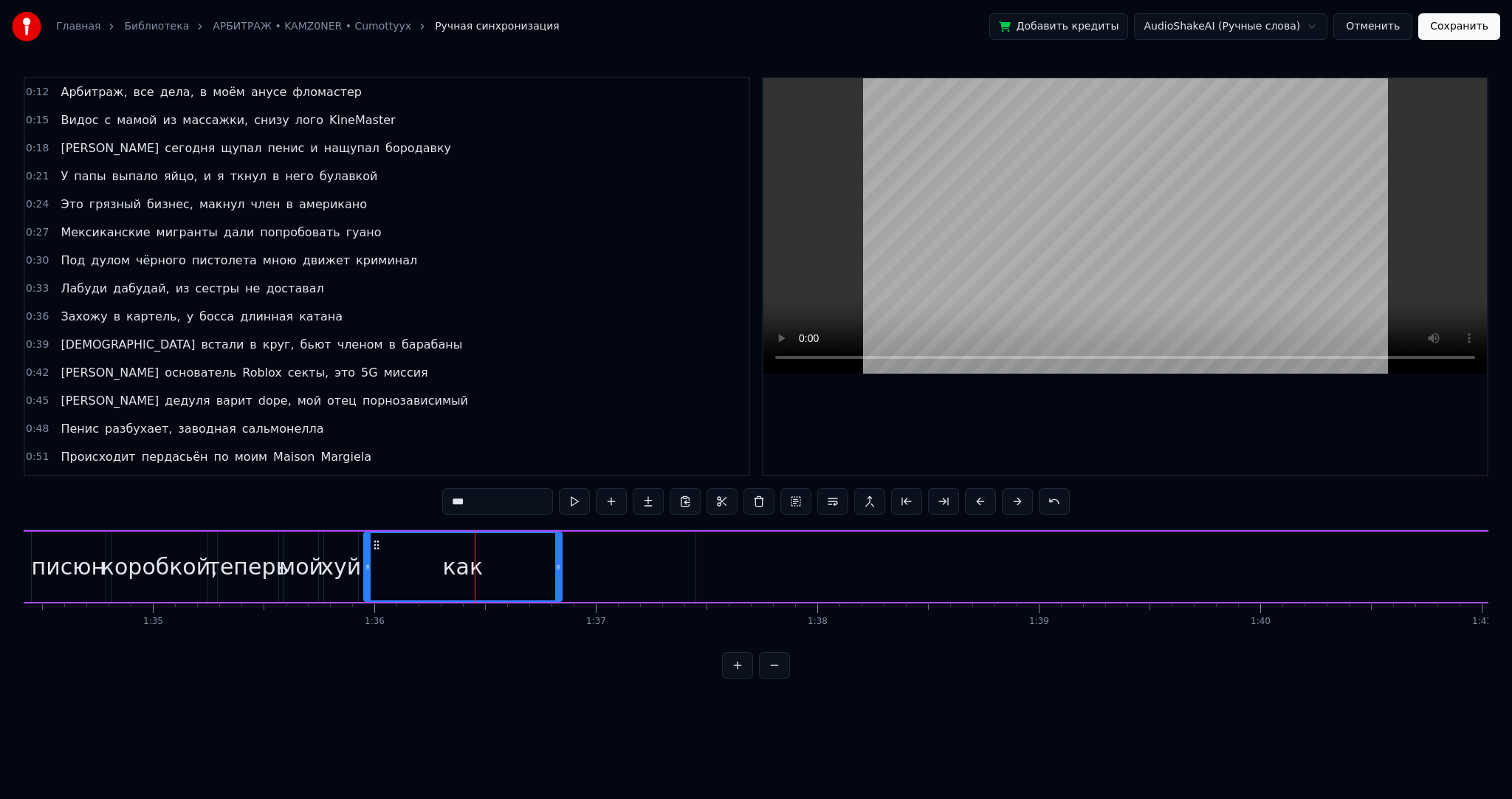
scroll to position [391, 0]
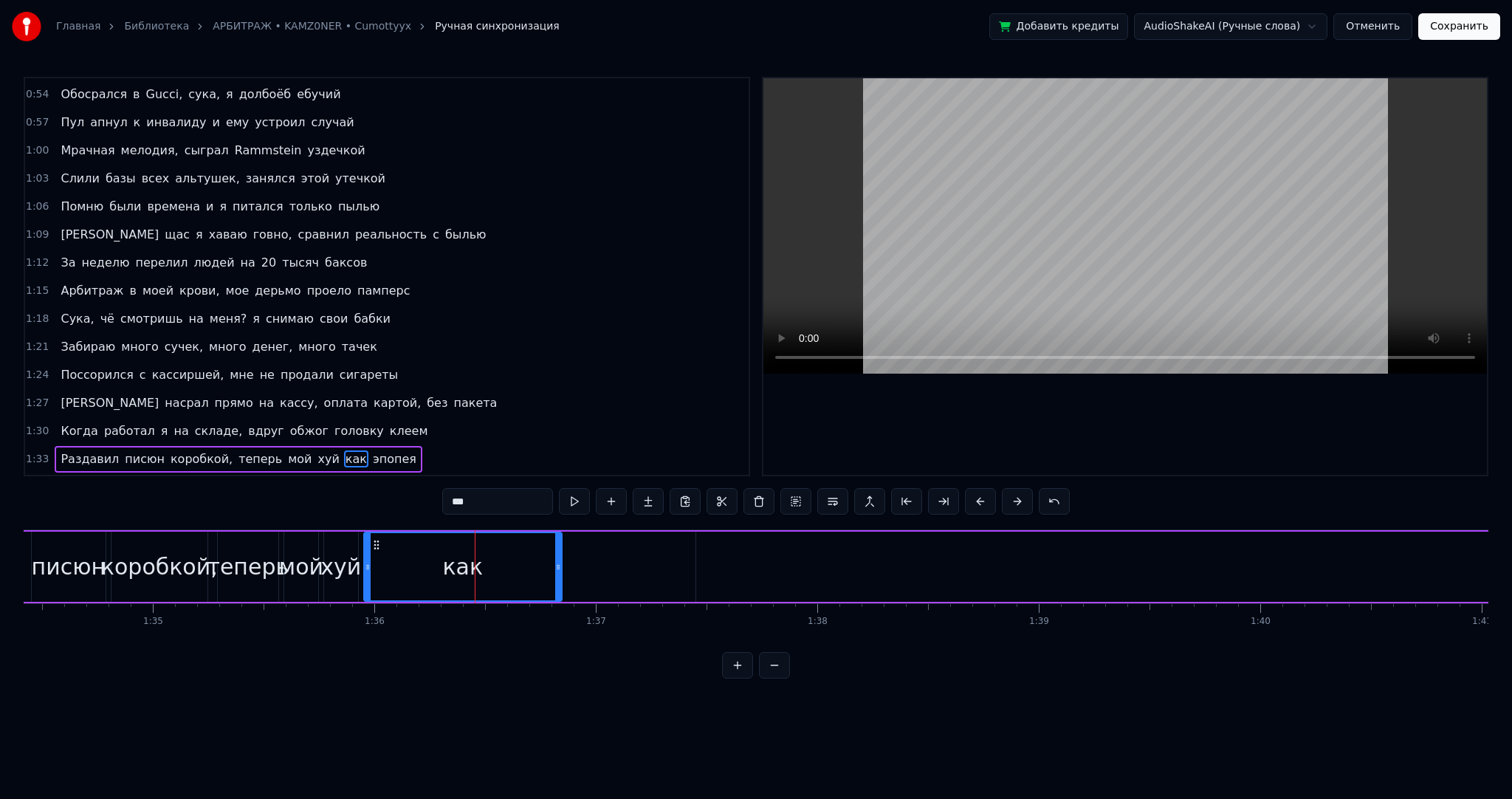
click at [548, 550] on div "как" at bounding box center [462, 567] width 196 height 67
drag, startPoint x: 555, startPoint y: 551, endPoint x: 443, endPoint y: 545, distance: 112.2
click at [443, 545] on div at bounding box center [446, 567] width 6 height 67
type input "******"
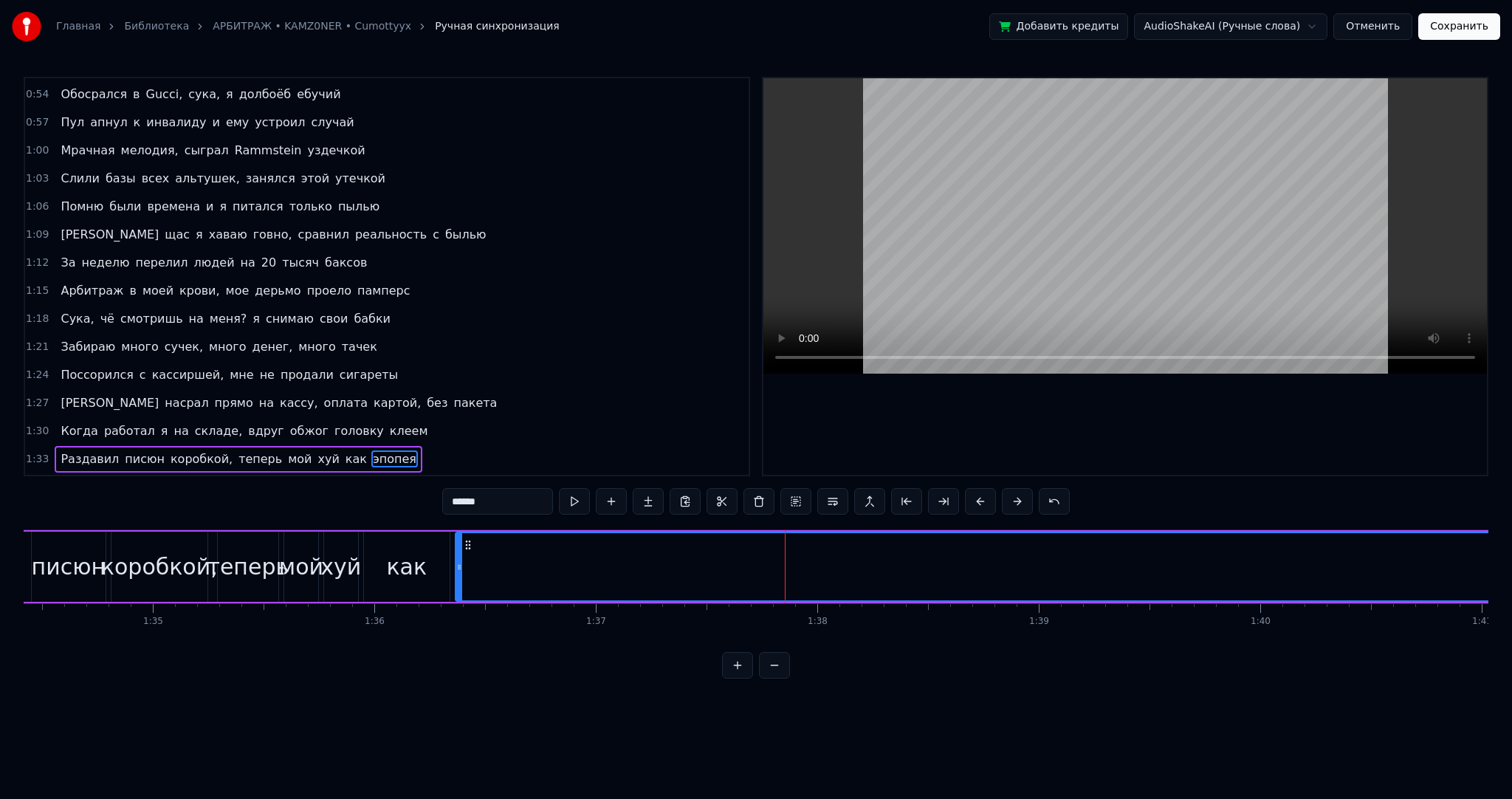
drag, startPoint x: 700, startPoint y: 567, endPoint x: 459, endPoint y: 558, distance: 241.2
click at [459, 558] on div at bounding box center [459, 567] width 6 height 67
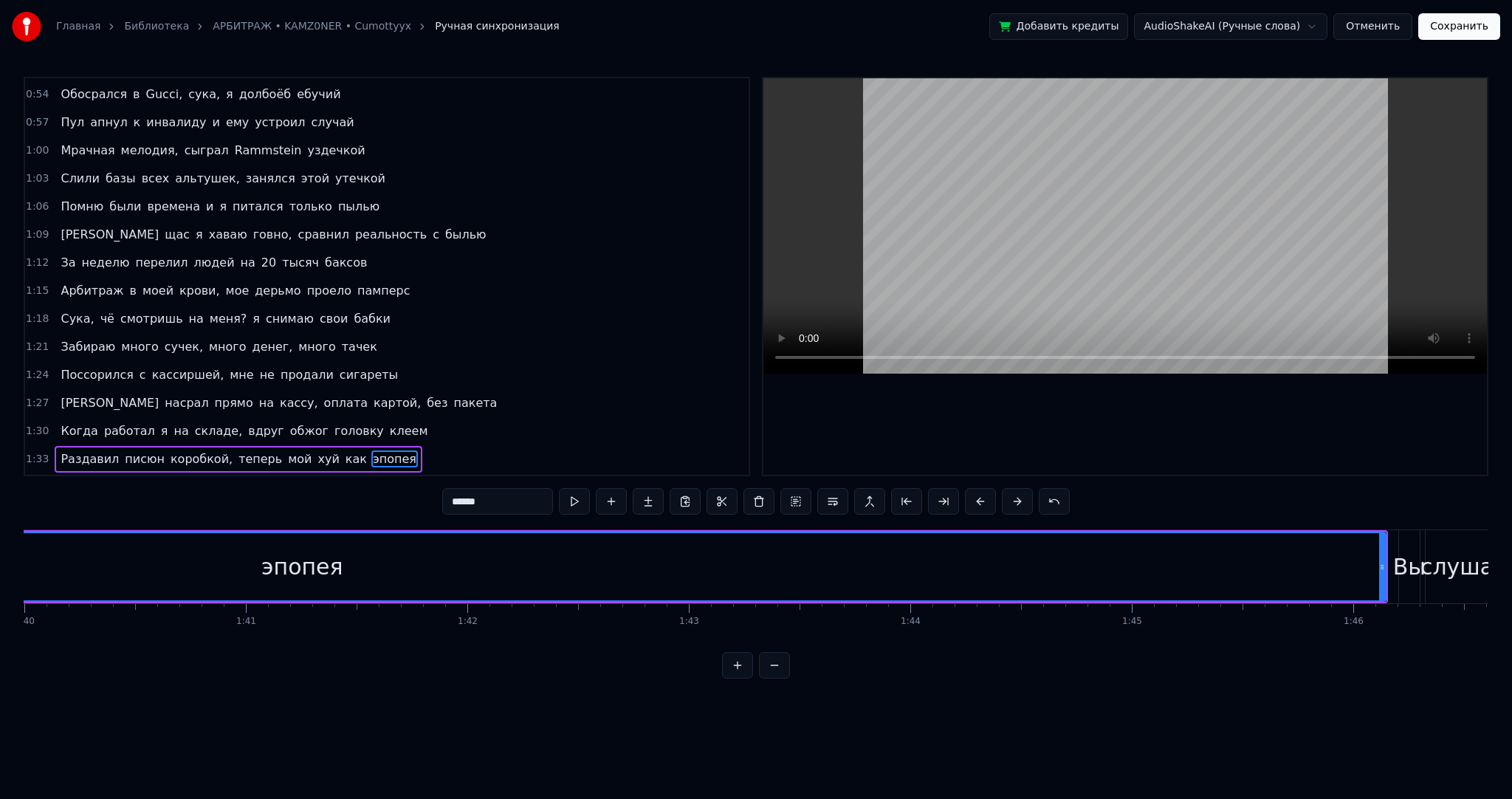
scroll to position [0, 22234]
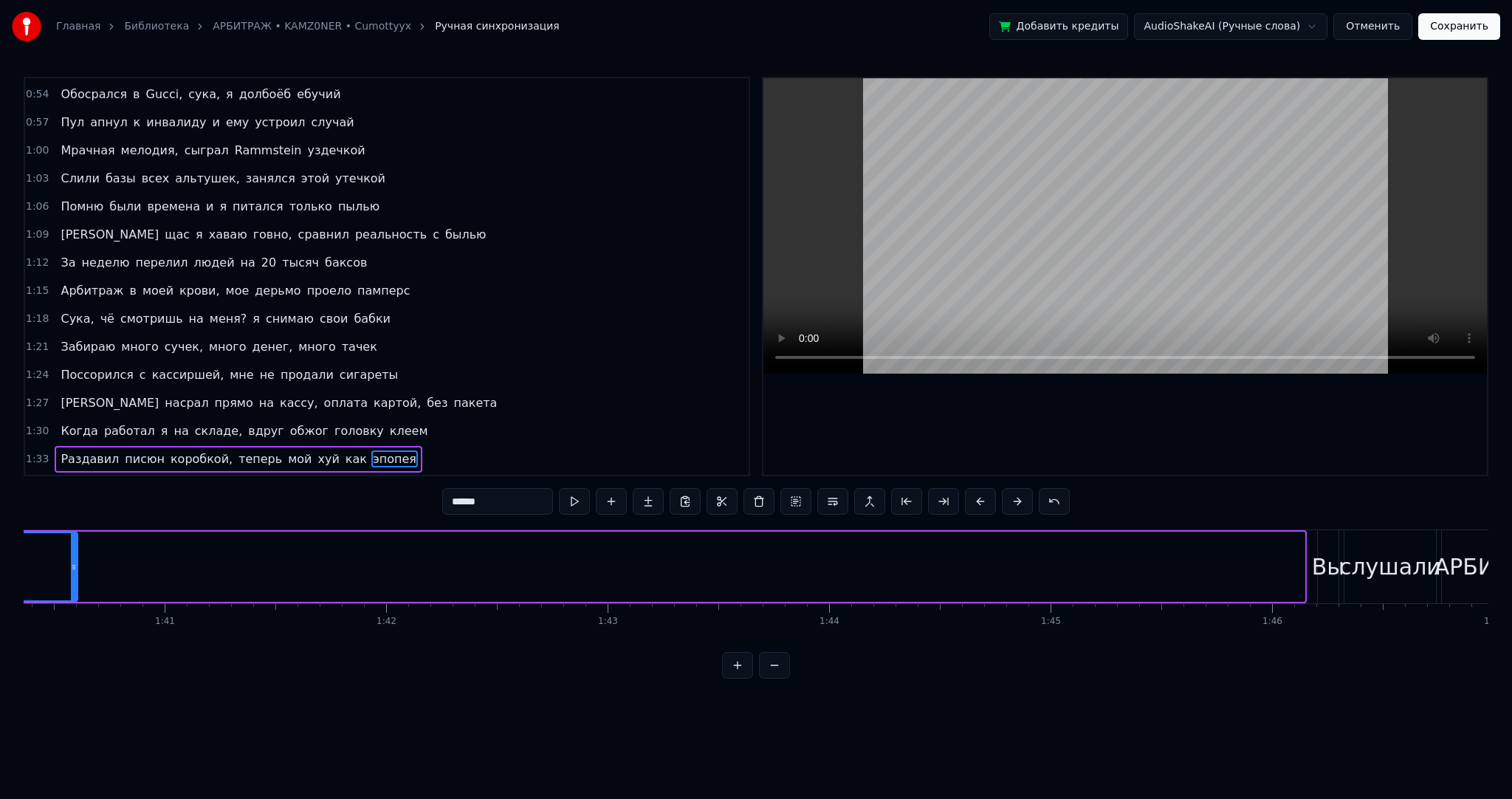
drag, startPoint x: 1299, startPoint y: 562, endPoint x: 60, endPoint y: 555, distance: 1239.0
click at [71, 555] on div at bounding box center [74, 567] width 6 height 67
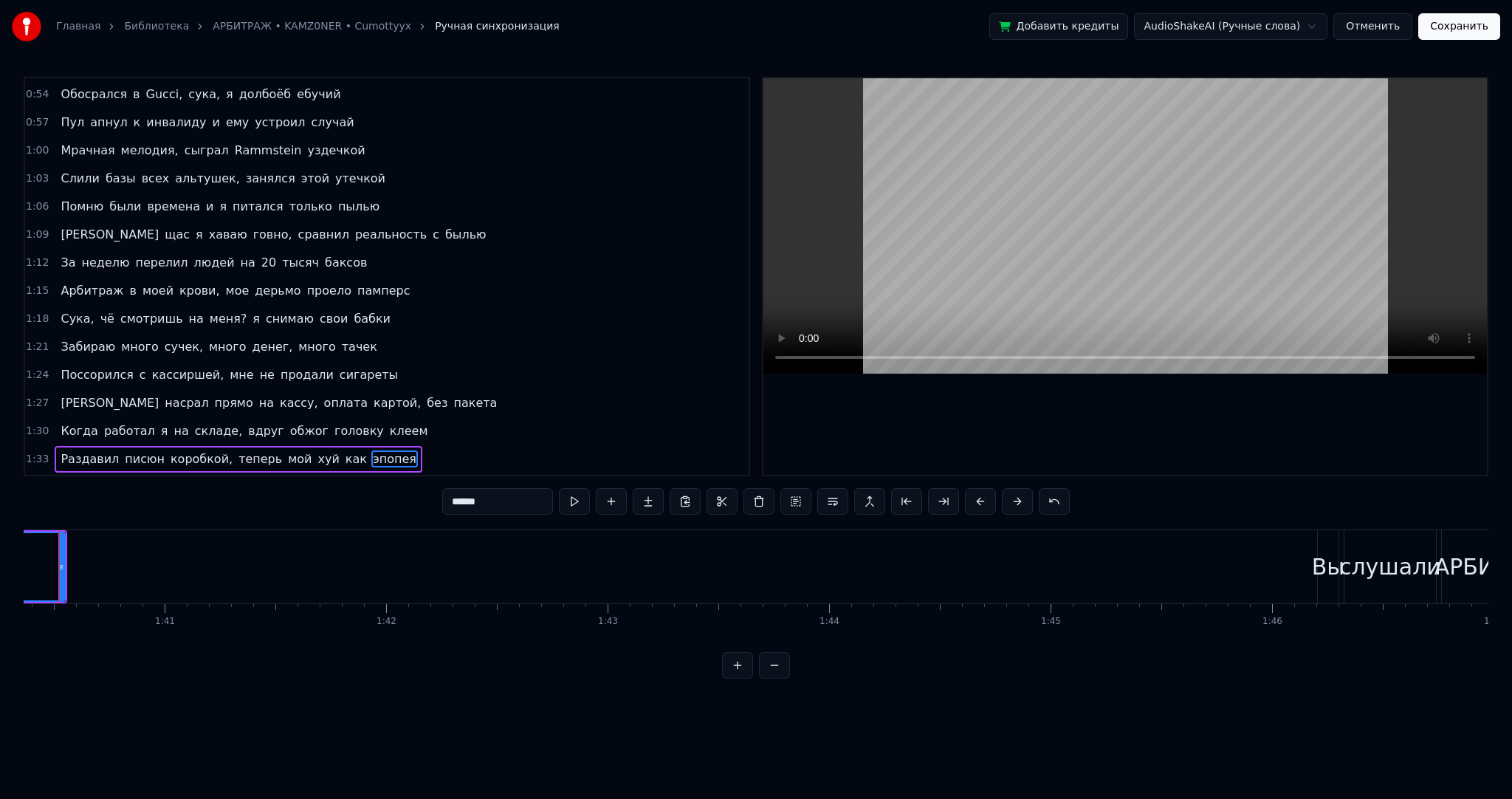
scroll to position [0, 22194]
drag, startPoint x: 99, startPoint y: 566, endPoint x: 0, endPoint y: 560, distance: 99.2
click at [0, 560] on div "Главная Библиотека АРБИТРАЖ • KAMZ0NER • Cumottyyx Ручная синхронизация Добавит…" at bounding box center [756, 339] width 1512 height 679
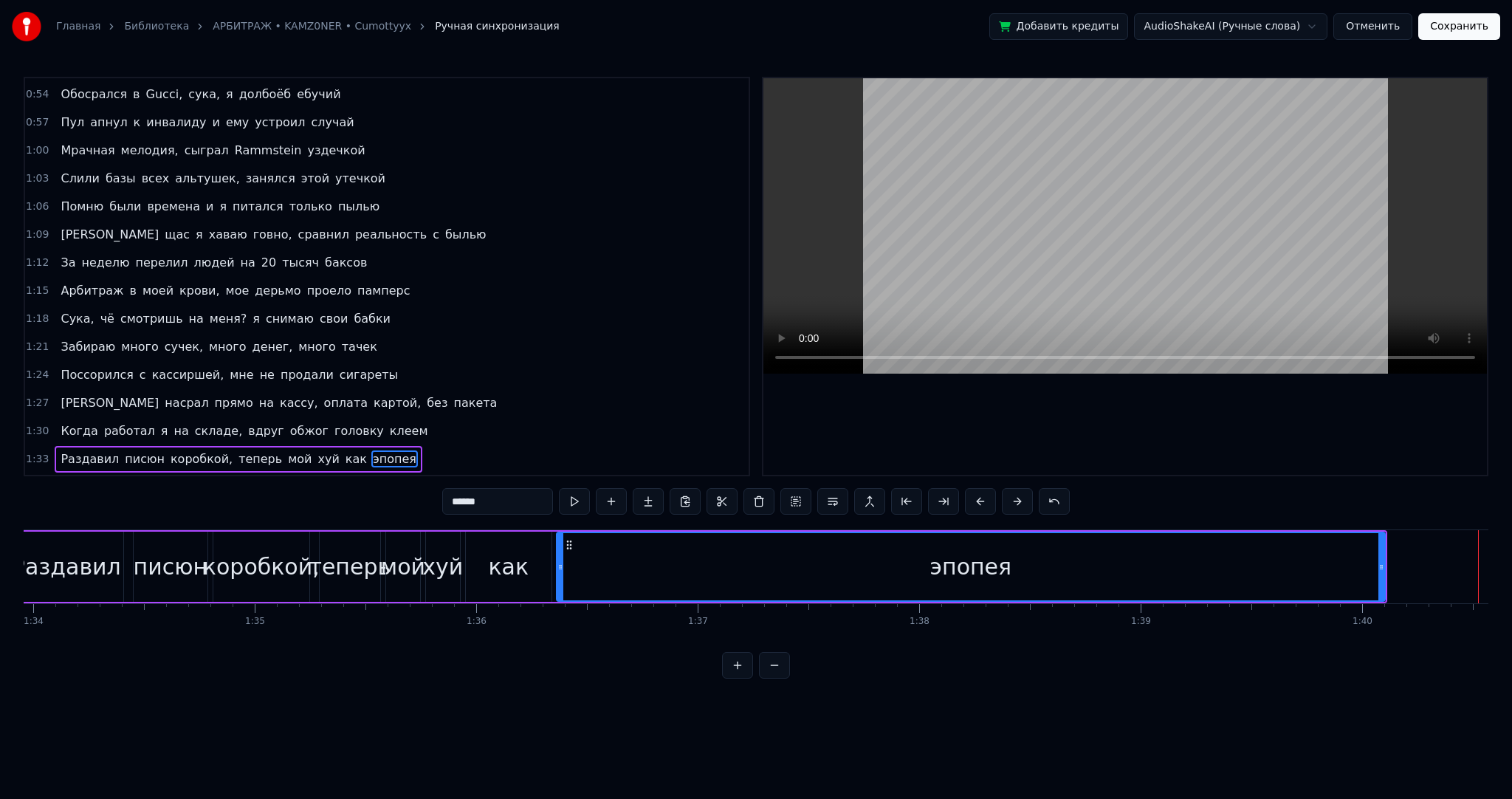
scroll to position [0, 20977]
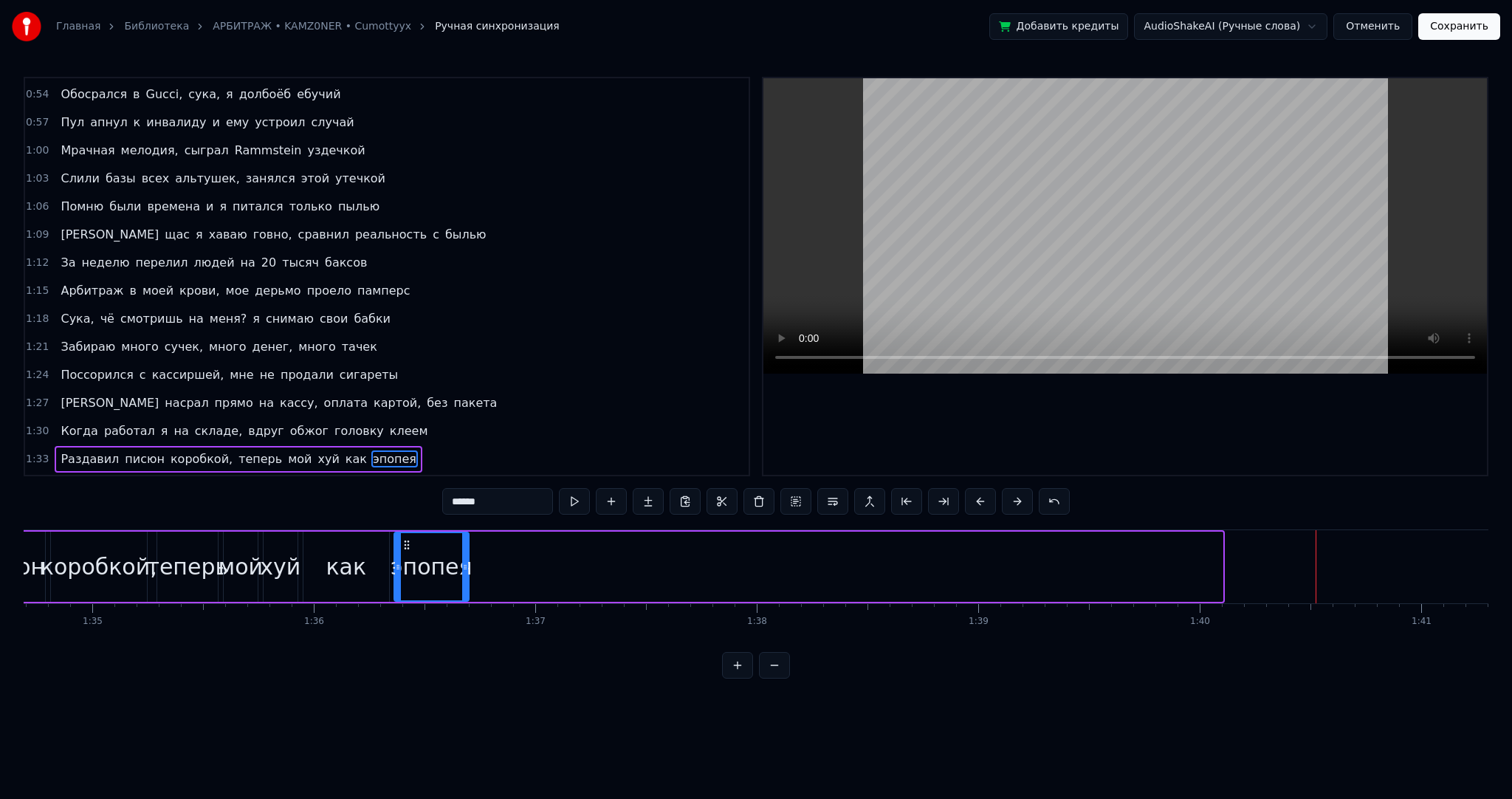
drag, startPoint x: 1218, startPoint y: 574, endPoint x: 465, endPoint y: 561, distance: 753.1
click at [465, 561] on div at bounding box center [465, 567] width 6 height 67
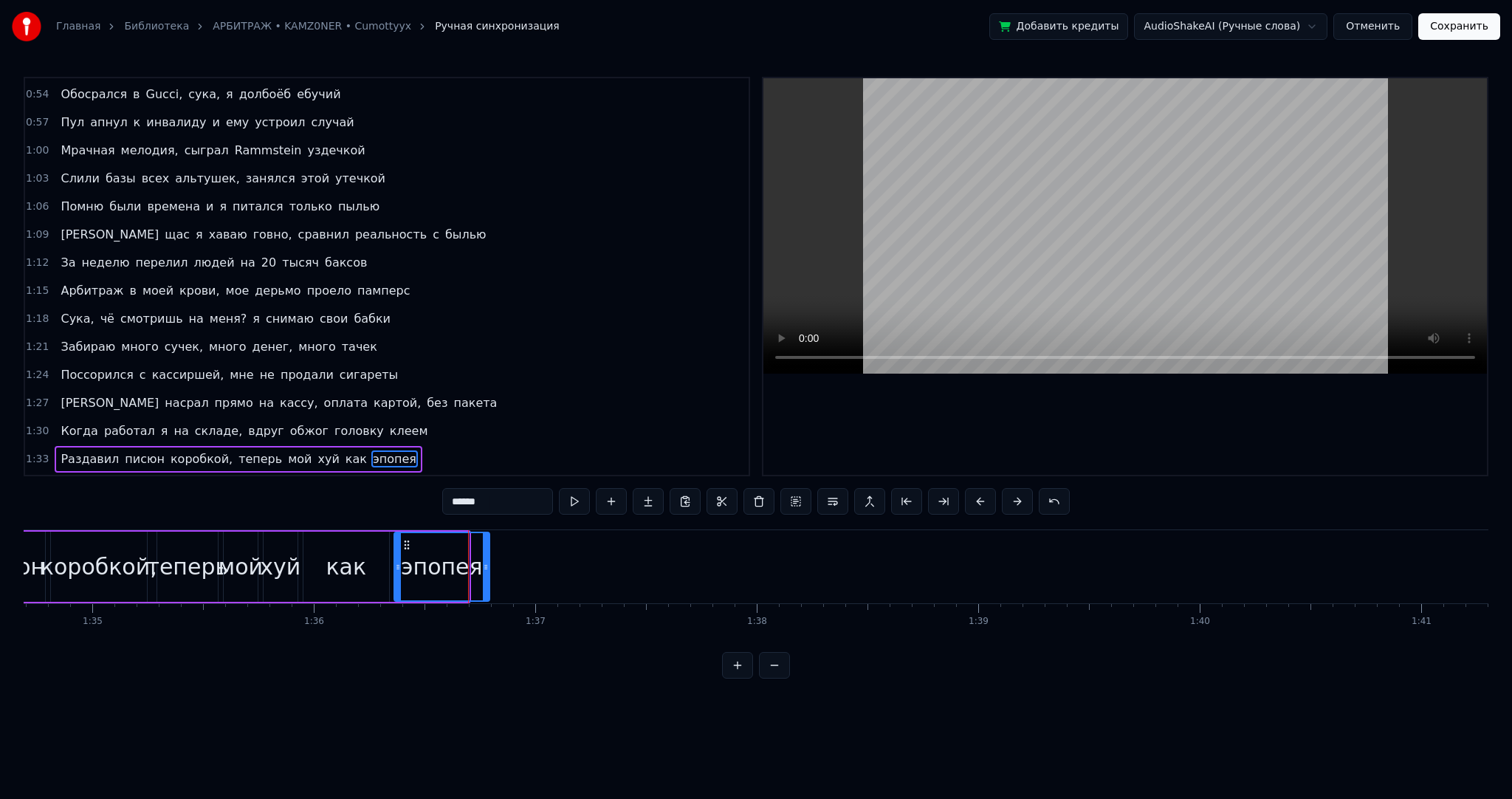
click at [489, 563] on icon at bounding box center [486, 567] width 6 height 12
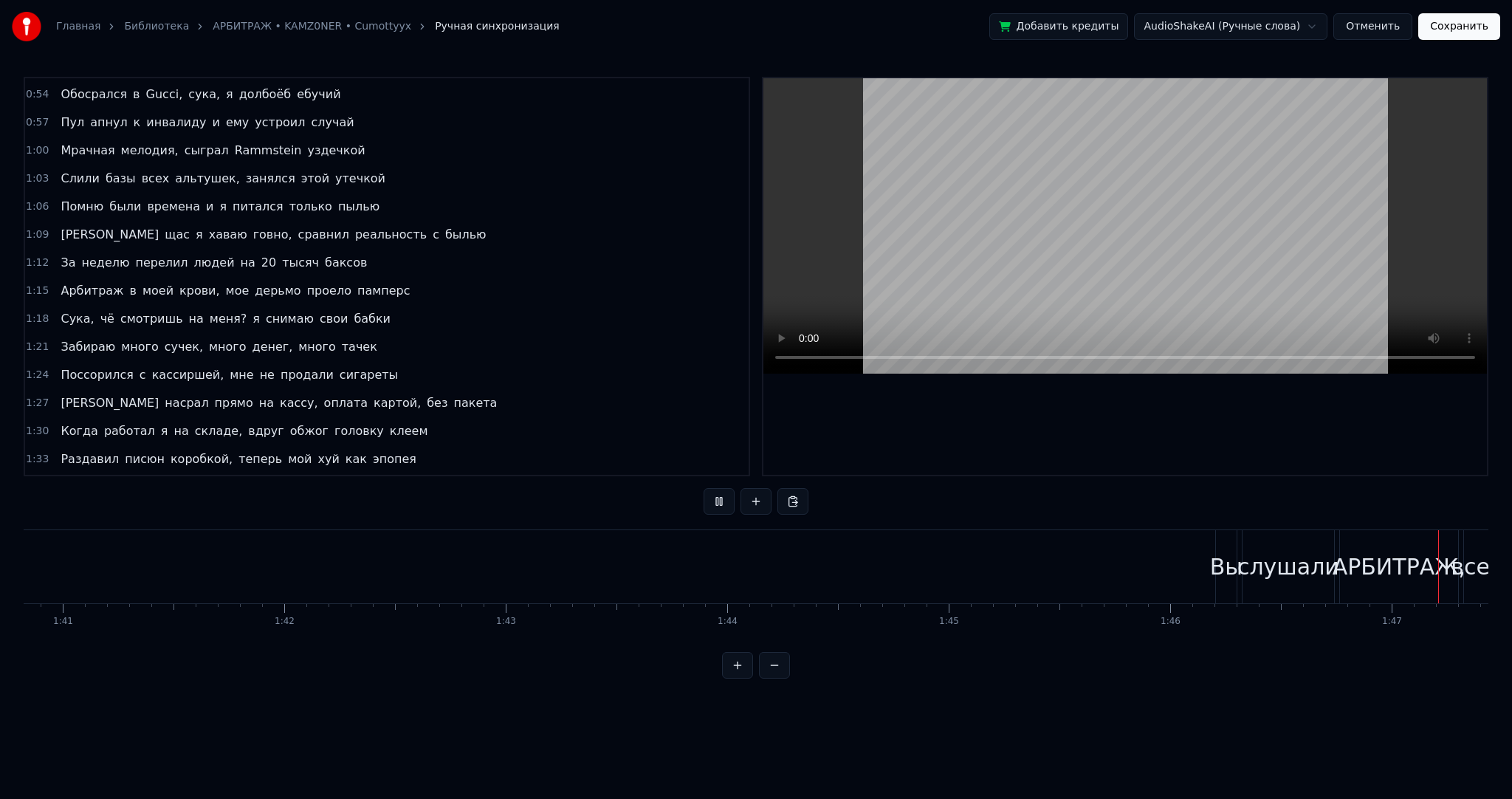
scroll to position [0, 23258]
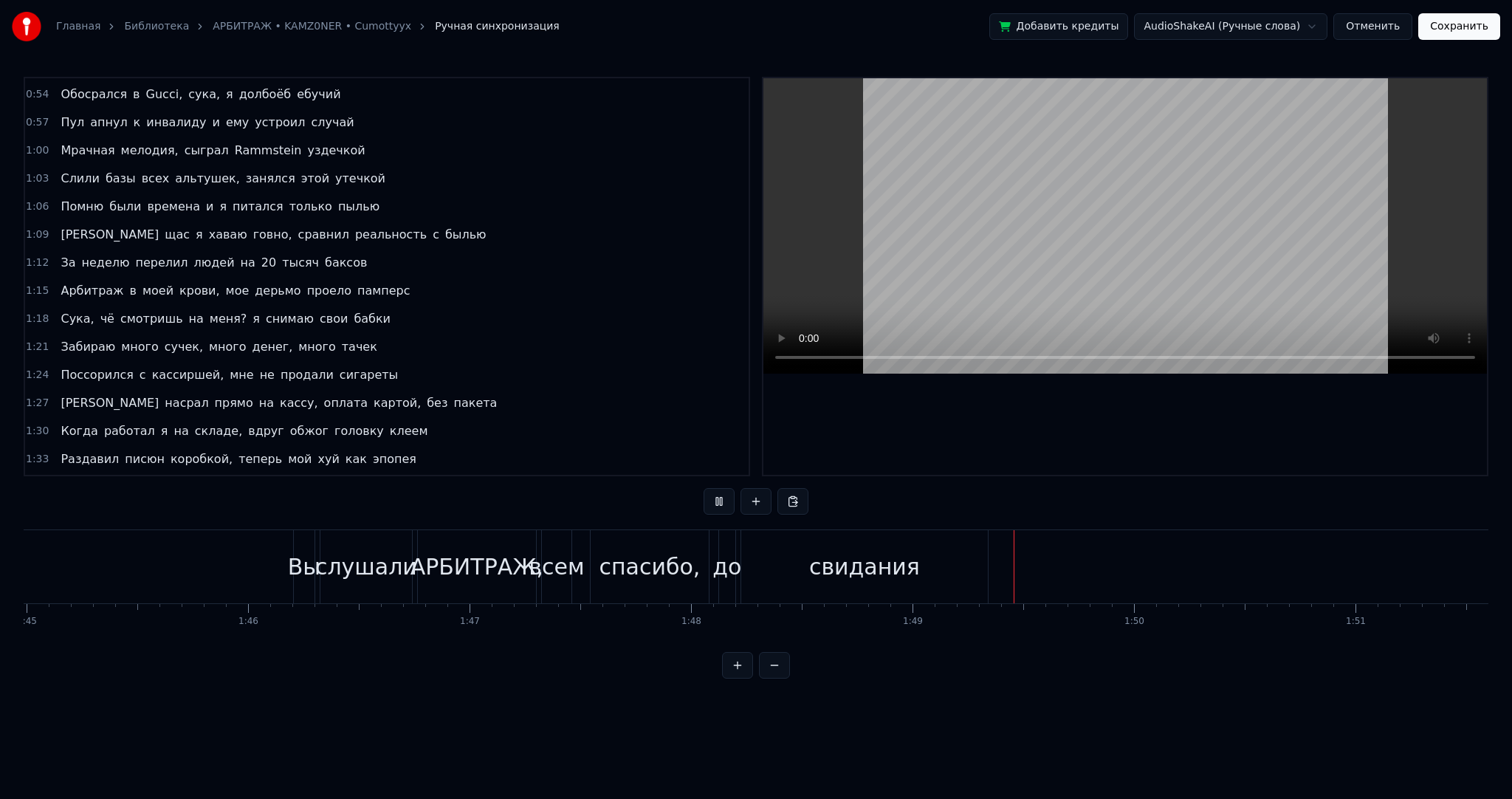
click at [1437, 27] on button "Сохранить" at bounding box center [1460, 27] width 82 height 27
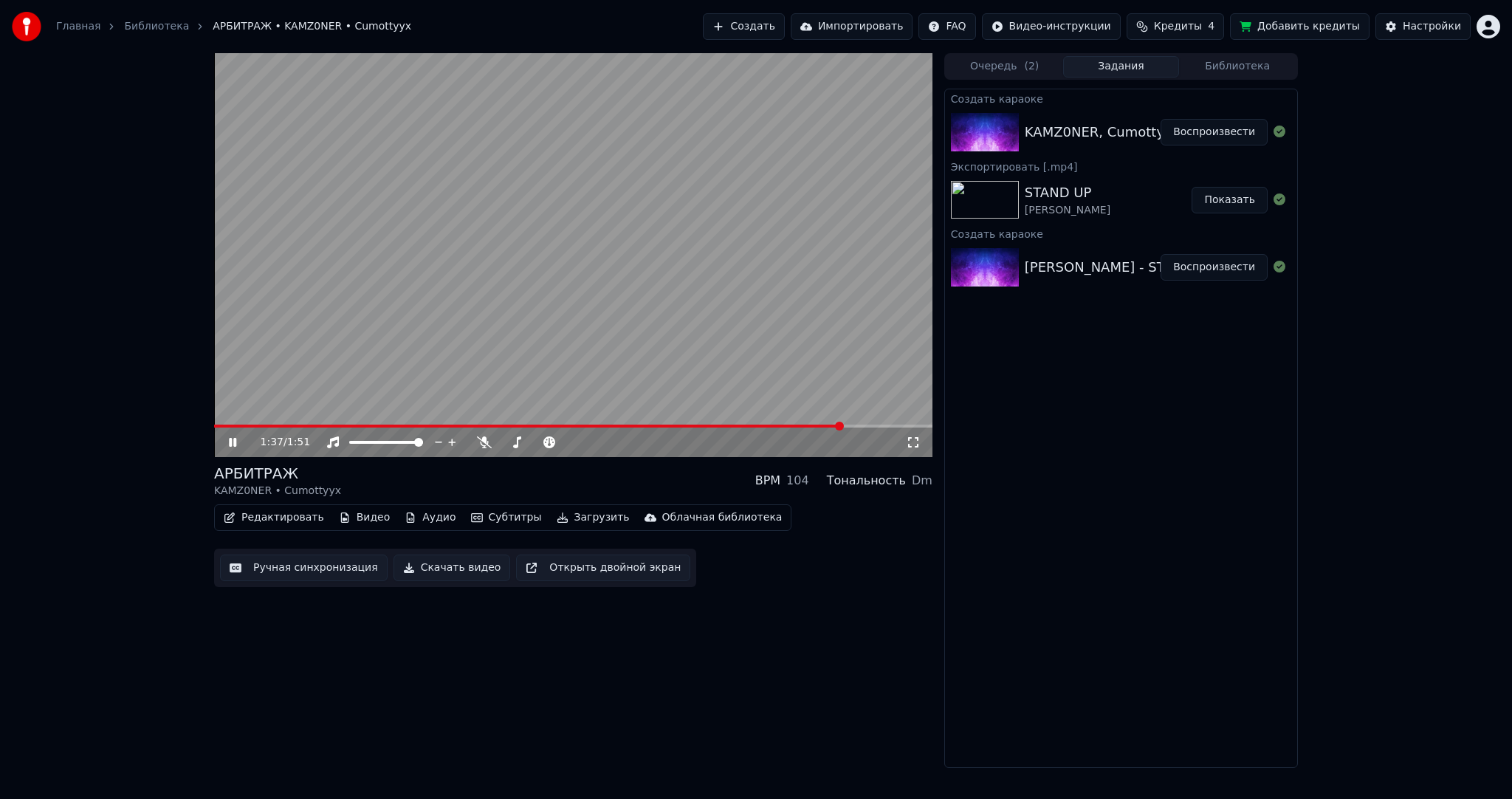
click at [532, 254] on video at bounding box center [573, 255] width 718 height 404
click at [552, 514] on button "Загрузить" at bounding box center [594, 518] width 85 height 21
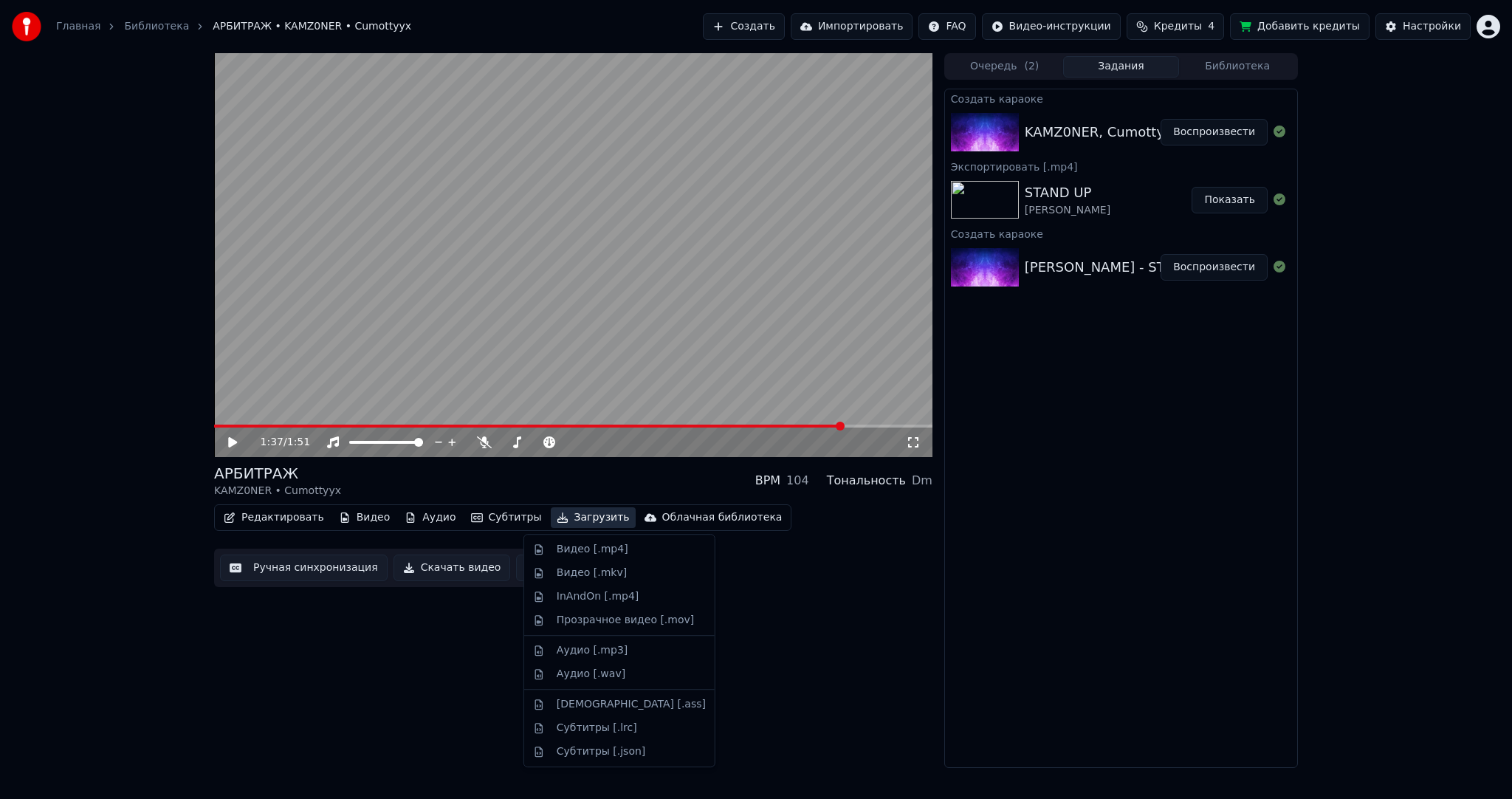
click at [567, 541] on div "Видео [.mp4]" at bounding box center [619, 550] width 184 height 24
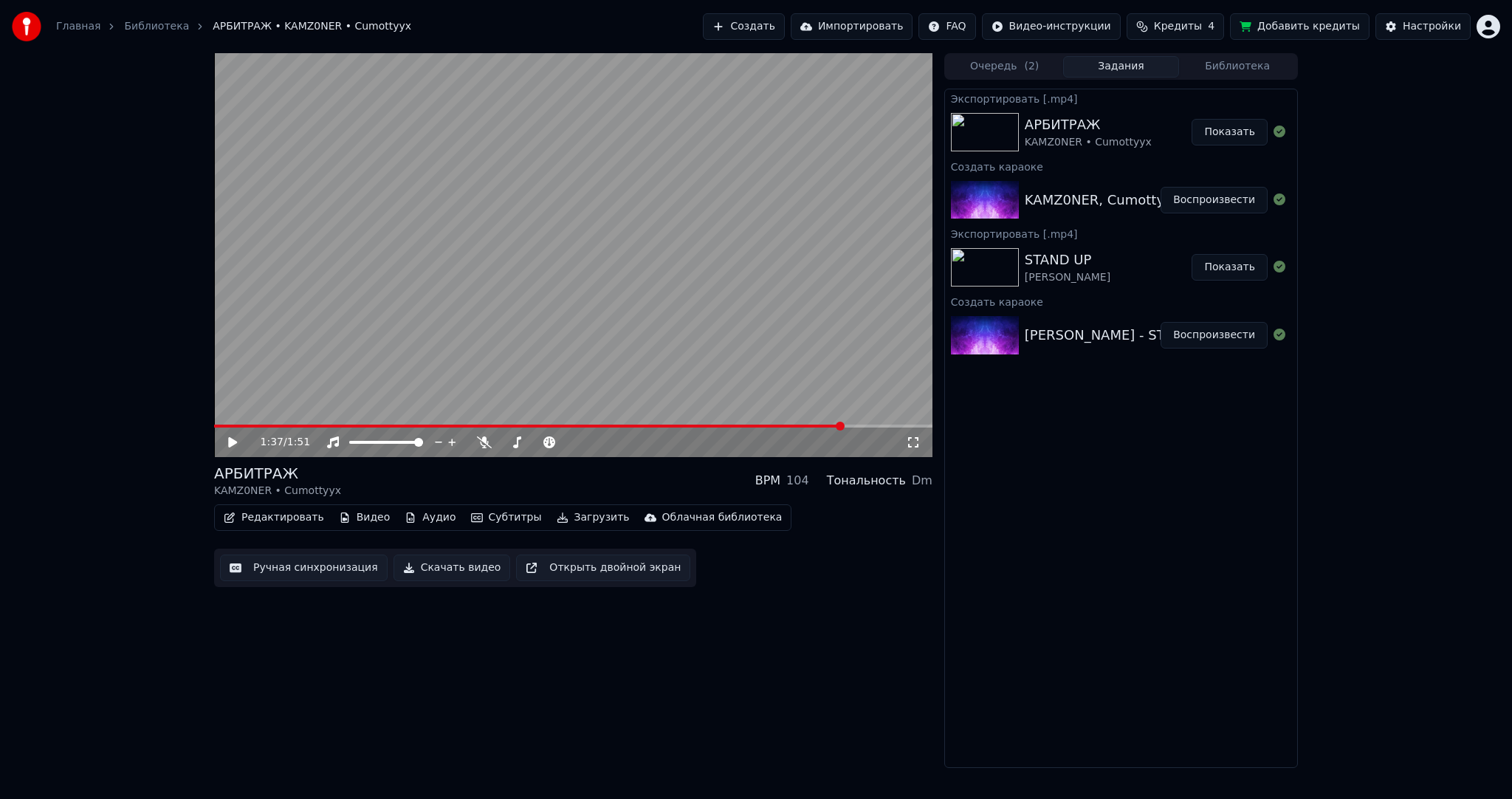
click at [784, 33] on button "Создать" at bounding box center [743, 27] width 81 height 27
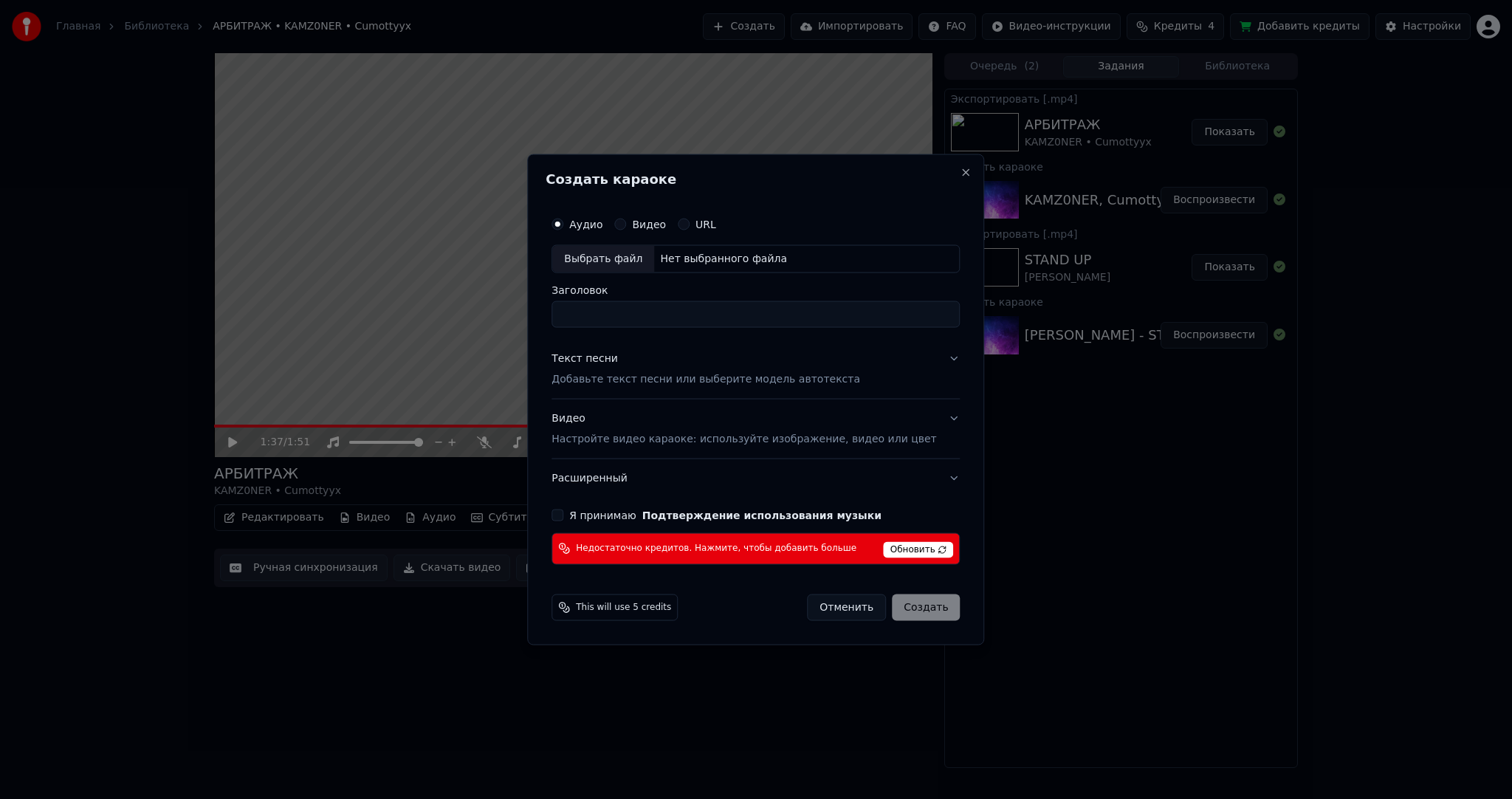
click at [650, 254] on div "Выбрать файл" at bounding box center [603, 260] width 102 height 27
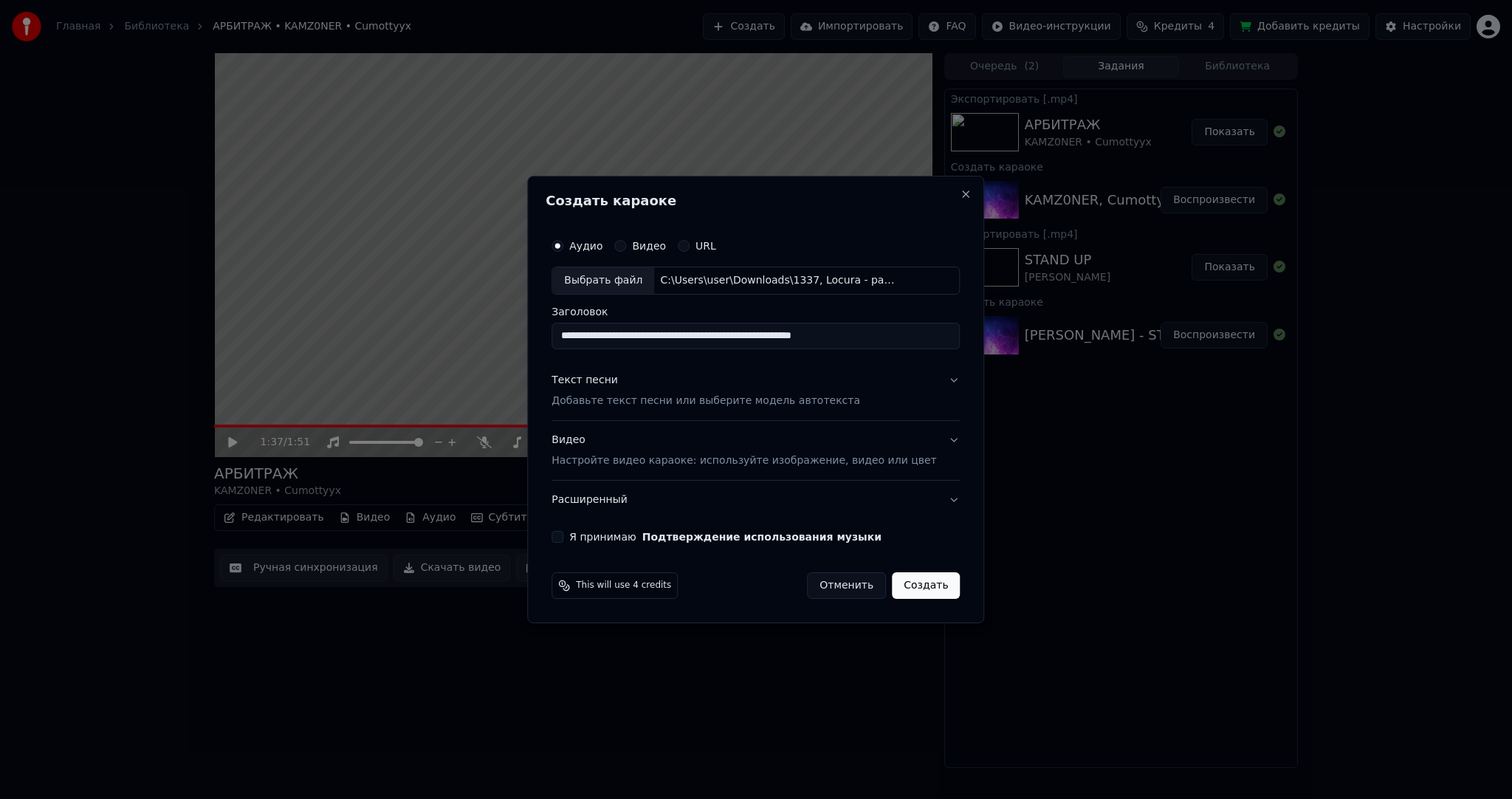
drag, startPoint x: 725, startPoint y: 334, endPoint x: 929, endPoint y: 332, distance: 204.0
click at [929, 332] on input "**********" at bounding box center [755, 336] width 408 height 27
type input "**********"
click at [691, 391] on div "Текст песни Добавьте текст песни или выберите модель автотекста" at bounding box center [706, 391] width 309 height 36
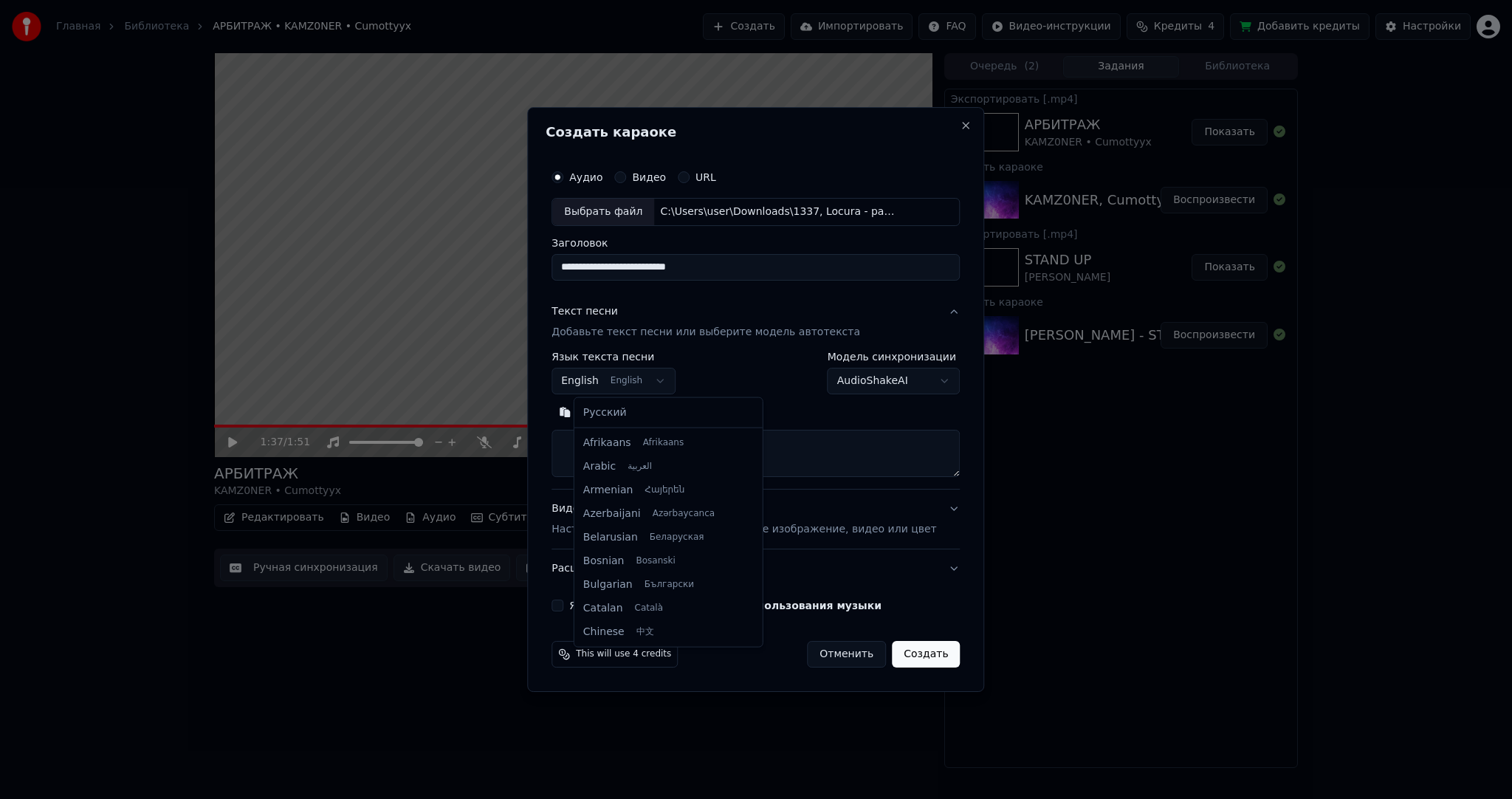
click at [638, 372] on body "Главная Библиотека АРБИТРАЖ • KAMZ0NER • Cumottyyx Создать Импортировать FAQ Ви…" at bounding box center [756, 399] width 1512 height 799
select select "**"
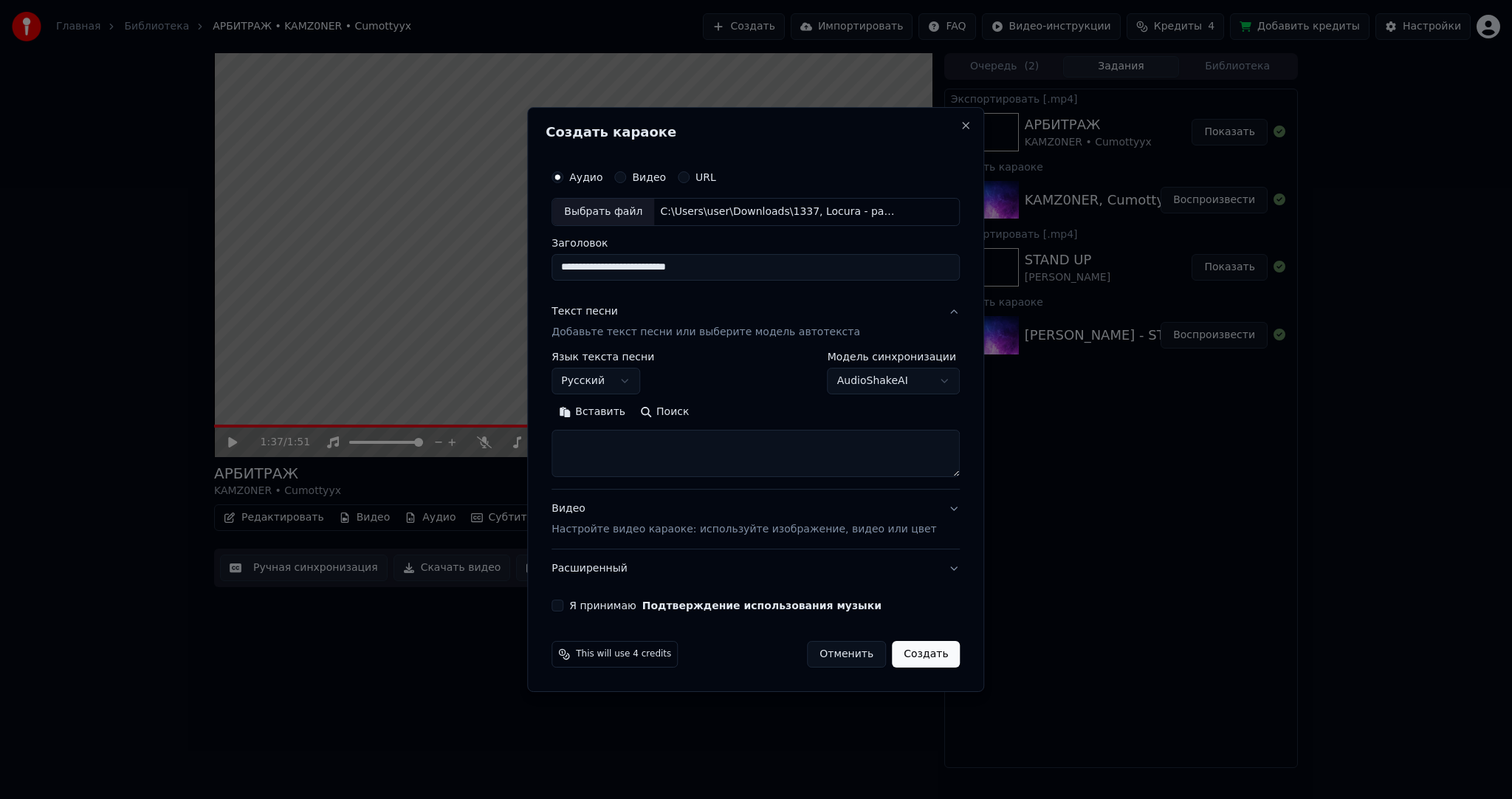
click at [612, 412] on button "Вставить" at bounding box center [592, 413] width 81 height 24
click at [563, 602] on button "Я принимаю Подтверждение использования музыки" at bounding box center [557, 606] width 12 height 12
click at [892, 641] on button "Создать" at bounding box center [926, 654] width 68 height 27
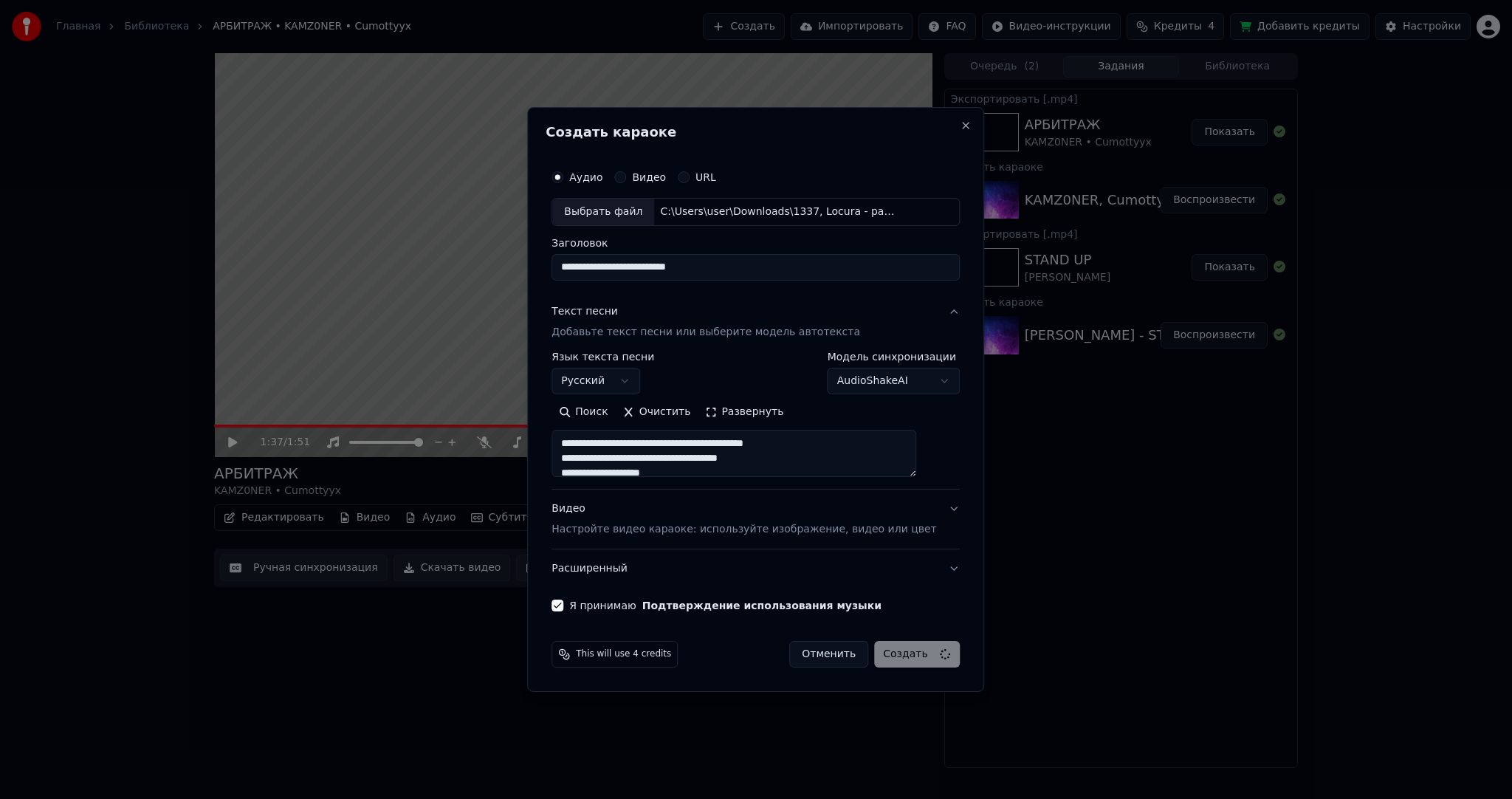
type textarea "**********"
select select
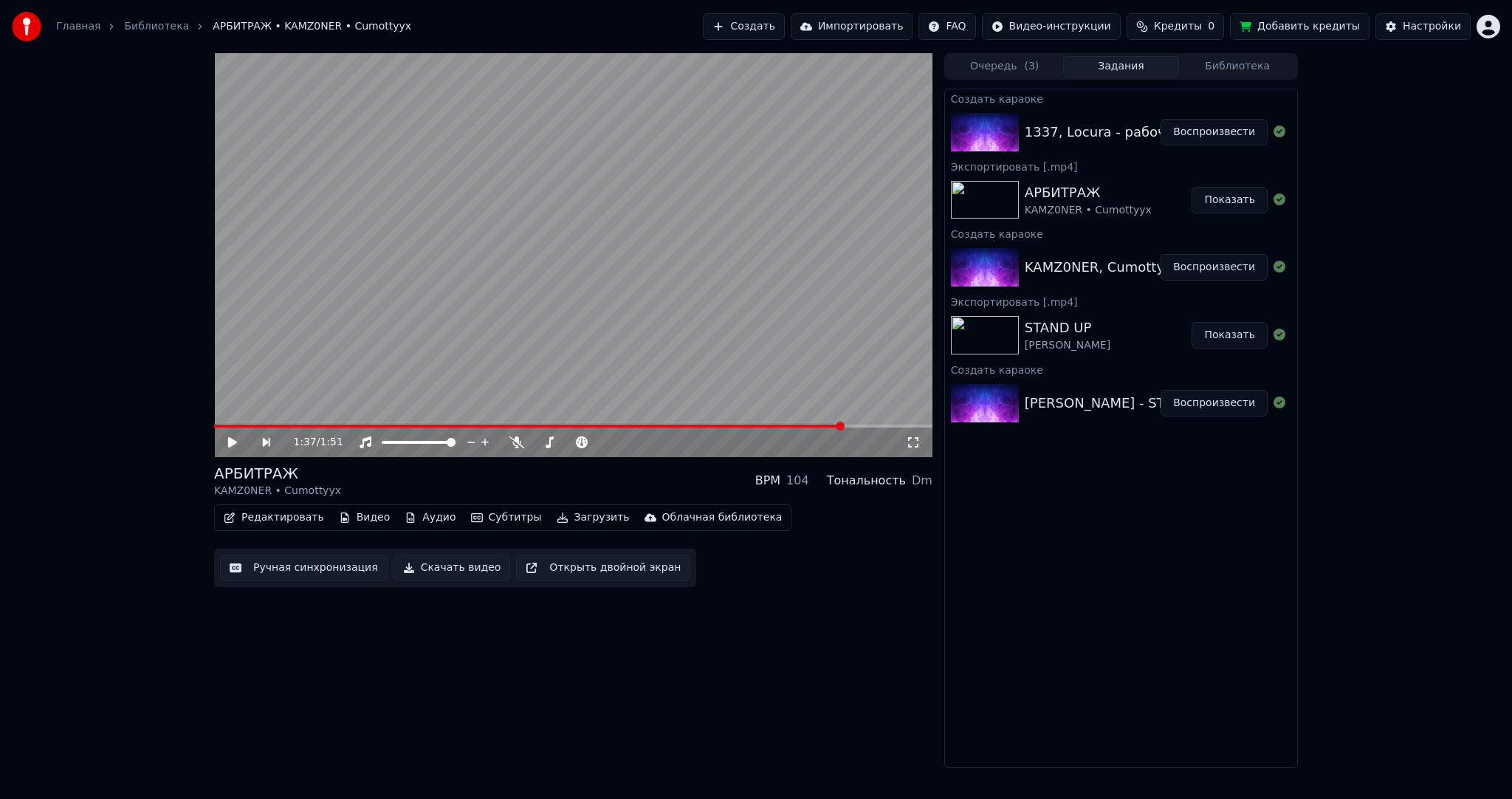
click at [1211, 135] on button "Воспроизвести" at bounding box center [1214, 132] width 107 height 27
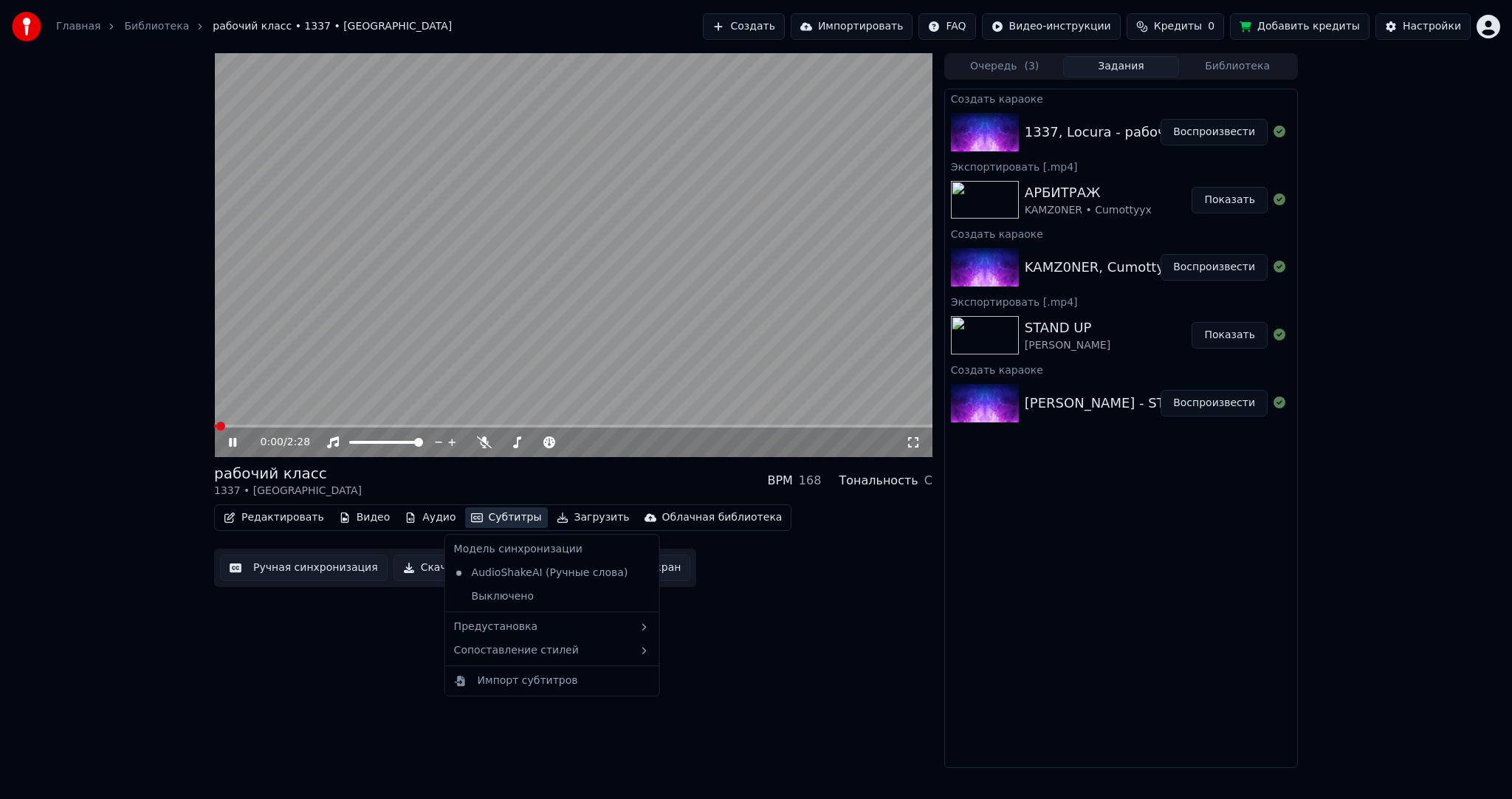
click at [477, 517] on button "Субтитры" at bounding box center [506, 518] width 83 height 21
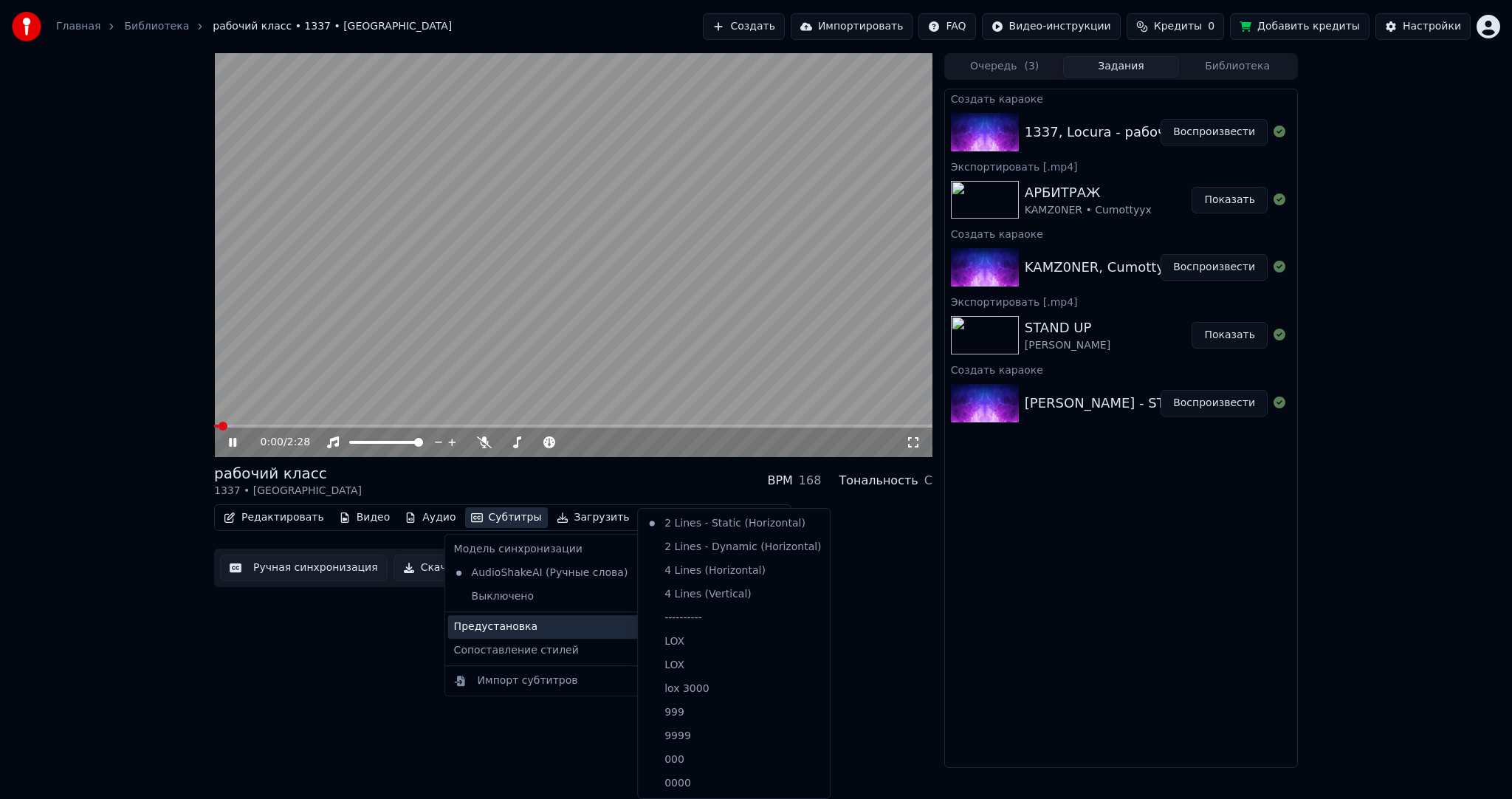
drag, startPoint x: 508, startPoint y: 629, endPoint x: 646, endPoint y: 615, distance: 138.7
click at [509, 629] on div "Предустановка" at bounding box center [552, 627] width 208 height 24
click at [698, 613] on div "----------" at bounding box center [733, 618] width 186 height 24
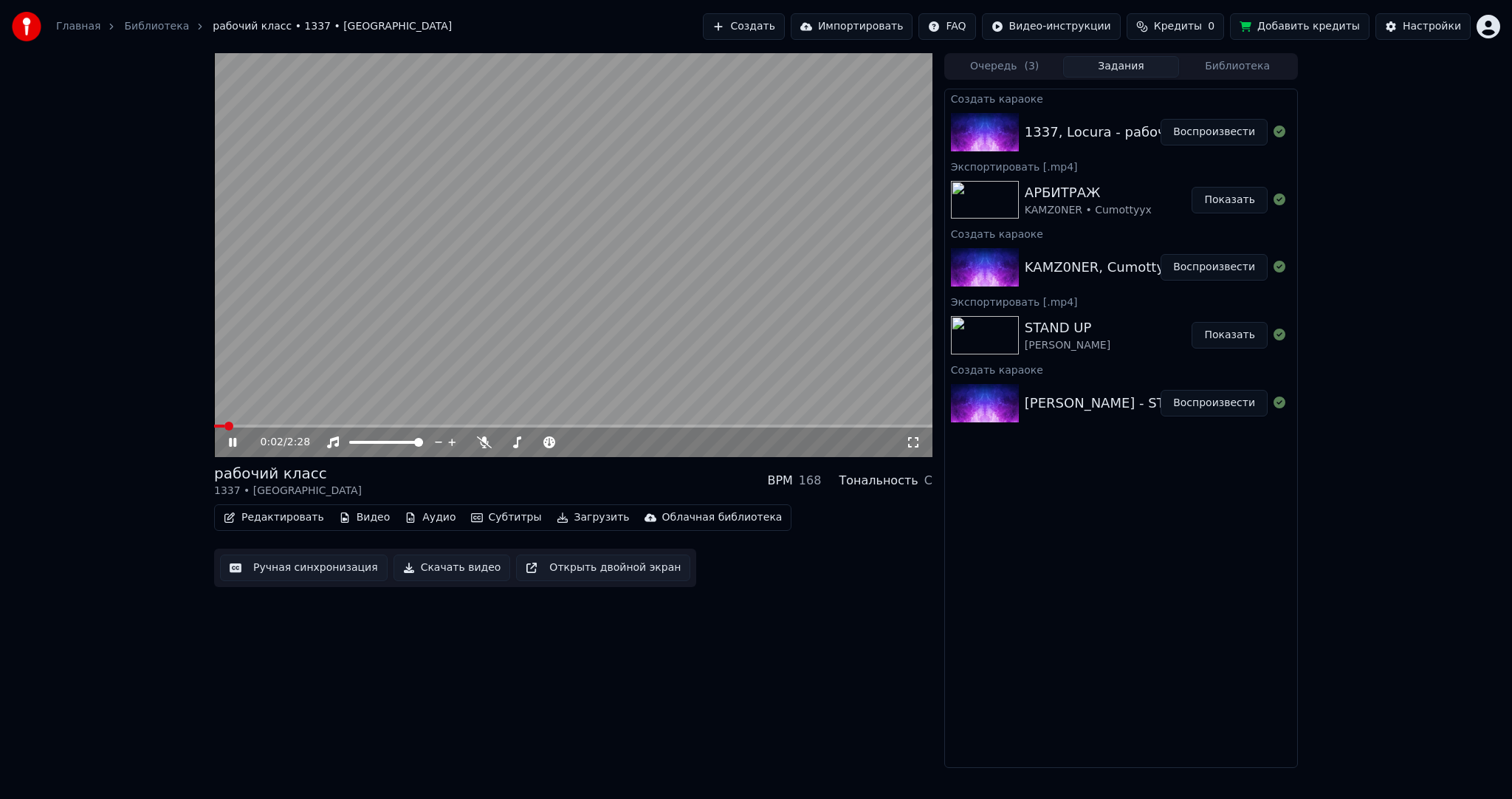
click at [316, 573] on button "Ручная синхронизация" at bounding box center [304, 568] width 168 height 27
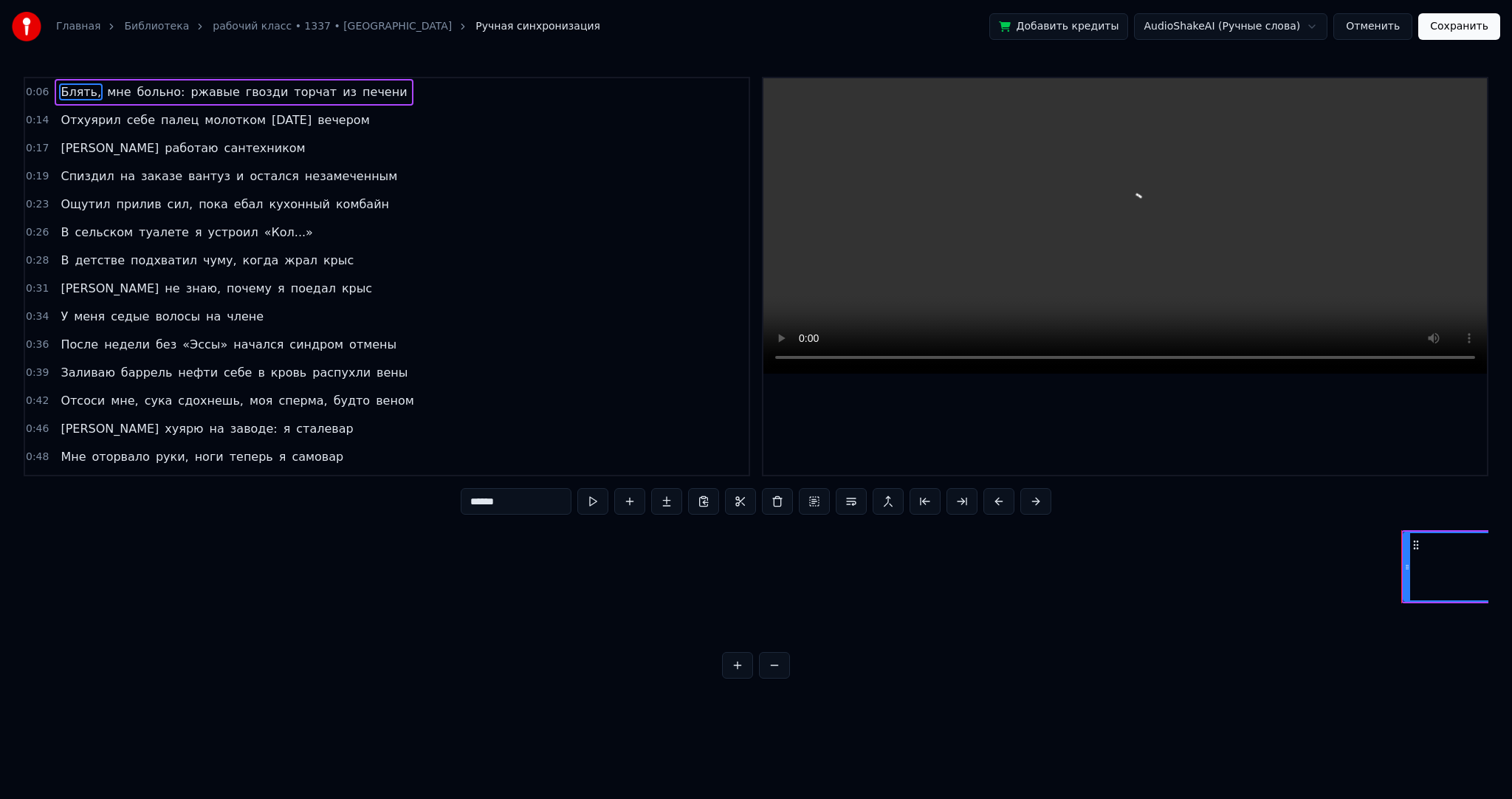
scroll to position [0, 1303]
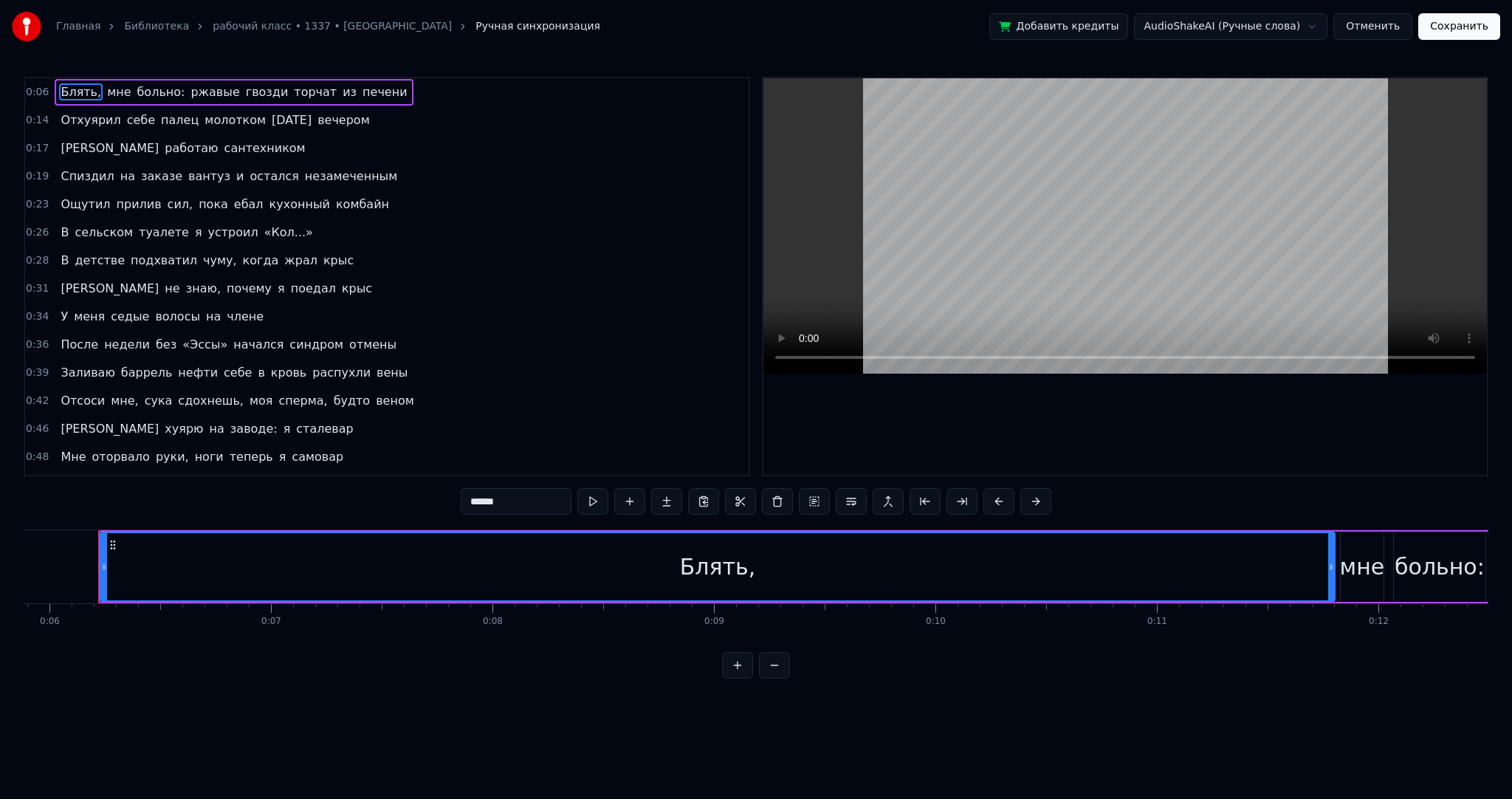
click at [22, 571] on div "Главная Библиотека рабочий класс • 1337 • Locura Ручная синхронизация Добавить …" at bounding box center [756, 339] width 1512 height 679
click at [156, 565] on div "Блять," at bounding box center [718, 567] width 1233 height 67
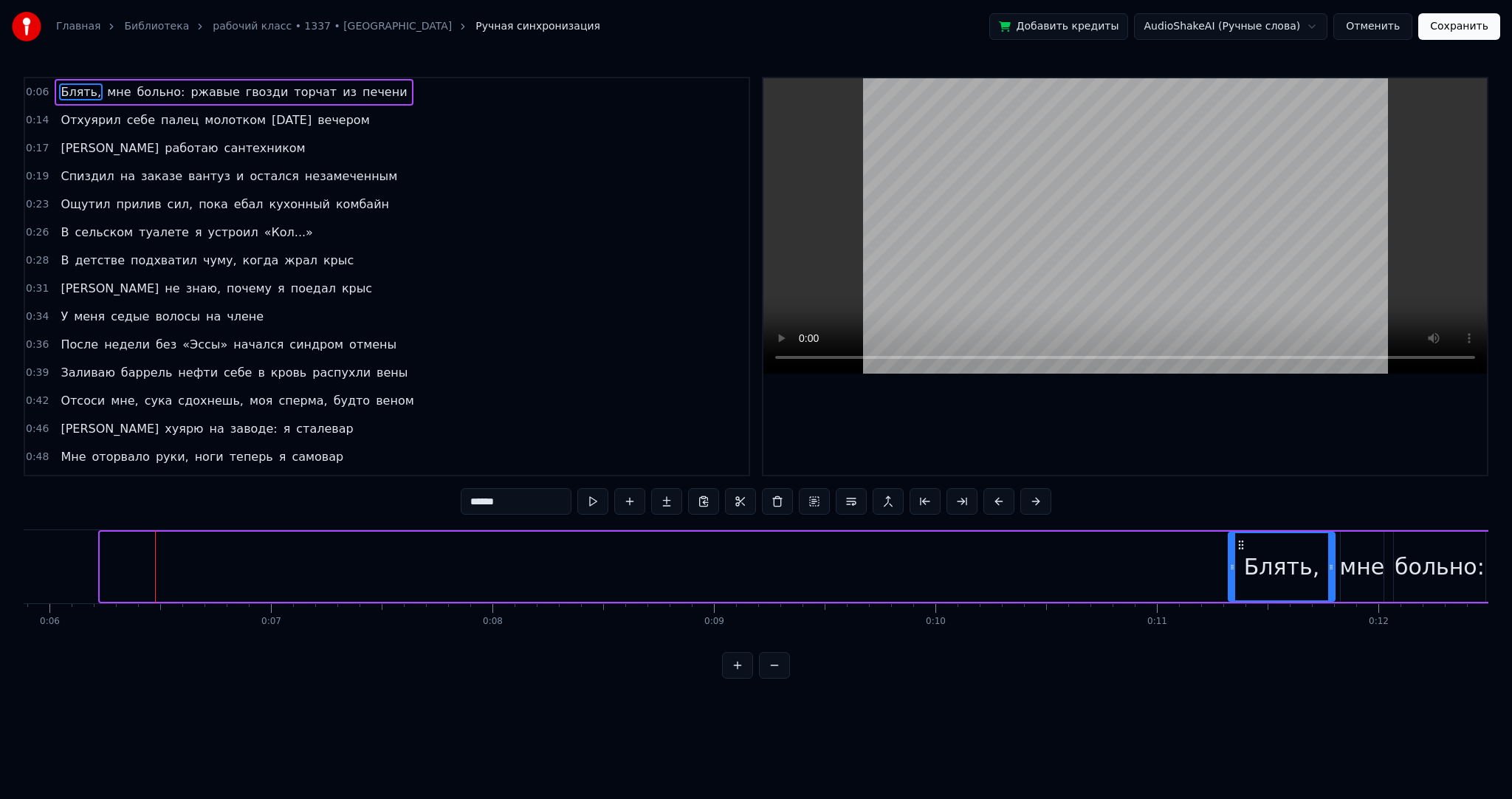
drag, startPoint x: 106, startPoint y: 568, endPoint x: 1243, endPoint y: 545, distance: 1137.2
click at [1235, 545] on div at bounding box center [1232, 567] width 6 height 67
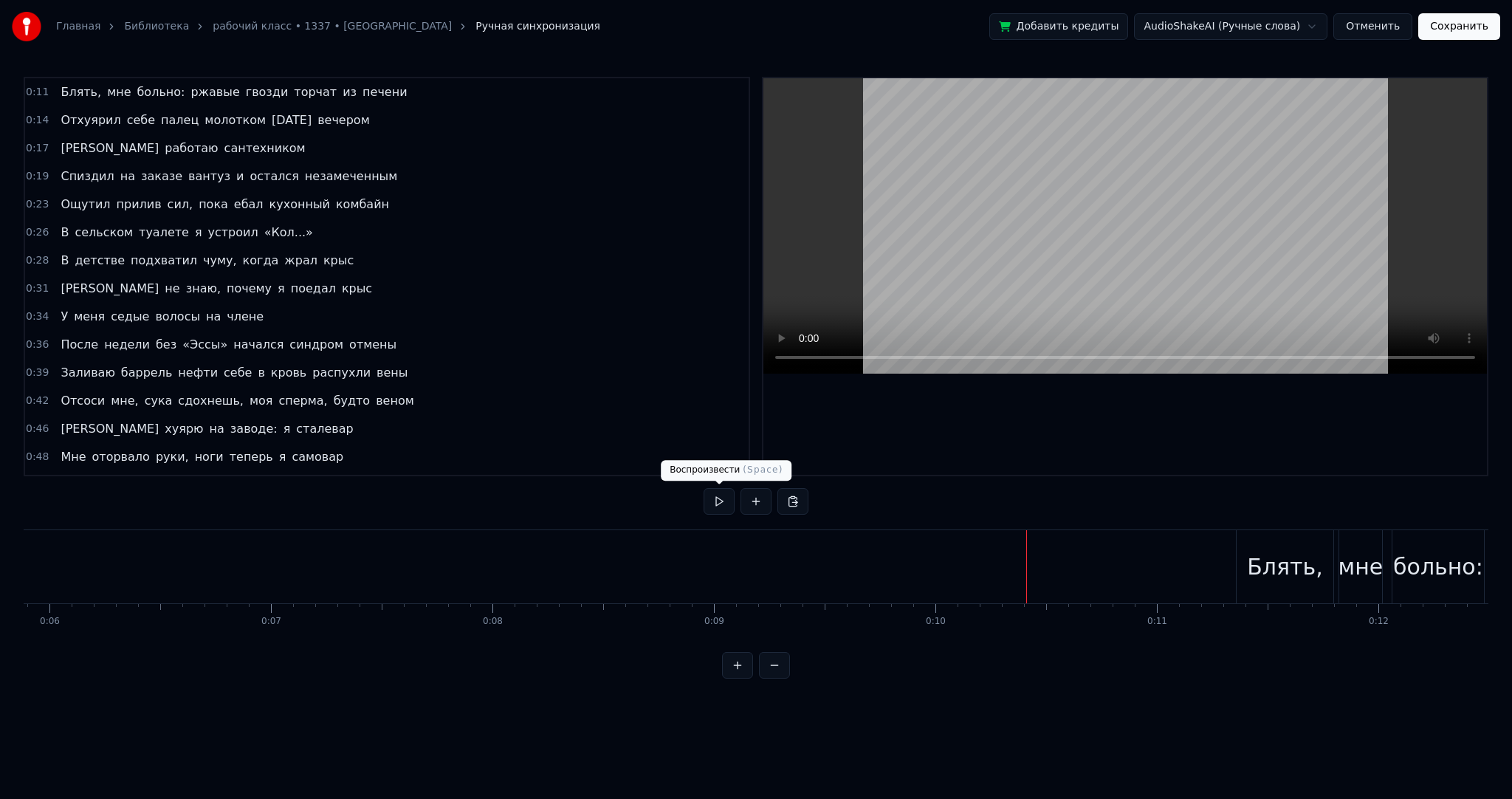
click at [721, 502] on button at bounding box center [719, 501] width 31 height 27
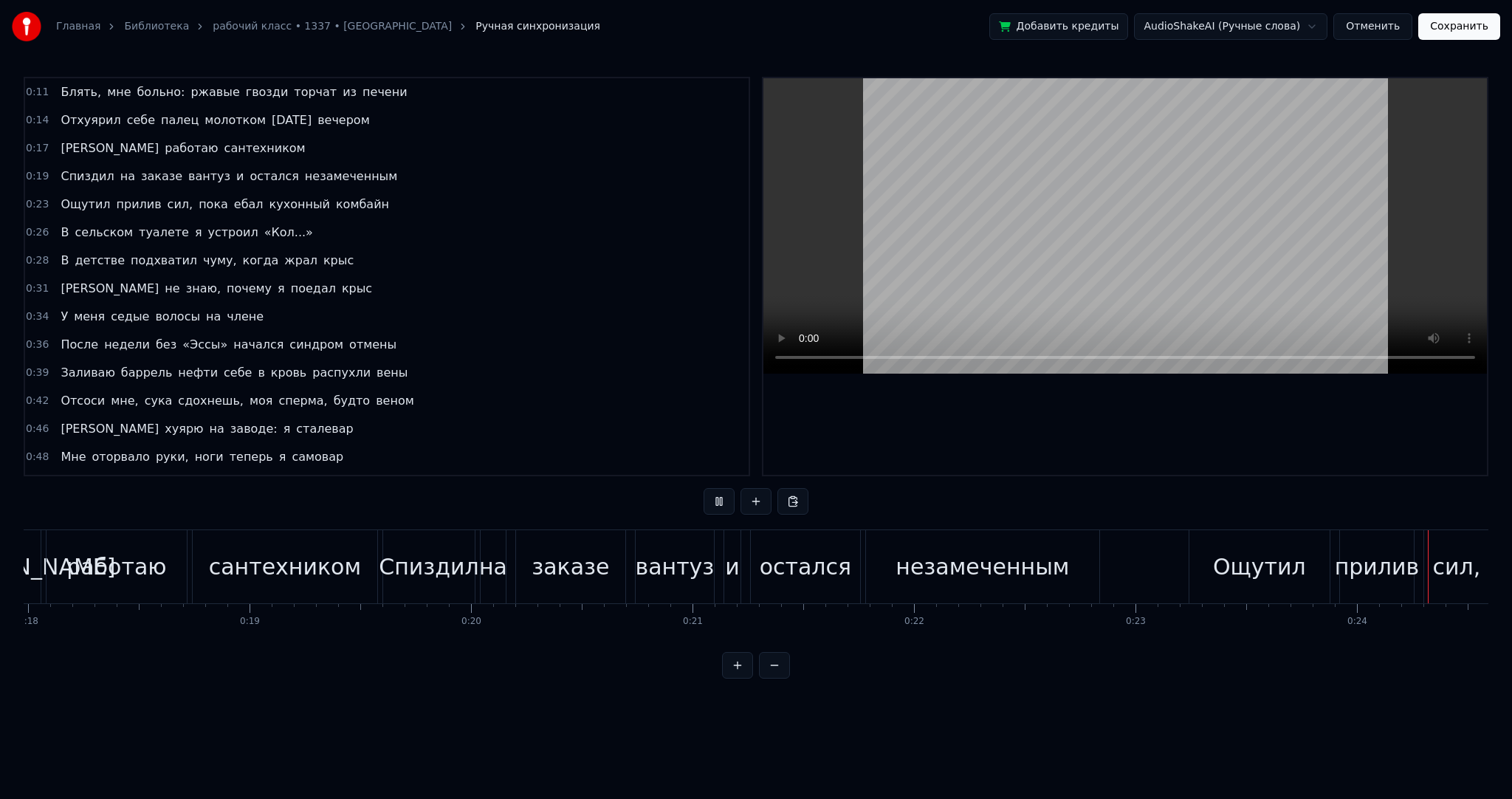
scroll to position [0, 5340]
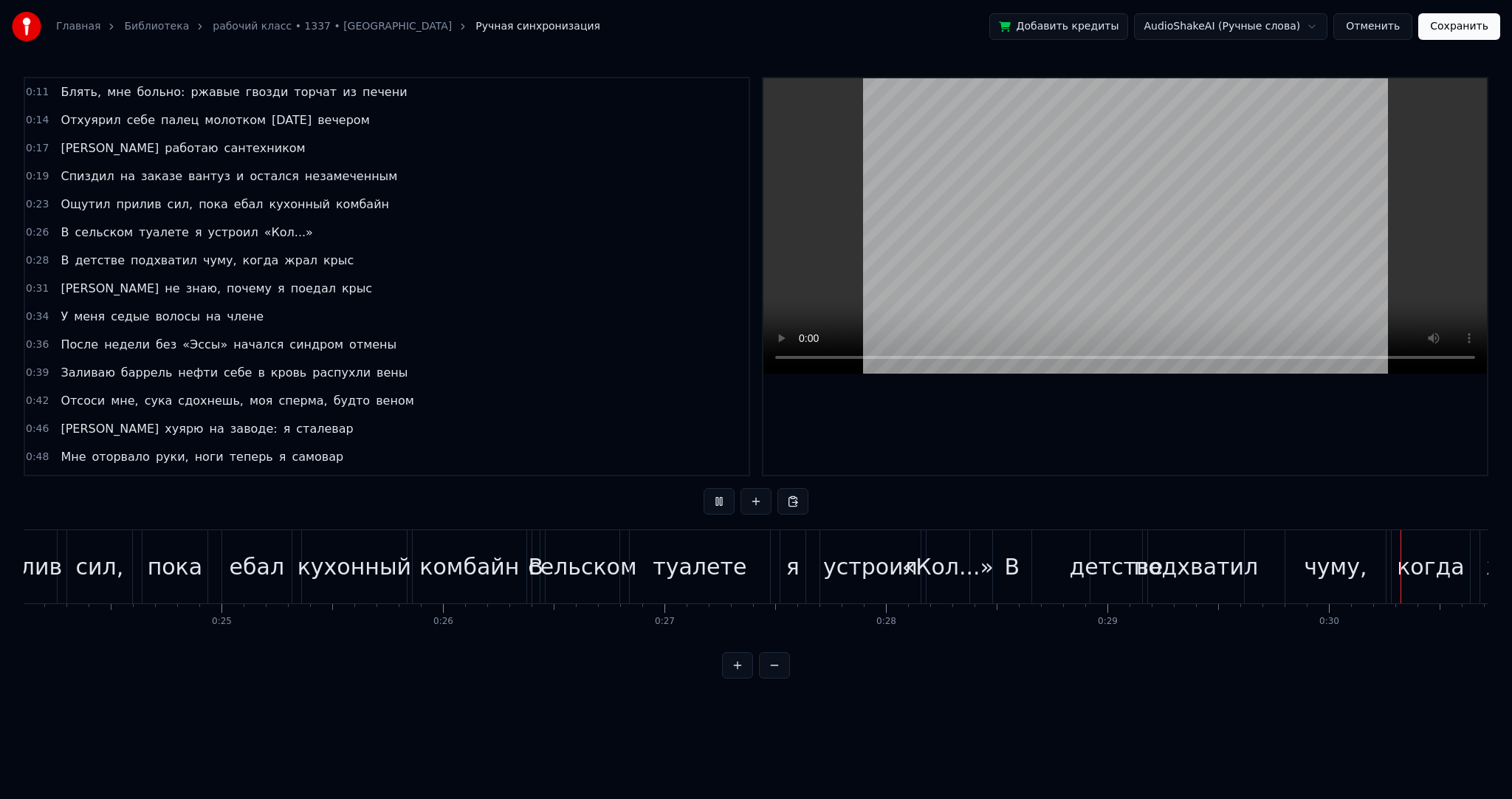
click at [908, 262] on video at bounding box center [1126, 226] width 724 height 295
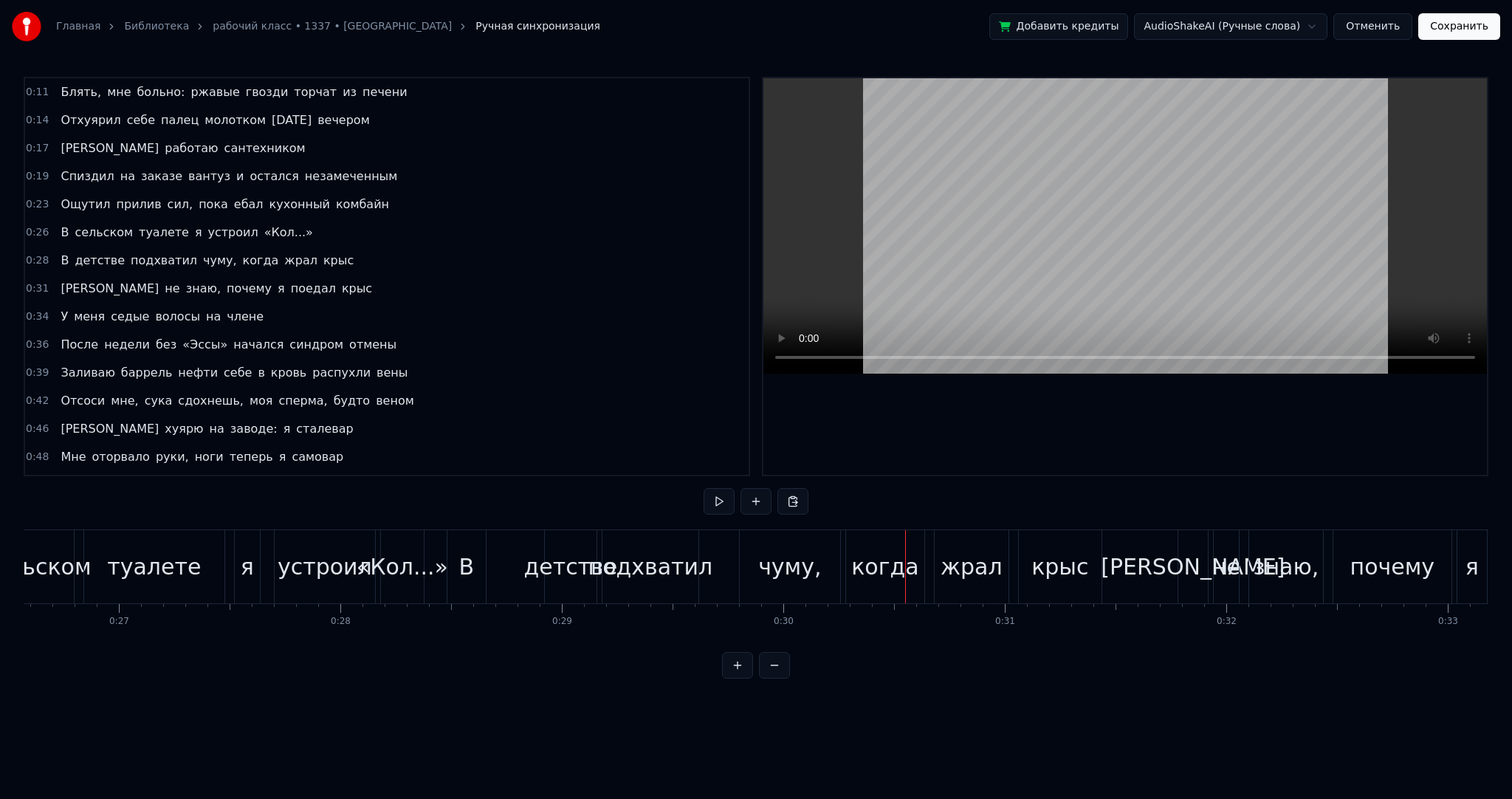
scroll to position [0, 5859]
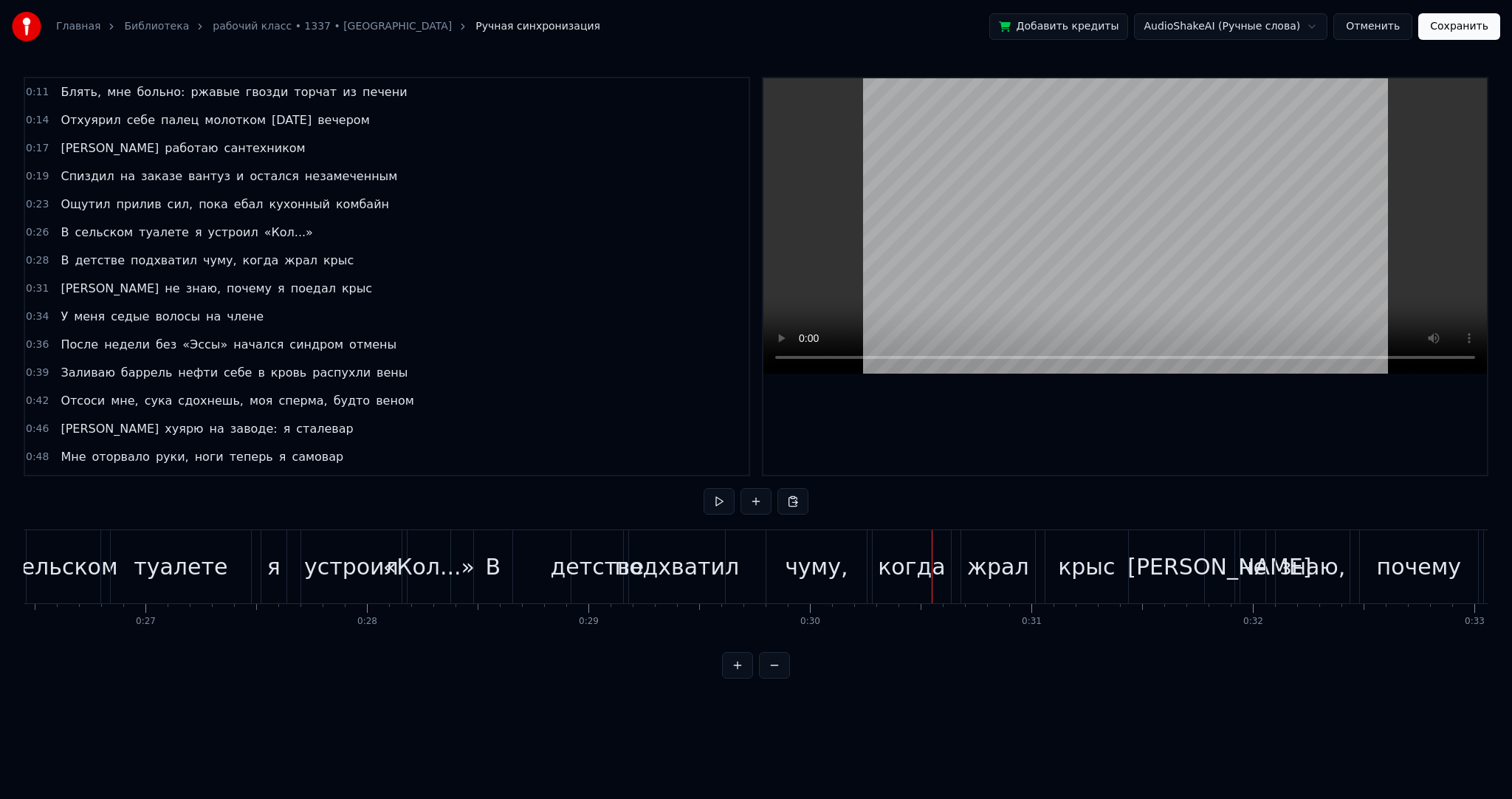
click at [488, 566] on div "В" at bounding box center [493, 567] width 16 height 34
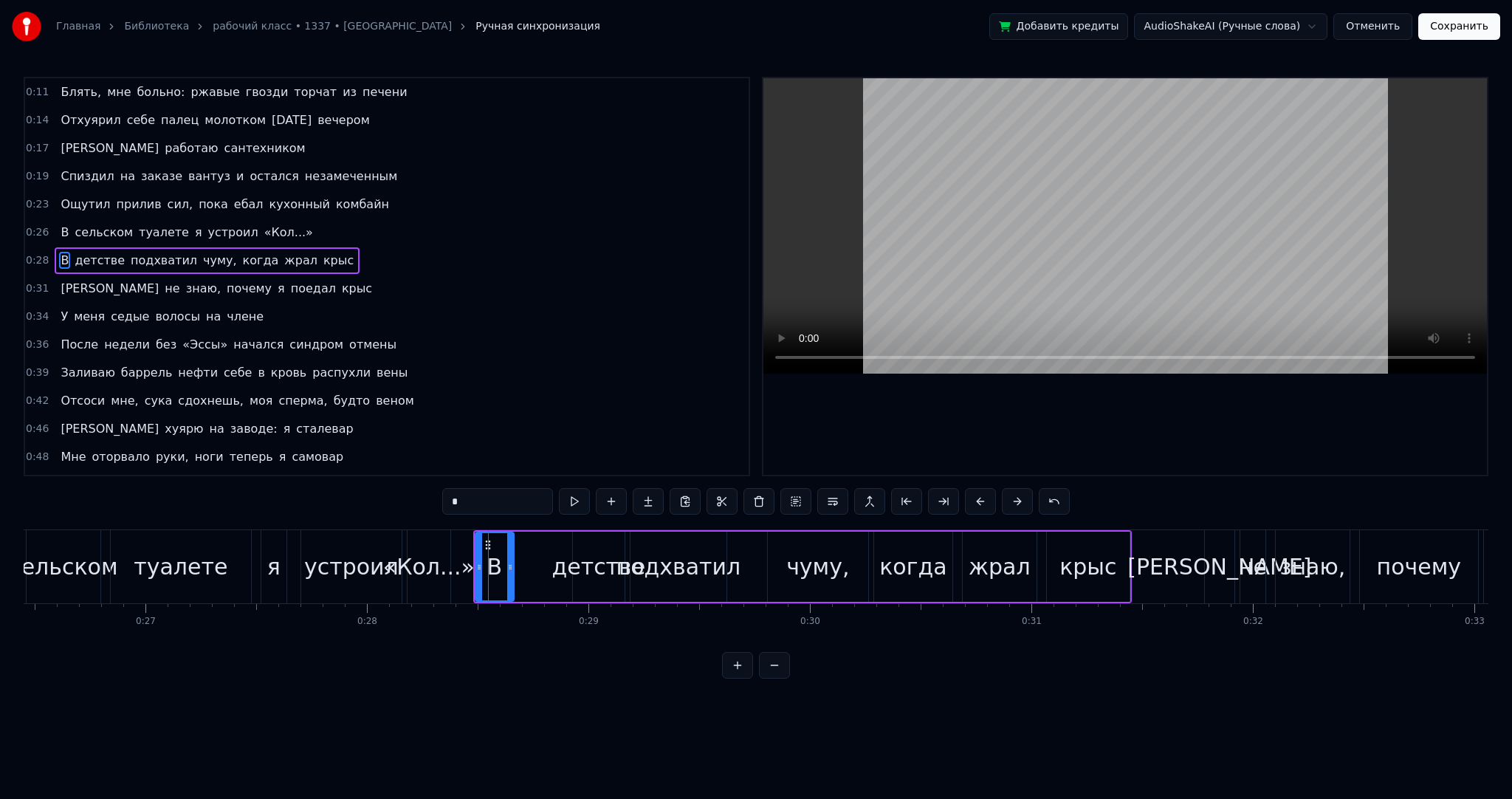
drag, startPoint x: 484, startPoint y: 538, endPoint x: 505, endPoint y: 538, distance: 21.0
click at [508, 538] on div "В" at bounding box center [495, 567] width 37 height 67
drag, startPoint x: 485, startPoint y: 541, endPoint x: 542, endPoint y: 544, distance: 57.1
click at [542, 544] on icon at bounding box center [545, 545] width 12 height 12
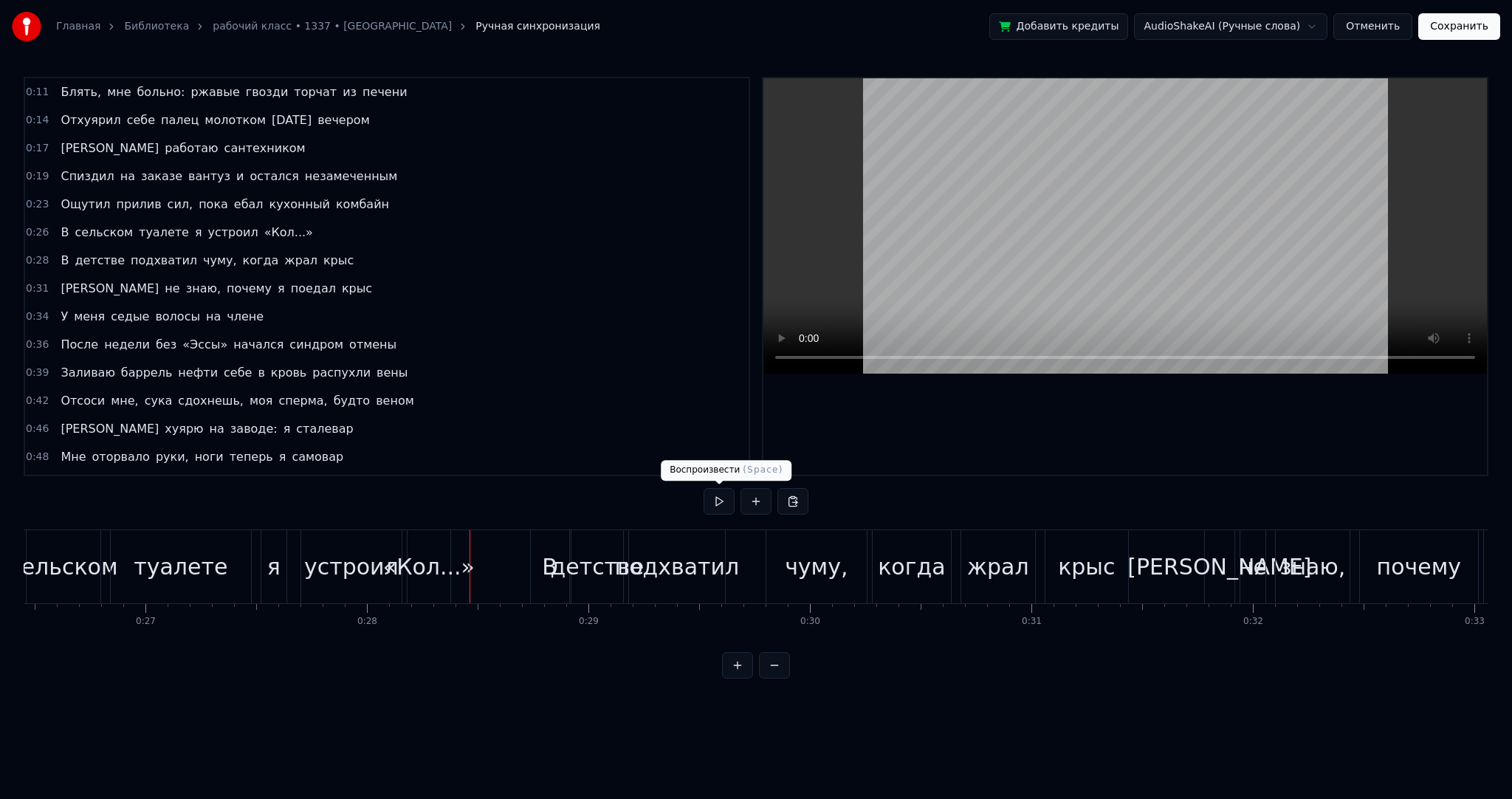
click at [724, 495] on button at bounding box center [719, 501] width 31 height 27
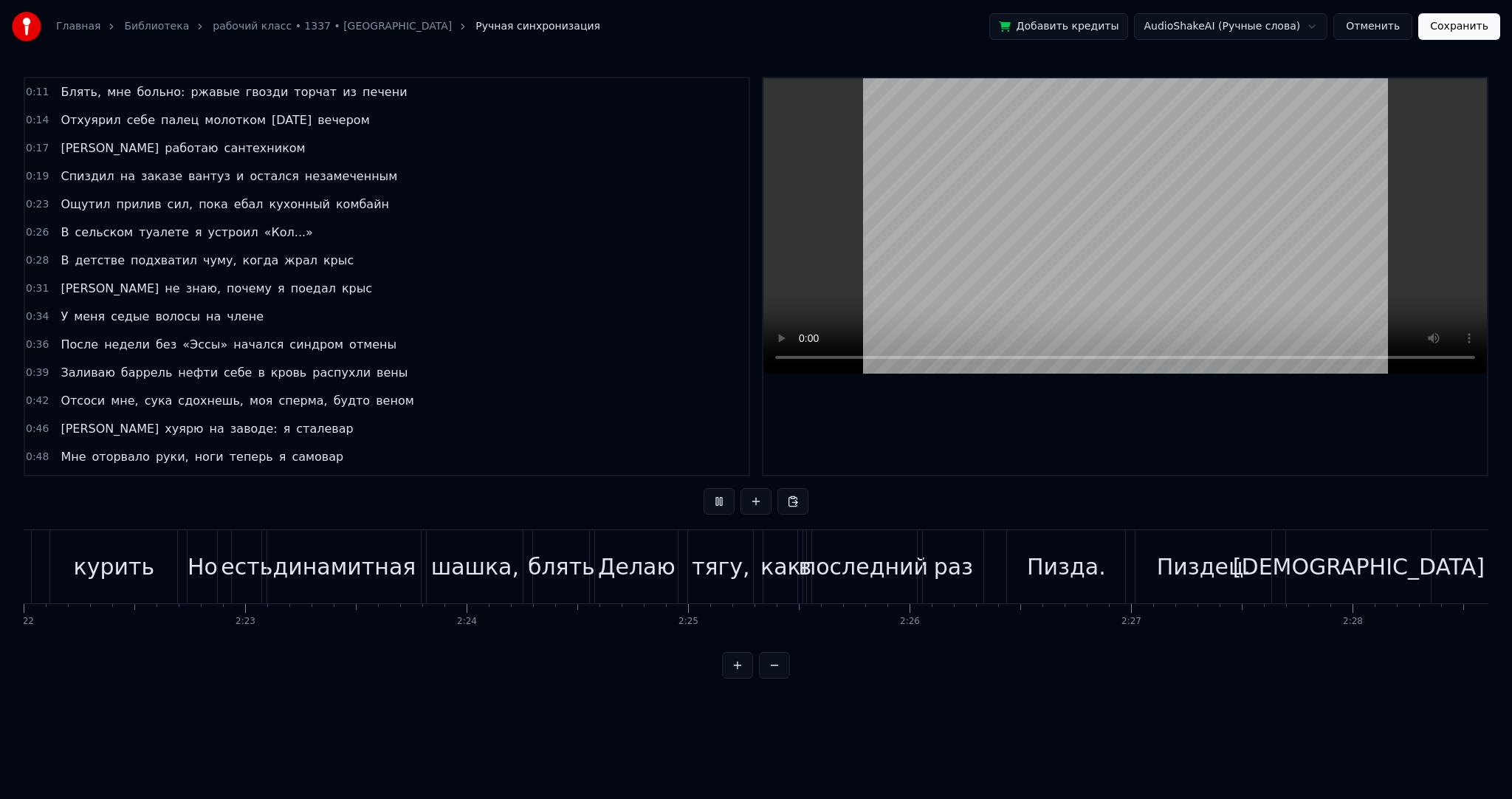
scroll to position [0, 31459]
click at [1472, 32] on button "Сохранить" at bounding box center [1460, 27] width 82 height 27
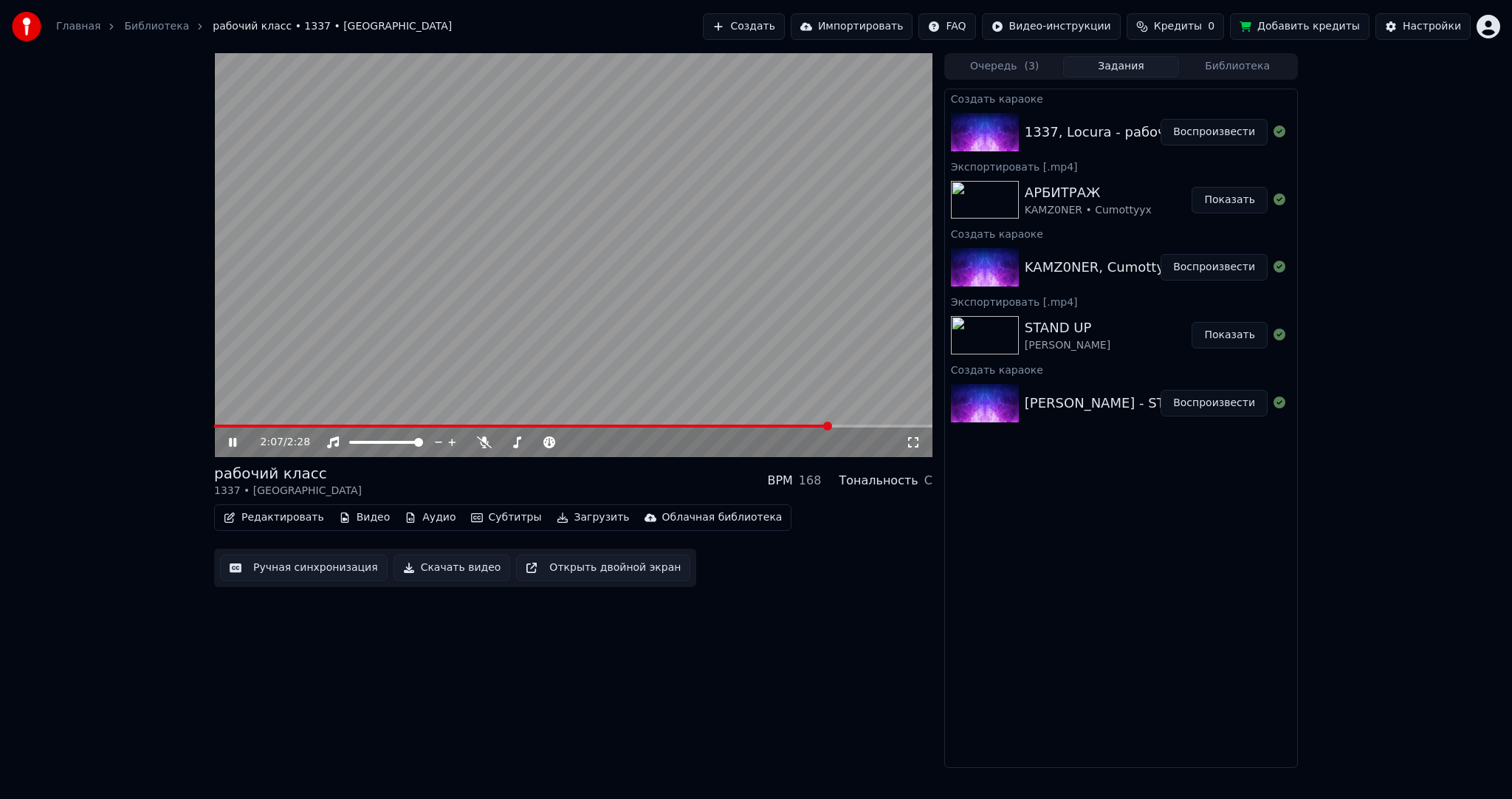
drag, startPoint x: 668, startPoint y: 209, endPoint x: 633, endPoint y: 333, distance: 128.8
click at [668, 208] on video at bounding box center [573, 255] width 718 height 404
click at [577, 520] on button "Загрузить" at bounding box center [594, 518] width 85 height 21
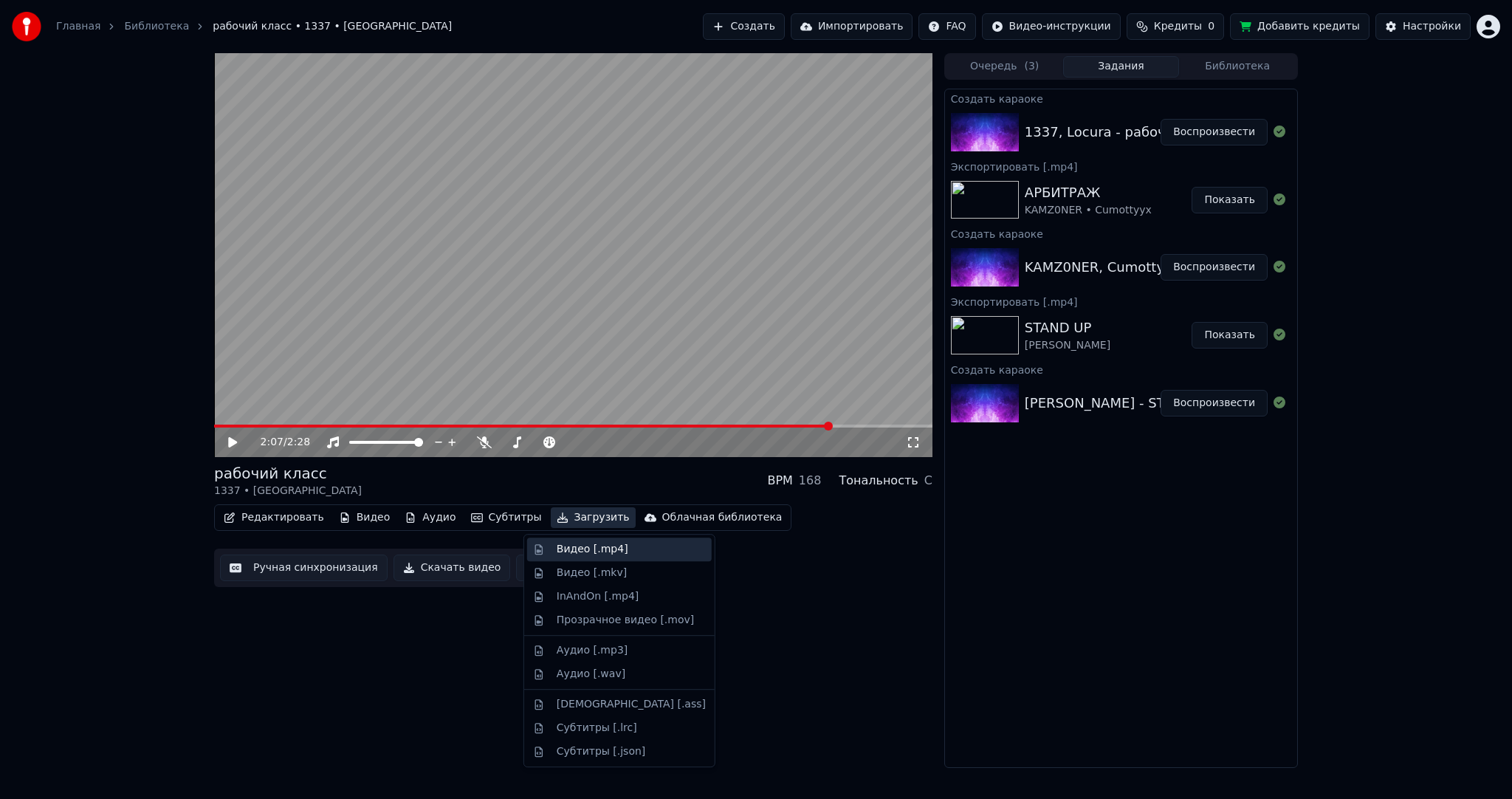
click at [580, 548] on div "Видео [.mp4]" at bounding box center [592, 550] width 72 height 15
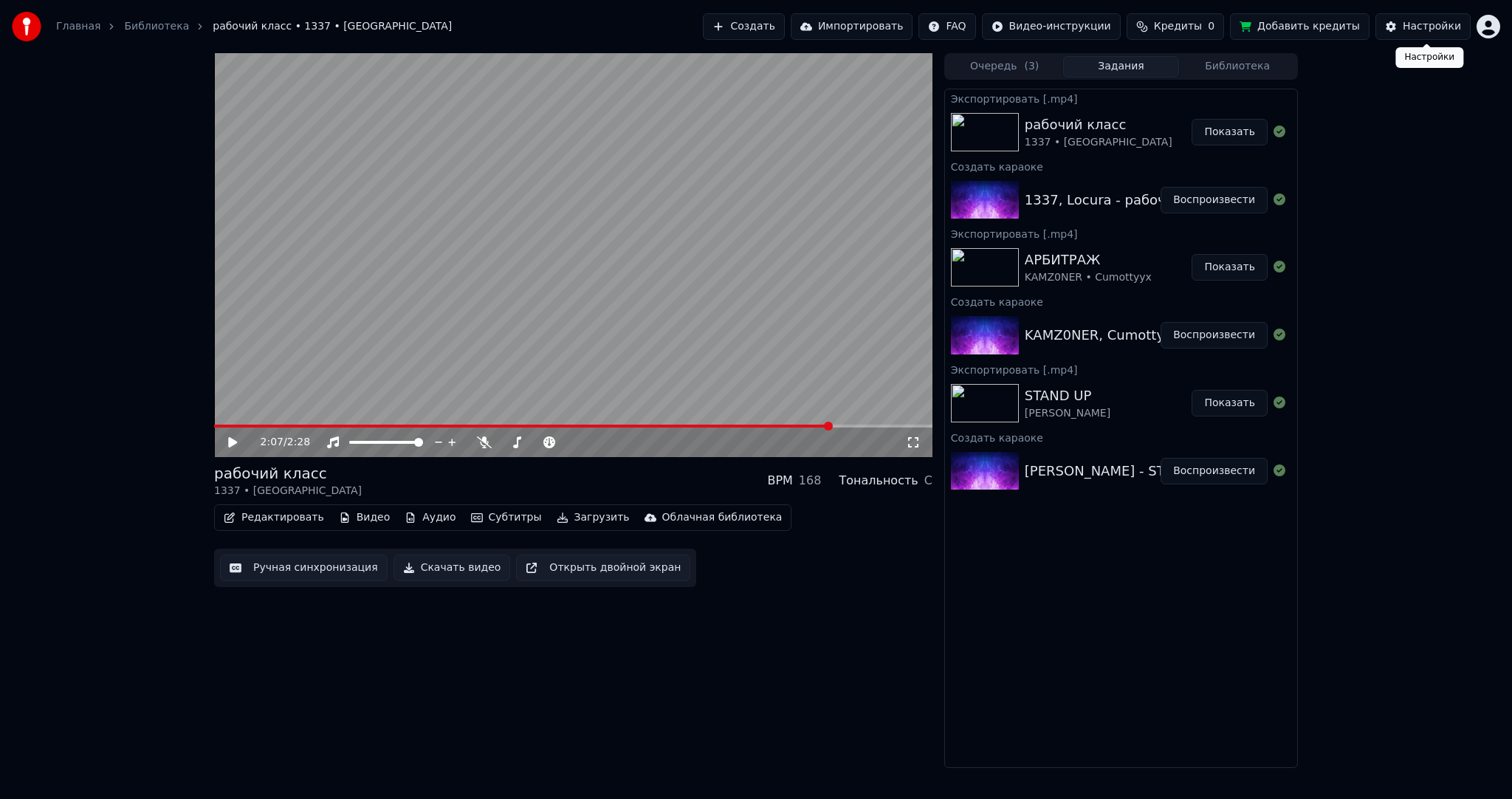
click at [1484, 30] on html "Главная Библиотека рабочий класс • 1337 • Locura Создать Импортировать FAQ Виде…" at bounding box center [756, 399] width 1512 height 799
click at [1371, 163] on span "Выйти" at bounding box center [1385, 171] width 35 height 15
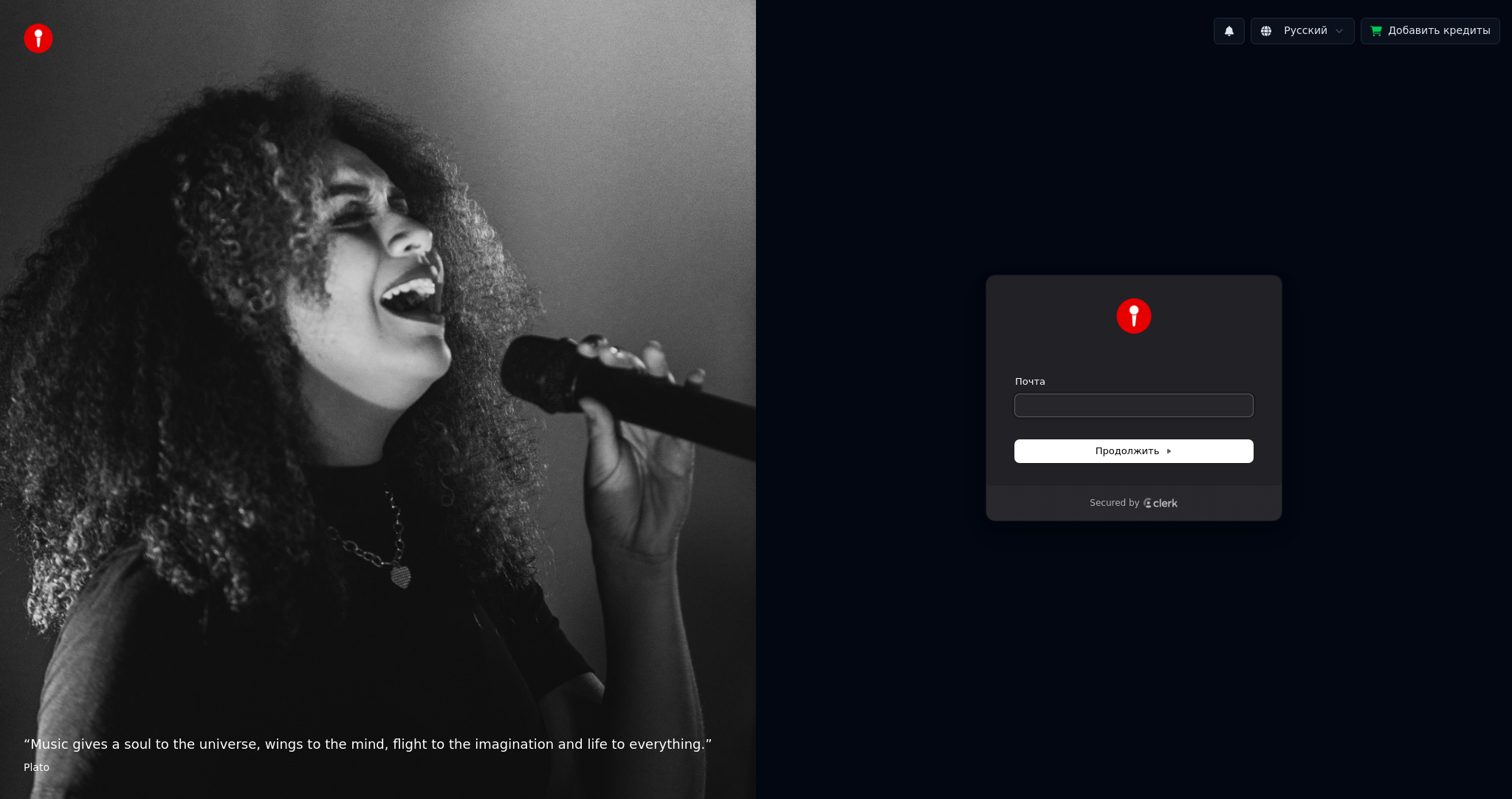
click at [1058, 402] on input "Почта" at bounding box center [1134, 406] width 238 height 22
paste input "**********"
click at [1067, 448] on button "Продолжить" at bounding box center [1134, 451] width 238 height 22
type input "**********"
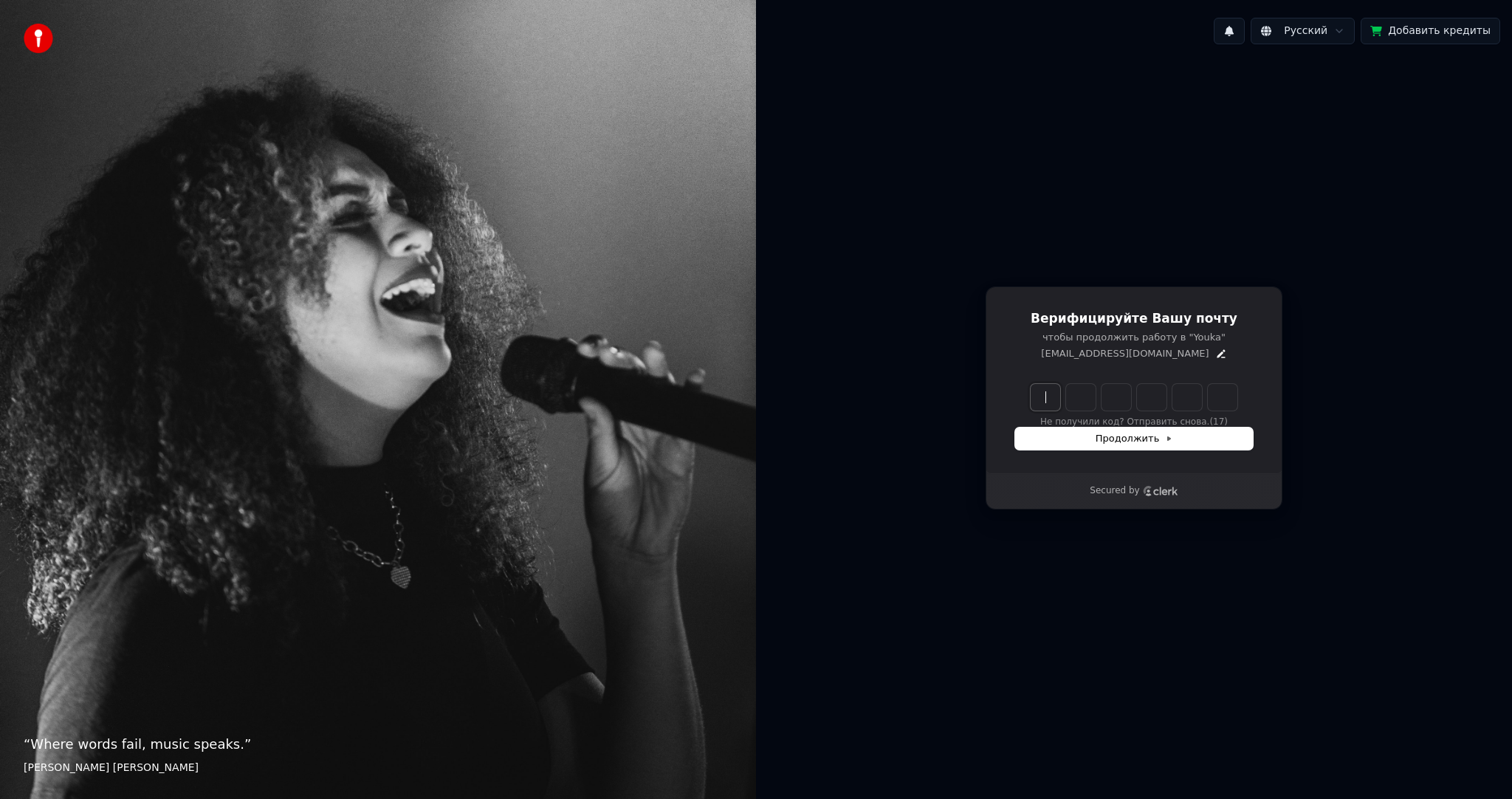
click at [1048, 402] on input "Enter verification code" at bounding box center [1149, 398] width 236 height 27
paste input "******"
type input "******"
